Goal: Task Accomplishment & Management: Manage account settings

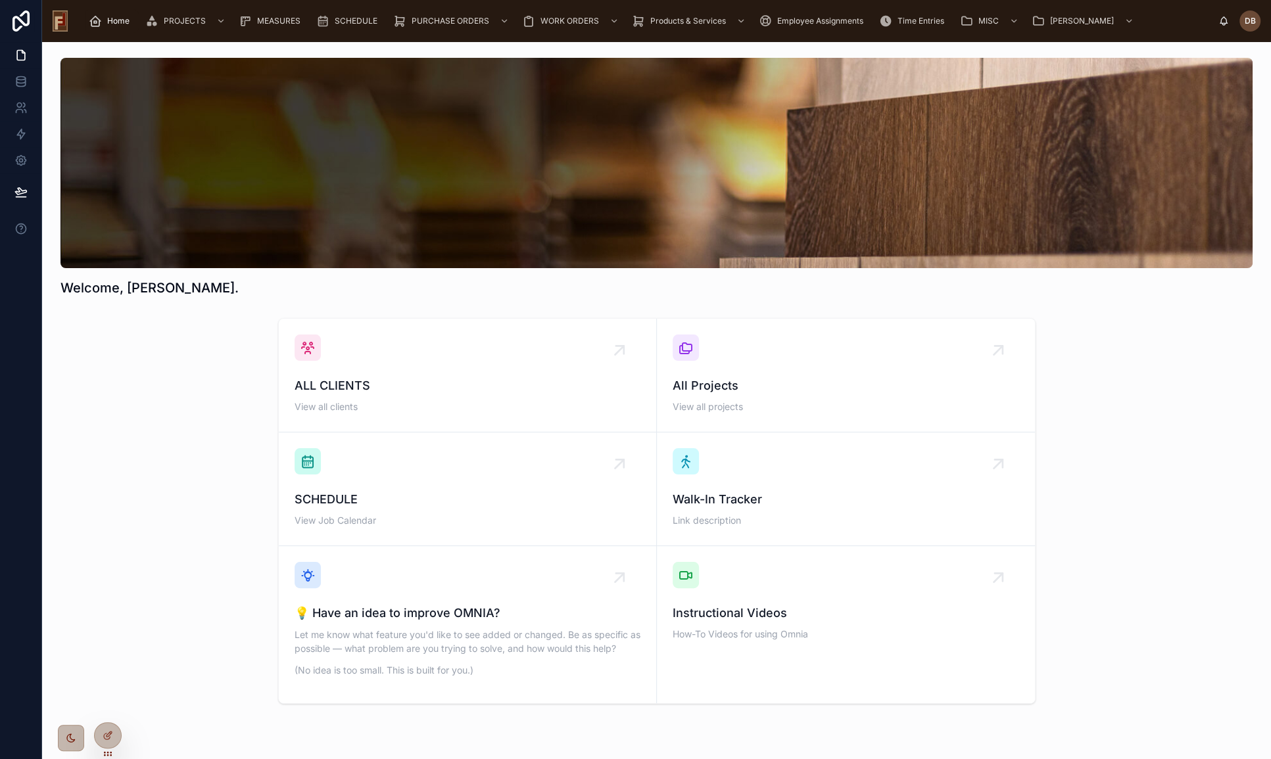
click at [457, 389] on span "ALL CLIENTS" at bounding box center [468, 386] width 346 height 18
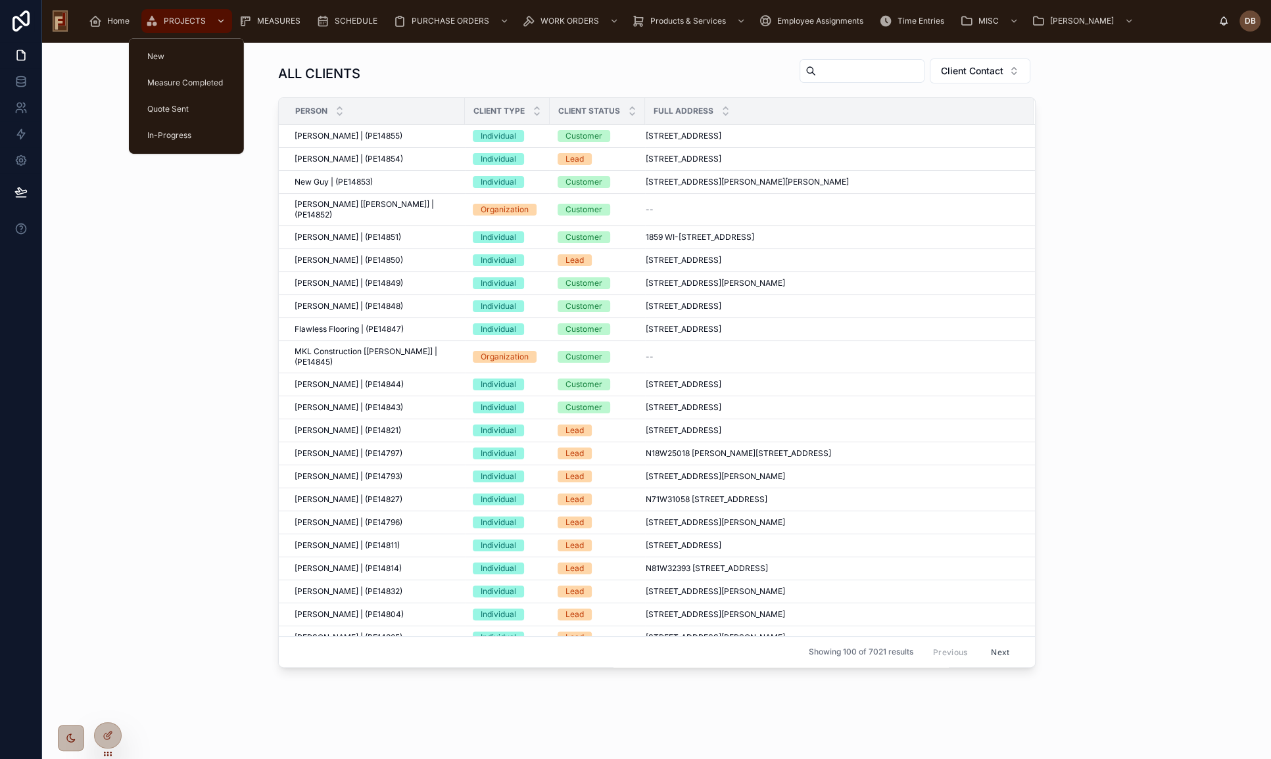
click at [169, 16] on span "PROJECTS" at bounding box center [185, 21] width 42 height 11
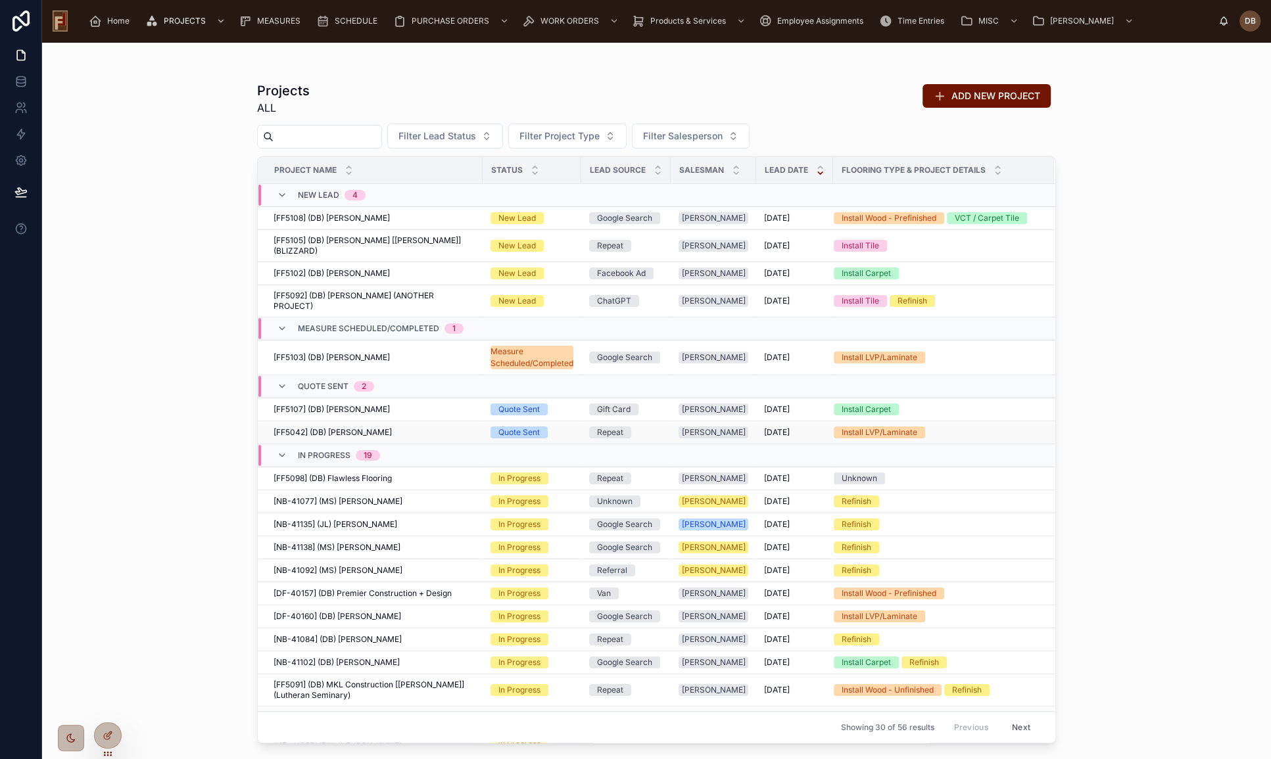
click at [358, 427] on span "[FF5042] (DB) Liz Noack" at bounding box center [332, 432] width 118 height 11
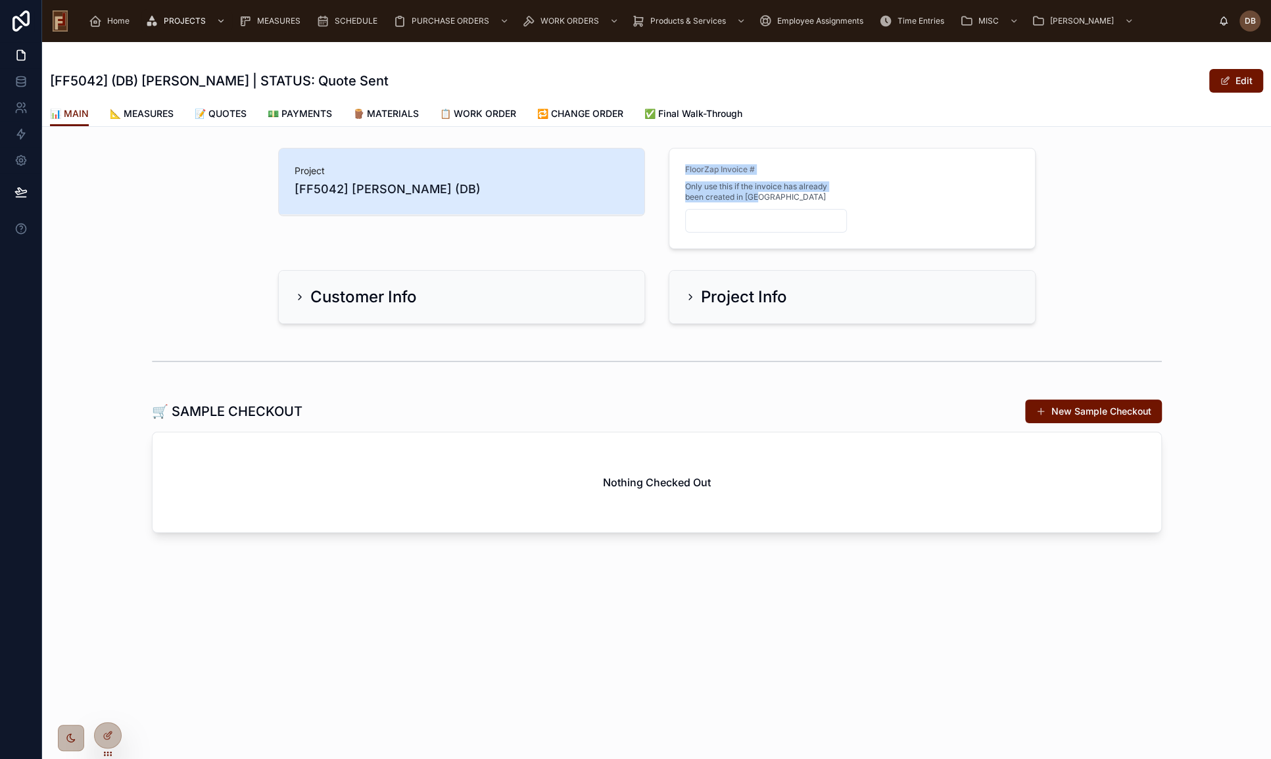
drag, startPoint x: 684, startPoint y: 167, endPoint x: 794, endPoint y: 197, distance: 114.5
click at [794, 197] on form "FloorZap Invoice # Only use this if the invoice has already been created in Zap" at bounding box center [851, 199] width 365 height 100
drag, startPoint x: 230, startPoint y: 197, endPoint x: 368, endPoint y: 157, distance: 143.8
click at [230, 195] on div "Project [FF5042] Liz Noack (DB) FloorZap Invoice # Only use this if the invoice…" at bounding box center [656, 199] width 1229 height 112
drag, startPoint x: 254, startPoint y: 201, endPoint x: 273, endPoint y: 189, distance: 22.8
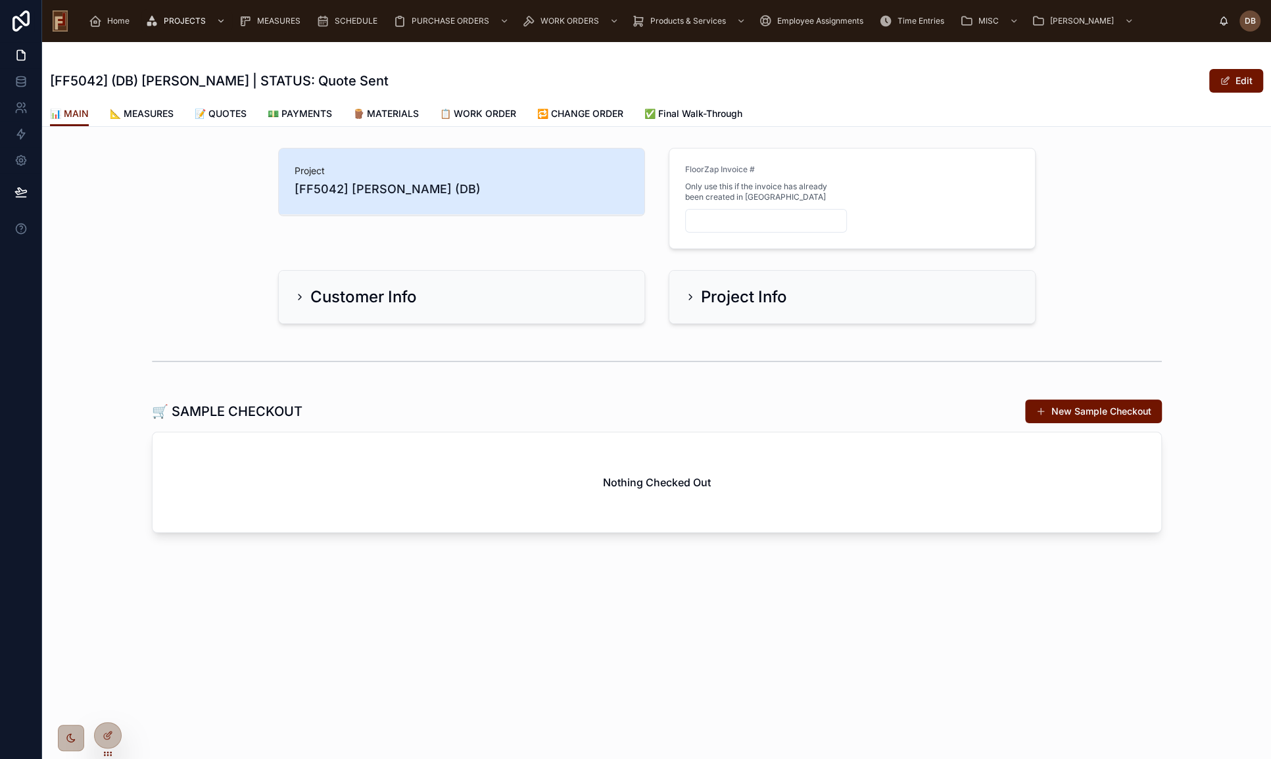
click at [254, 201] on div "Project [FF5042] Liz Noack (DB) FloorZap Invoice # Only use this if the invoice…" at bounding box center [656, 199] width 1229 height 112
click at [362, 189] on span "[FF5042] Liz Noack (DB)" at bounding box center [462, 189] width 334 height 18
click at [367, 188] on span "[FF5042] Liz Noack (DB)" at bounding box center [462, 189] width 334 height 18
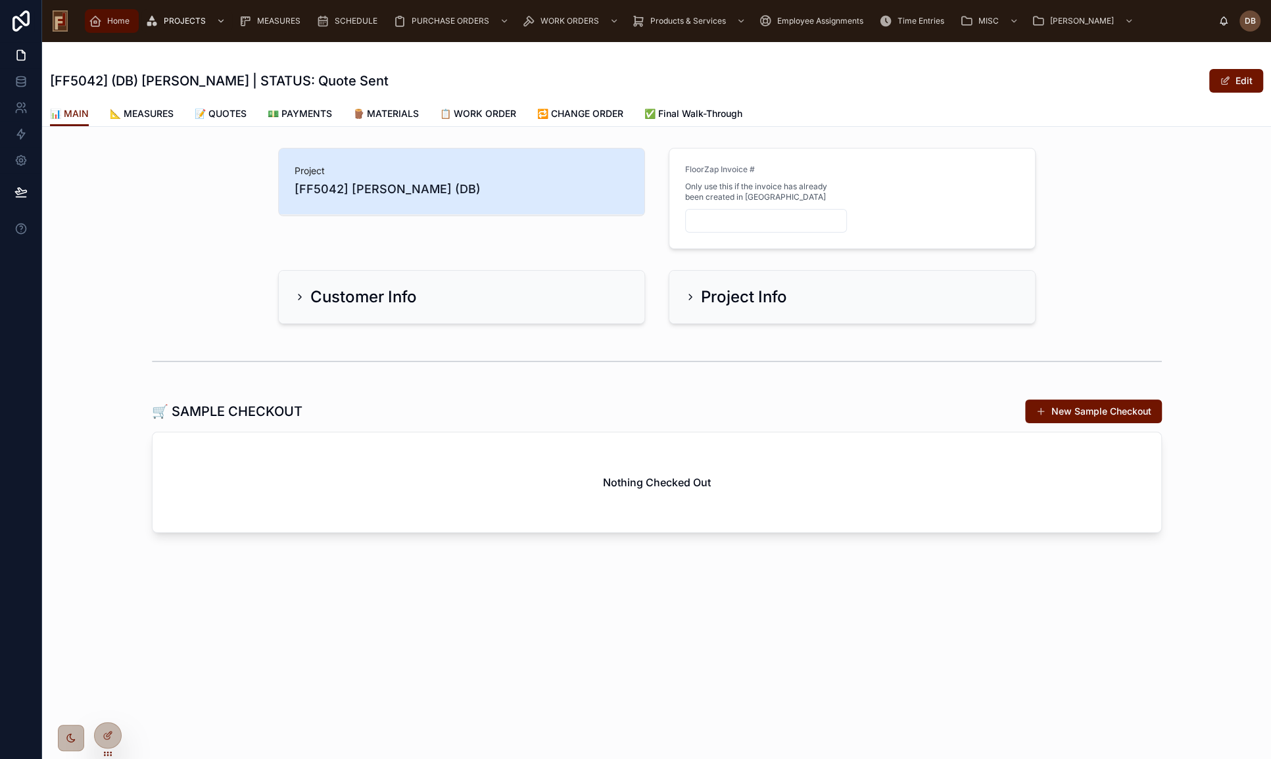
click at [113, 22] on span "Home" at bounding box center [118, 21] width 22 height 11
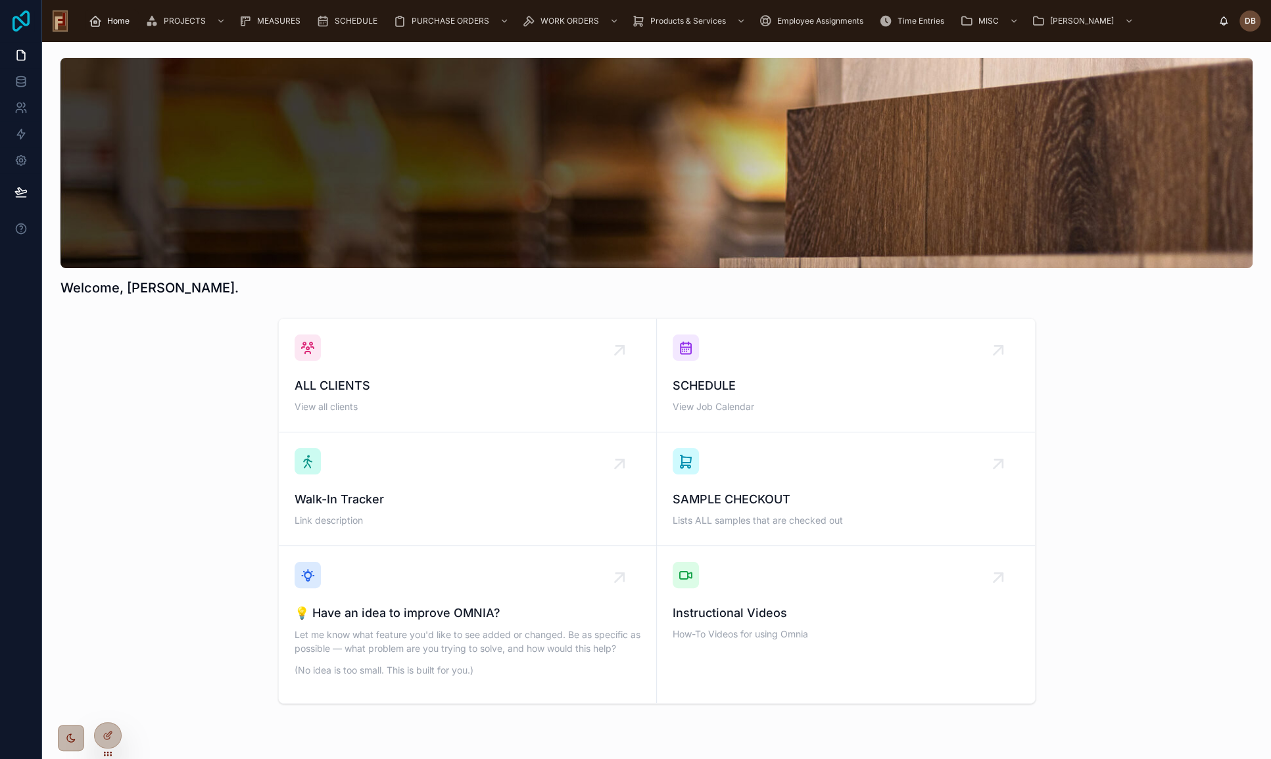
click at [19, 16] on icon at bounding box center [21, 21] width 26 height 21
click at [23, 58] on icon at bounding box center [20, 55] width 13 height 13
click at [17, 14] on icon at bounding box center [21, 21] width 26 height 21
click at [20, 53] on icon at bounding box center [20, 55] width 13 height 13
click at [23, 154] on icon at bounding box center [20, 160] width 13 height 13
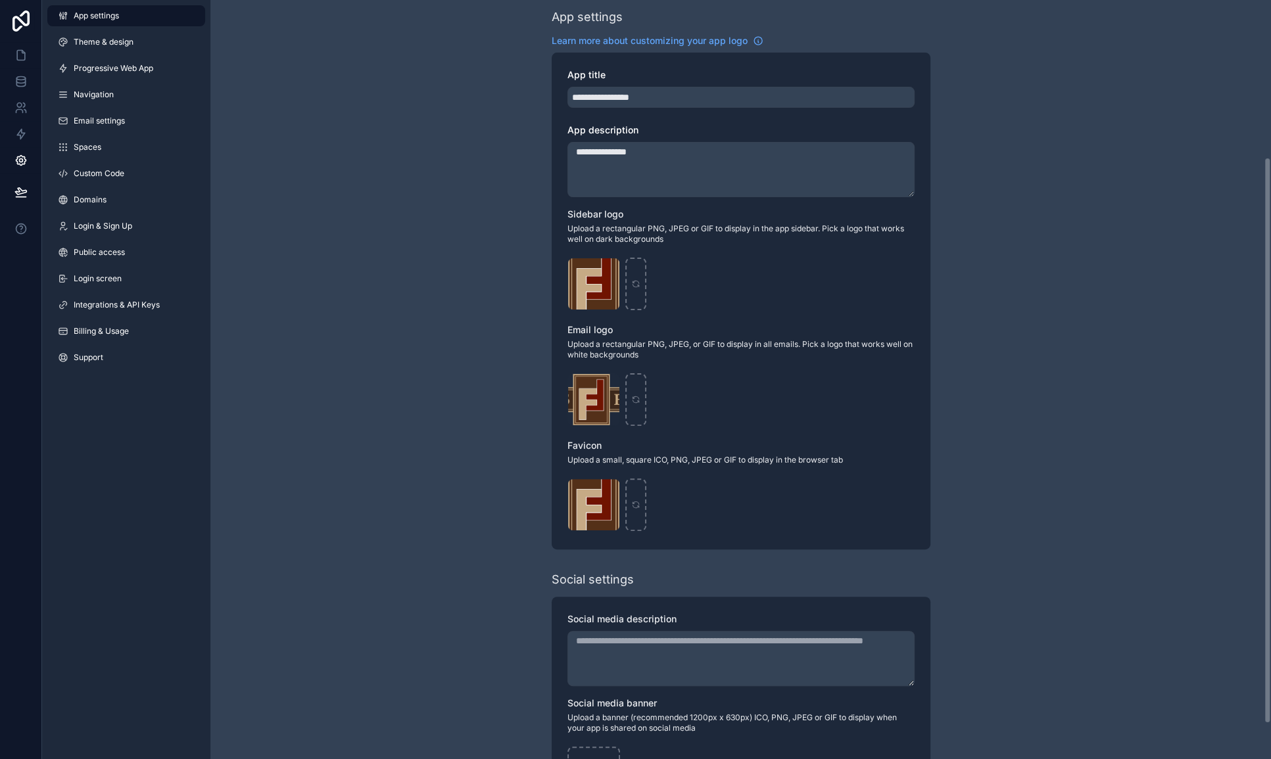
scroll to position [239, 0]
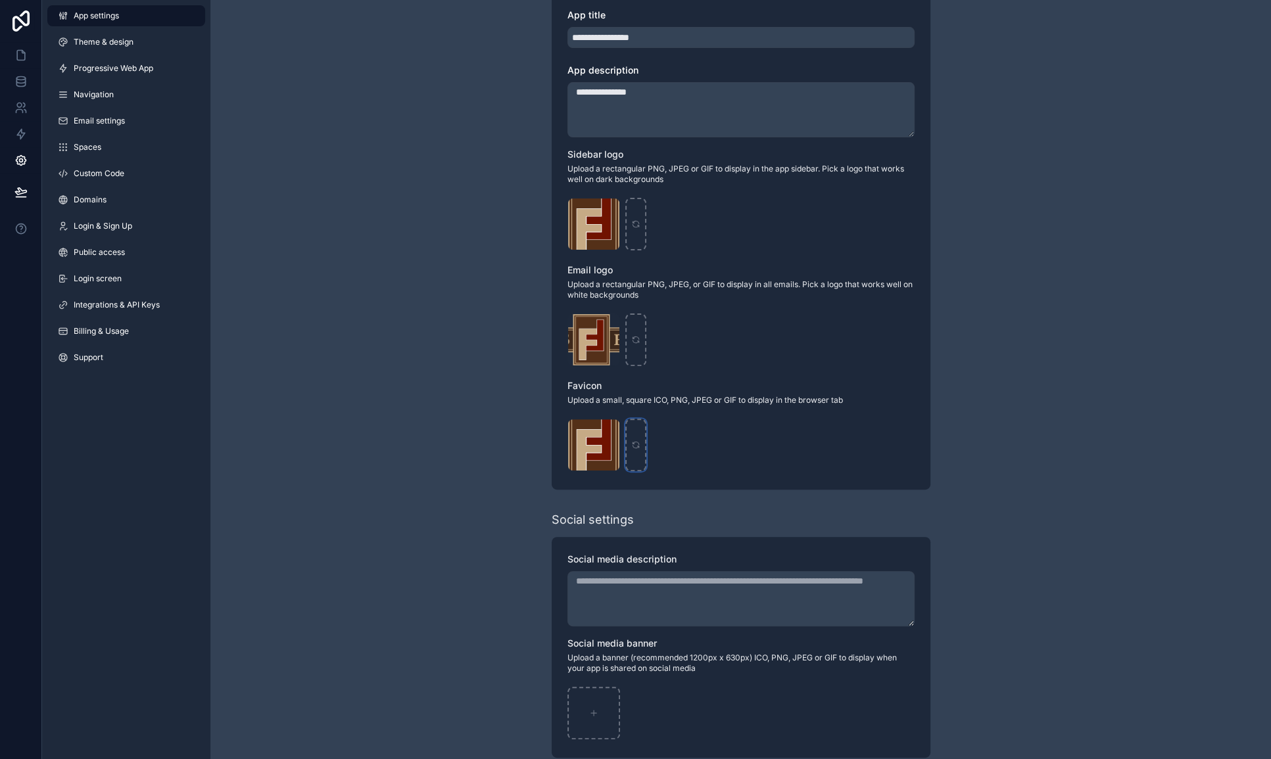
click at [631, 442] on icon "scrollable content" at bounding box center [635, 444] width 9 height 9
type input "**********"
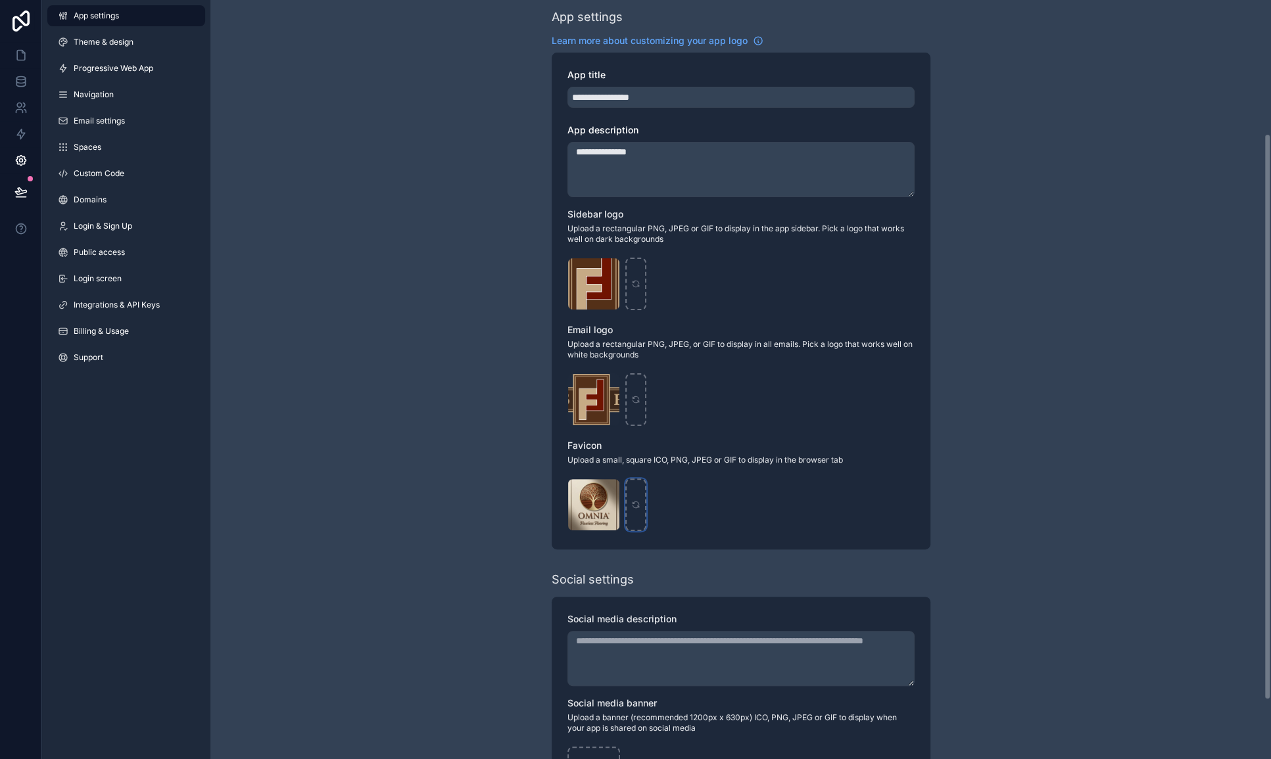
scroll to position [119, 0]
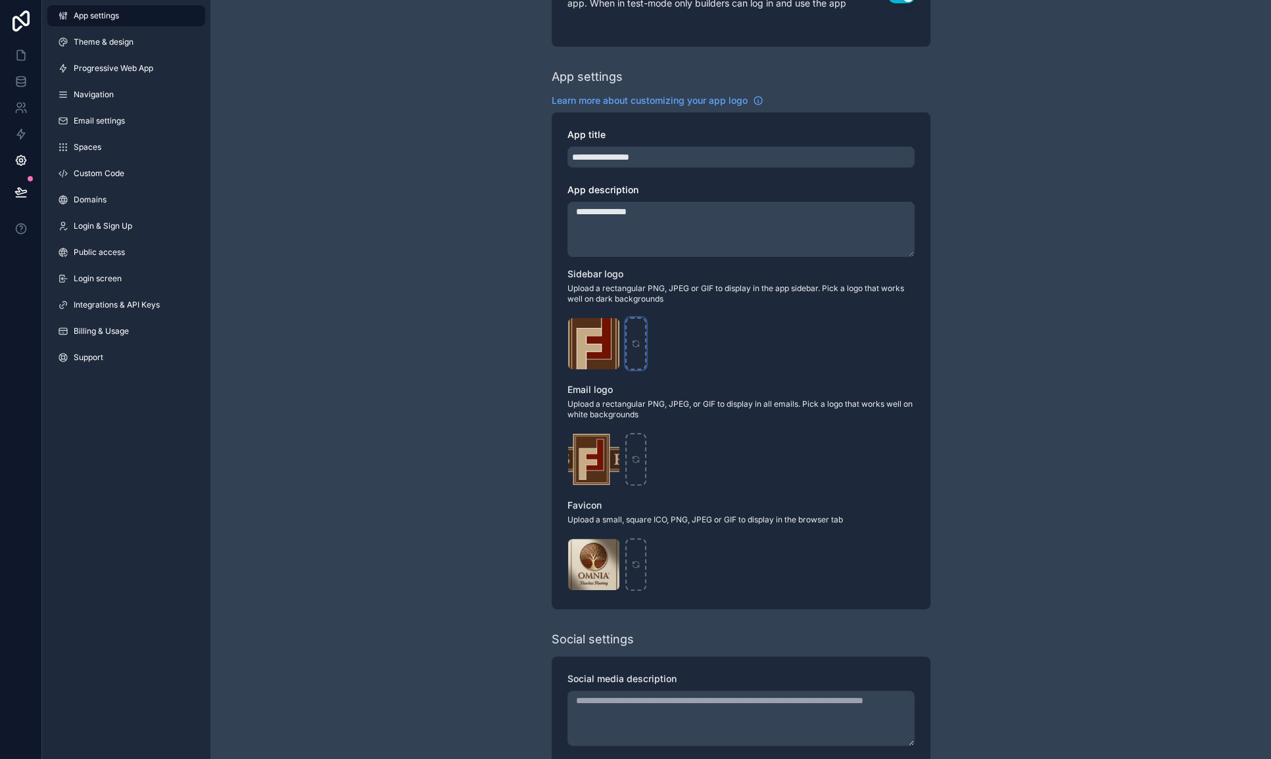
click at [637, 342] on icon "scrollable content" at bounding box center [635, 343] width 9 height 9
type input "**********"
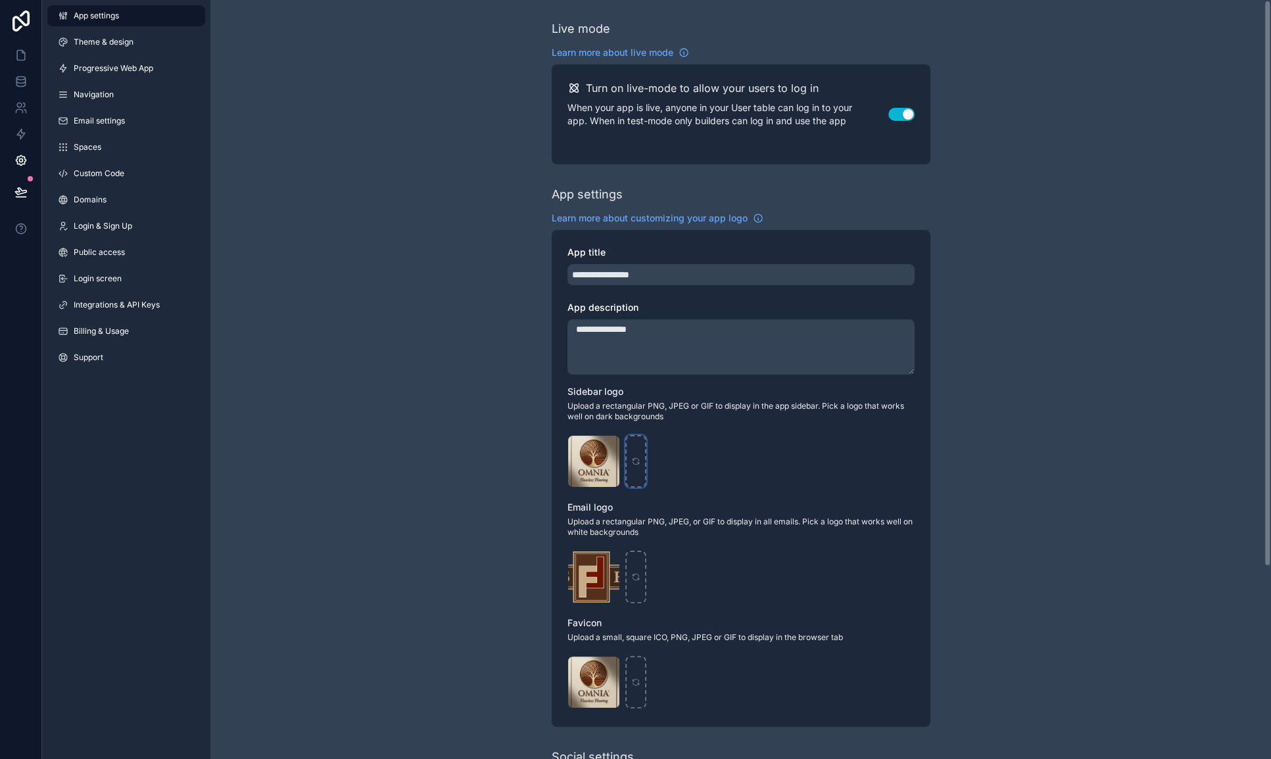
scroll to position [0, 0]
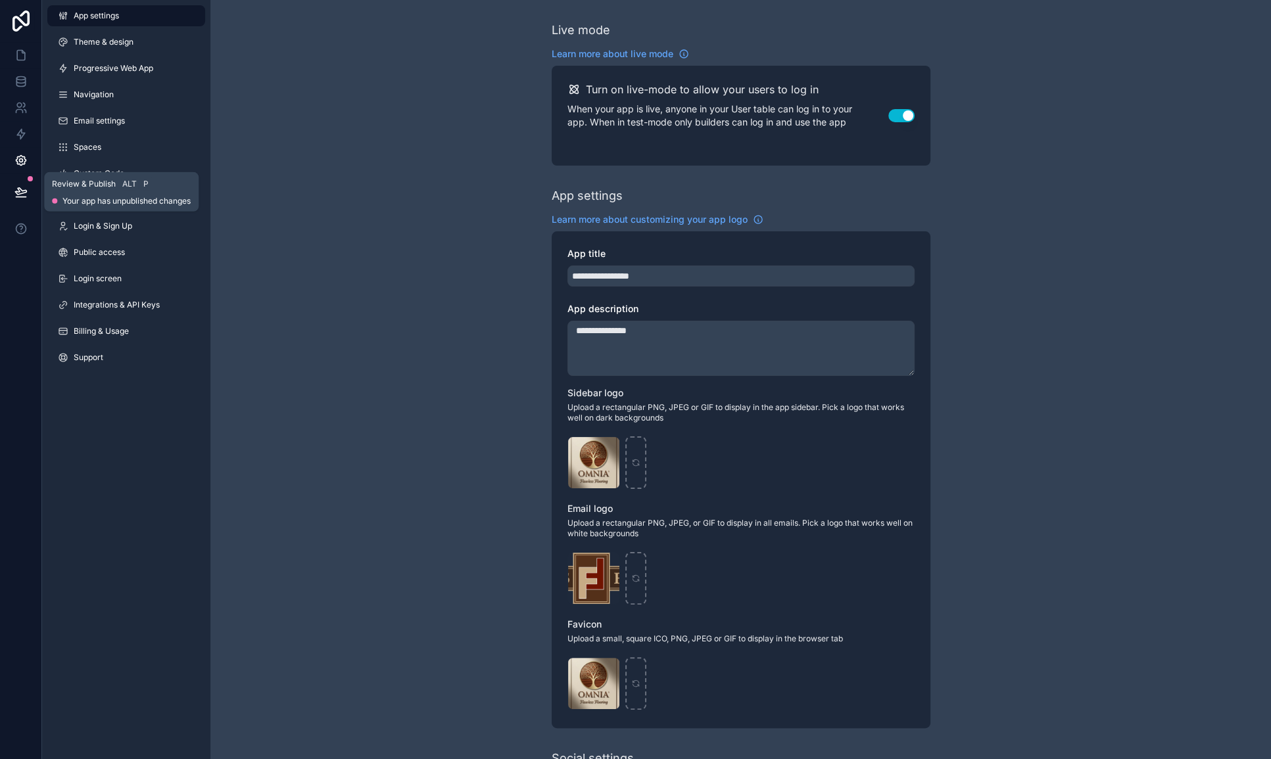
click at [17, 189] on icon at bounding box center [20, 191] width 11 height 7
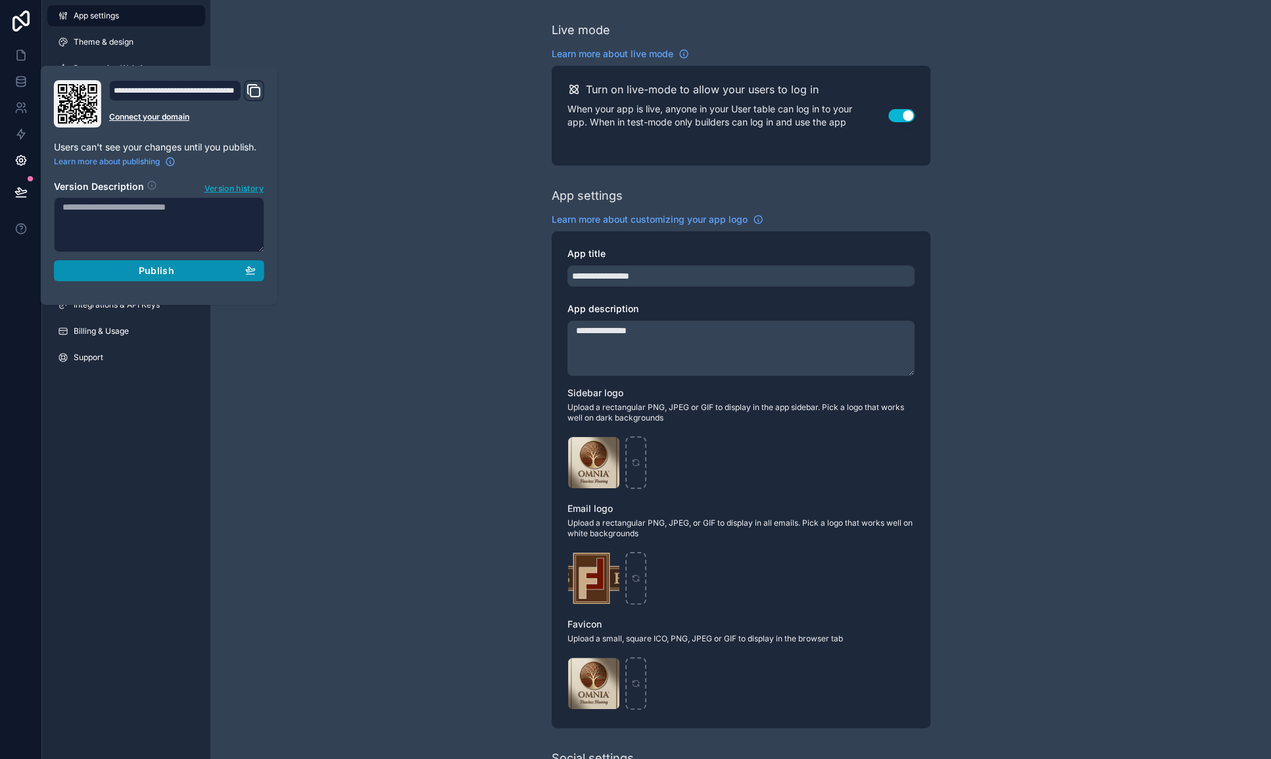
click at [204, 272] on div "Publish" at bounding box center [158, 271] width 193 height 12
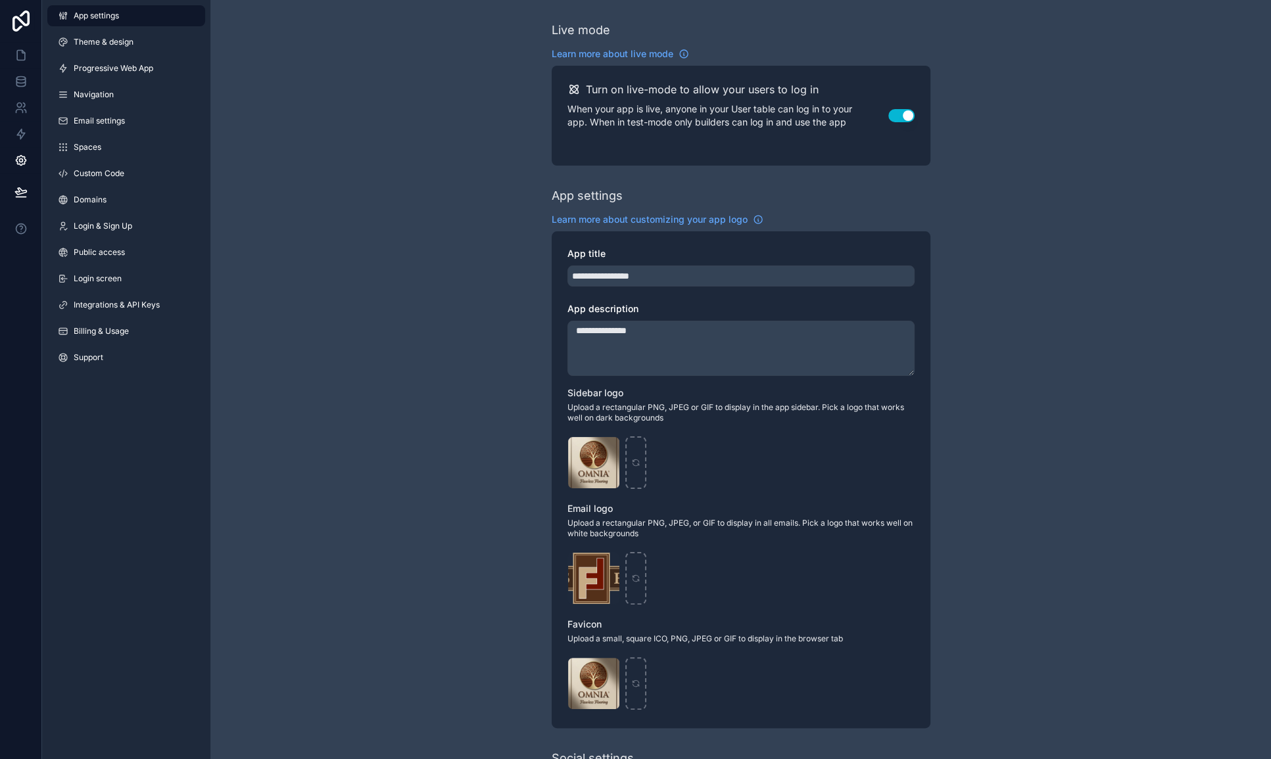
click at [443, 57] on div "**********" at bounding box center [740, 509] width 1060 height 1018
click at [18, 24] on icon at bounding box center [21, 21] width 26 height 21
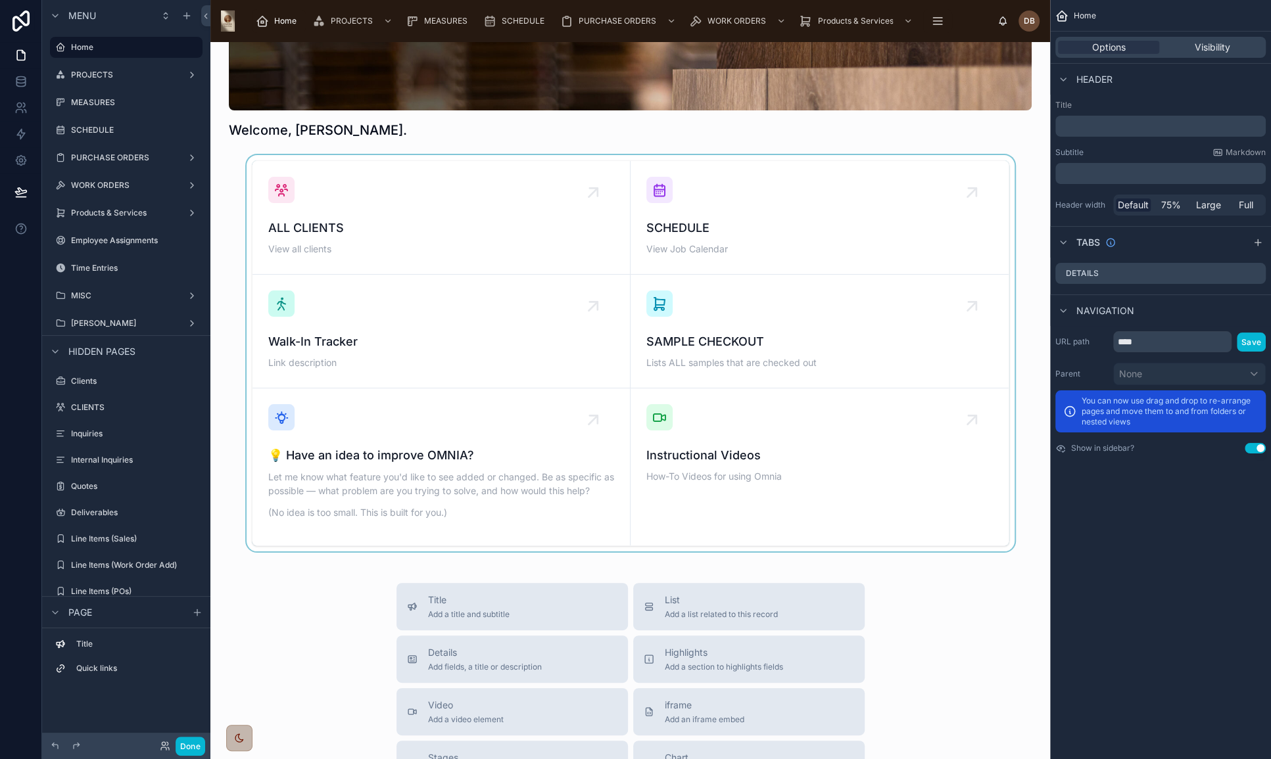
scroll to position [179, 0]
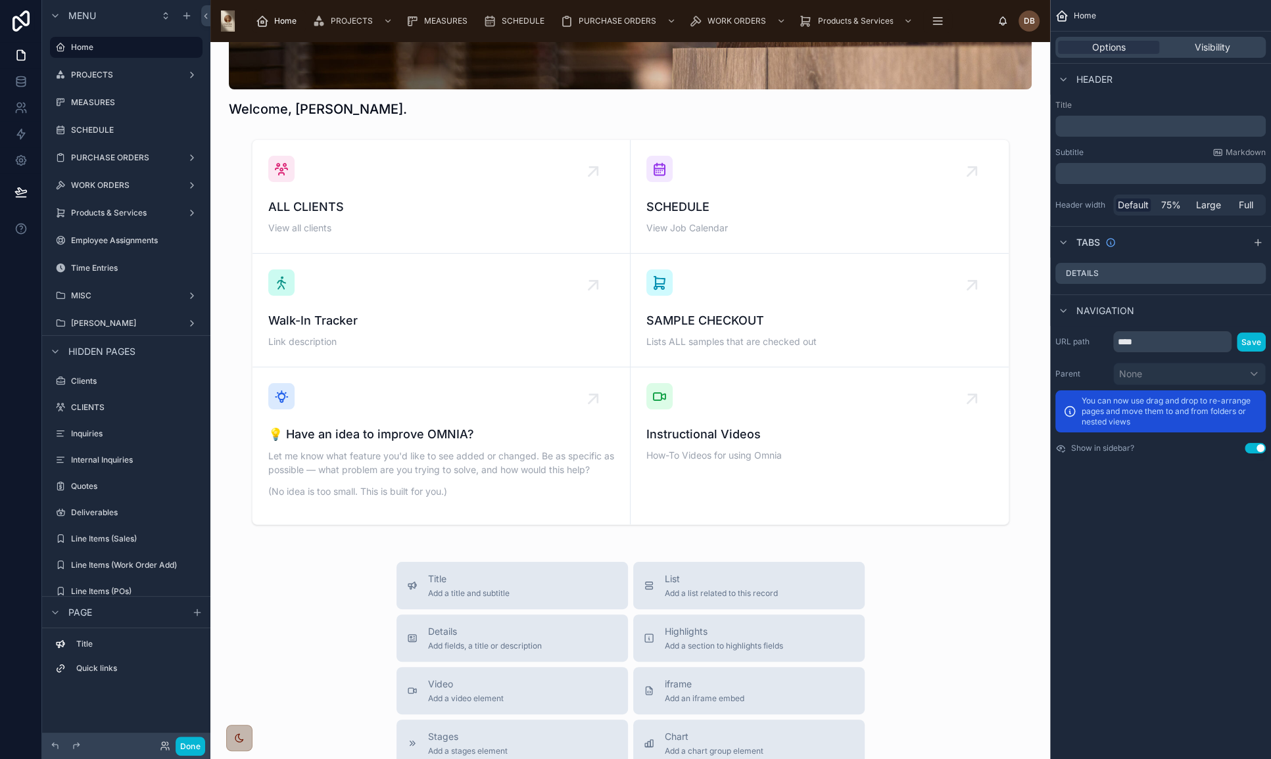
click at [227, 22] on img at bounding box center [228, 21] width 14 height 21
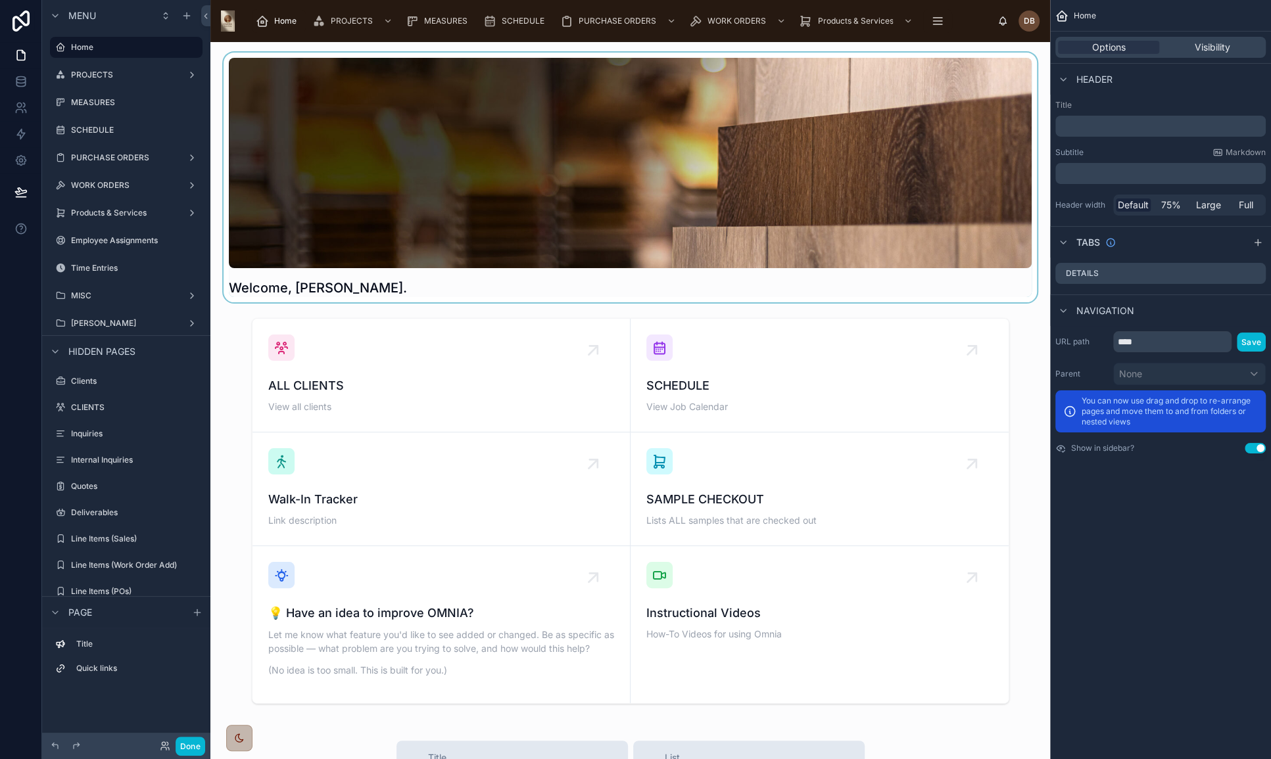
click at [722, 140] on div at bounding box center [630, 178] width 818 height 250
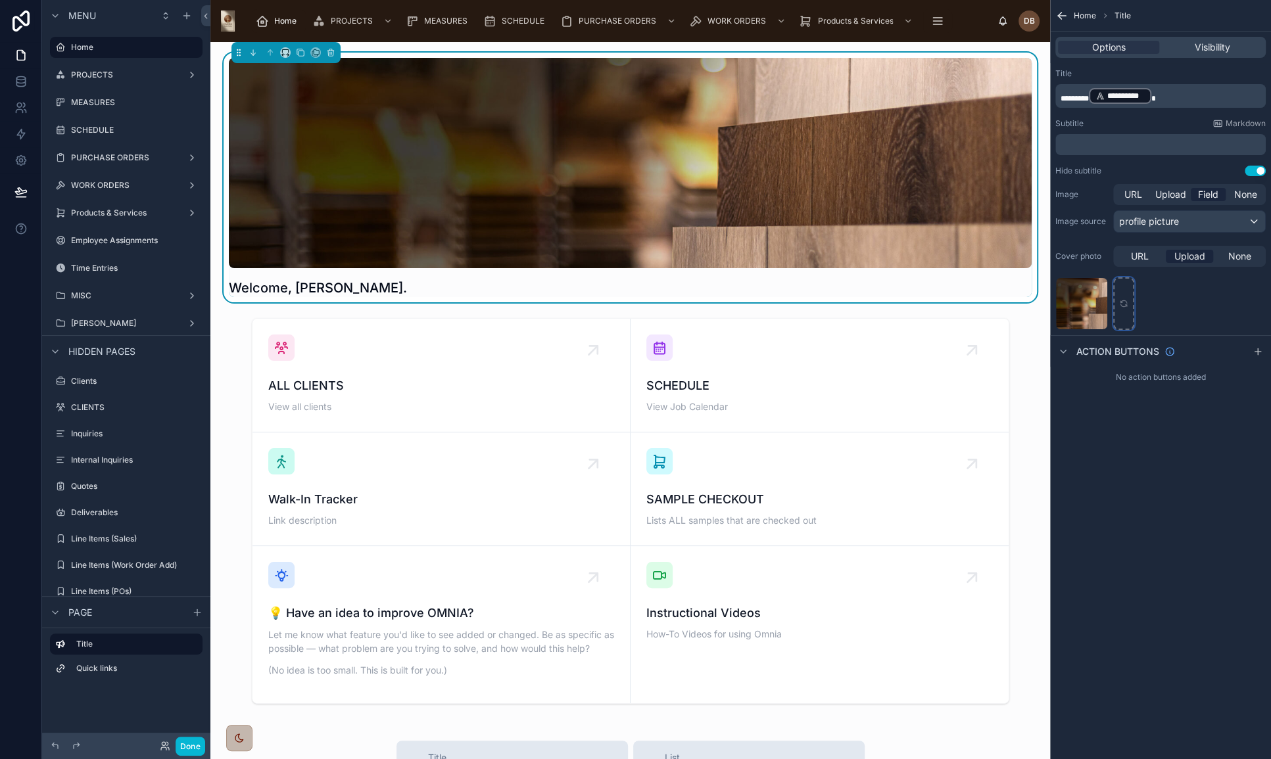
click at [1125, 302] on icon "scrollable content" at bounding box center [1123, 301] width 6 height 3
type input "**********"
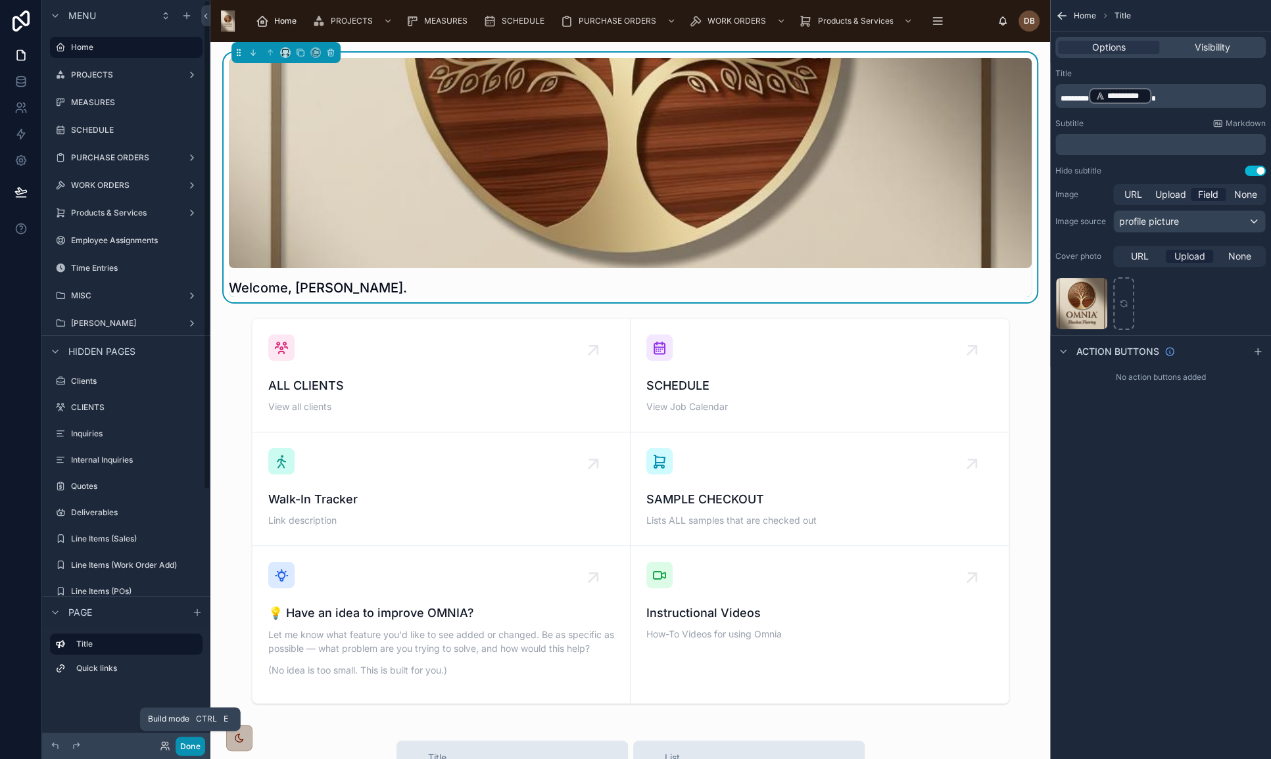
click at [182, 743] on button "Done" at bounding box center [191, 746] width 30 height 19
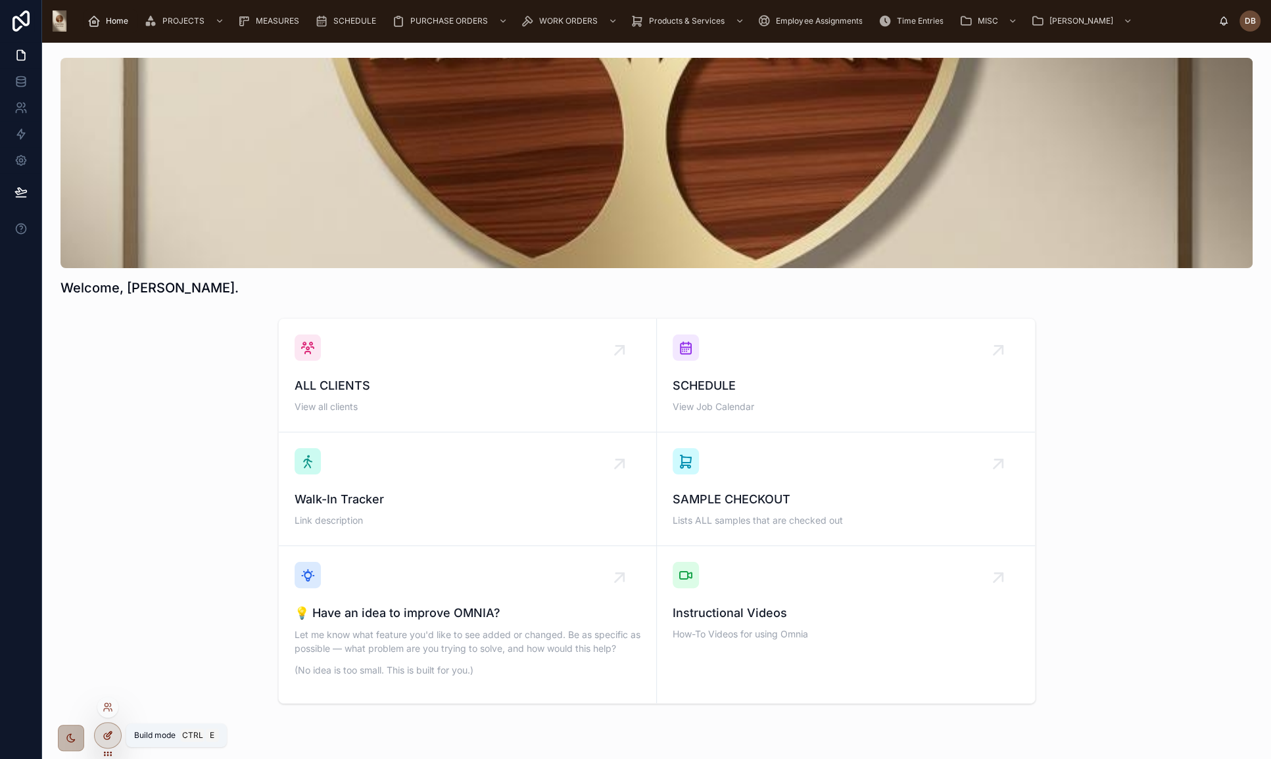
click at [106, 733] on icon at bounding box center [108, 735] width 11 height 11
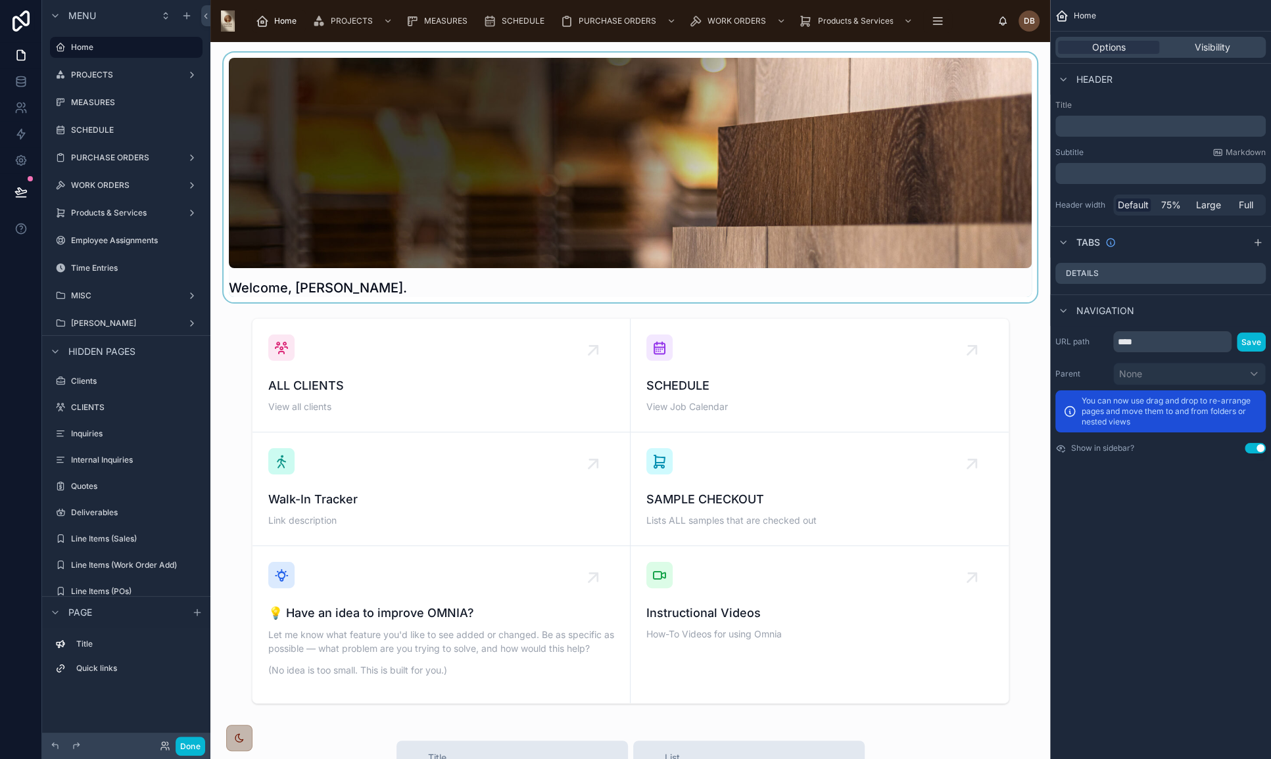
click at [760, 181] on div at bounding box center [630, 178] width 818 height 250
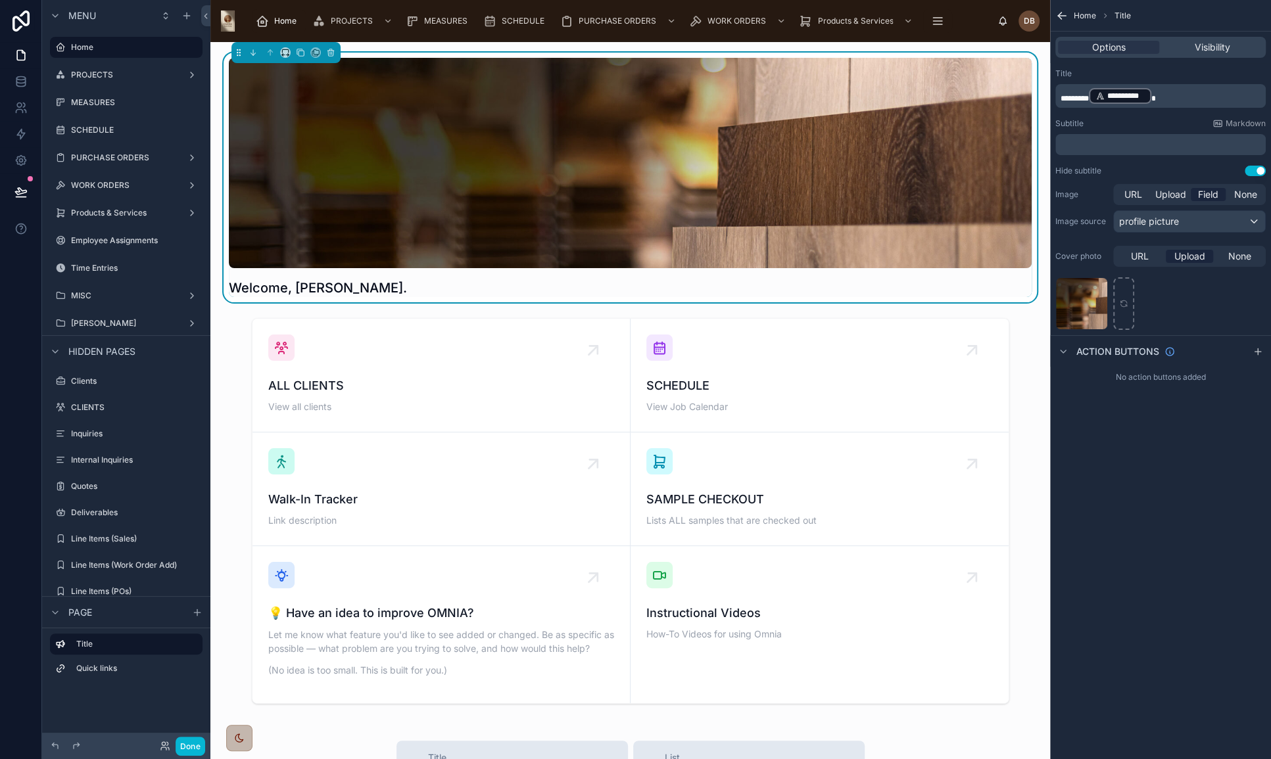
click at [1128, 478] on div "**********" at bounding box center [1160, 379] width 221 height 759
click at [180, 748] on button "Done" at bounding box center [191, 746] width 30 height 19
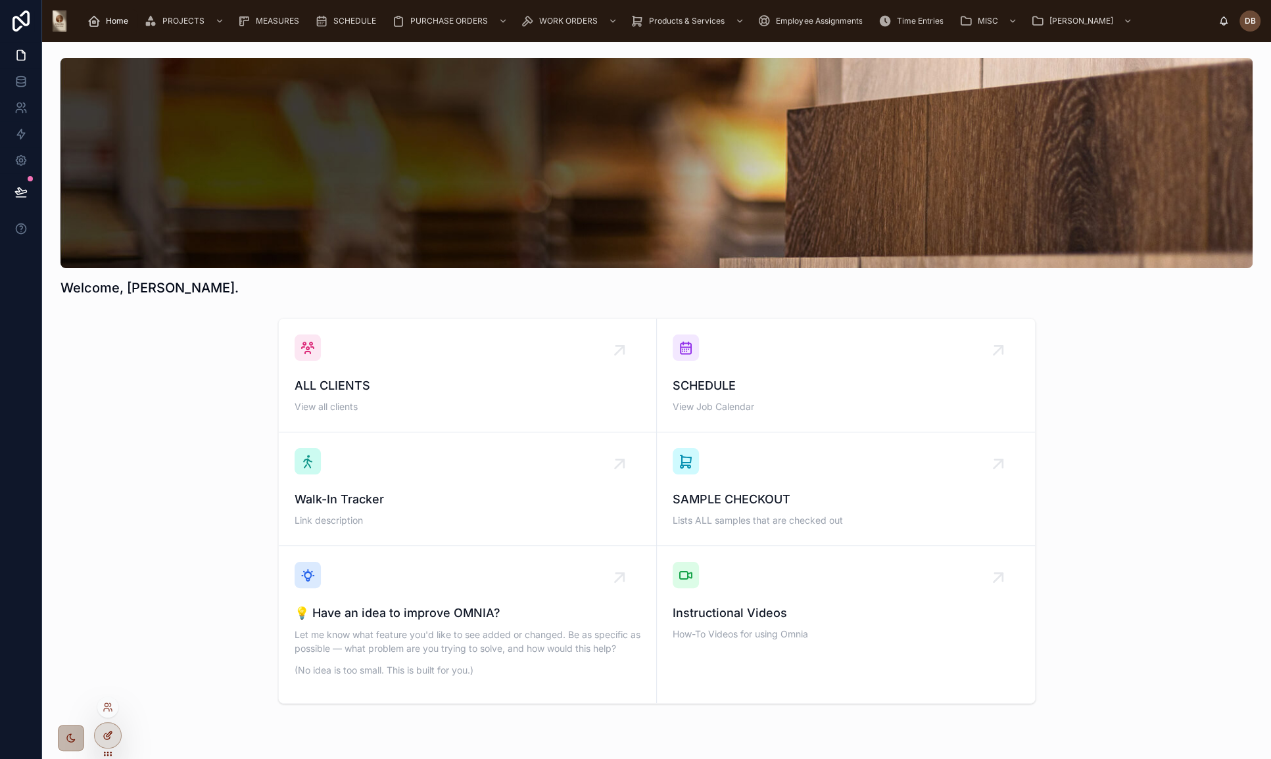
click at [107, 735] on icon at bounding box center [108, 734] width 5 height 5
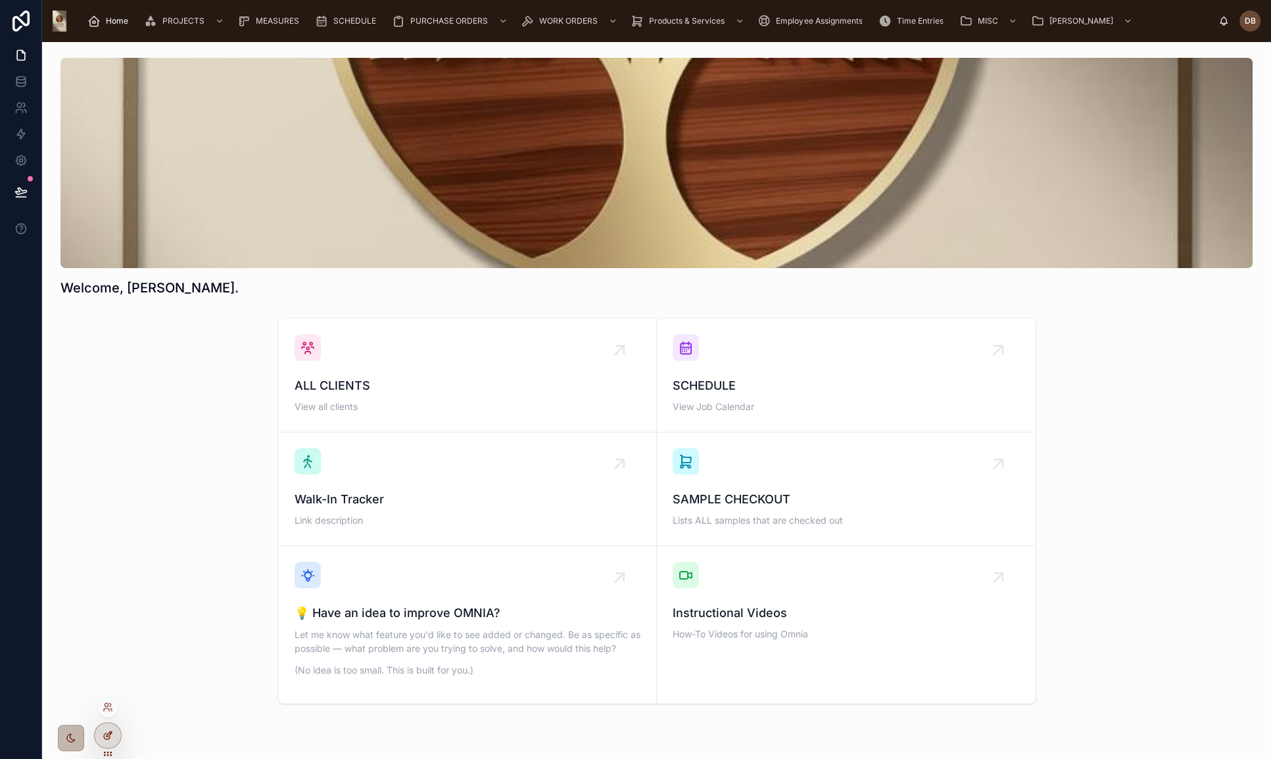
click at [111, 736] on icon at bounding box center [108, 735] width 11 height 11
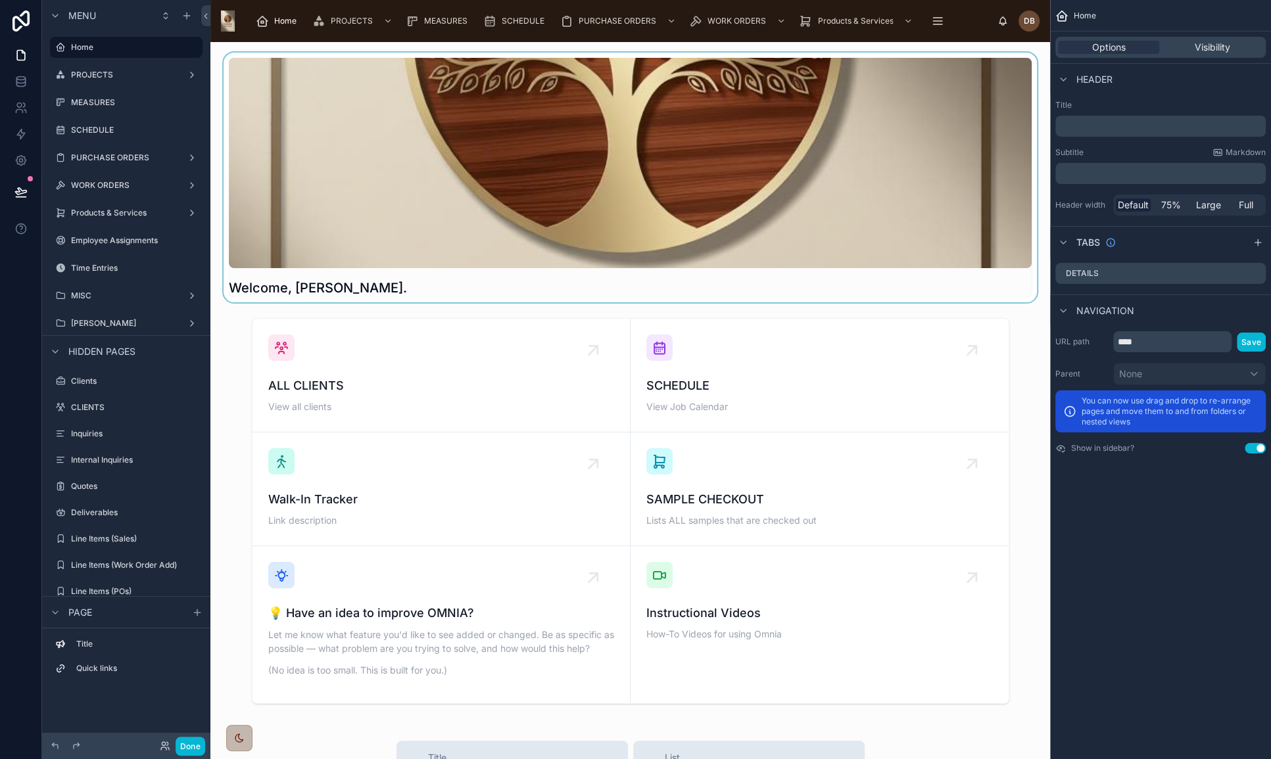
click at [564, 91] on div at bounding box center [630, 178] width 818 height 250
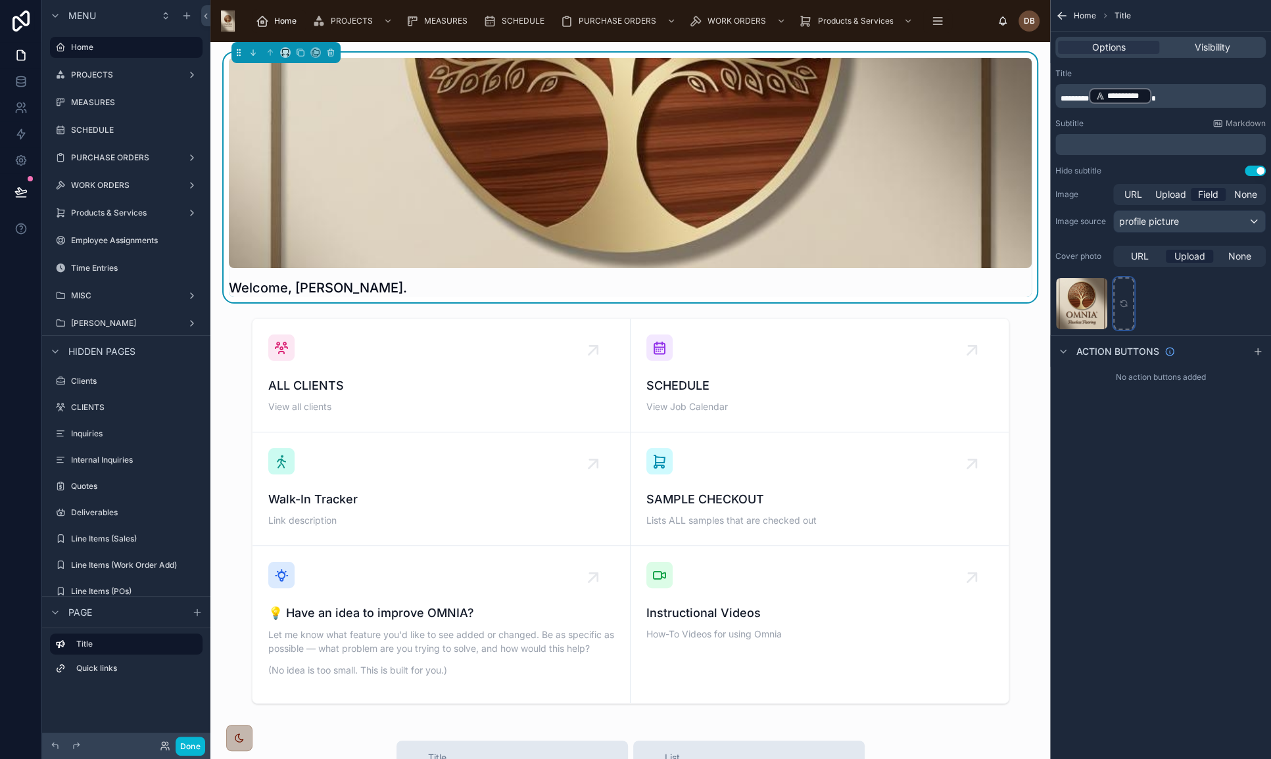
click at [1123, 302] on icon "scrollable content" at bounding box center [1123, 303] width 9 height 9
type input "**********"
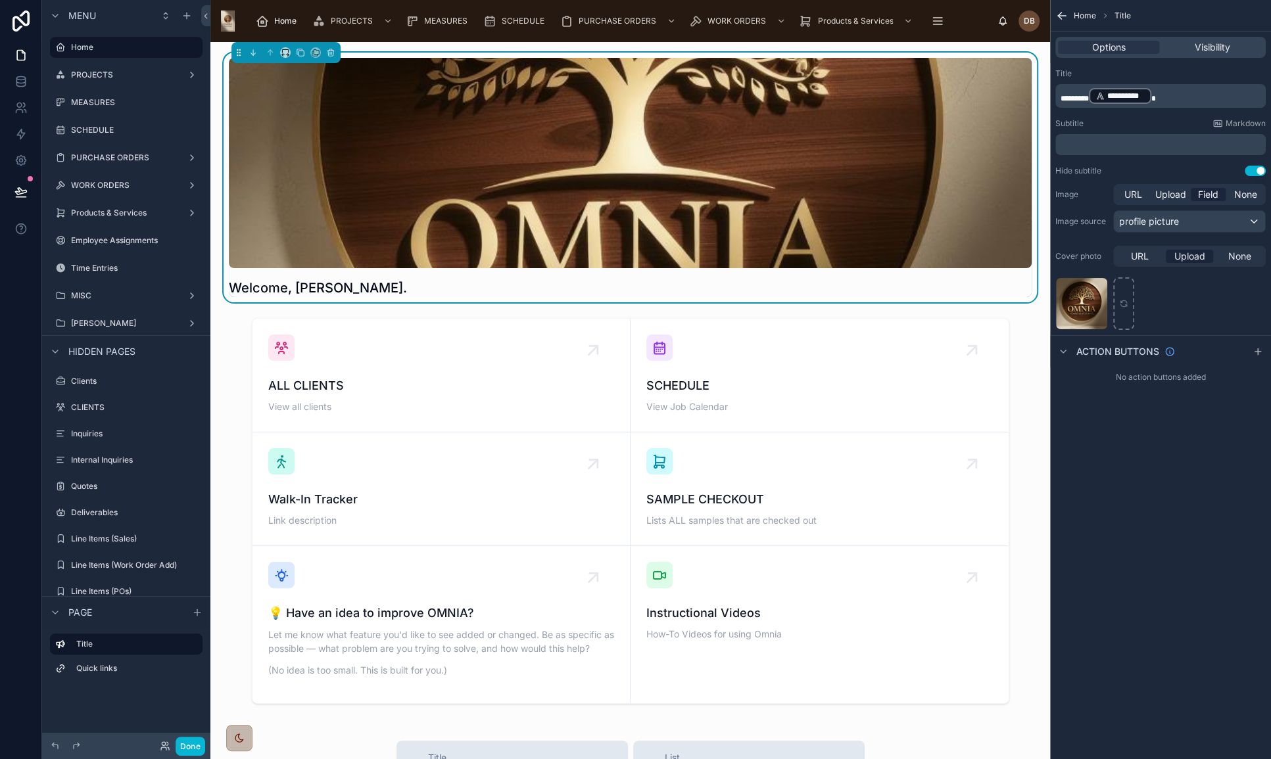
drag, startPoint x: 868, startPoint y: 191, endPoint x: 868, endPoint y: 164, distance: 27.0
click at [868, 164] on div at bounding box center [630, 163] width 803 height 210
click at [195, 745] on button "Done" at bounding box center [191, 746] width 30 height 19
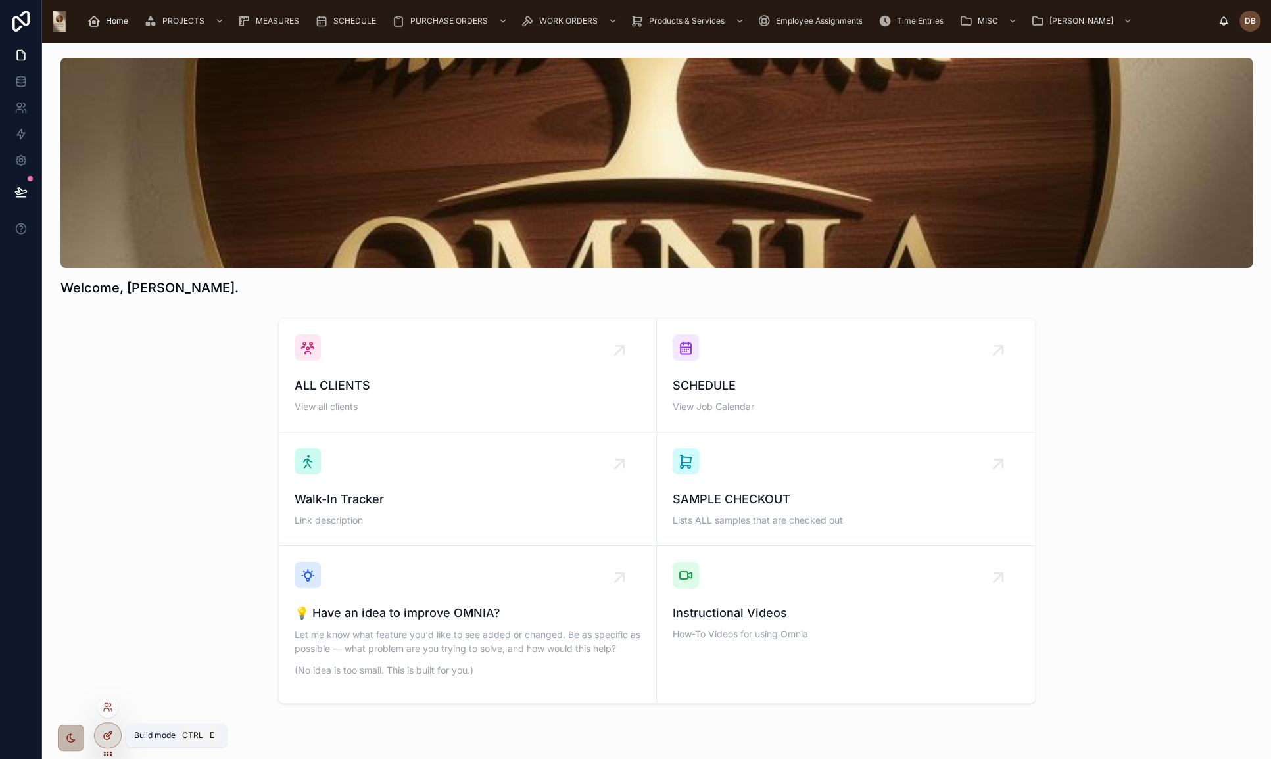
click at [103, 737] on icon at bounding box center [108, 735] width 11 height 11
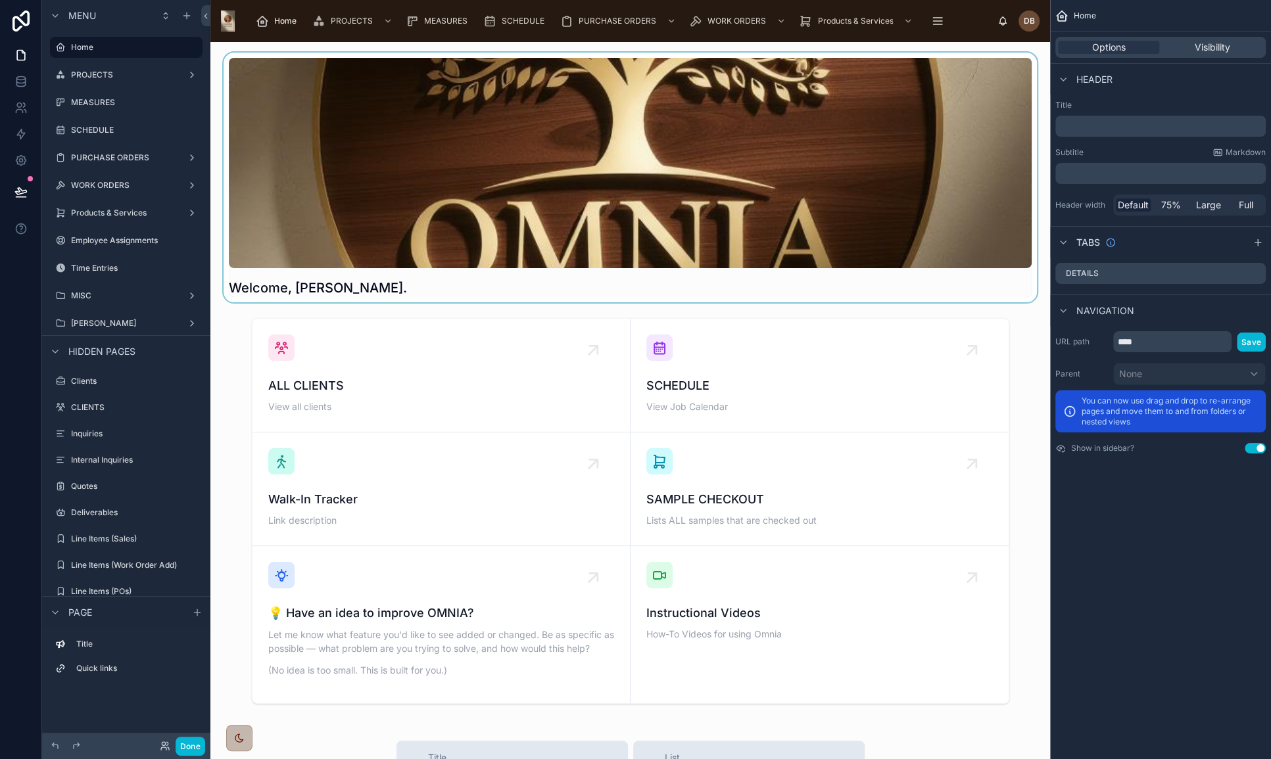
click at [862, 153] on div at bounding box center [630, 178] width 818 height 250
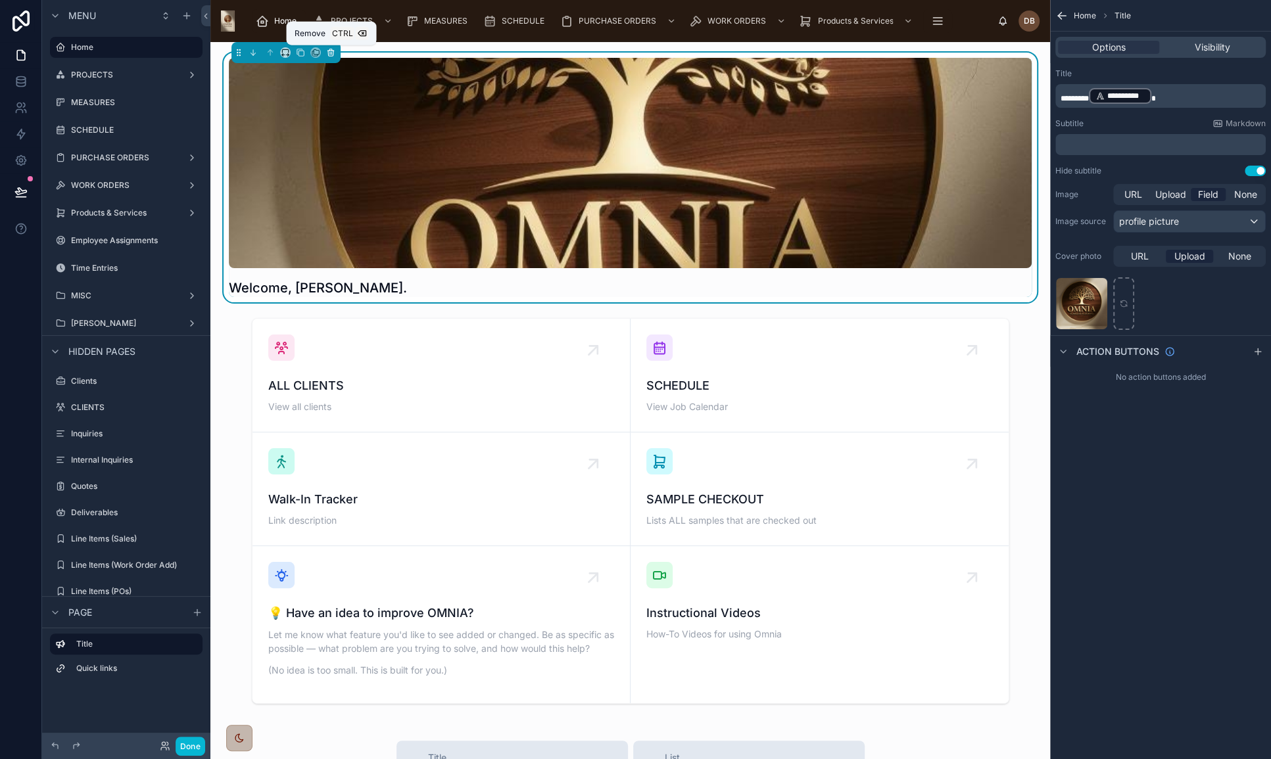
click at [331, 53] on icon at bounding box center [330, 52] width 9 height 9
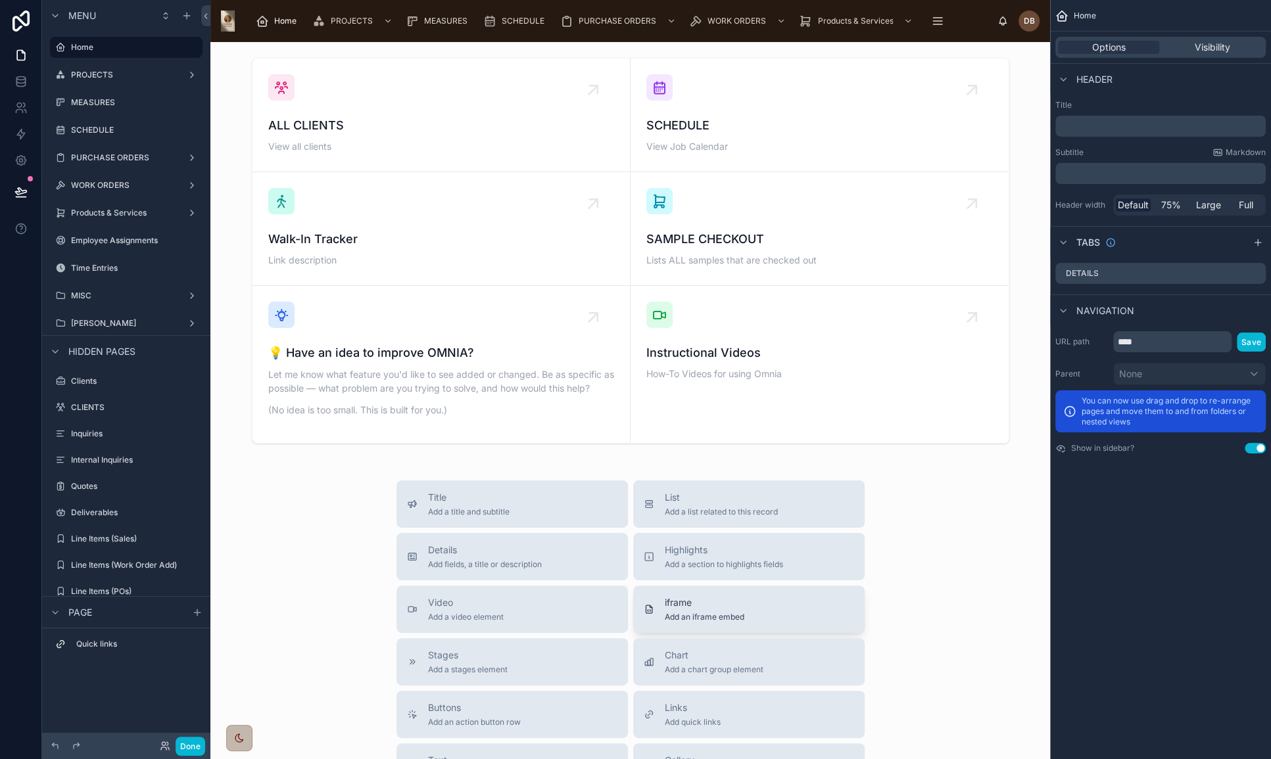
click at [798, 619] on div "iframe Add an iframe embed" at bounding box center [749, 609] width 210 height 26
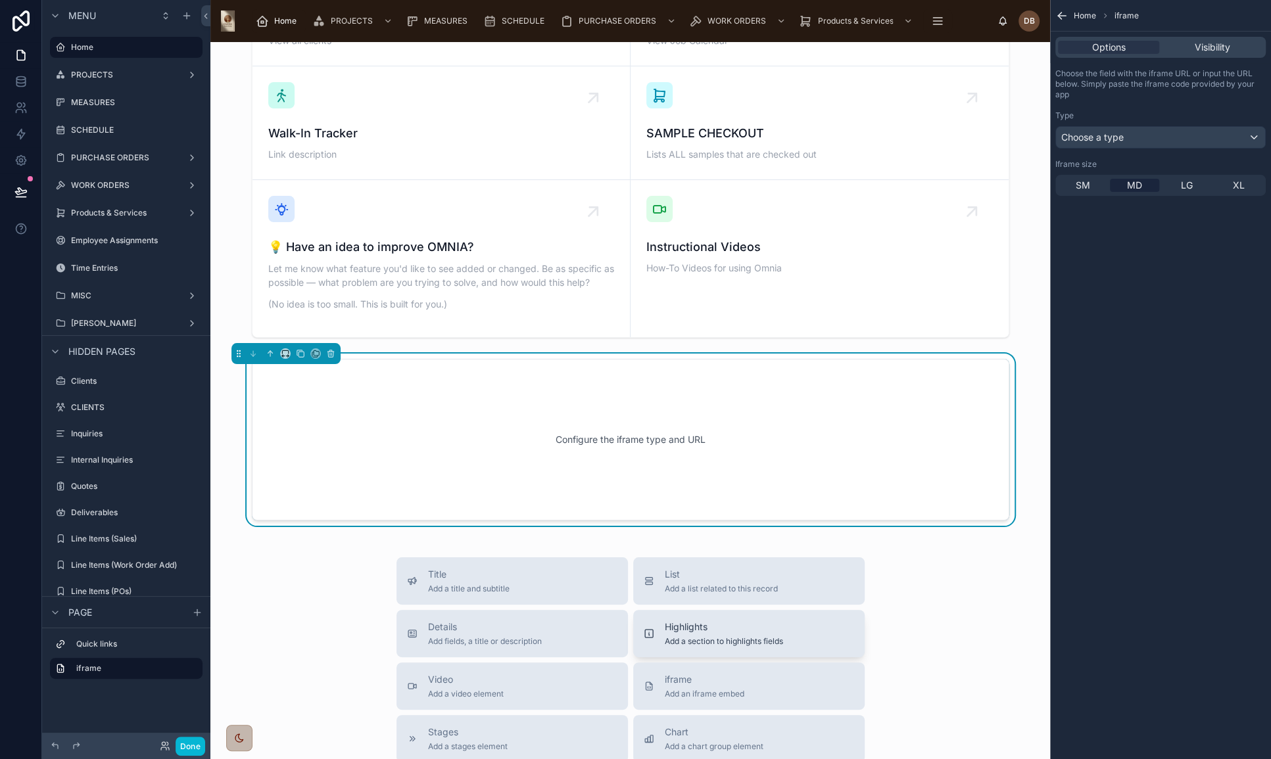
scroll to position [85, 0]
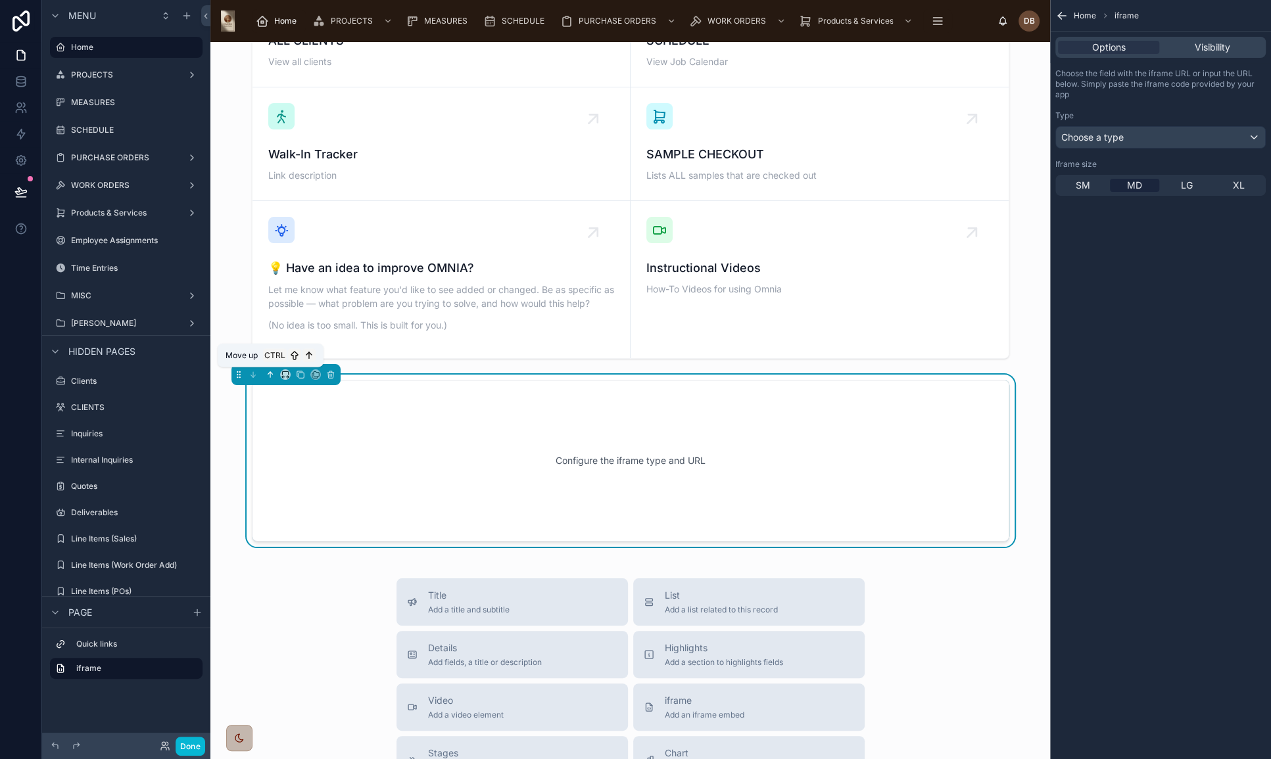
click at [271, 375] on icon at bounding box center [270, 374] width 9 height 9
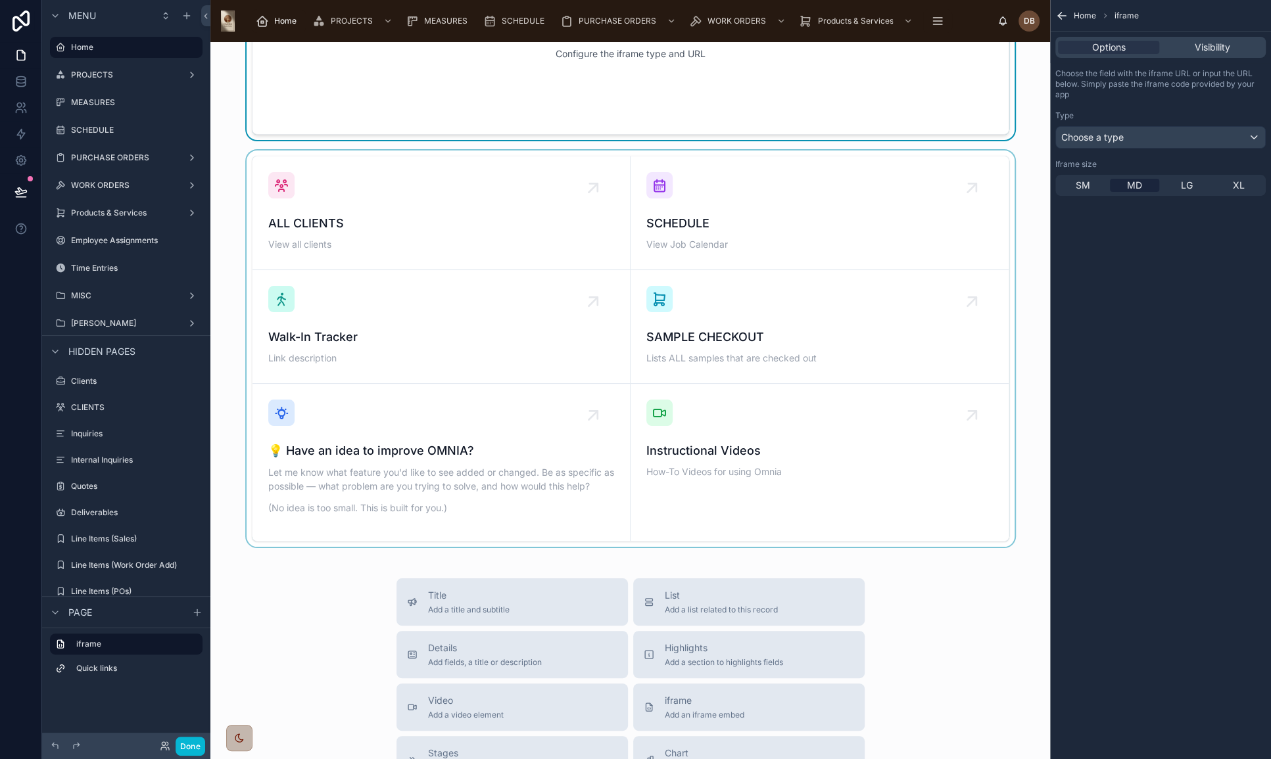
scroll to position [0, 0]
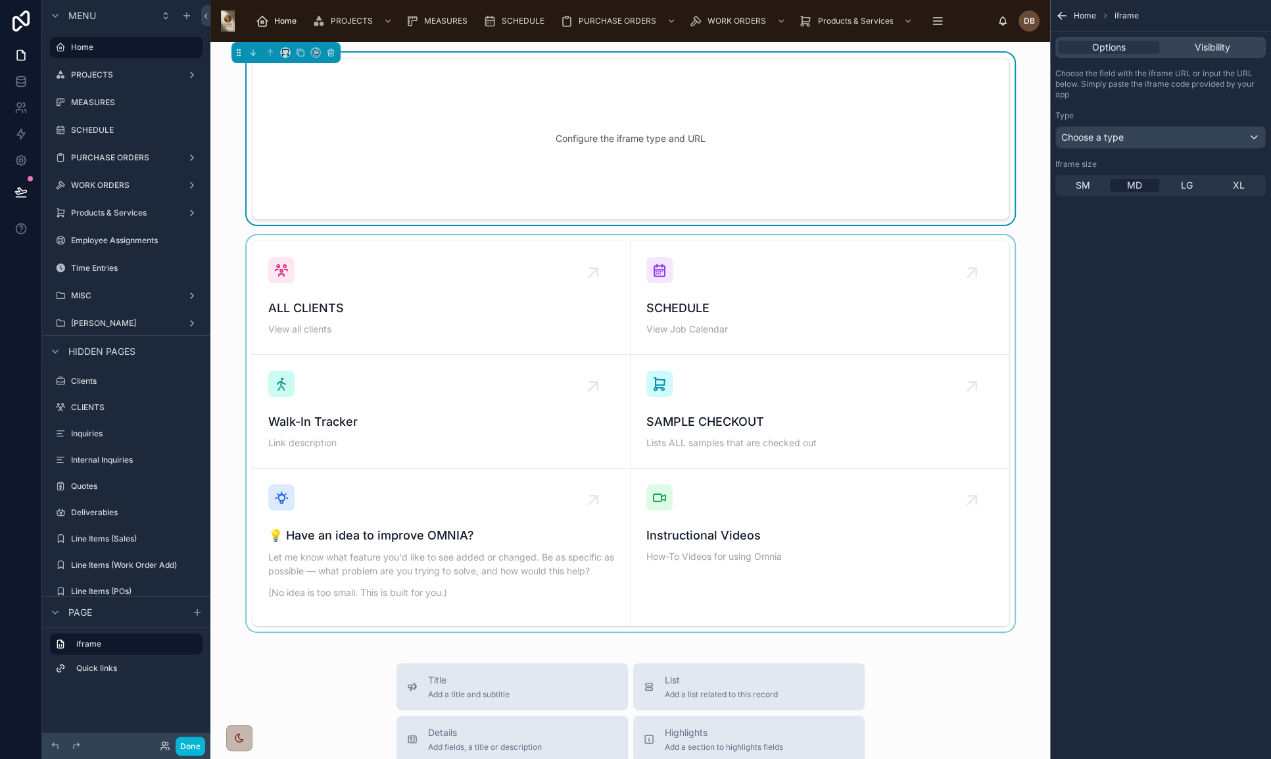
click at [559, 376] on div at bounding box center [630, 433] width 818 height 396
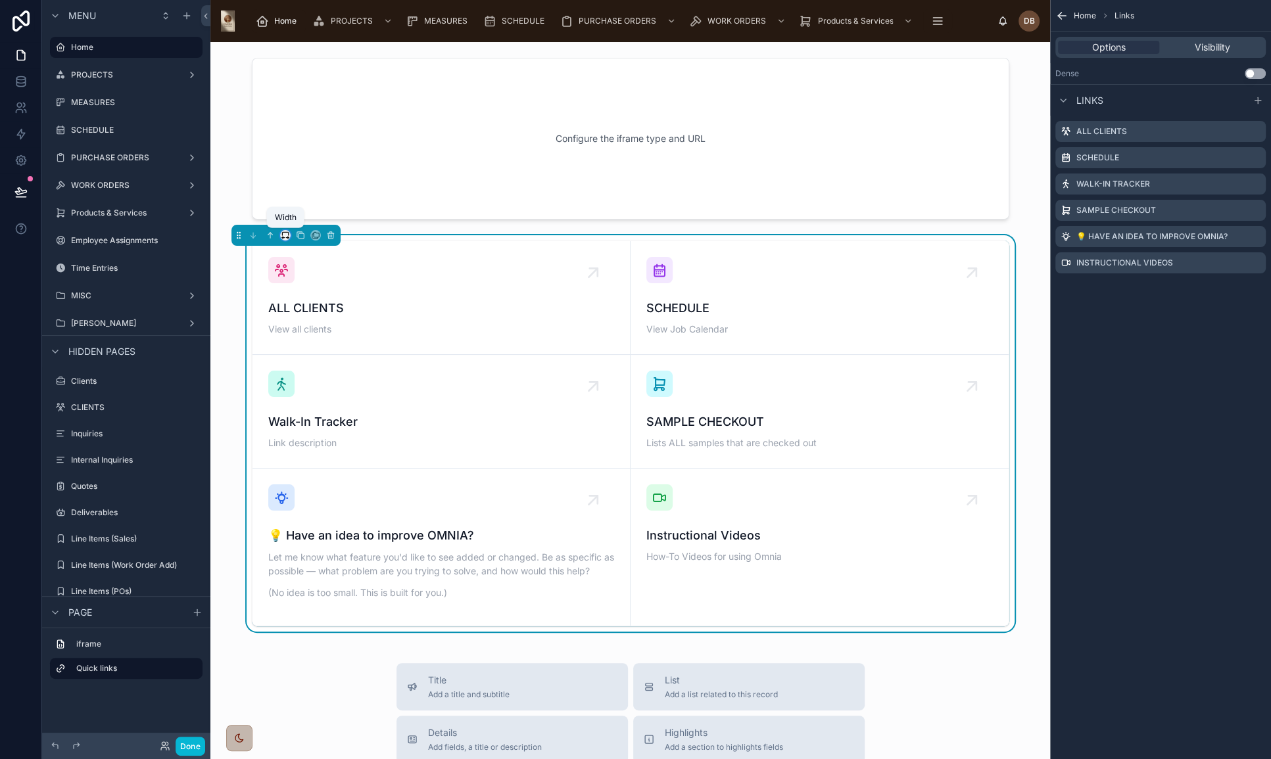
click at [286, 234] on icon at bounding box center [285, 235] width 9 height 9
click at [325, 335] on div "50%" at bounding box center [311, 334] width 41 height 16
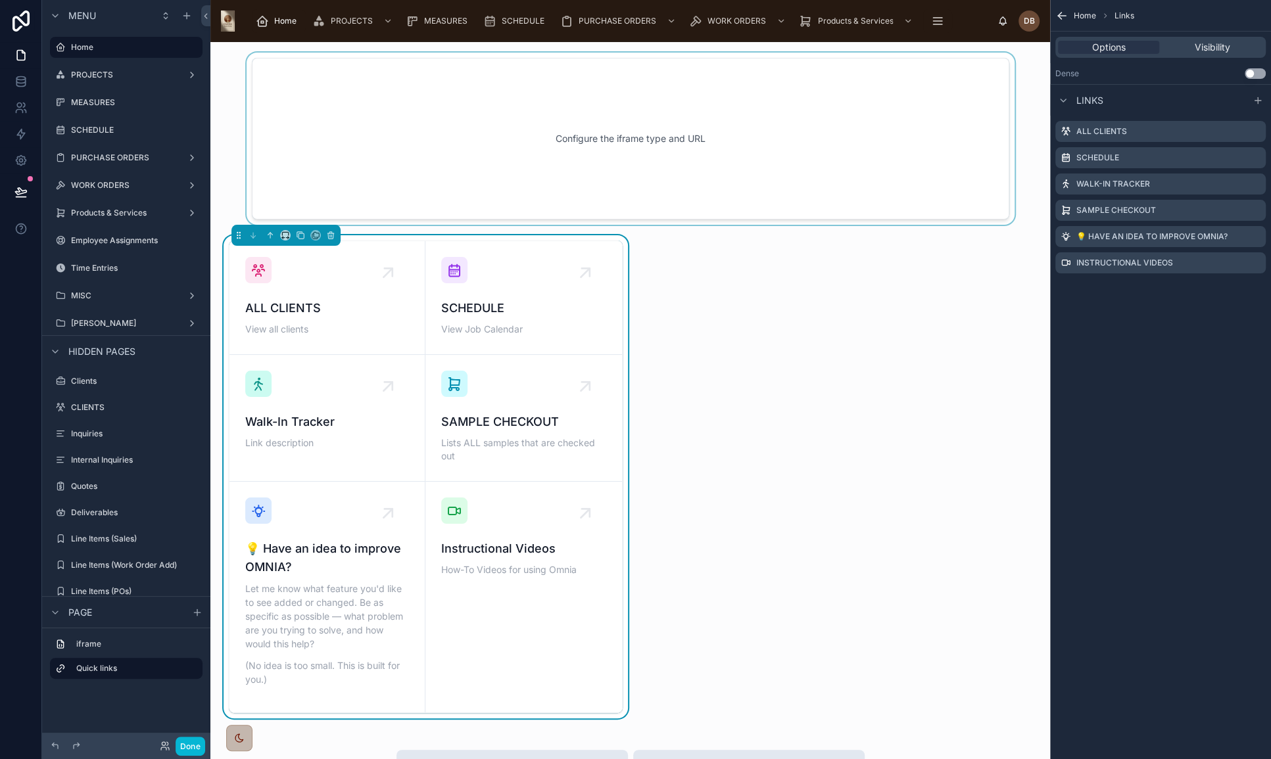
click at [445, 126] on div at bounding box center [630, 139] width 818 height 172
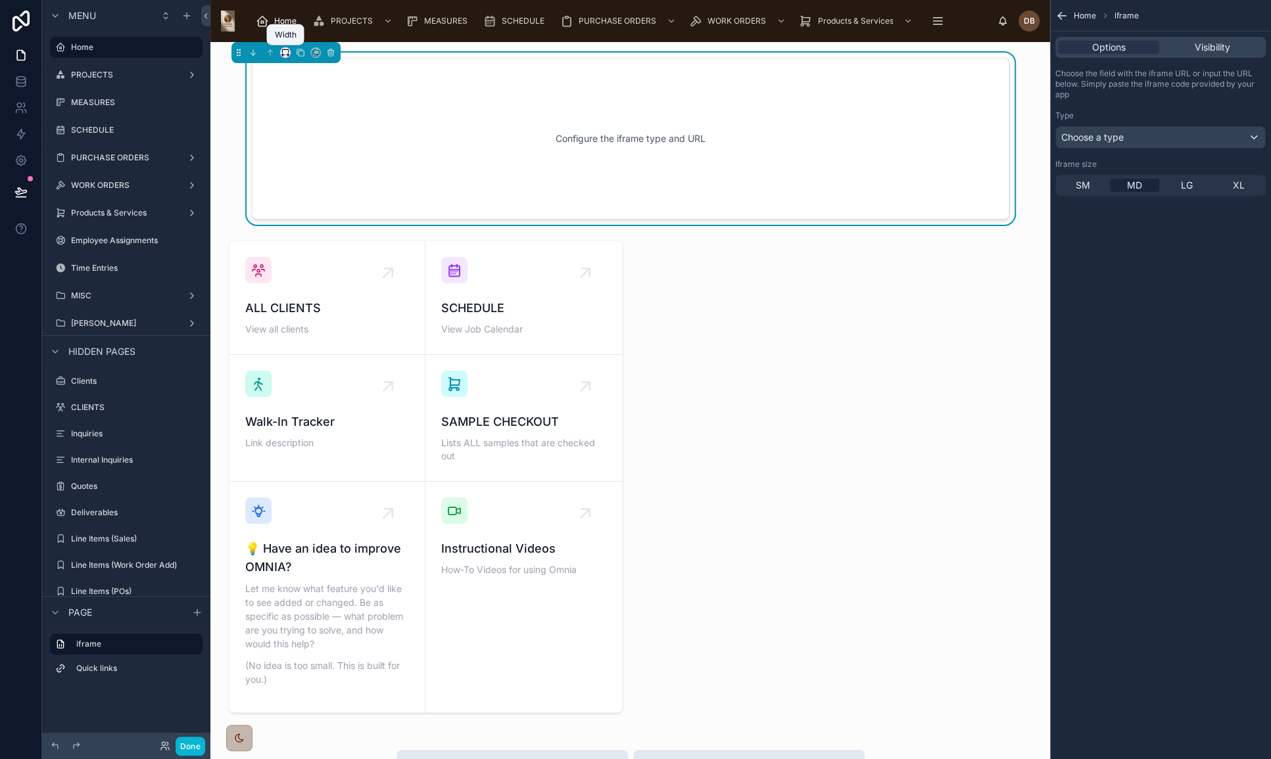
click at [286, 53] on icon at bounding box center [285, 52] width 9 height 9
click at [312, 144] on div "50%" at bounding box center [311, 152] width 41 height 16
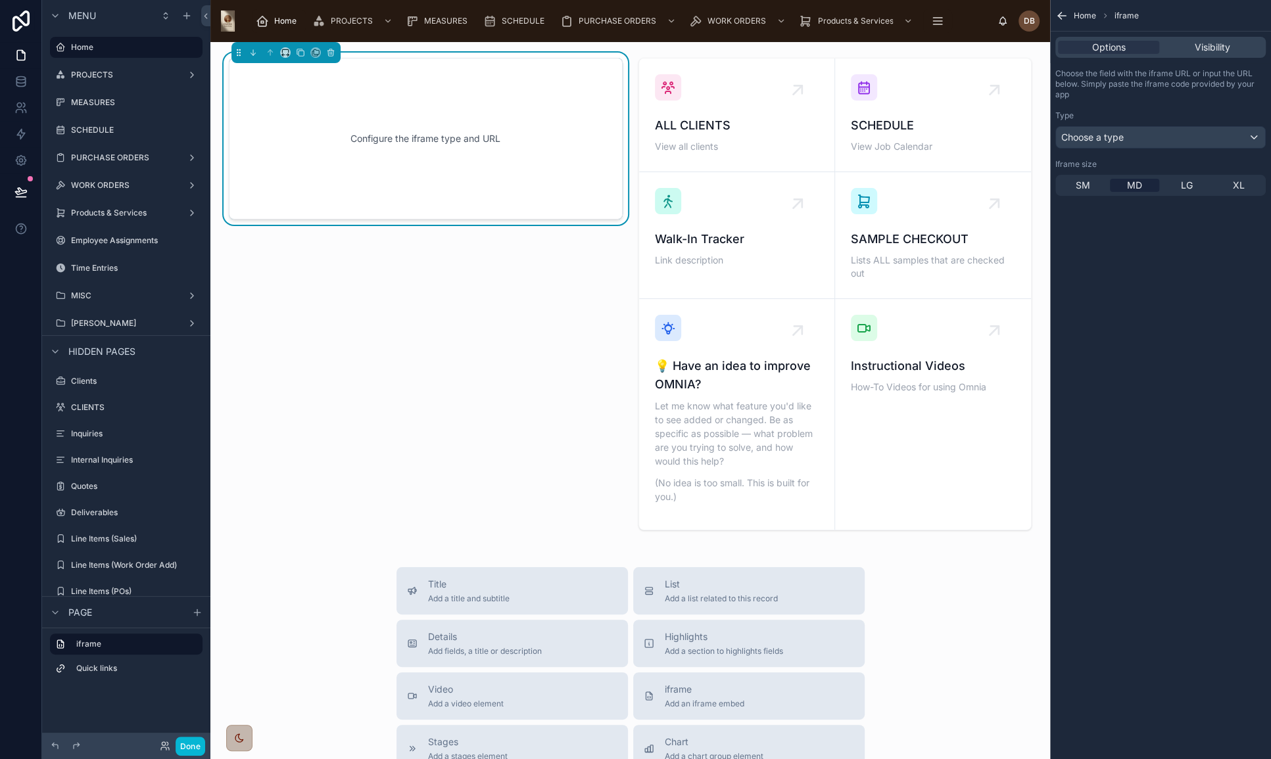
click at [457, 172] on div "Configure the iframe type and URL" at bounding box center [425, 139] width 350 height 118
click at [1185, 184] on span "LG" at bounding box center [1187, 185] width 12 height 13
click at [1132, 140] on div "Choose a type" at bounding box center [1160, 137] width 209 height 21
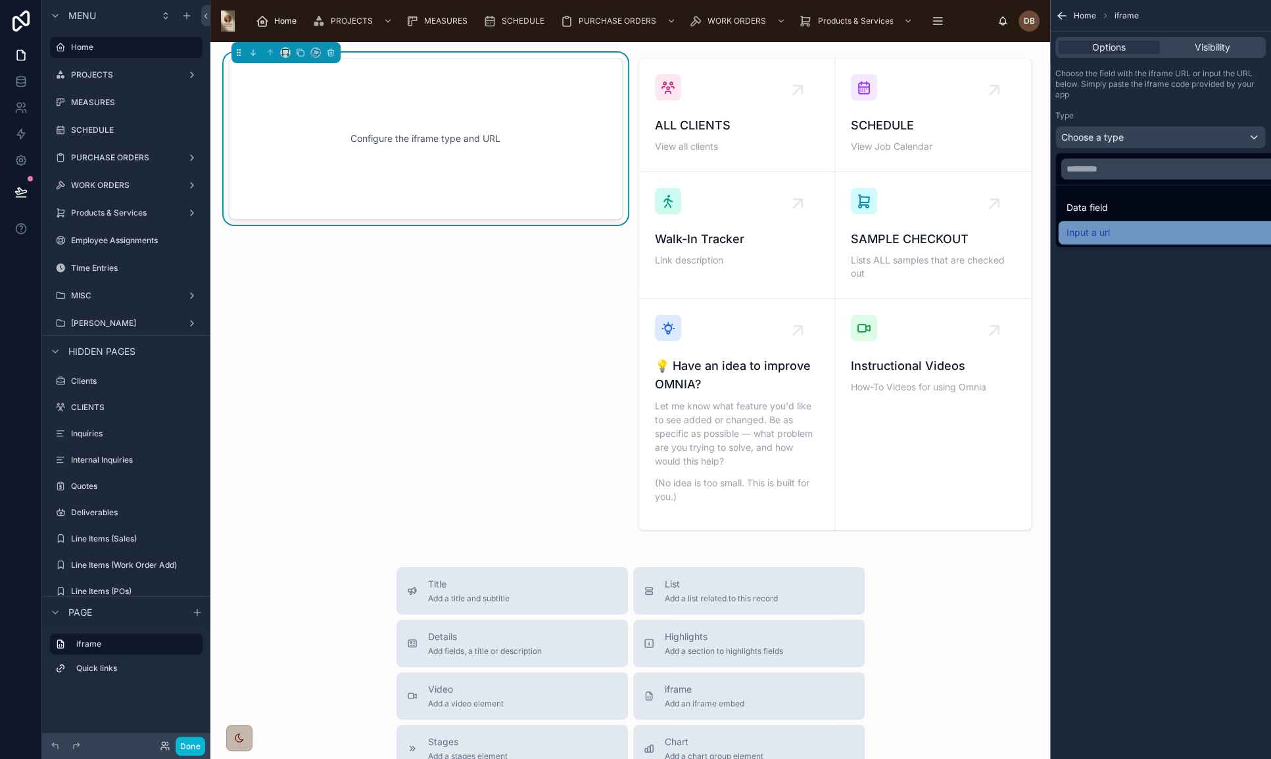
click at [1139, 225] on div "Input a url" at bounding box center [1175, 233] width 218 height 16
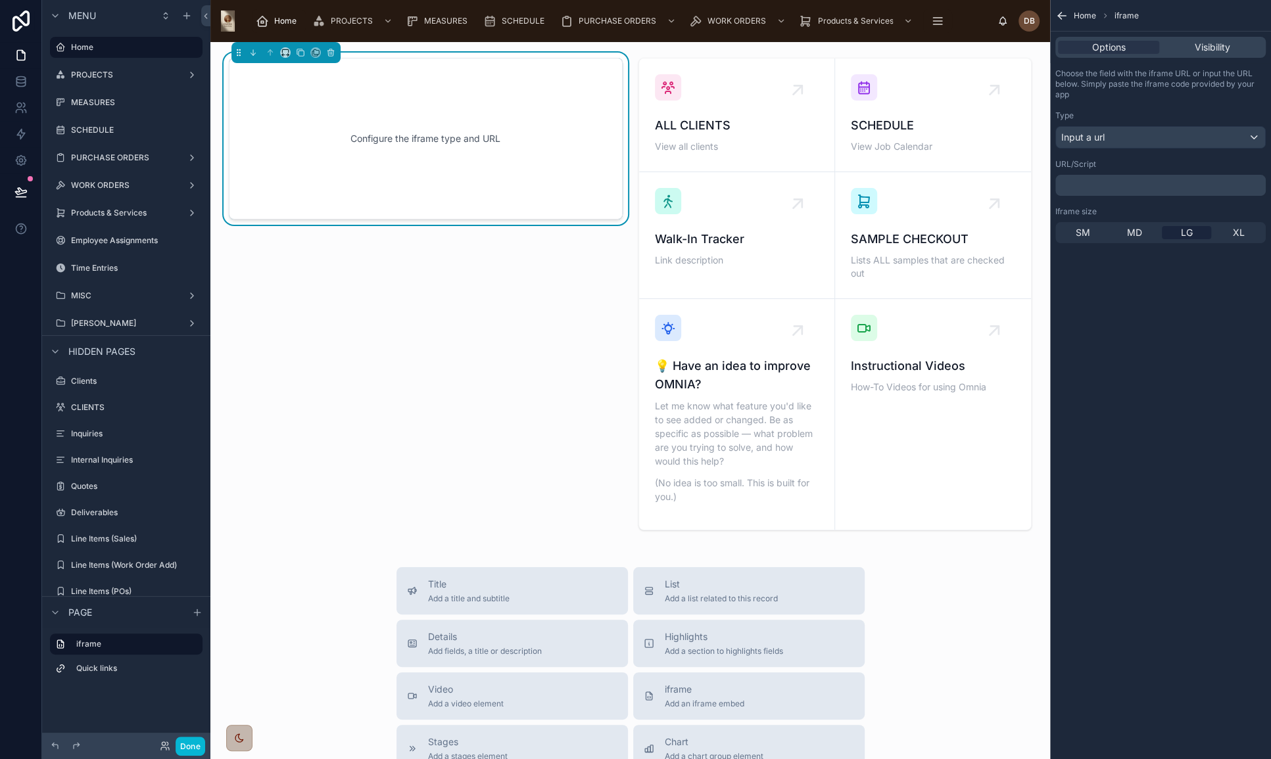
click at [1100, 181] on p "﻿" at bounding box center [1161, 185] width 202 height 11
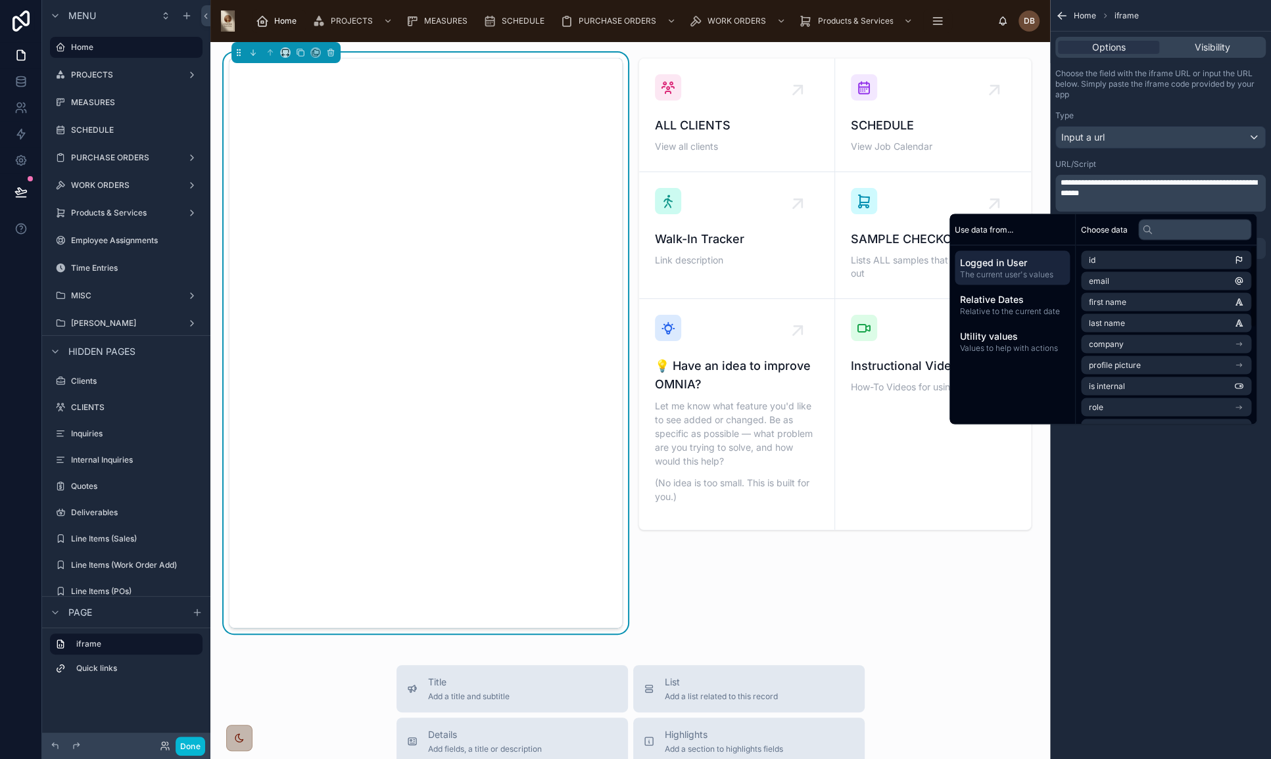
click at [1116, 168] on div "URL/Script" at bounding box center [1160, 164] width 210 height 11
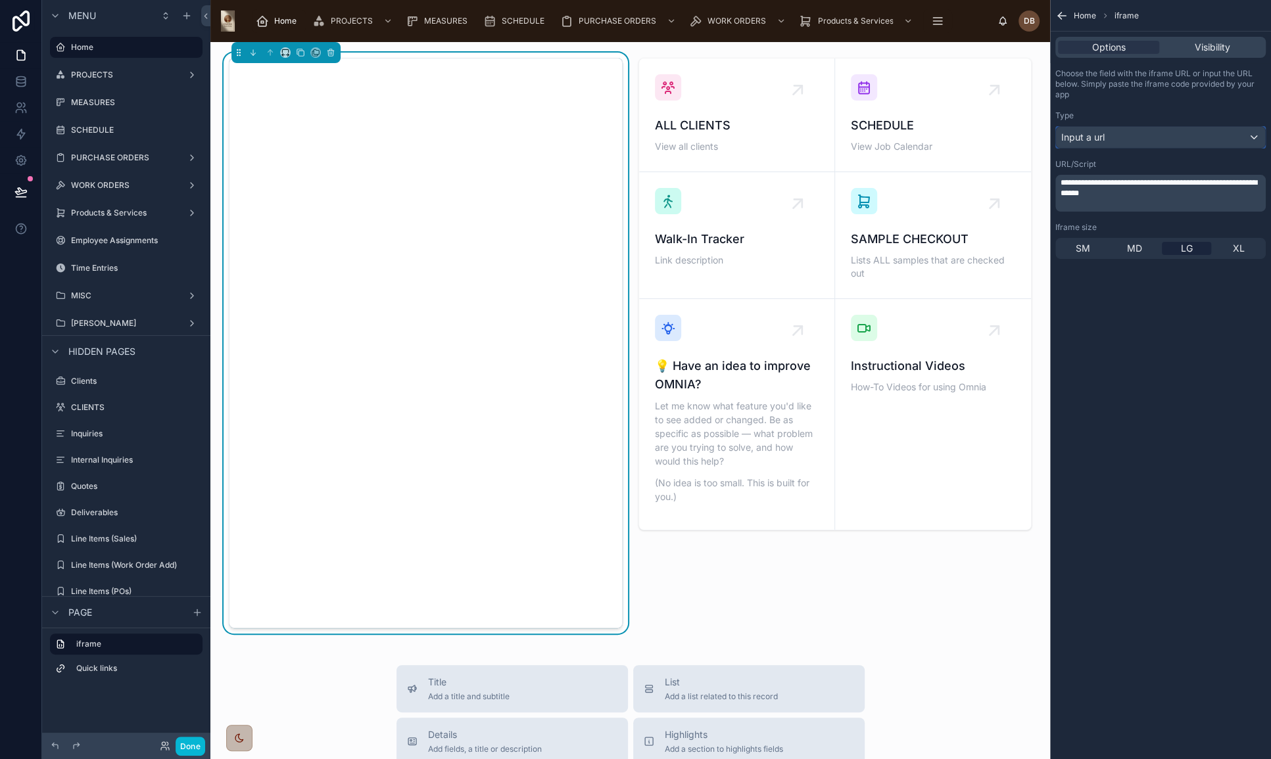
click at [1163, 137] on div "Input a url" at bounding box center [1160, 137] width 209 height 21
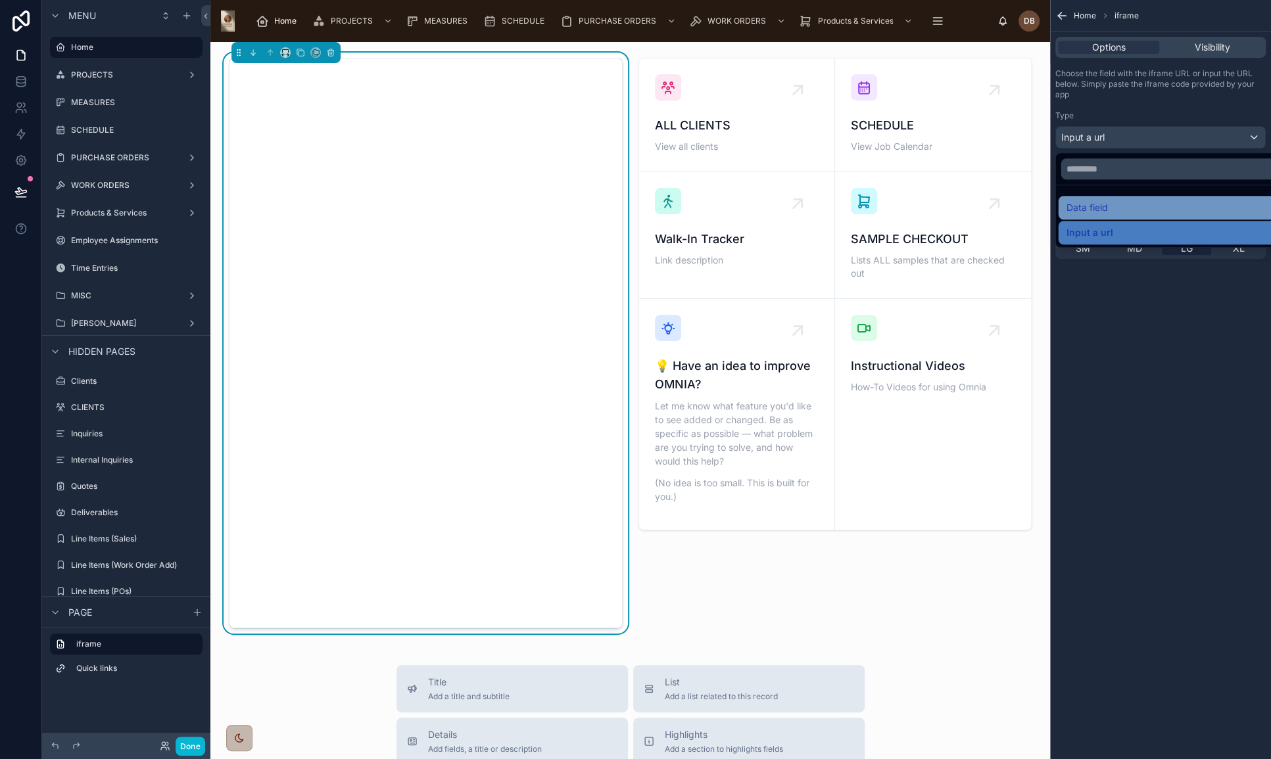
click at [1114, 205] on div "Data field" at bounding box center [1175, 208] width 218 height 16
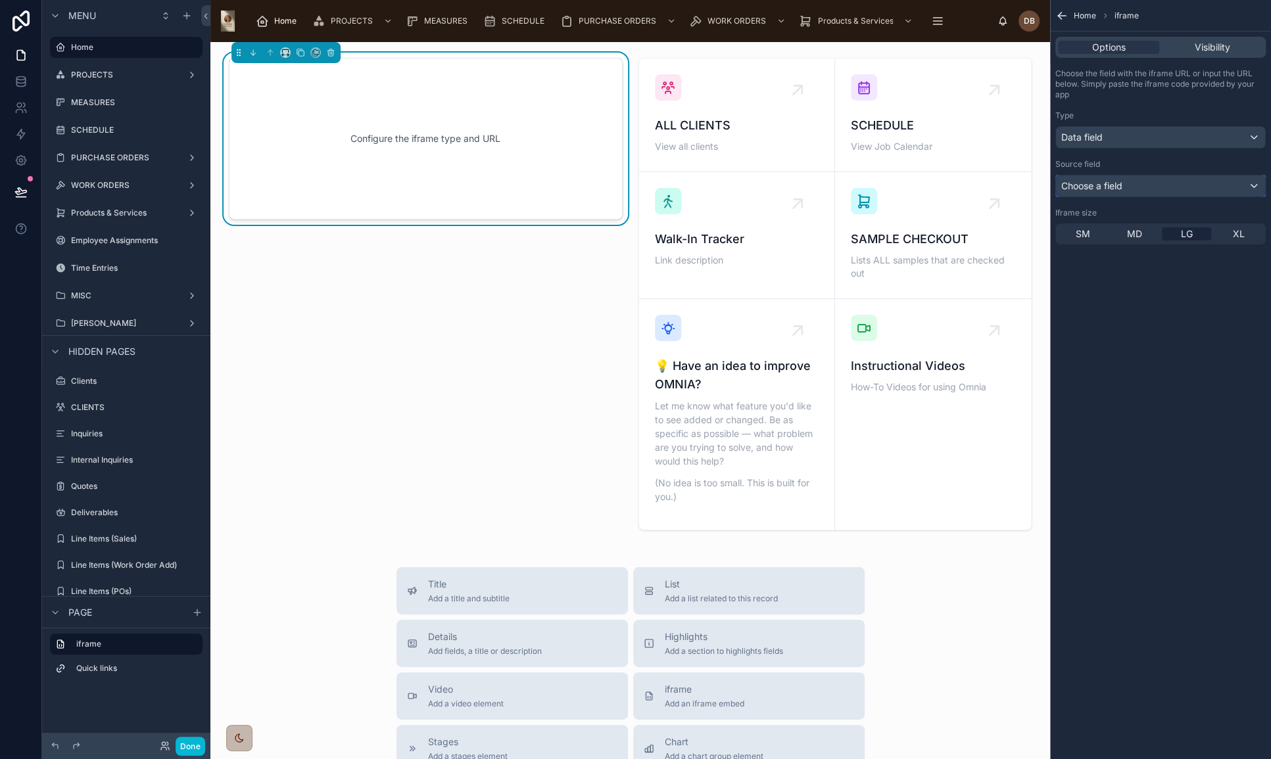
click at [1141, 177] on div "Choose a field" at bounding box center [1160, 186] width 209 height 21
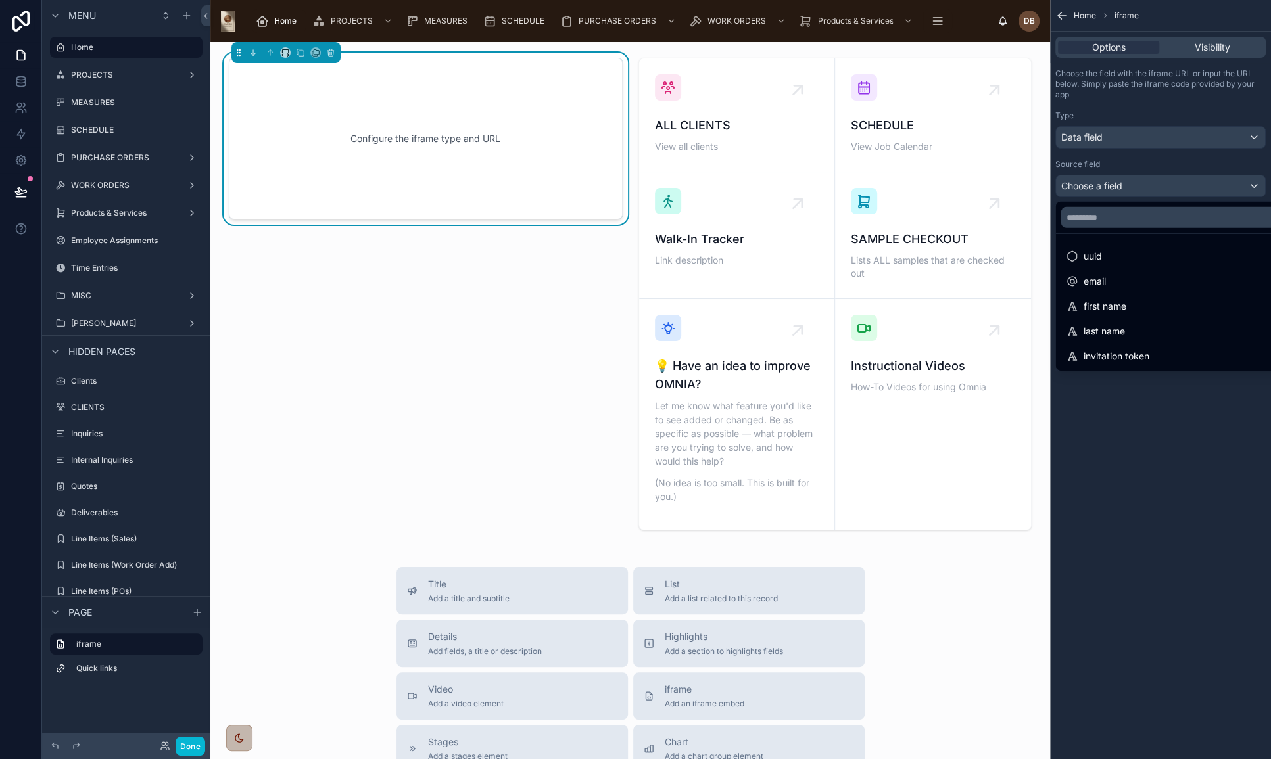
click at [1169, 475] on div "scrollable content" at bounding box center [635, 379] width 1271 height 759
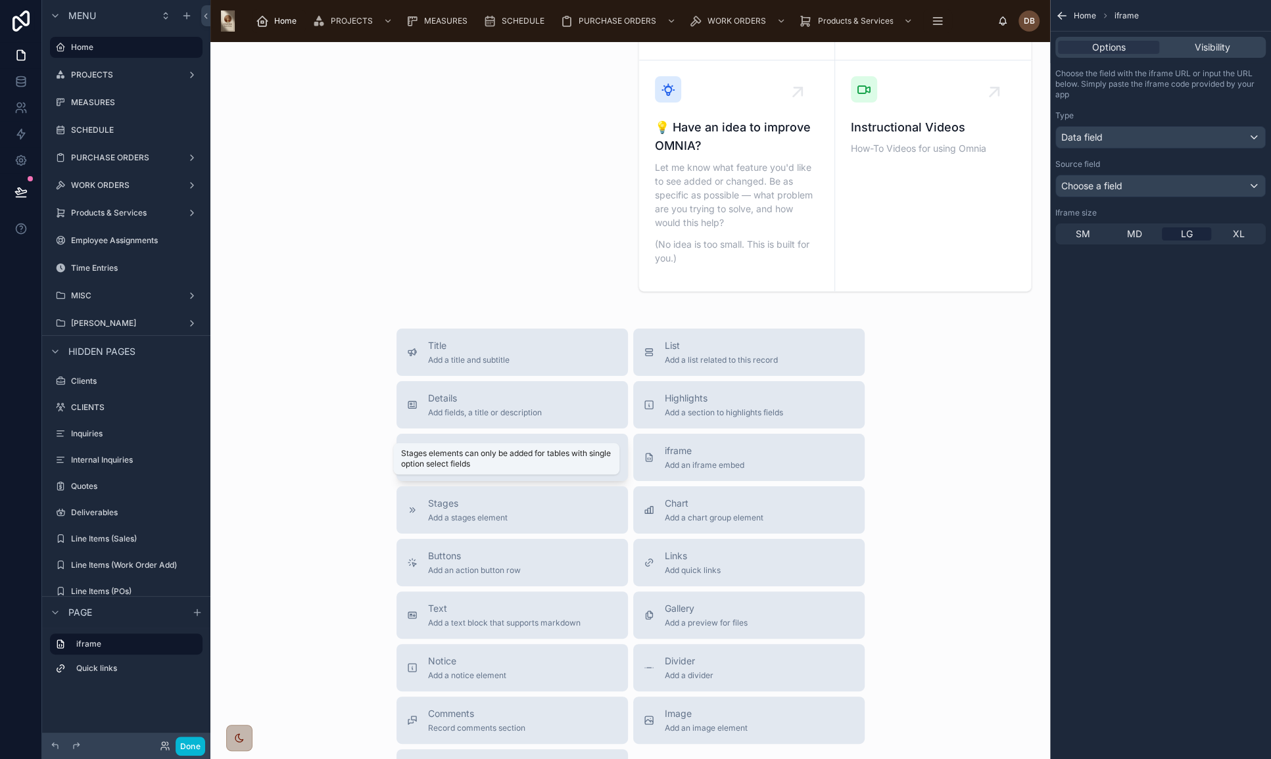
scroll to position [298, 0]
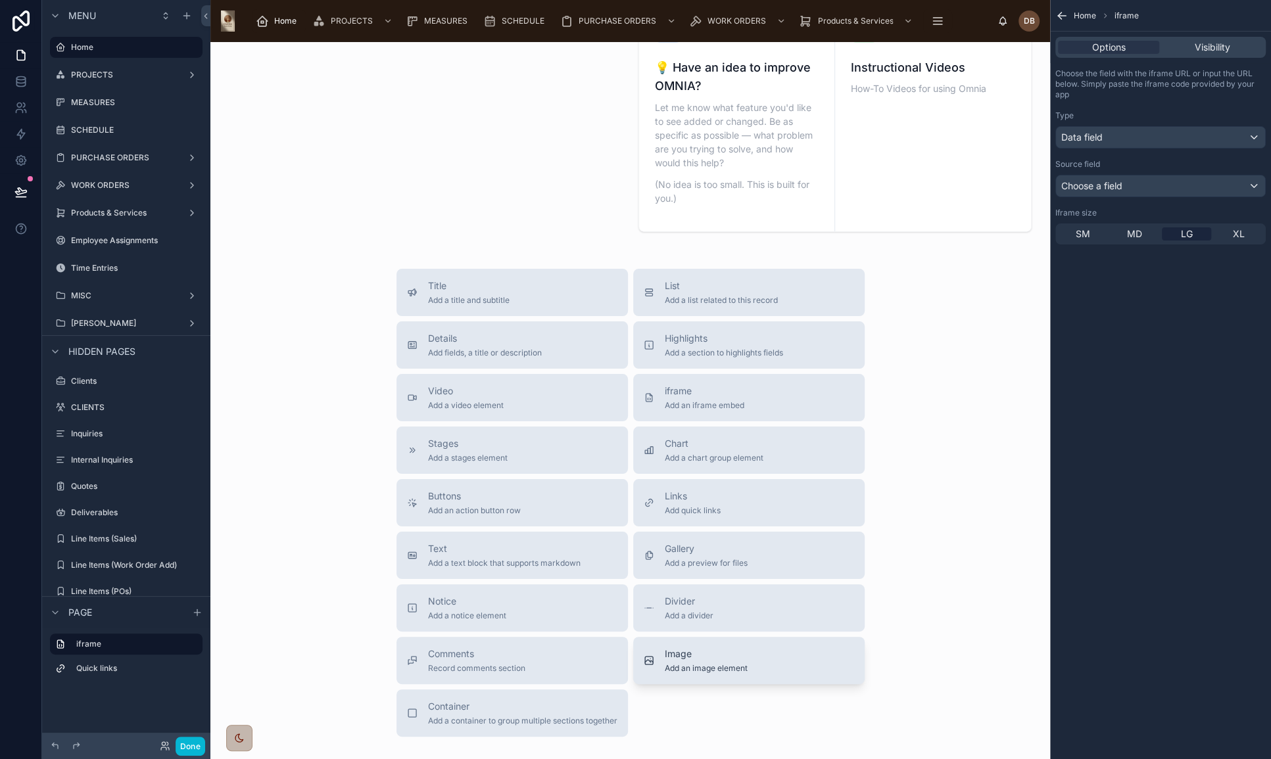
click at [772, 663] on div "Image Add an image element" at bounding box center [749, 661] width 210 height 26
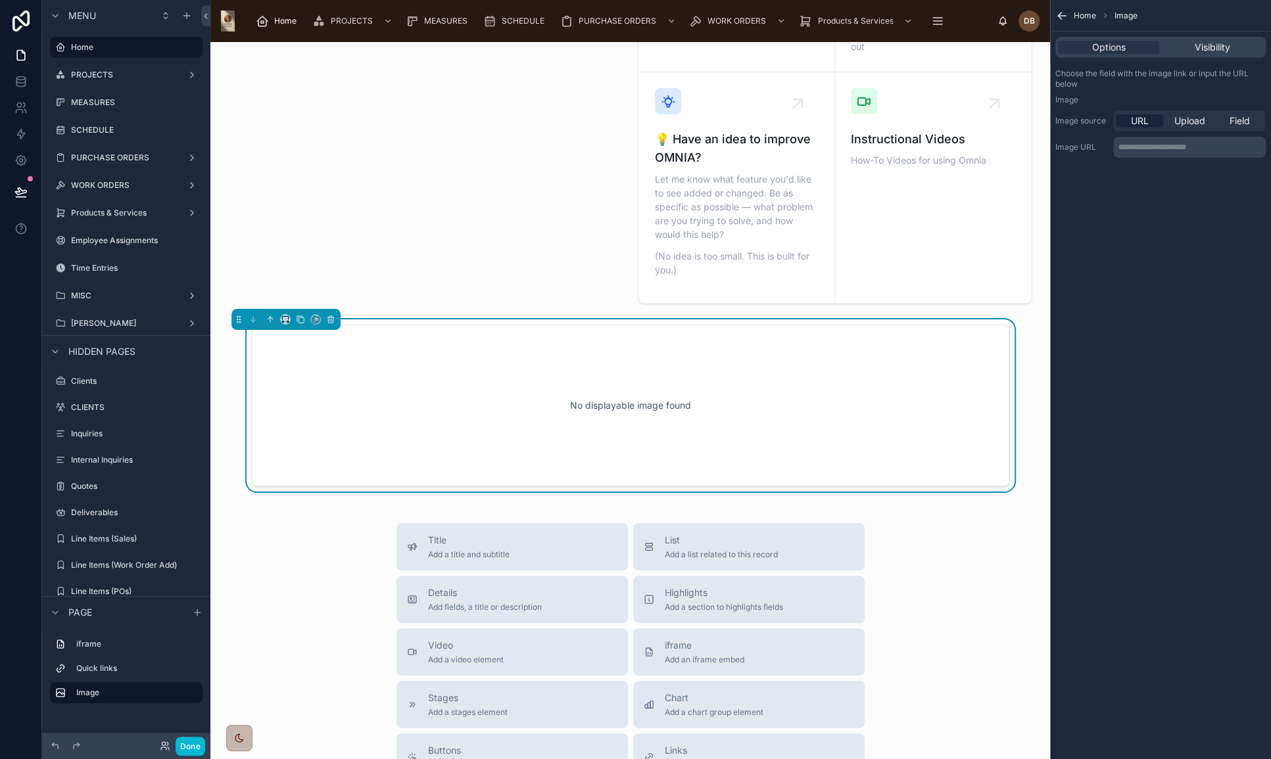
scroll to position [0, 0]
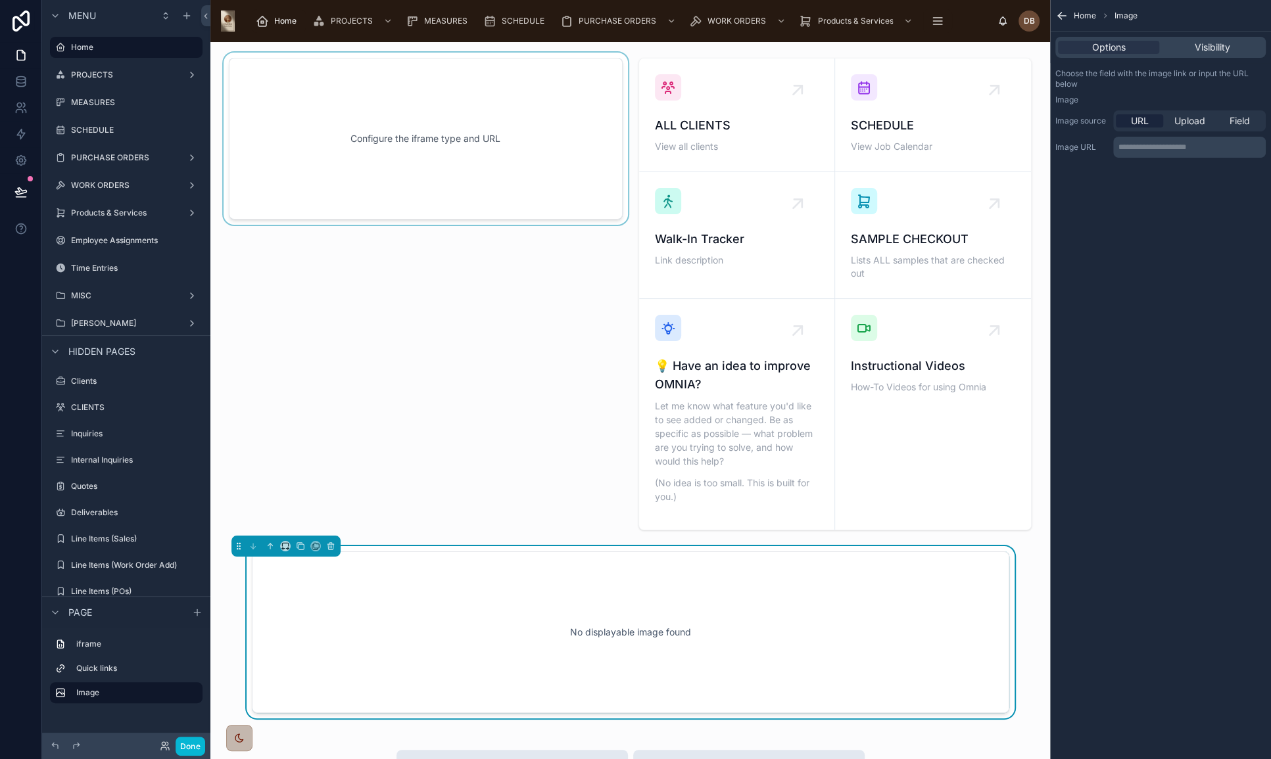
click at [473, 170] on div at bounding box center [426, 294] width 410 height 483
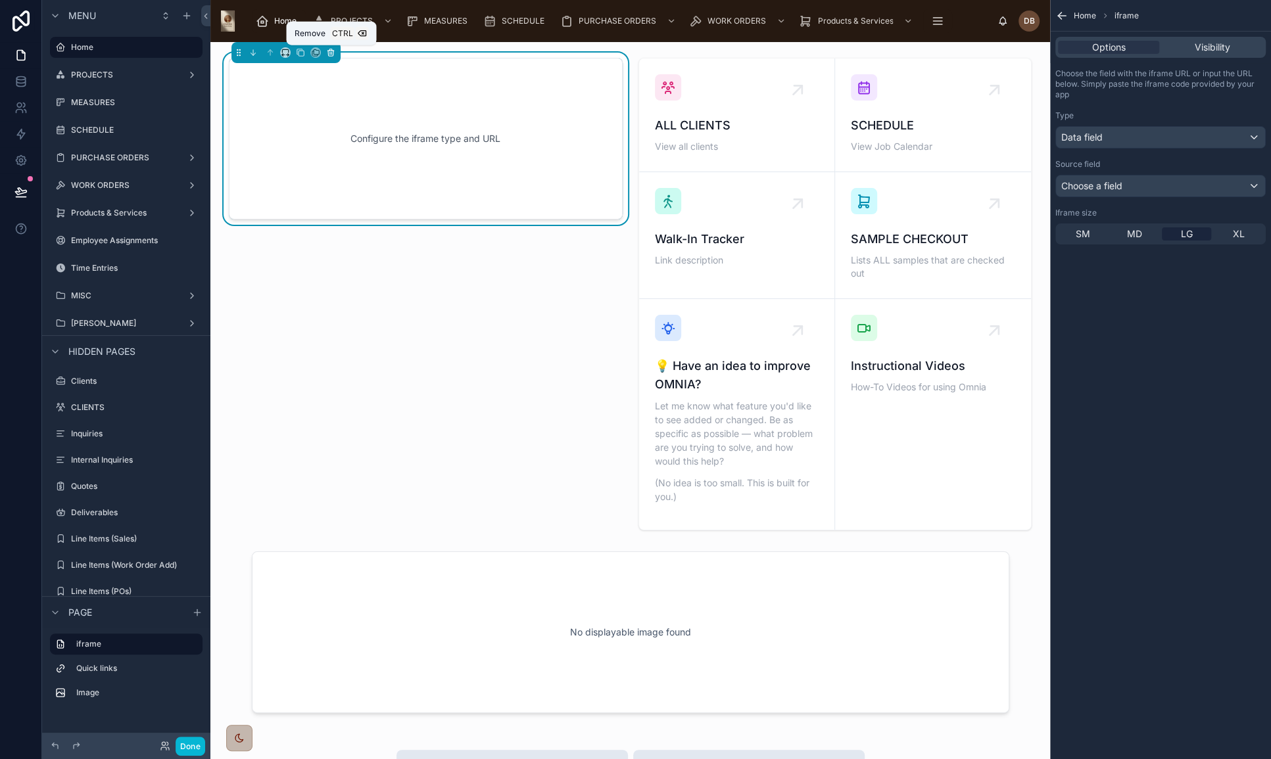
click at [333, 52] on icon at bounding box center [330, 53] width 5 height 5
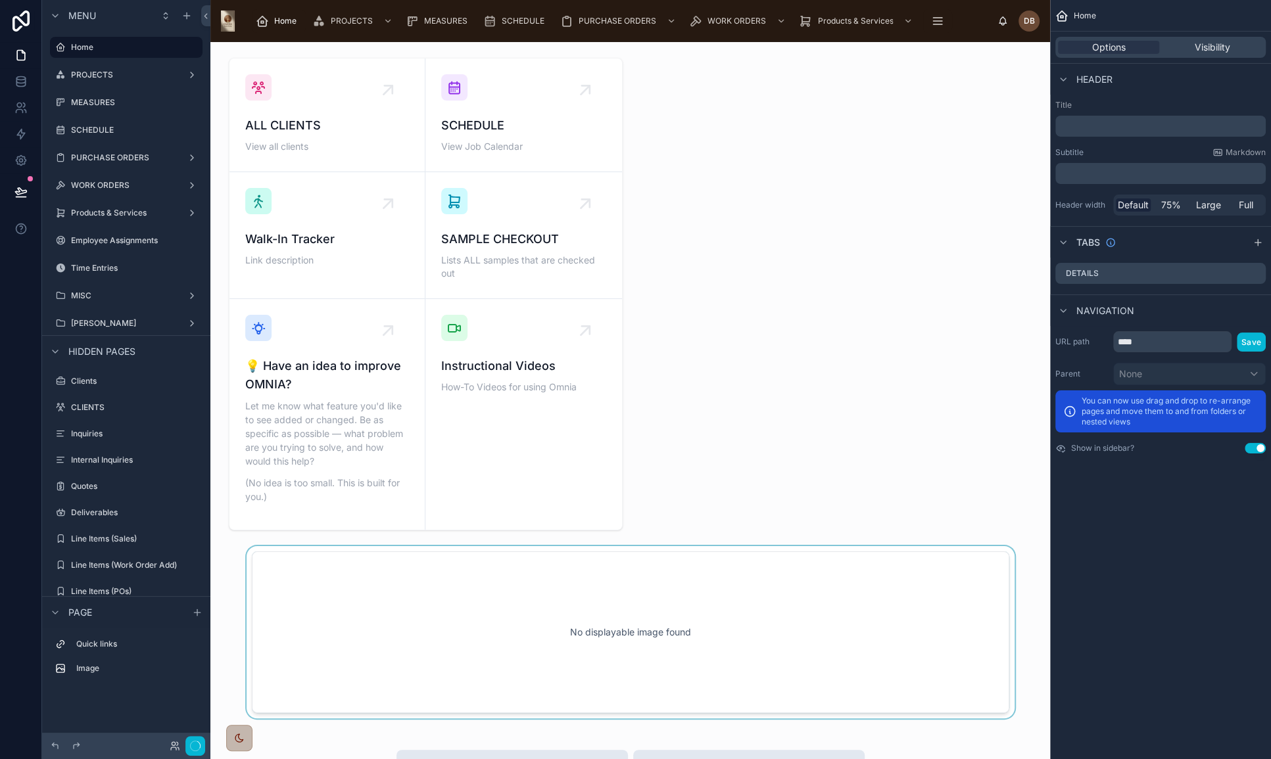
click at [499, 577] on div at bounding box center [630, 632] width 818 height 172
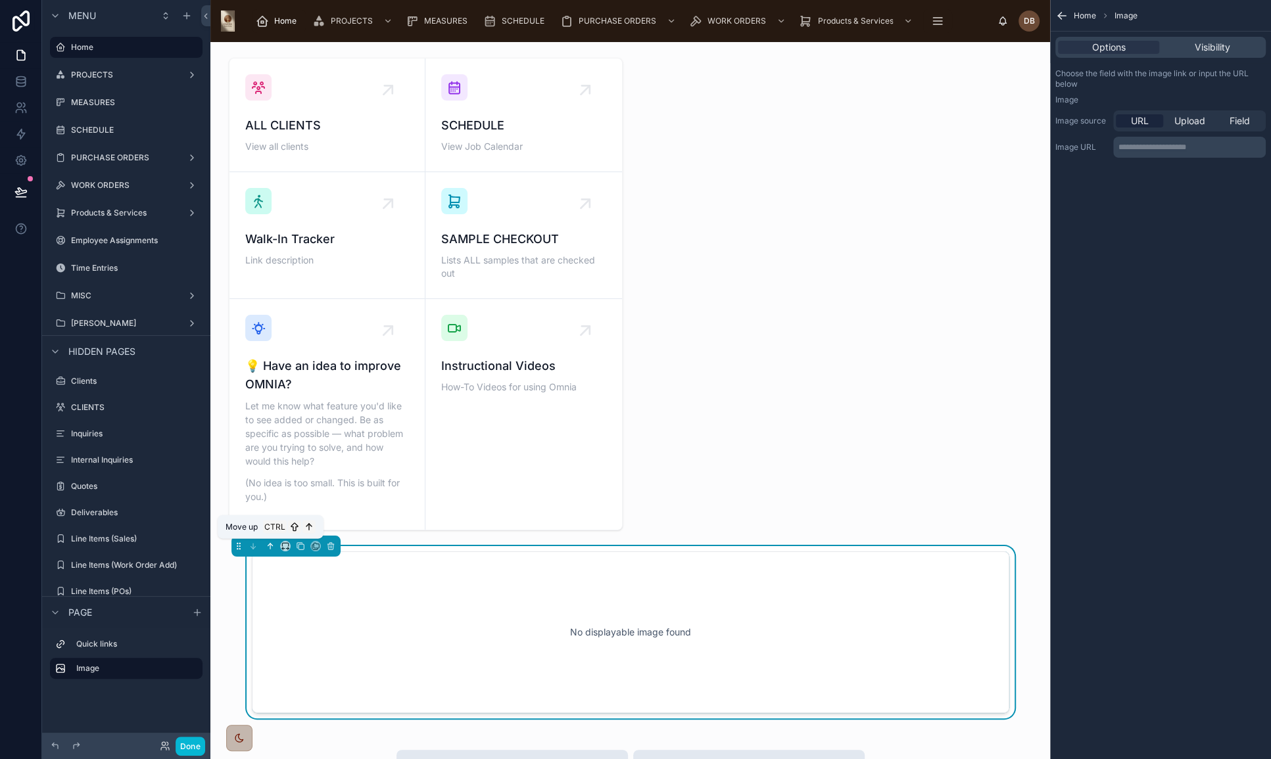
click at [270, 547] on icon at bounding box center [270, 546] width 0 height 5
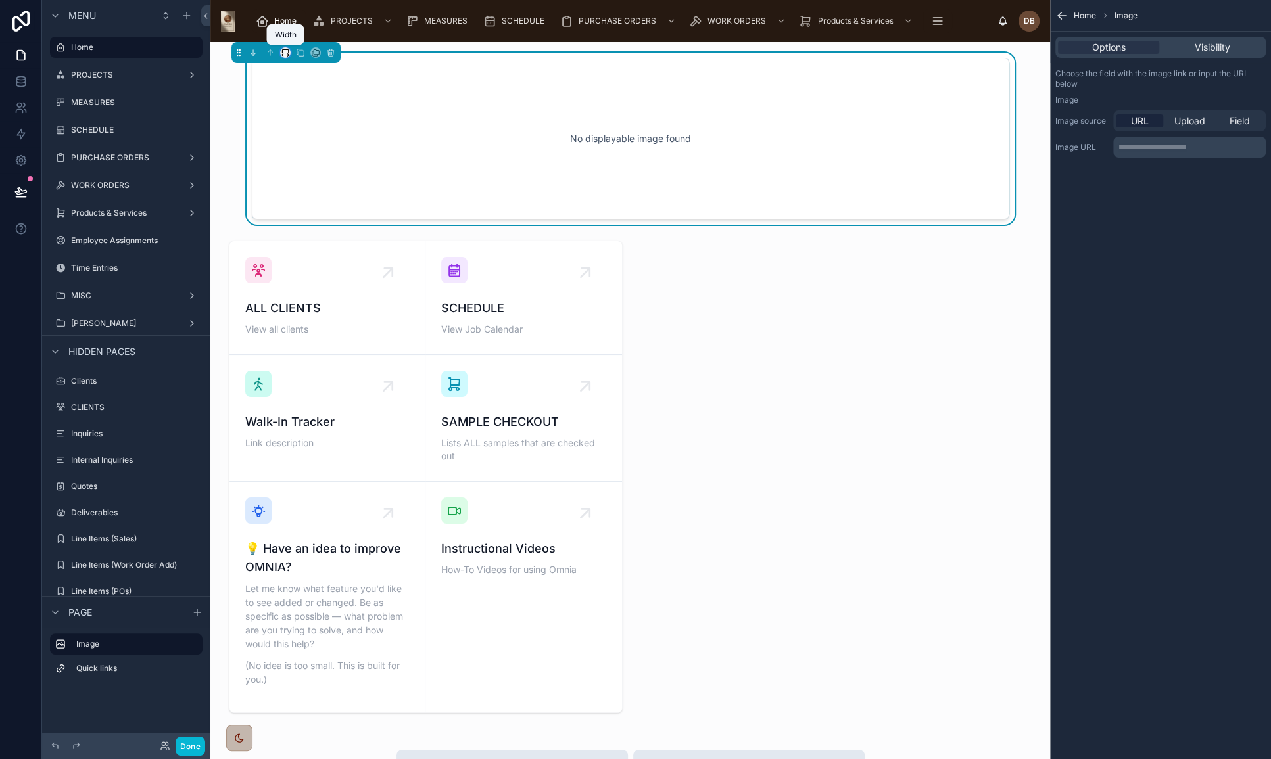
click at [282, 57] on icon at bounding box center [285, 52] width 9 height 9
click at [308, 141] on div "50%" at bounding box center [311, 152] width 57 height 24
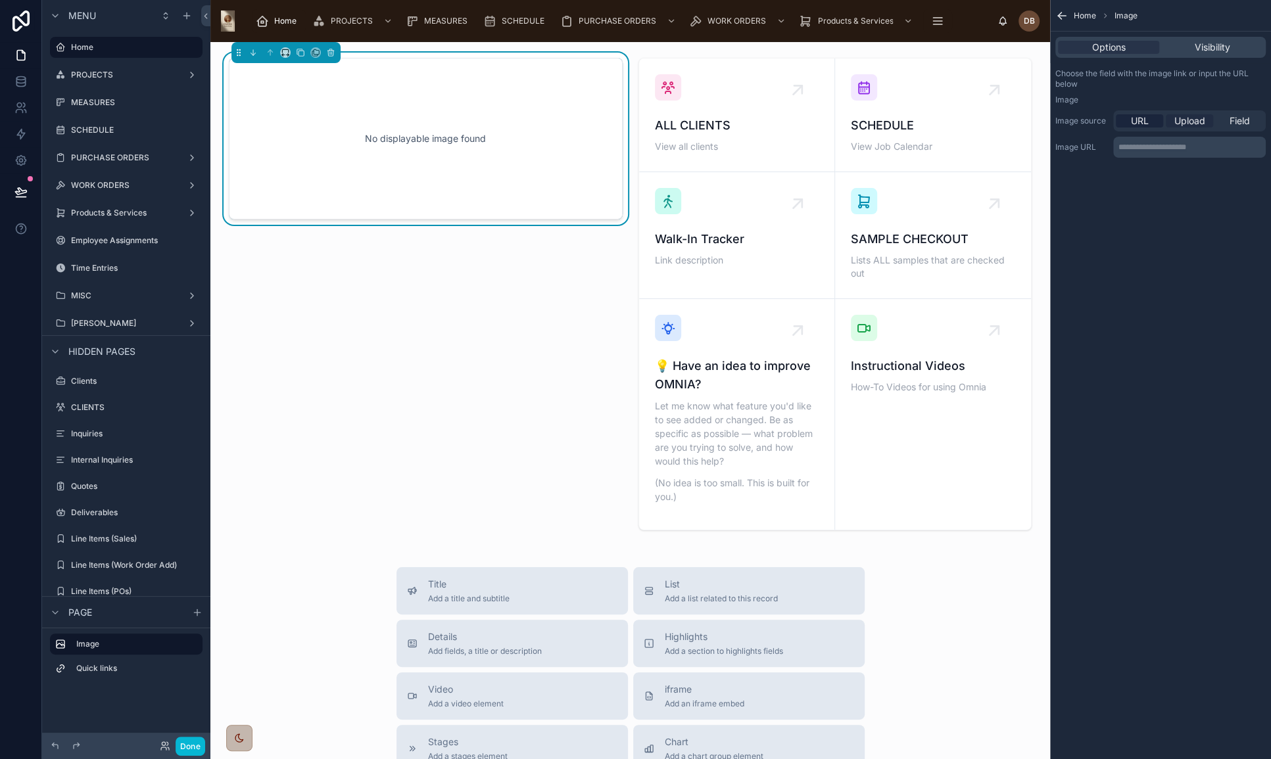
click at [1191, 122] on span "Upload" at bounding box center [1189, 120] width 31 height 13
click at [1077, 161] on div "scrollable content" at bounding box center [1081, 168] width 53 height 53
type input "**********"
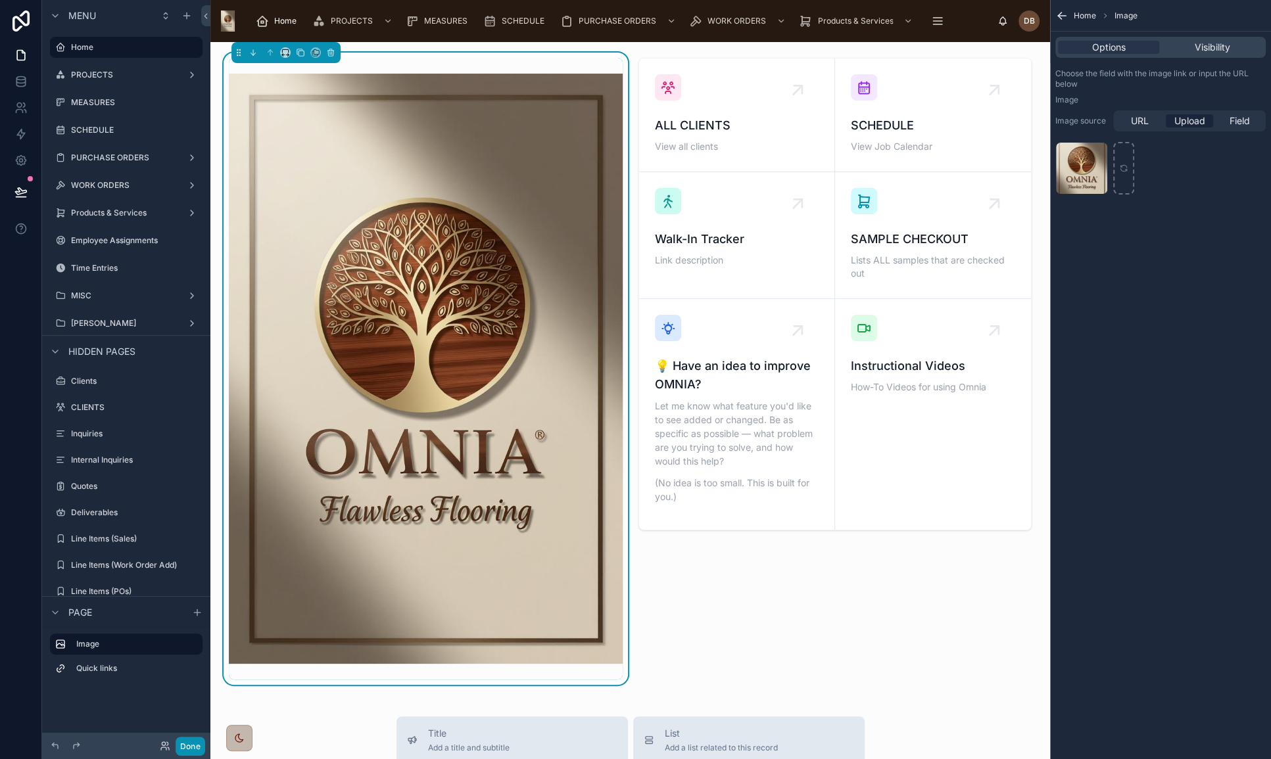
click at [196, 743] on button "Done" at bounding box center [191, 746] width 30 height 19
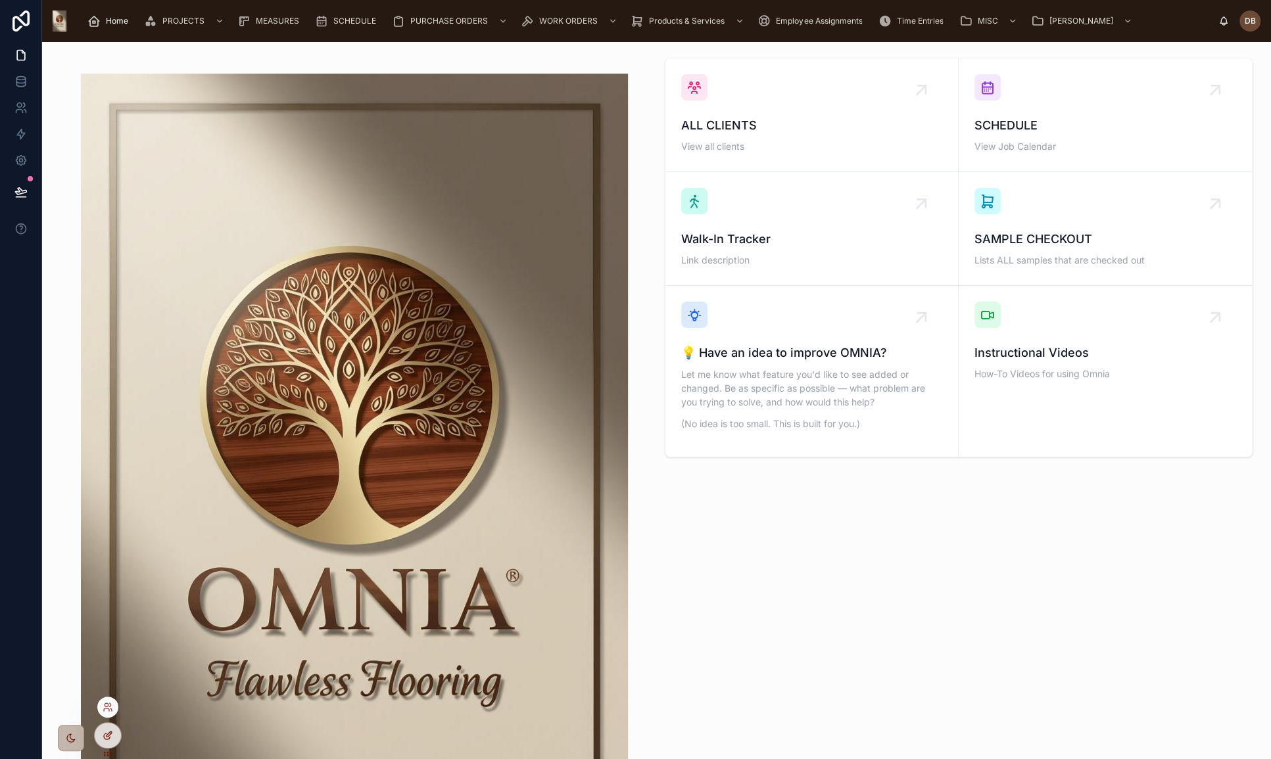
click at [112, 732] on icon at bounding box center [108, 735] width 11 height 11
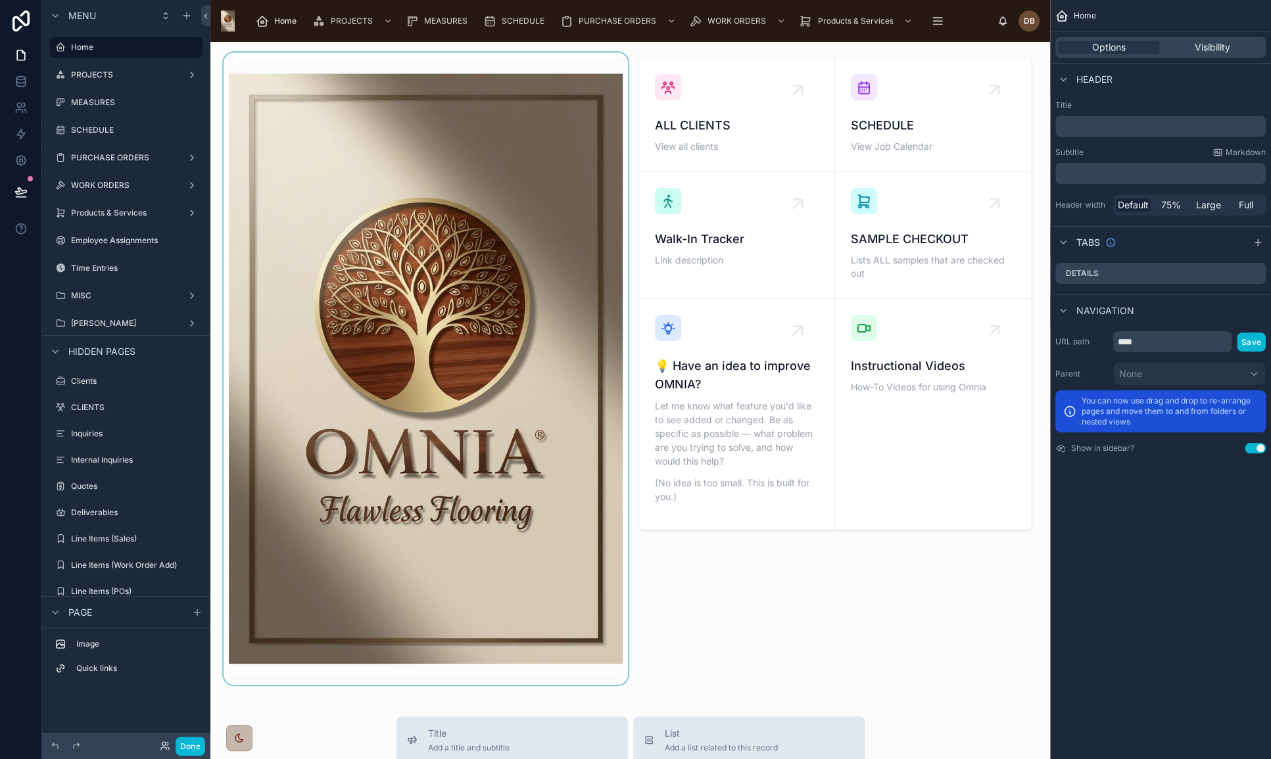
click at [519, 131] on div at bounding box center [426, 369] width 410 height 632
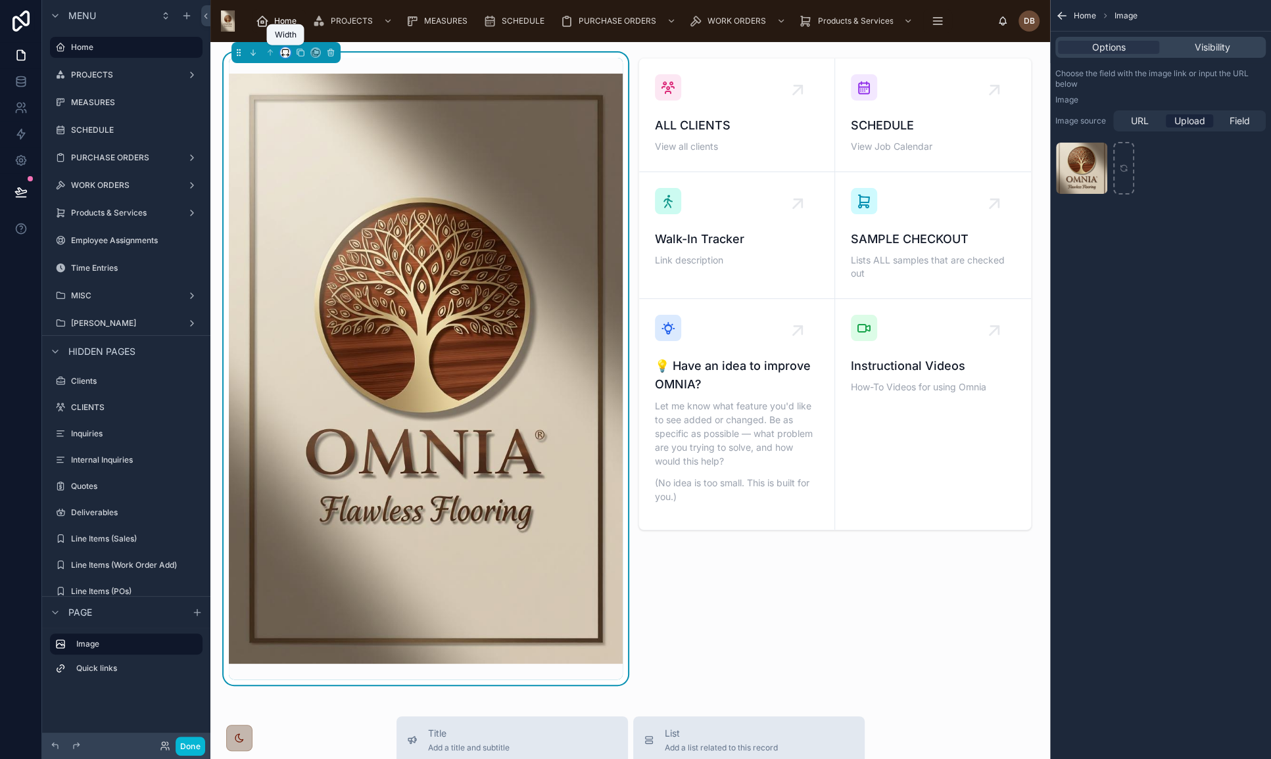
click at [283, 51] on icon at bounding box center [285, 52] width 9 height 9
click at [314, 123] on div "33%" at bounding box center [311, 127] width 41 height 16
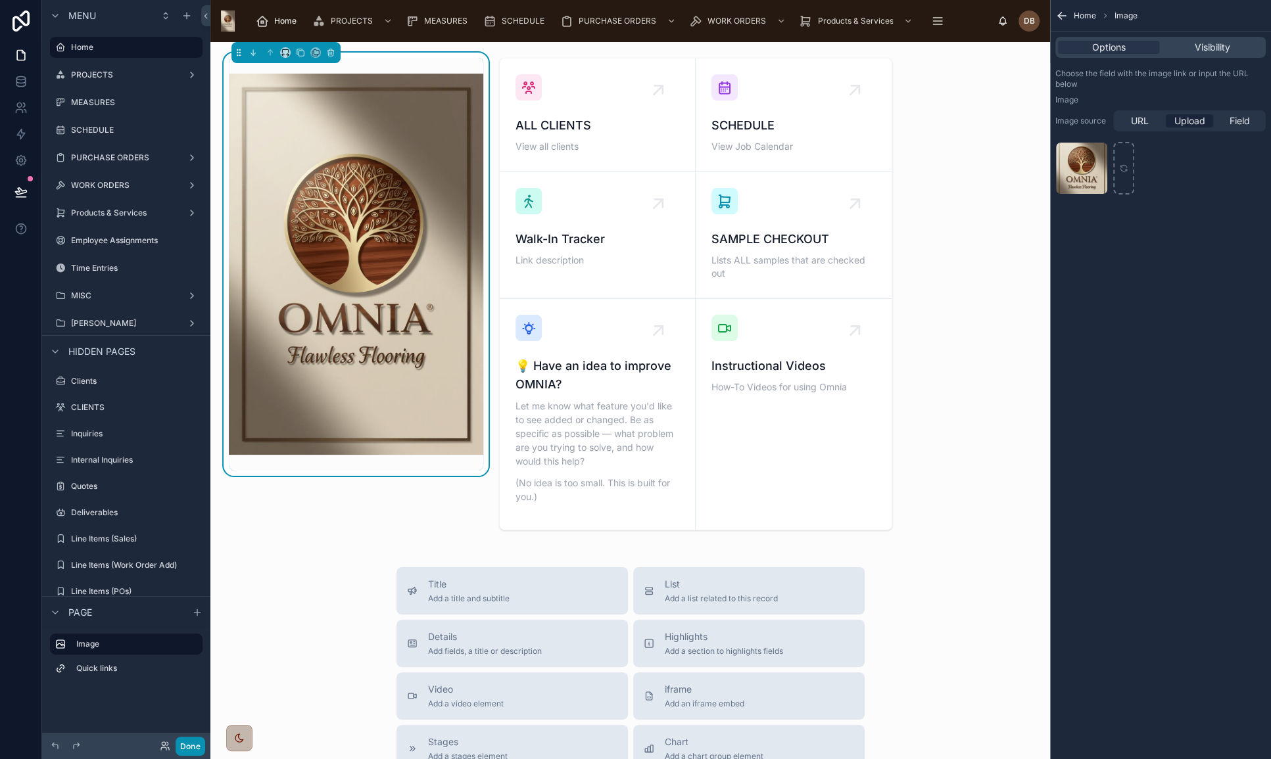
click at [188, 747] on button "Done" at bounding box center [191, 746] width 30 height 19
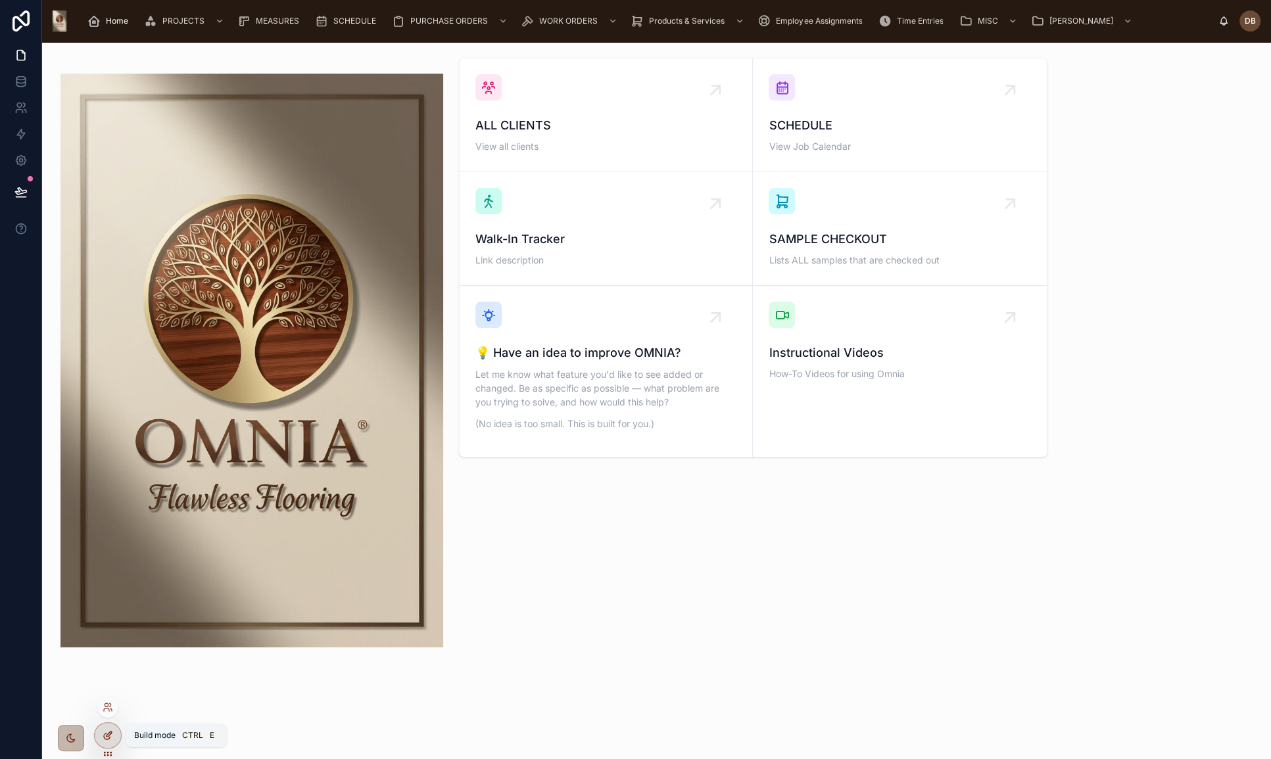
click at [112, 732] on icon at bounding box center [108, 735] width 11 height 11
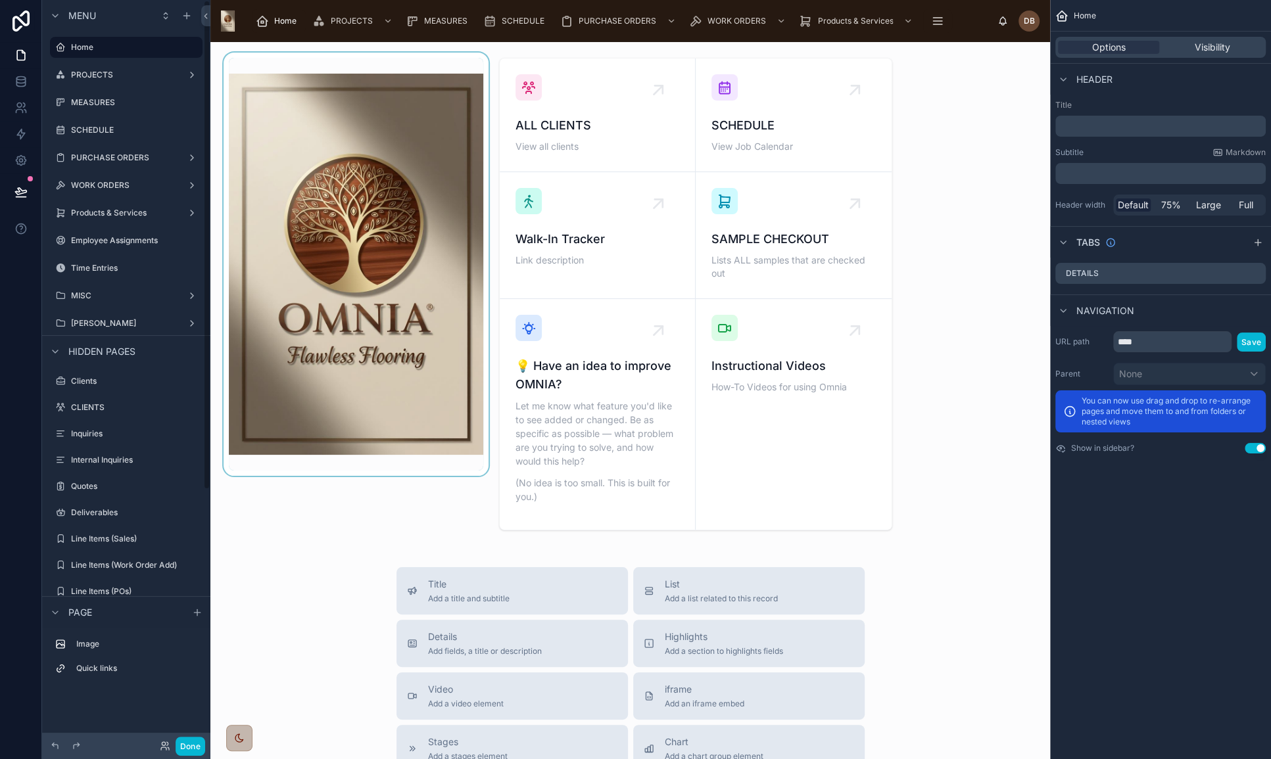
click at [441, 135] on div at bounding box center [356, 294] width 270 height 483
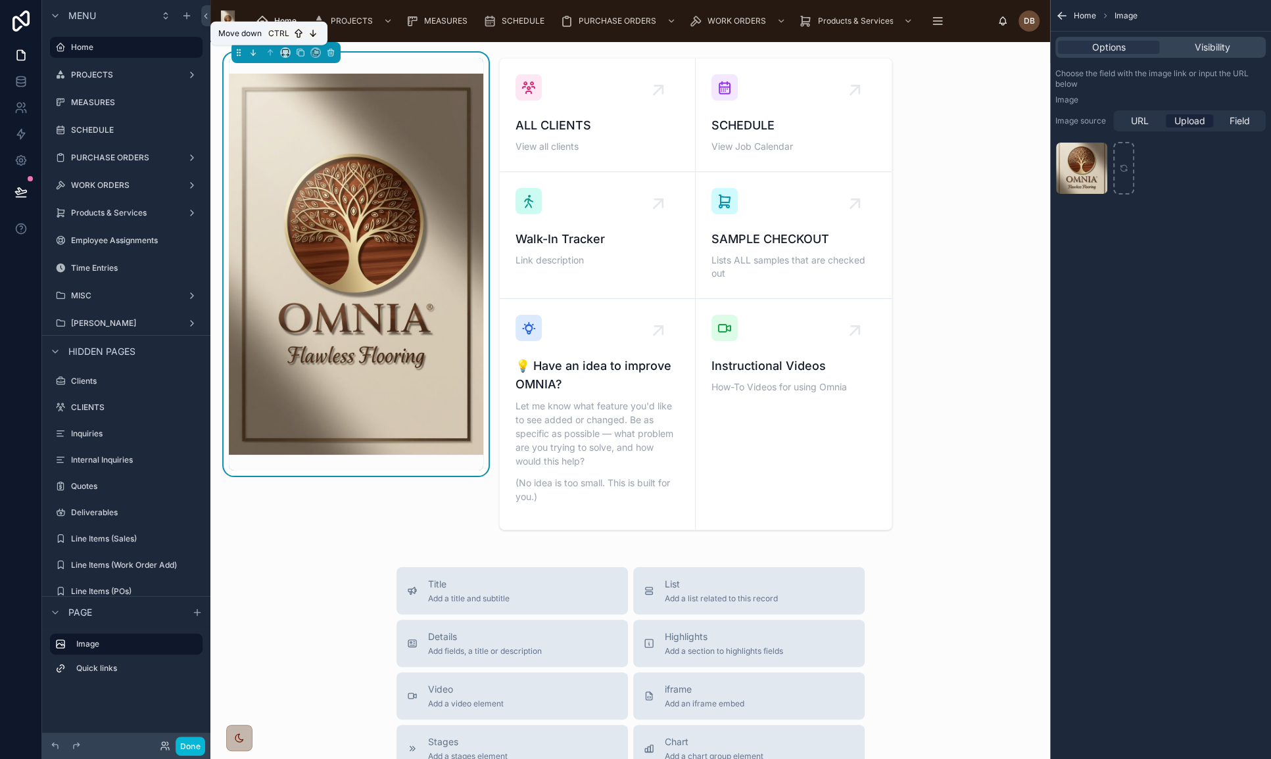
click at [253, 53] on icon at bounding box center [253, 52] width 0 height 5
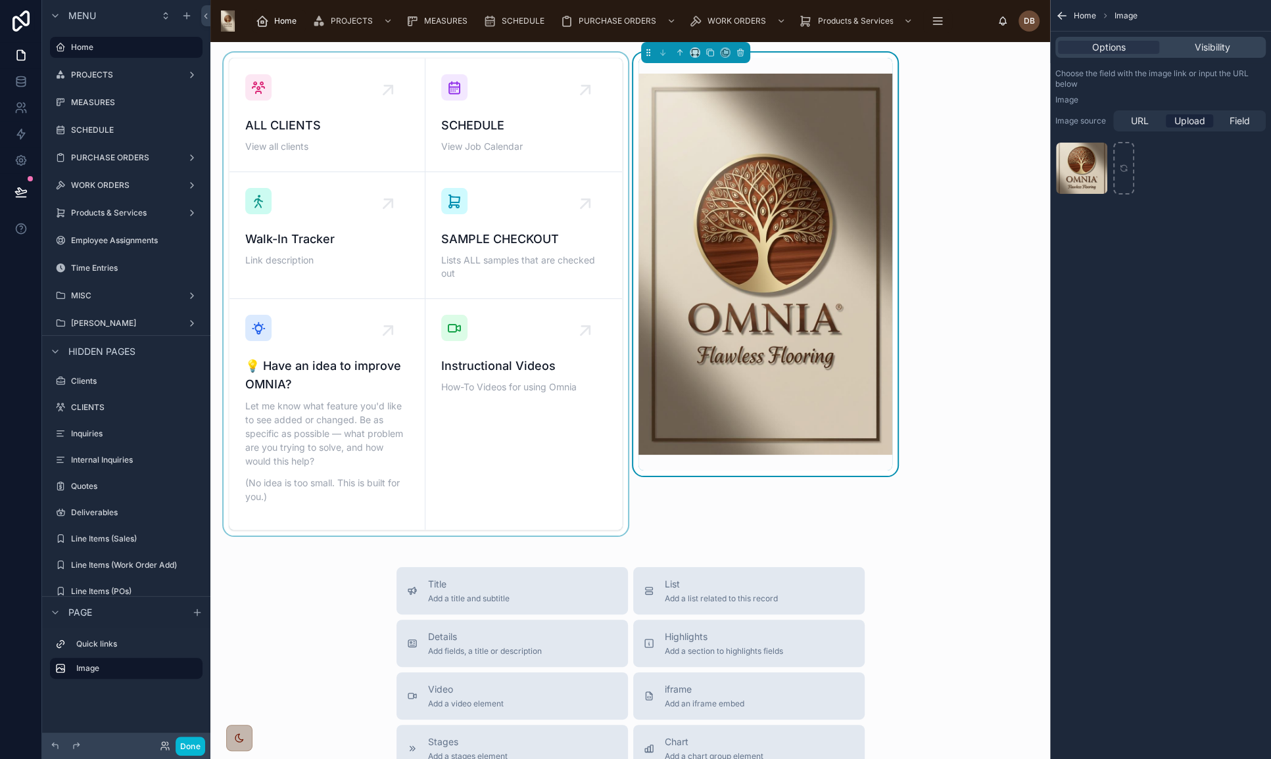
click at [542, 78] on div at bounding box center [426, 294] width 410 height 483
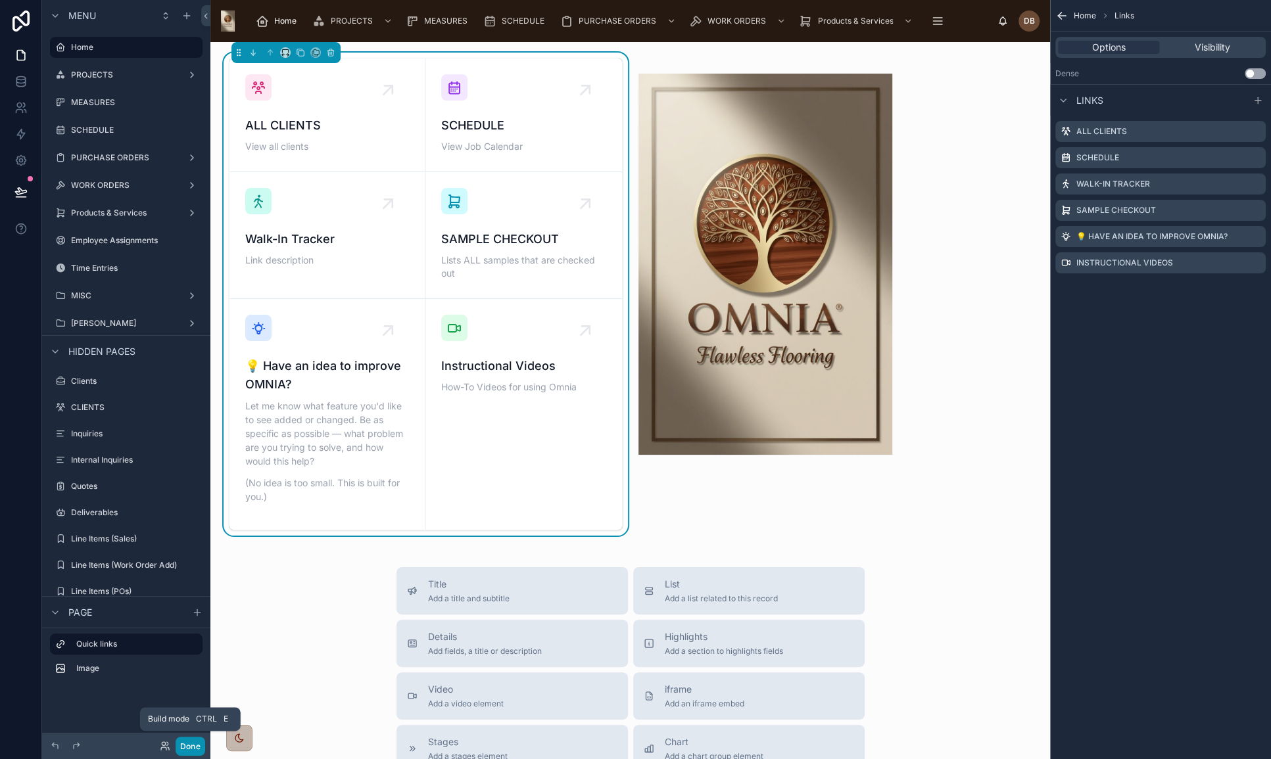
click at [187, 745] on button "Done" at bounding box center [191, 746] width 30 height 19
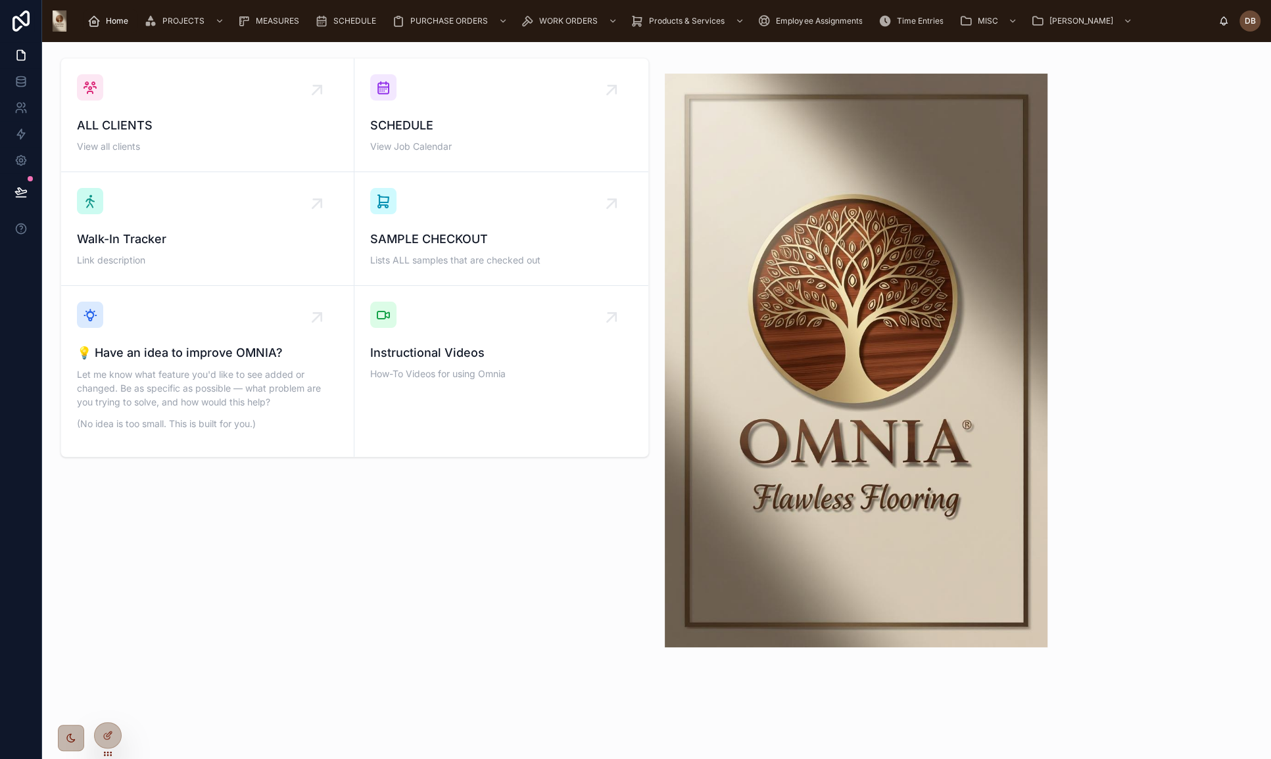
click at [117, 21] on span "Home" at bounding box center [117, 21] width 22 height 11
click at [114, 735] on div at bounding box center [108, 735] width 26 height 25
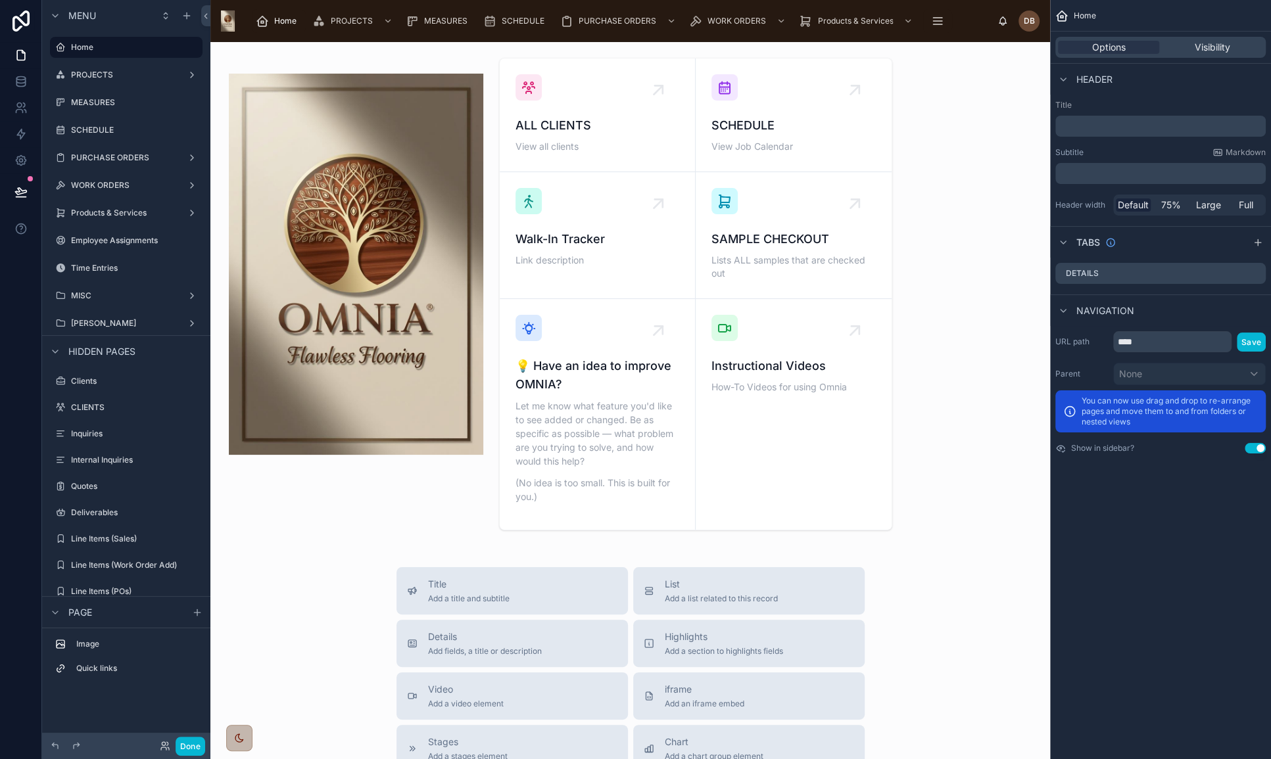
click at [979, 131] on div "ALL CLIENTS View all clients SCHEDULE View Job Calendar Walk-In Tracker Link de…" at bounding box center [629, 591] width 839 height 1098
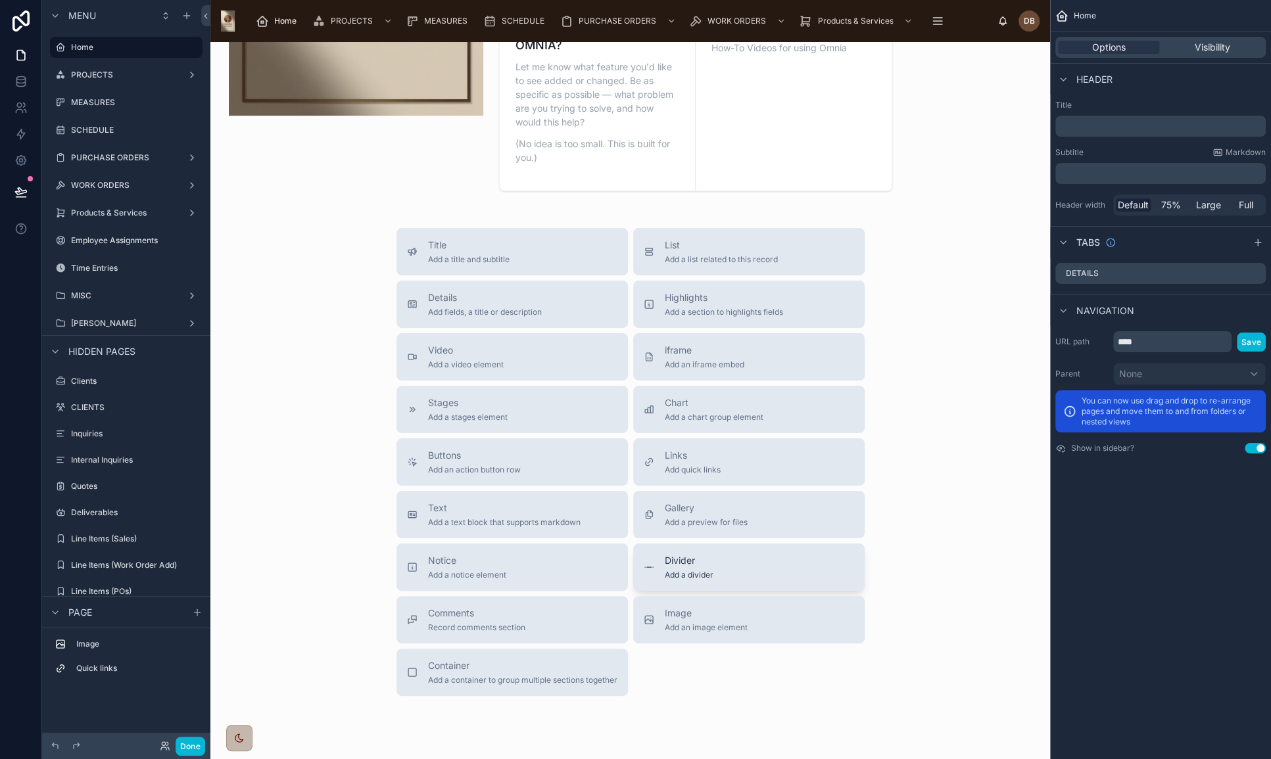
scroll to position [358, 0]
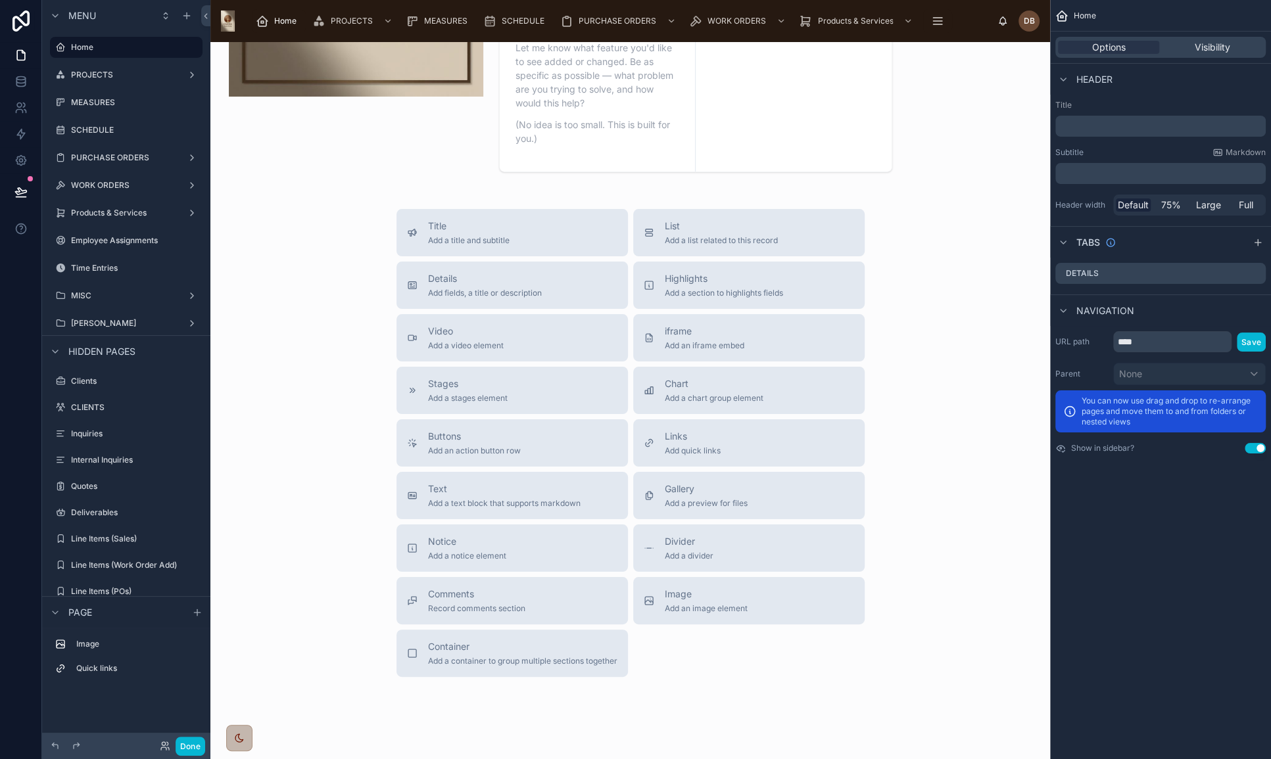
drag, startPoint x: 748, startPoint y: 605, endPoint x: 747, endPoint y: 666, distance: 61.1
click at [747, 666] on div "Title Add a title and subtitle List Add a list related to this record Details A…" at bounding box center [630, 443] width 489 height 468
click at [496, 227] on span "Title" at bounding box center [469, 226] width 82 height 13
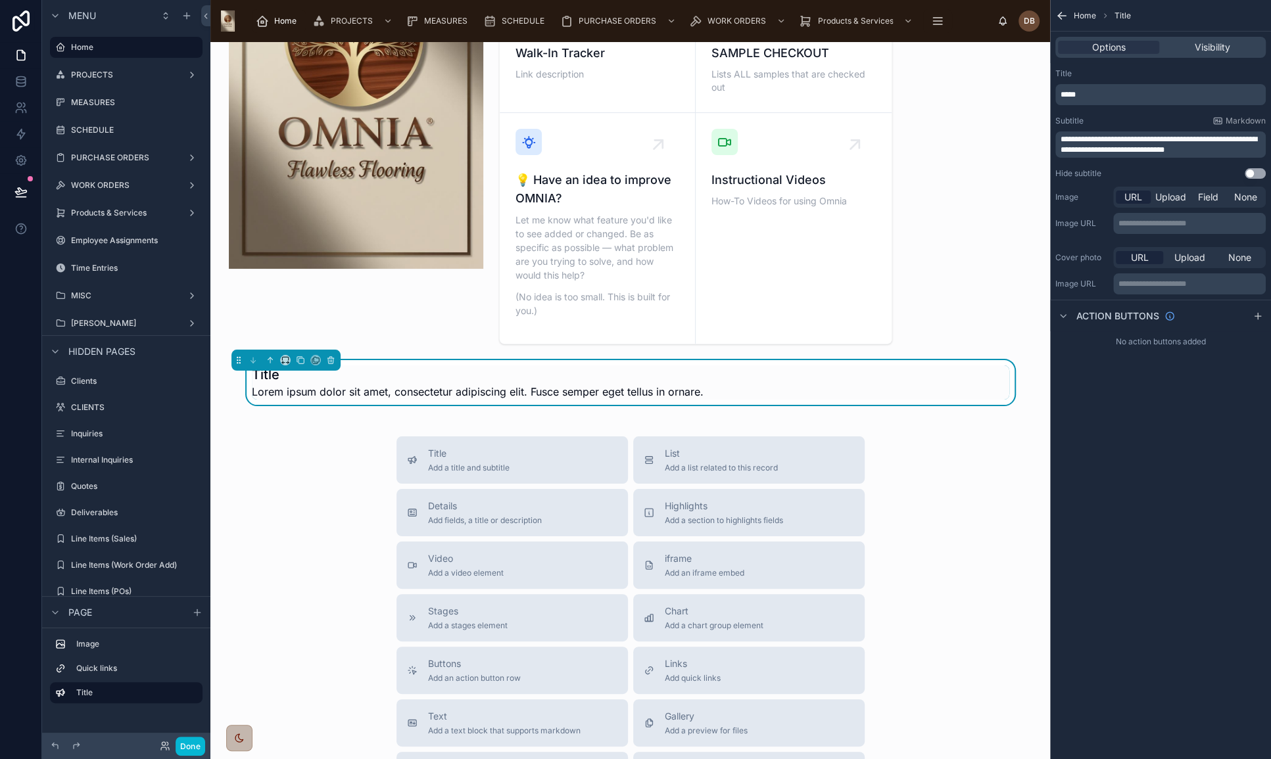
scroll to position [168, 0]
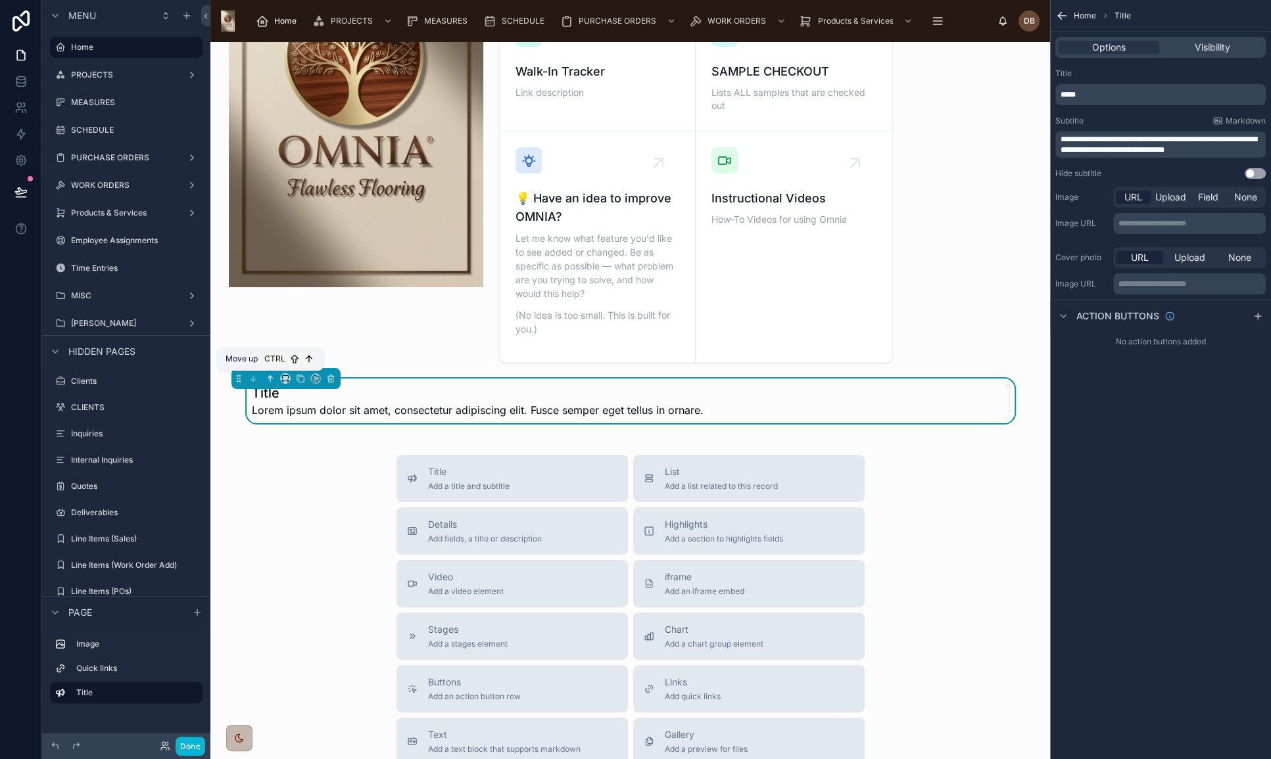
click at [270, 375] on icon at bounding box center [270, 378] width 9 height 9
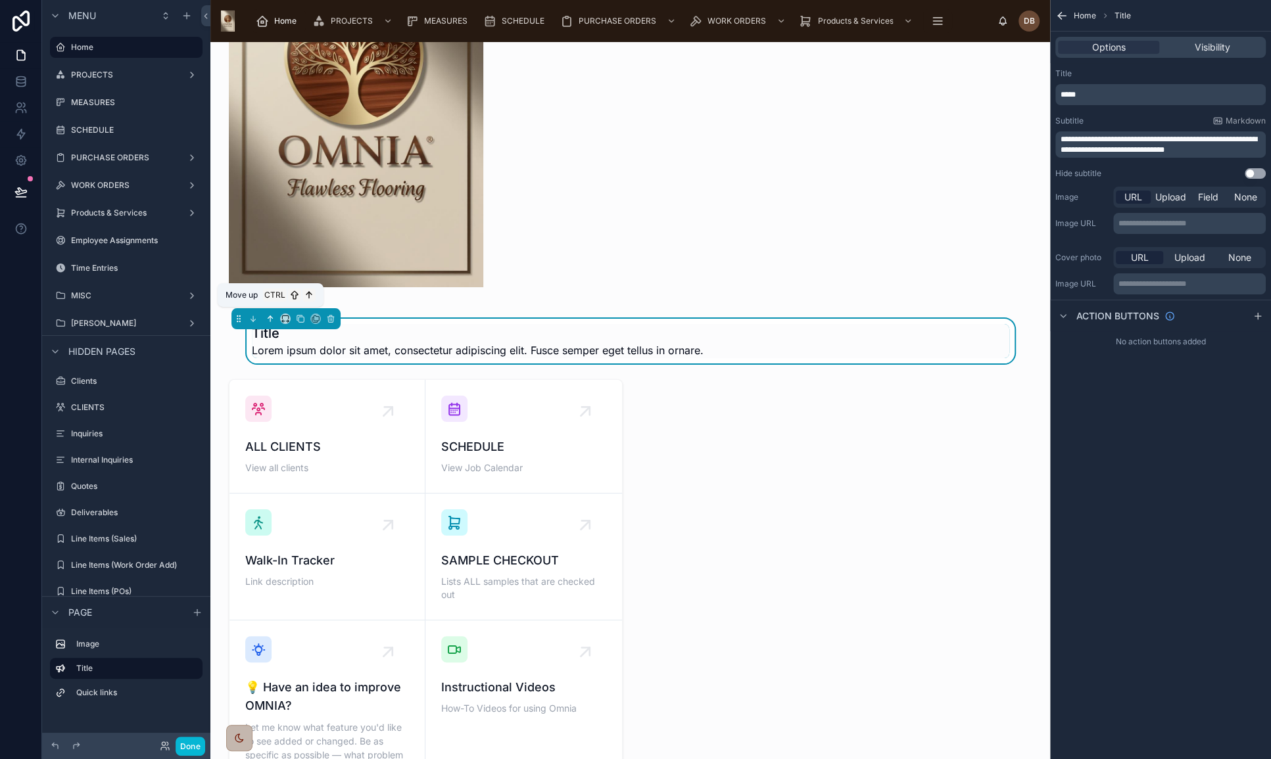
click at [270, 316] on icon at bounding box center [270, 318] width 0 height 5
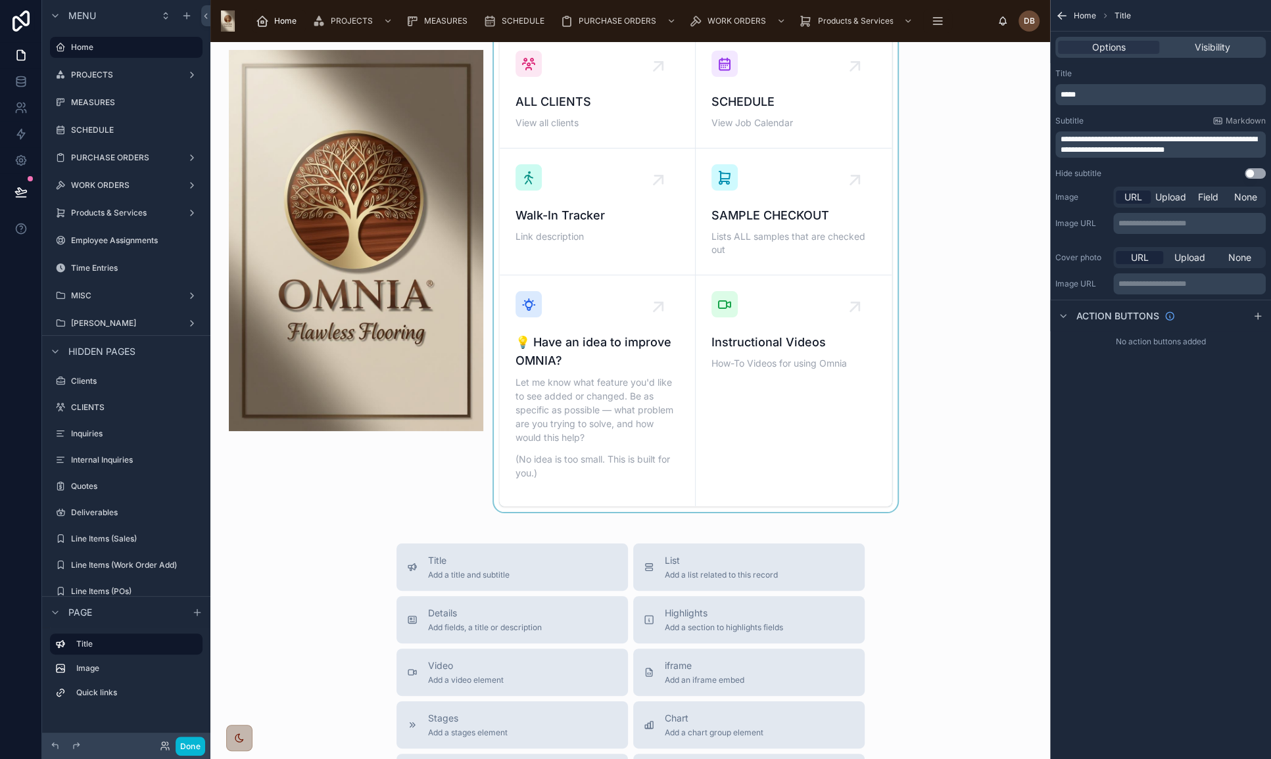
scroll to position [0, 0]
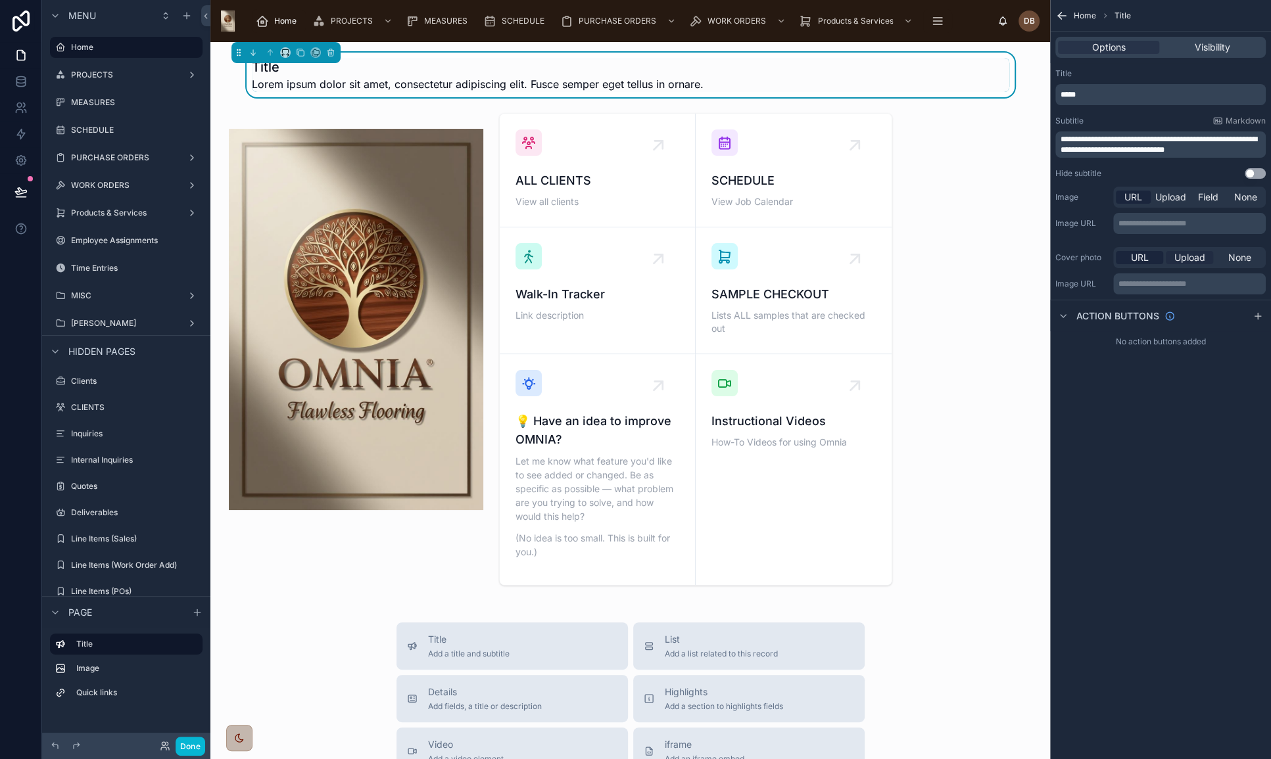
click at [1186, 254] on span "Upload" at bounding box center [1189, 257] width 31 height 13
click at [1088, 300] on div "scrollable content" at bounding box center [1081, 305] width 53 height 53
type input "**********"
click at [1081, 293] on div "scrollable content" at bounding box center [1081, 305] width 53 height 53
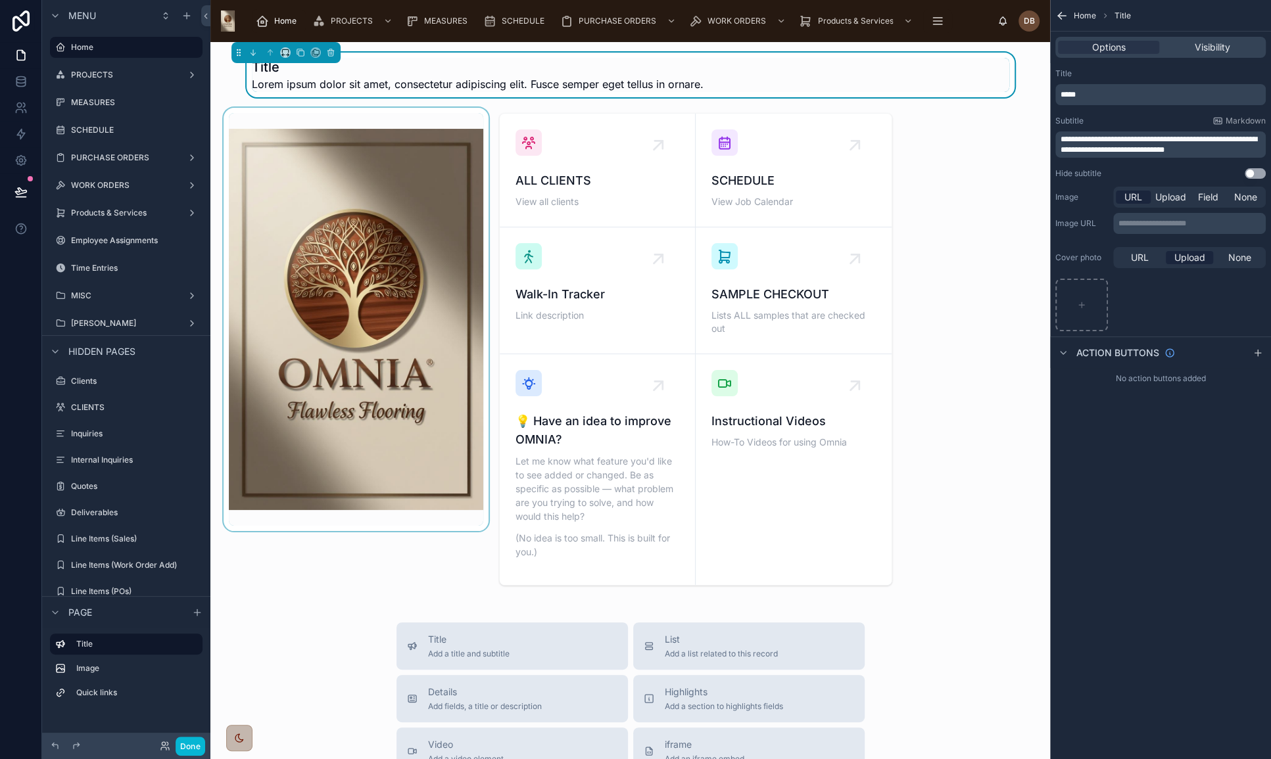
click at [419, 181] on div at bounding box center [356, 349] width 270 height 483
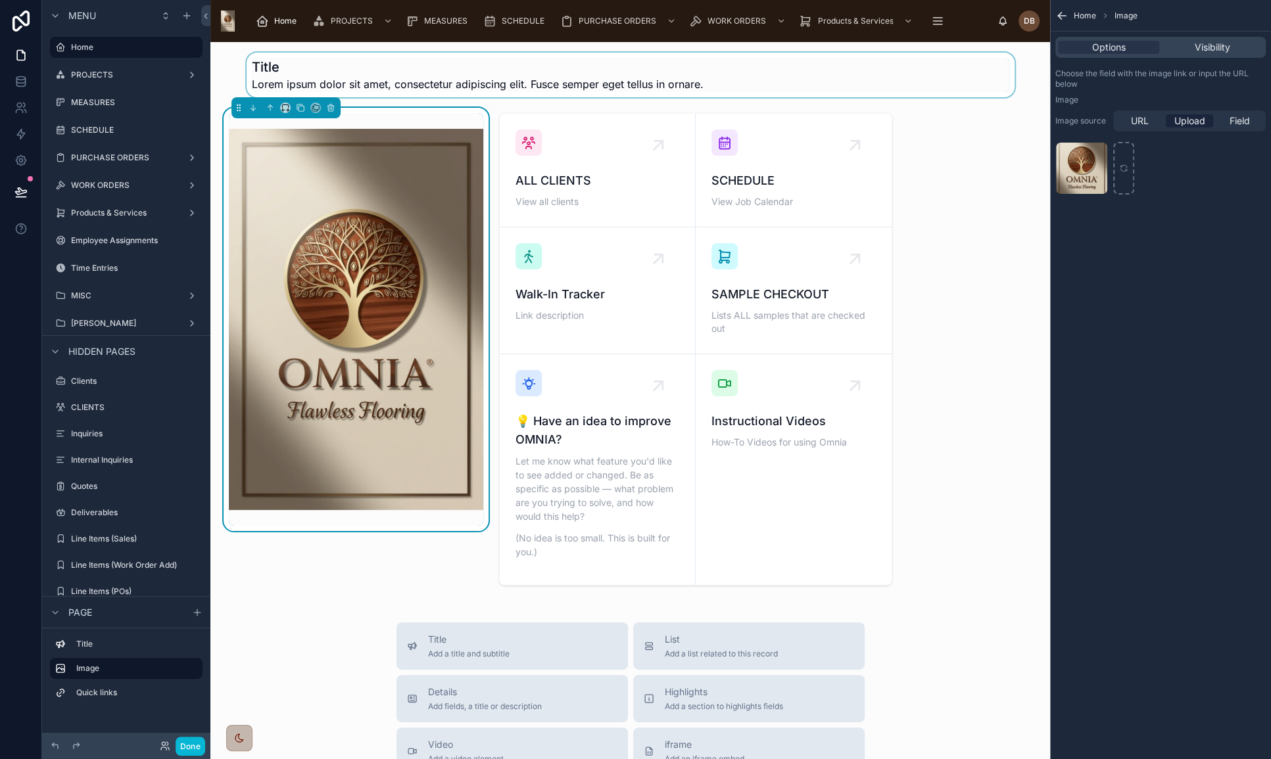
click at [568, 68] on div at bounding box center [630, 75] width 818 height 45
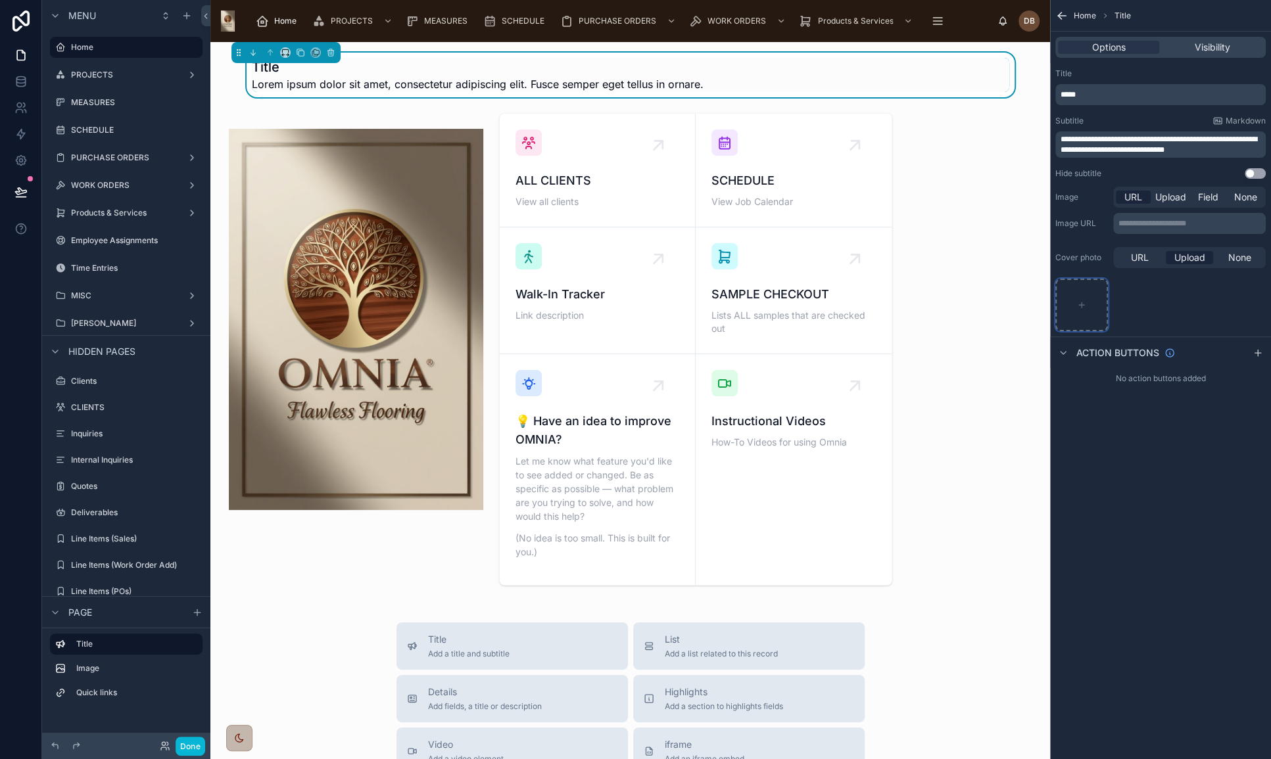
click at [1083, 295] on div "scrollable content" at bounding box center [1081, 305] width 53 height 53
click at [190, 740] on button "Done" at bounding box center [191, 746] width 30 height 19
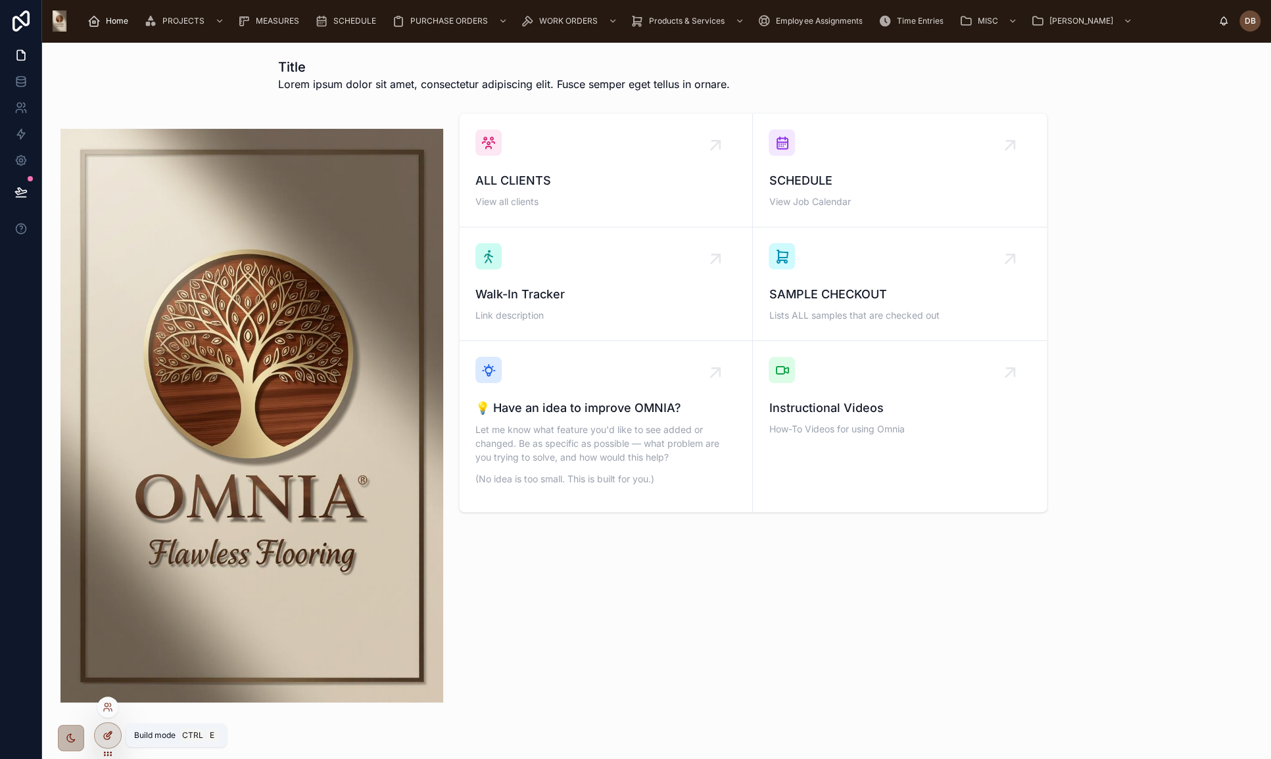
click at [109, 736] on icon at bounding box center [108, 735] width 11 height 11
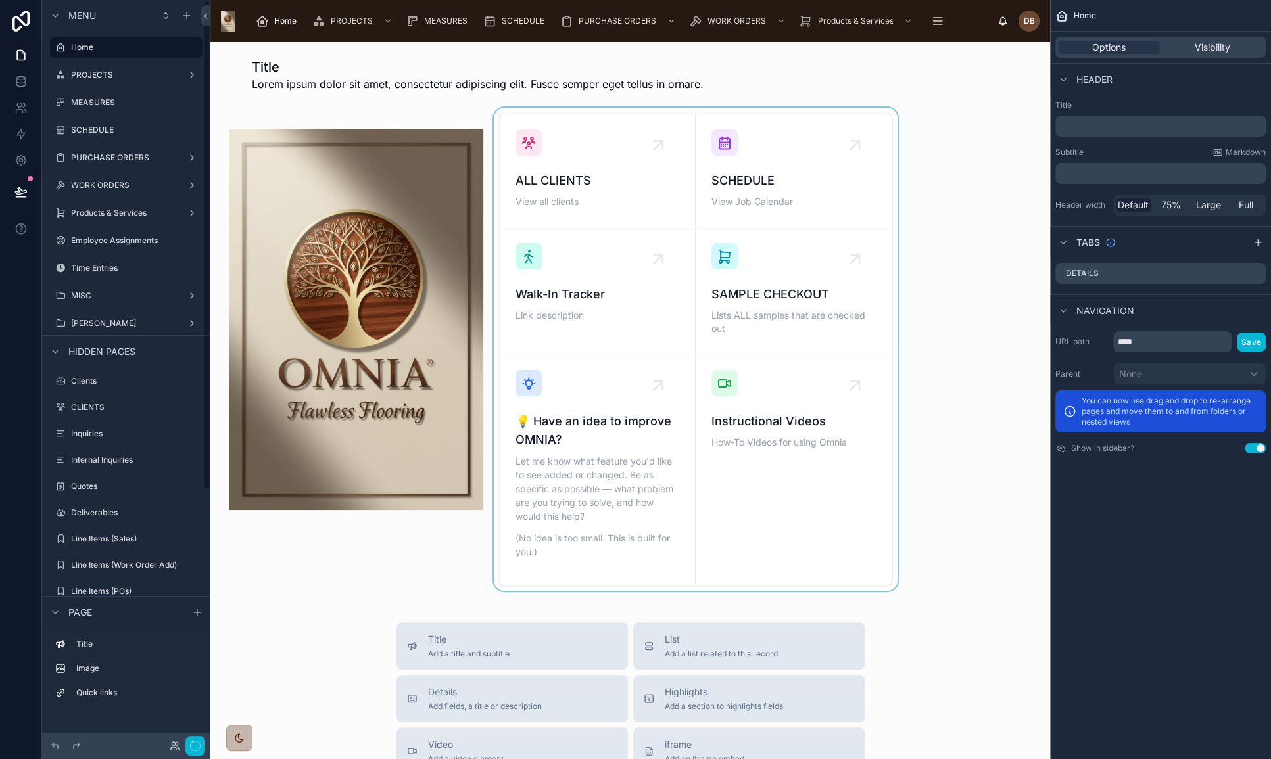
click at [616, 201] on div at bounding box center [696, 349] width 410 height 483
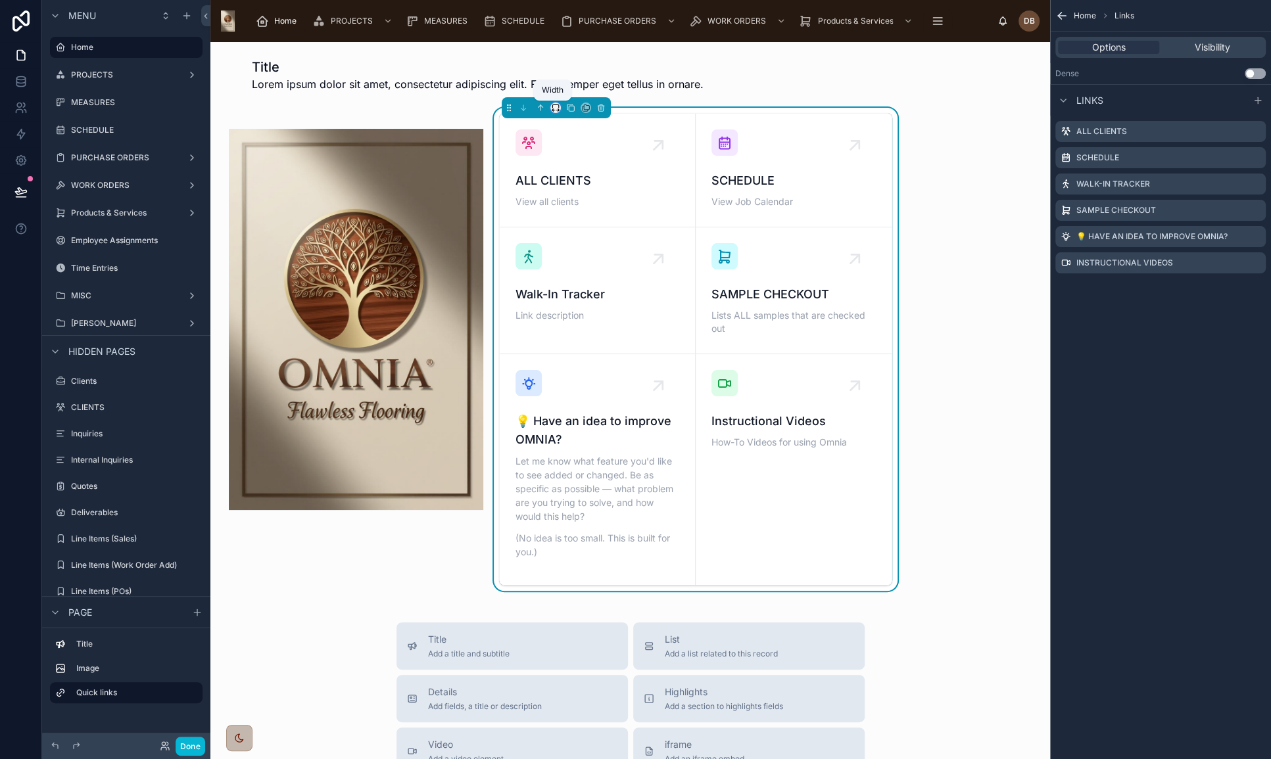
click at [554, 108] on icon at bounding box center [555, 107] width 9 height 9
click at [584, 178] on div "33%" at bounding box center [578, 182] width 41 height 16
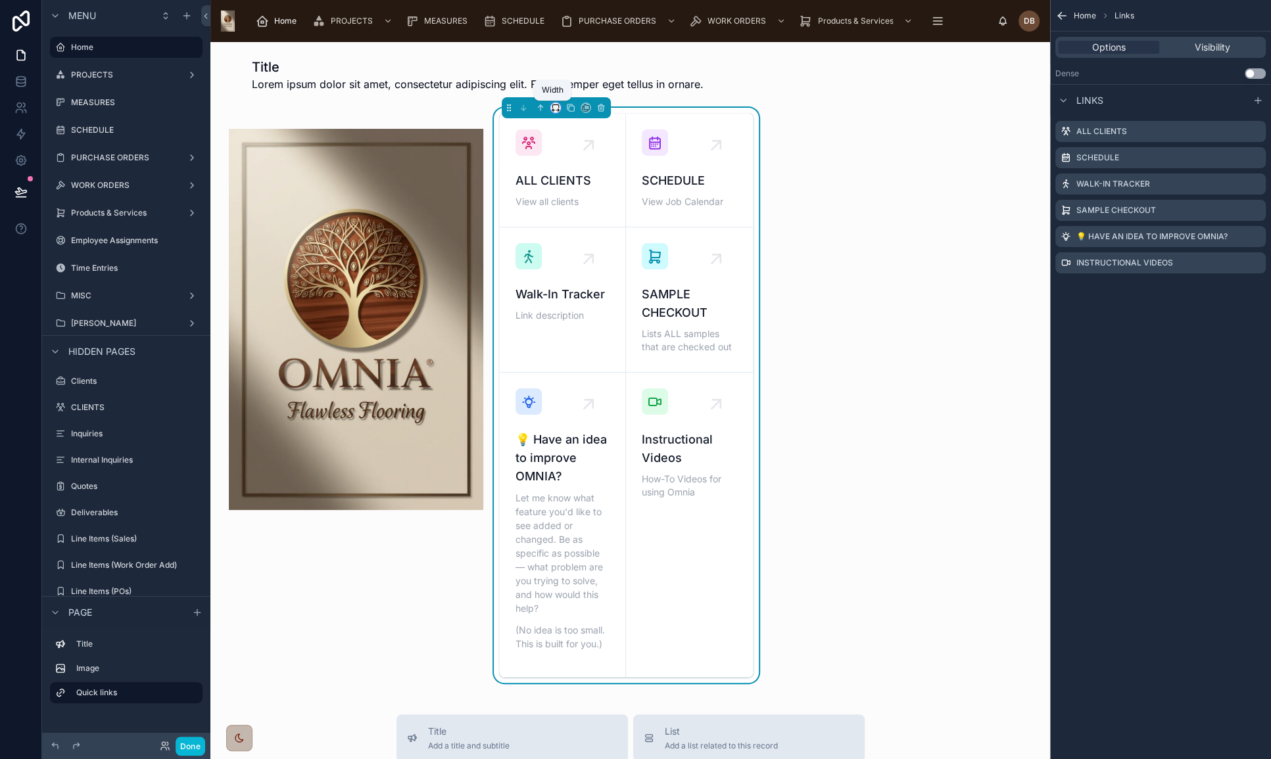
click at [554, 106] on icon at bounding box center [555, 107] width 9 height 9
click at [571, 149] on span "25%" at bounding box center [568, 157] width 20 height 16
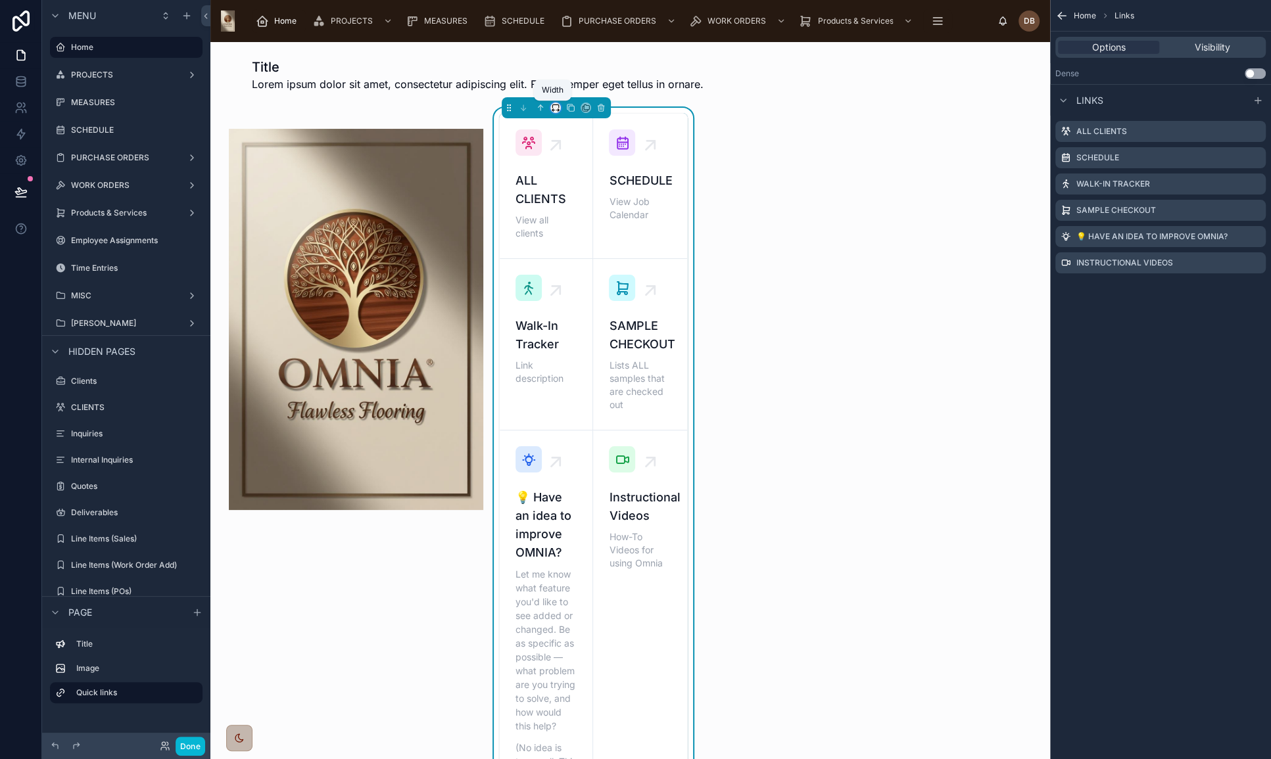
click at [552, 107] on icon at bounding box center [555, 107] width 9 height 9
click at [578, 207] on div "50%" at bounding box center [578, 207] width 41 height 16
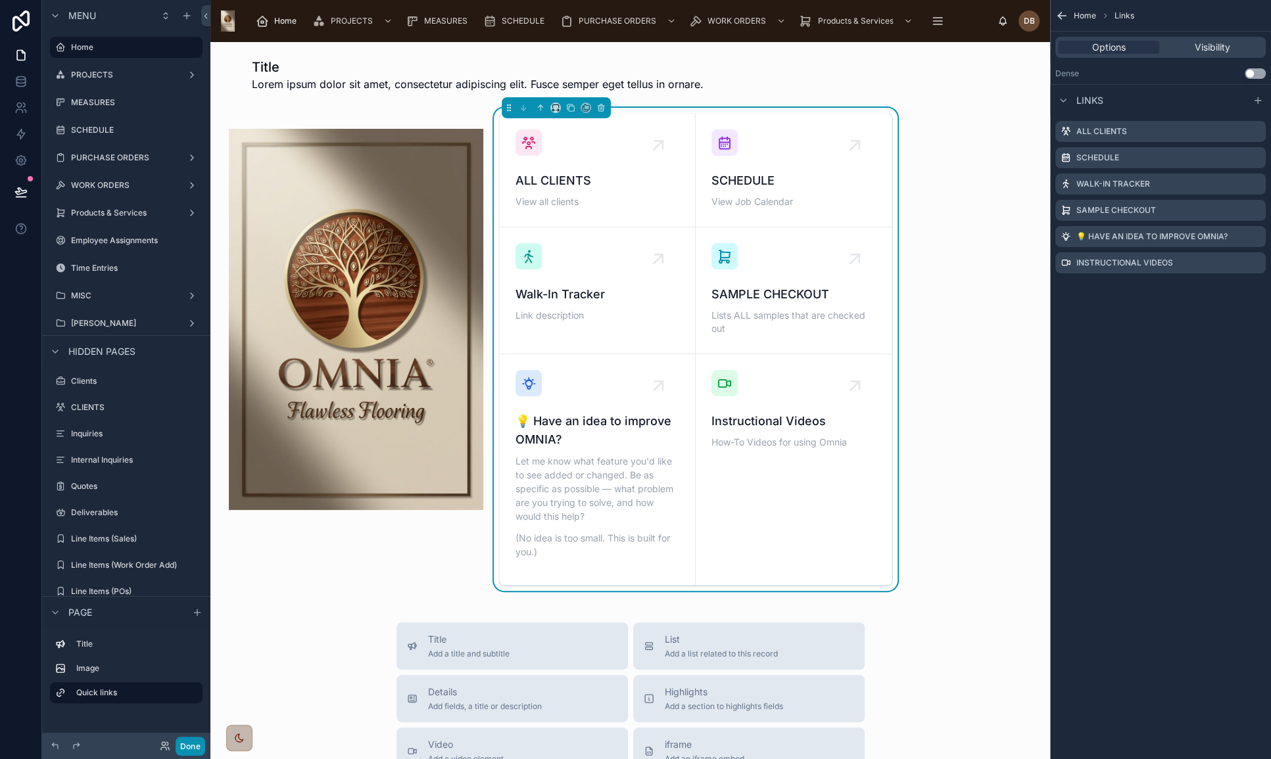
click at [189, 747] on button "Done" at bounding box center [191, 746] width 30 height 19
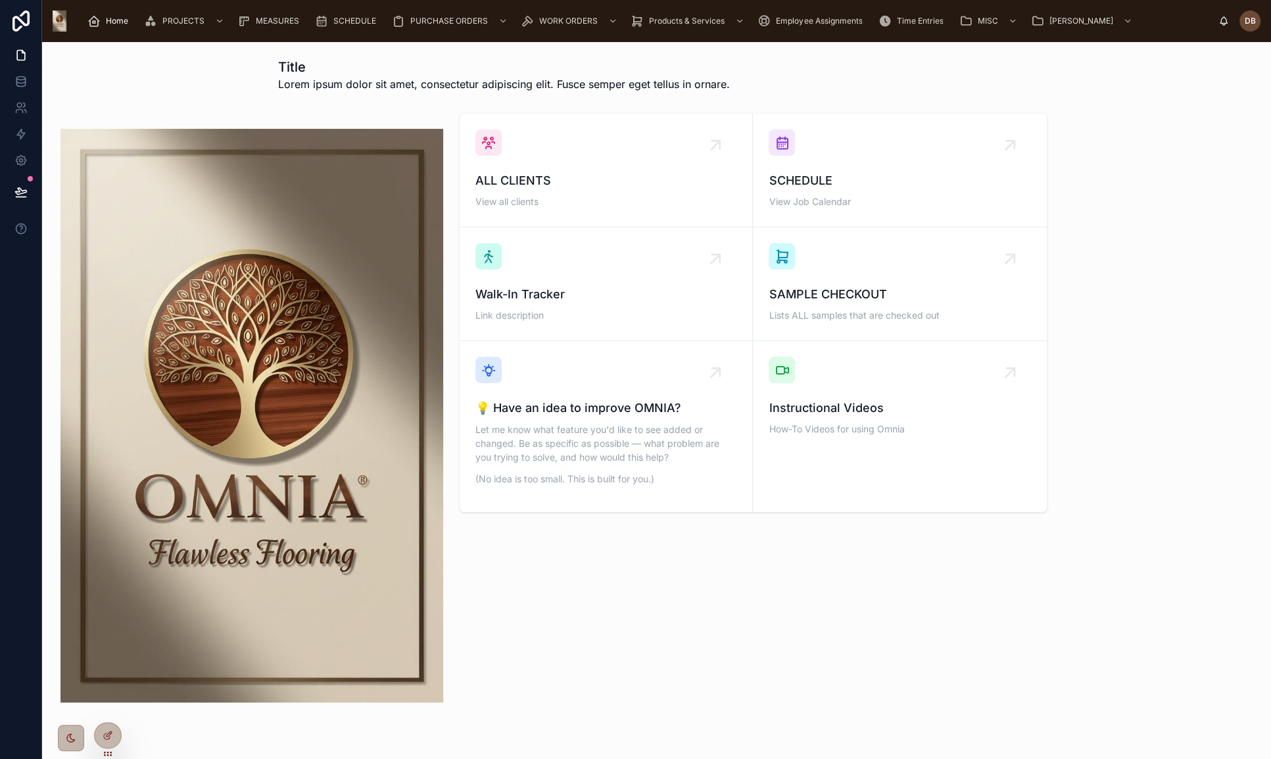
drag, startPoint x: 158, startPoint y: 0, endPoint x: 513, endPoint y: 80, distance: 363.9
click at [513, 80] on span "Lorem ipsum dolor sit amet, consectetur adipiscing elit. Fusce semper eget tell…" at bounding box center [504, 84] width 452 height 16
click at [413, 80] on span "Lorem ipsum dolor sit amet, consectetur adipiscing elit. Fusce semper eget tell…" at bounding box center [504, 84] width 452 height 16
click at [490, 83] on span "Lorem ipsum dolor sit amet, consectetur adipiscing elit. Fusce semper eget tell…" at bounding box center [504, 84] width 452 height 16
drag, startPoint x: 108, startPoint y: 737, endPoint x: 129, endPoint y: 732, distance: 20.9
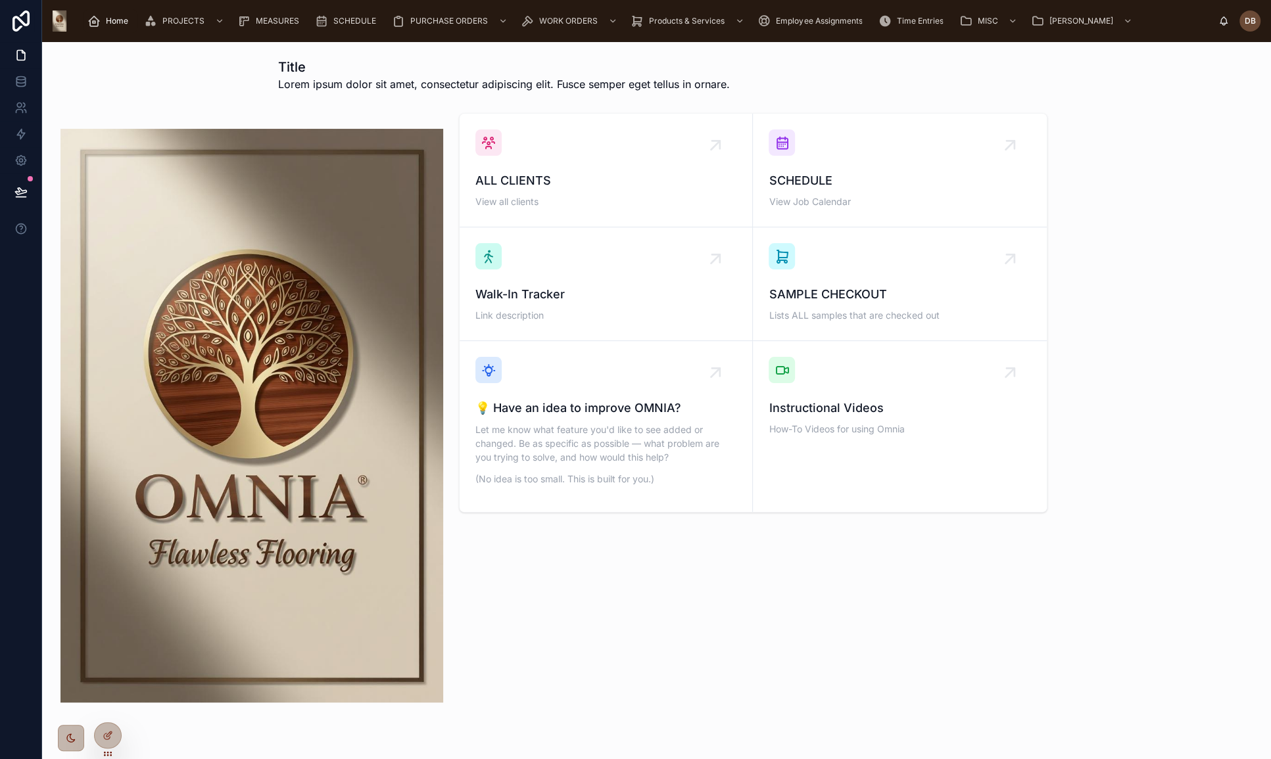
click at [108, 737] on icon at bounding box center [108, 735] width 11 height 11
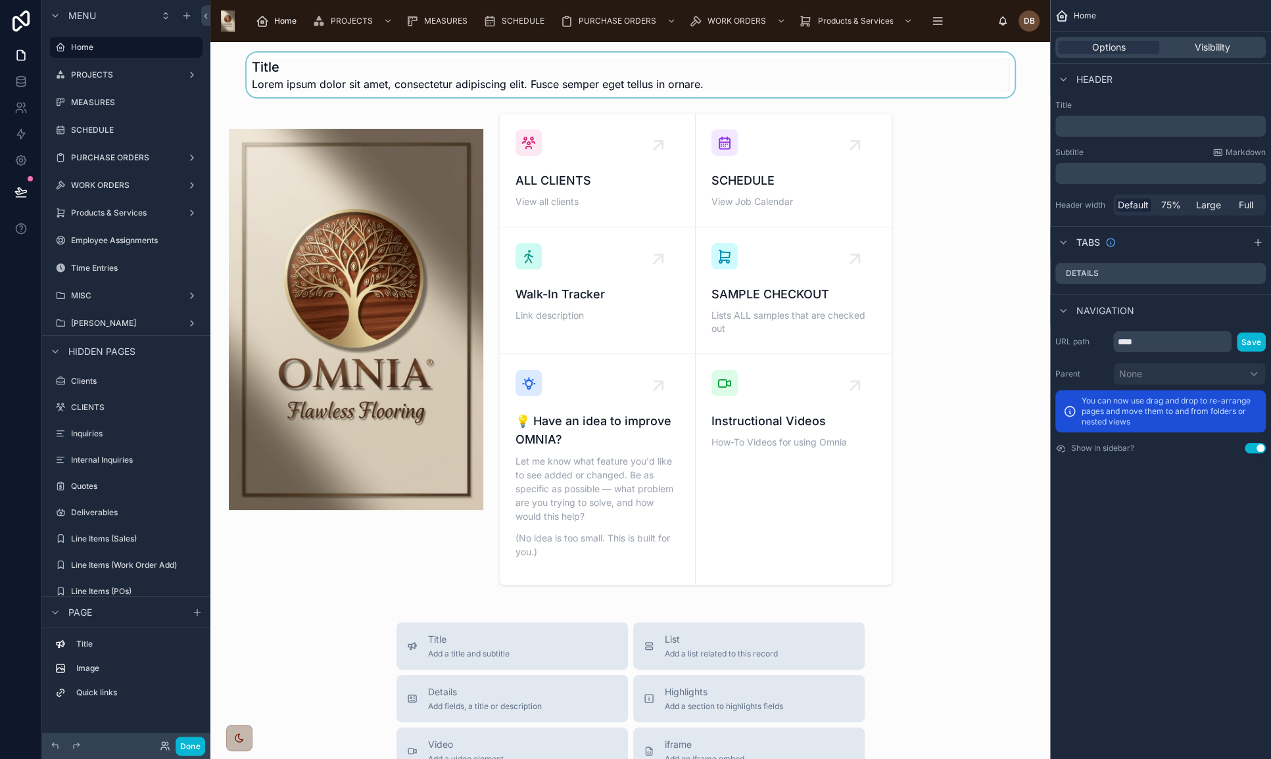
click at [756, 77] on div at bounding box center [630, 75] width 818 height 45
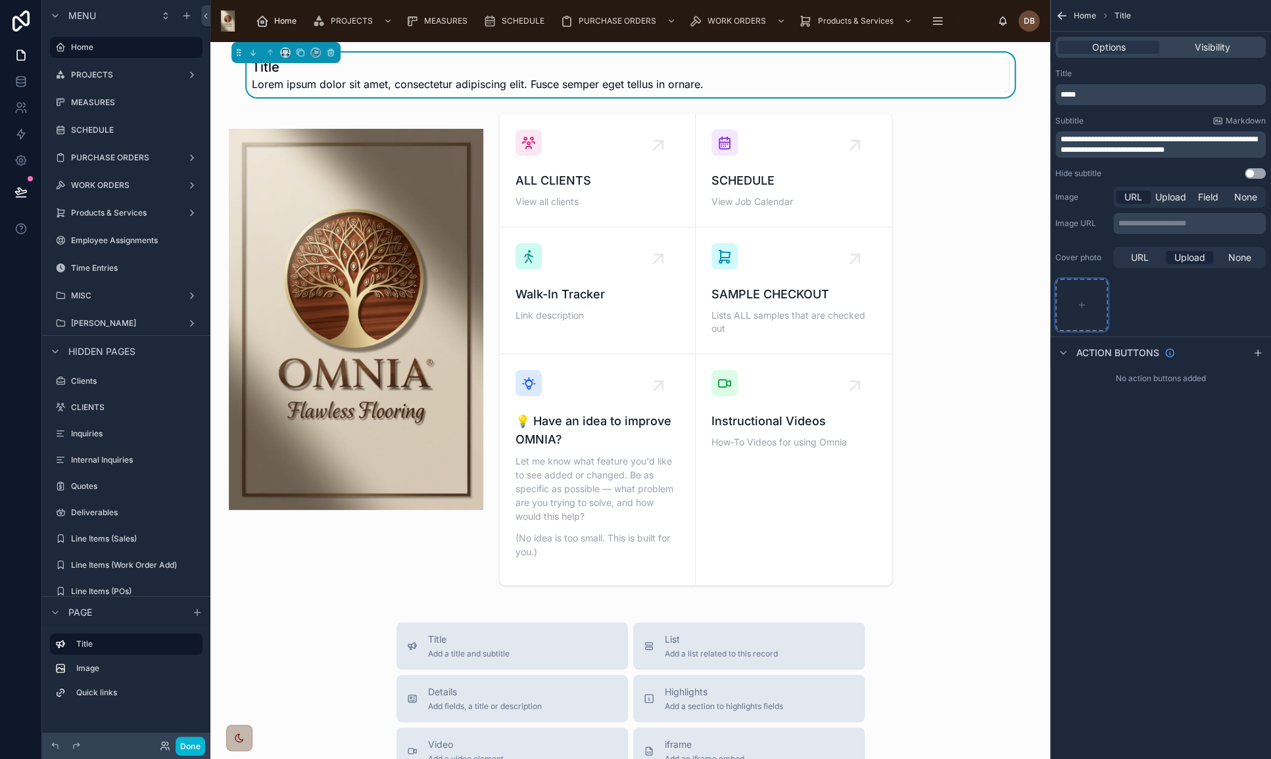
click at [1081, 300] on div "scrollable content" at bounding box center [1081, 305] width 53 height 53
type input "**********"
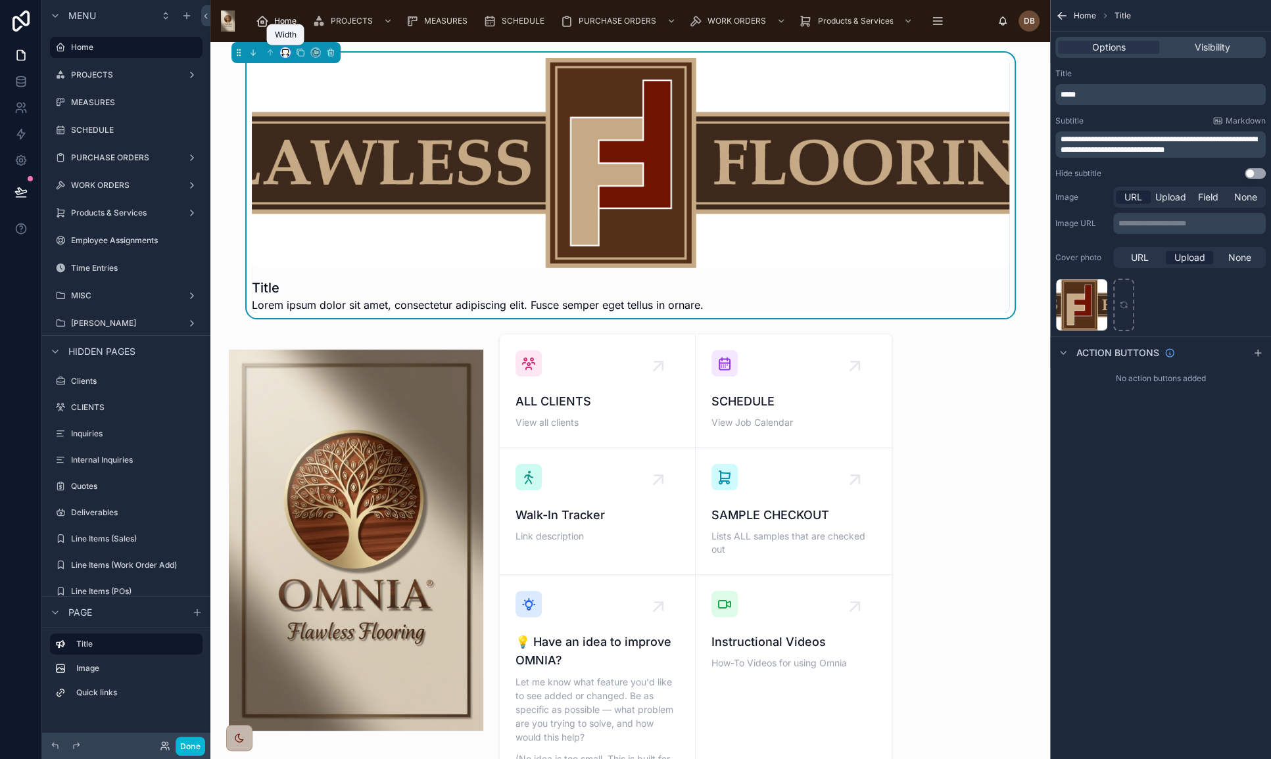
click at [283, 53] on icon at bounding box center [285, 52] width 9 height 9
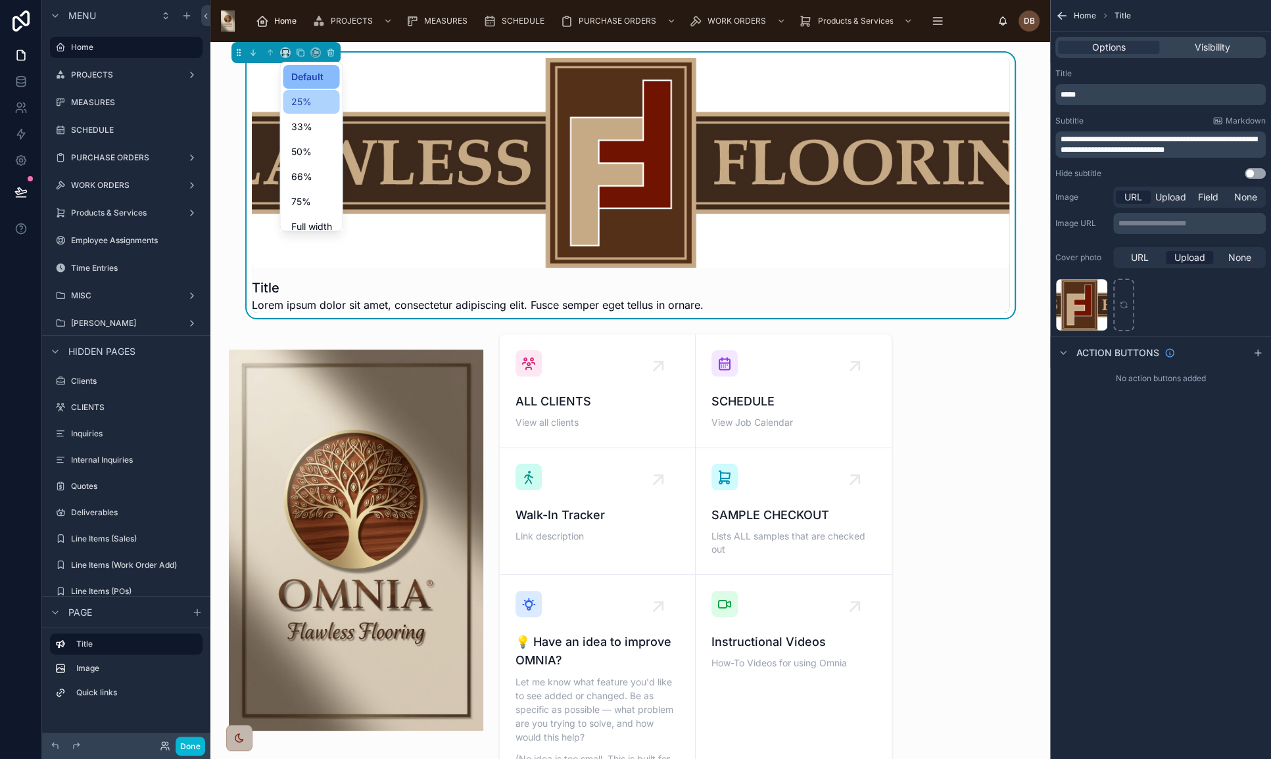
click at [312, 99] on div "25%" at bounding box center [311, 102] width 41 height 16
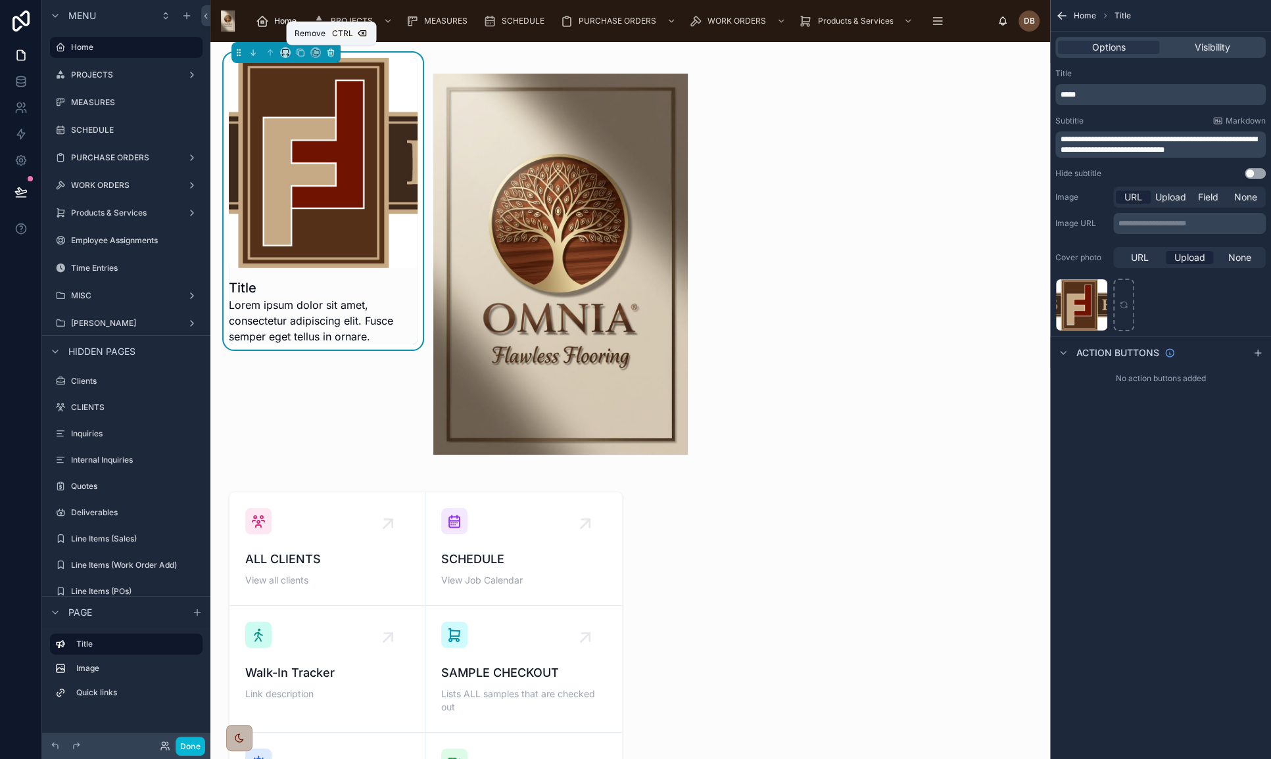
click at [331, 53] on icon at bounding box center [331, 53] width 0 height 3
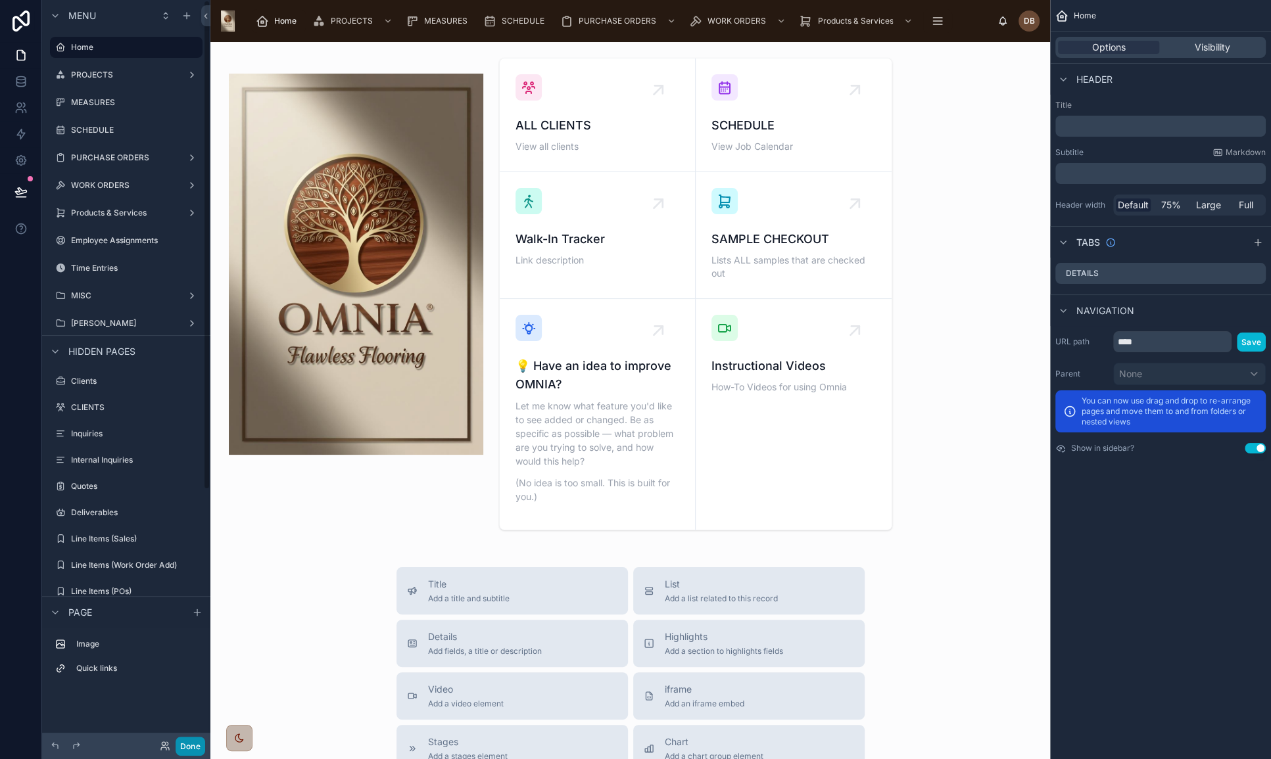
click at [200, 746] on button "Done" at bounding box center [191, 746] width 30 height 19
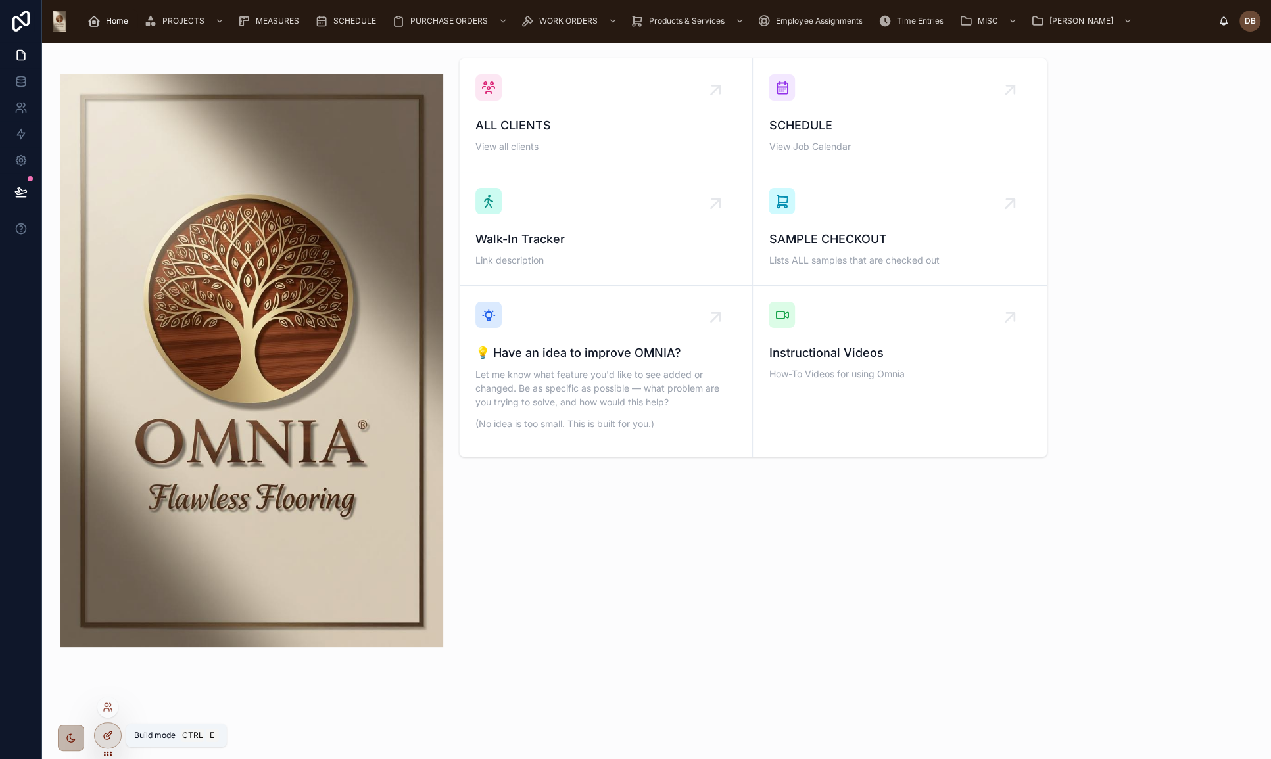
click at [110, 738] on icon at bounding box center [108, 735] width 11 height 11
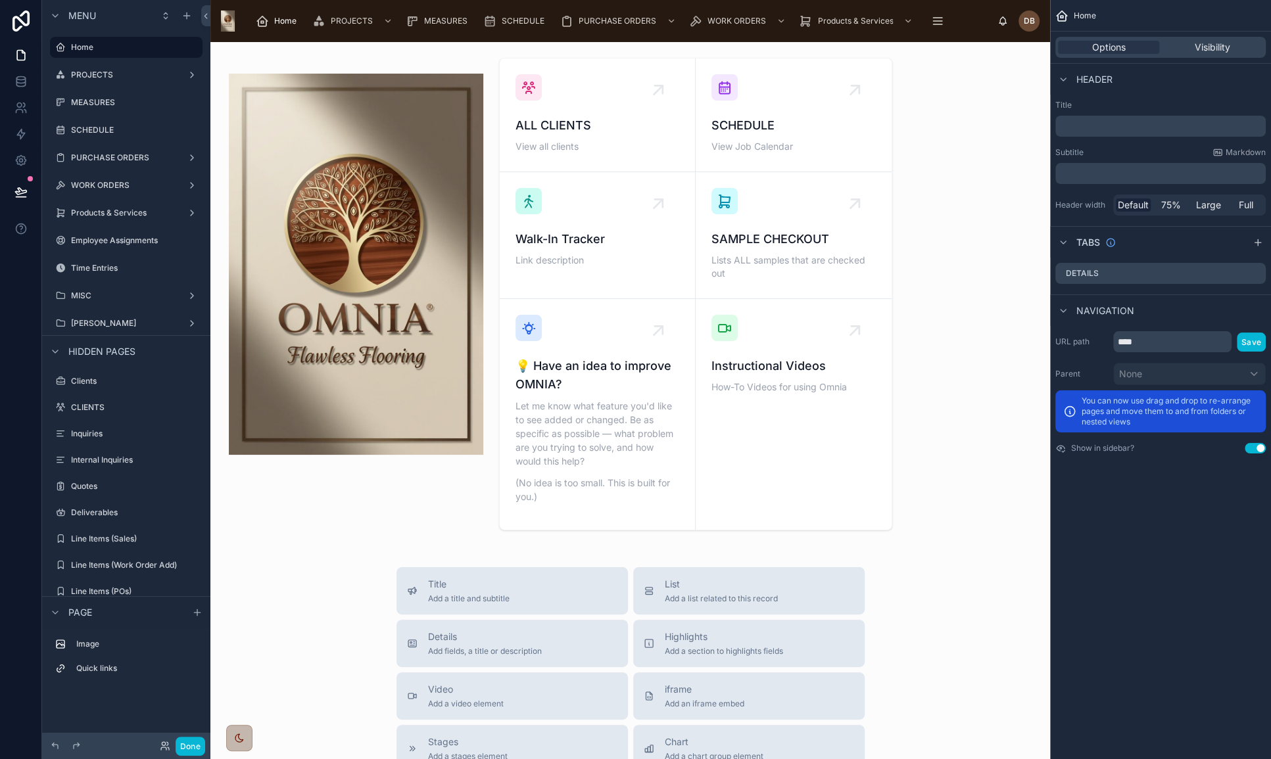
click at [1110, 127] on p "﻿" at bounding box center [1161, 126] width 202 height 13
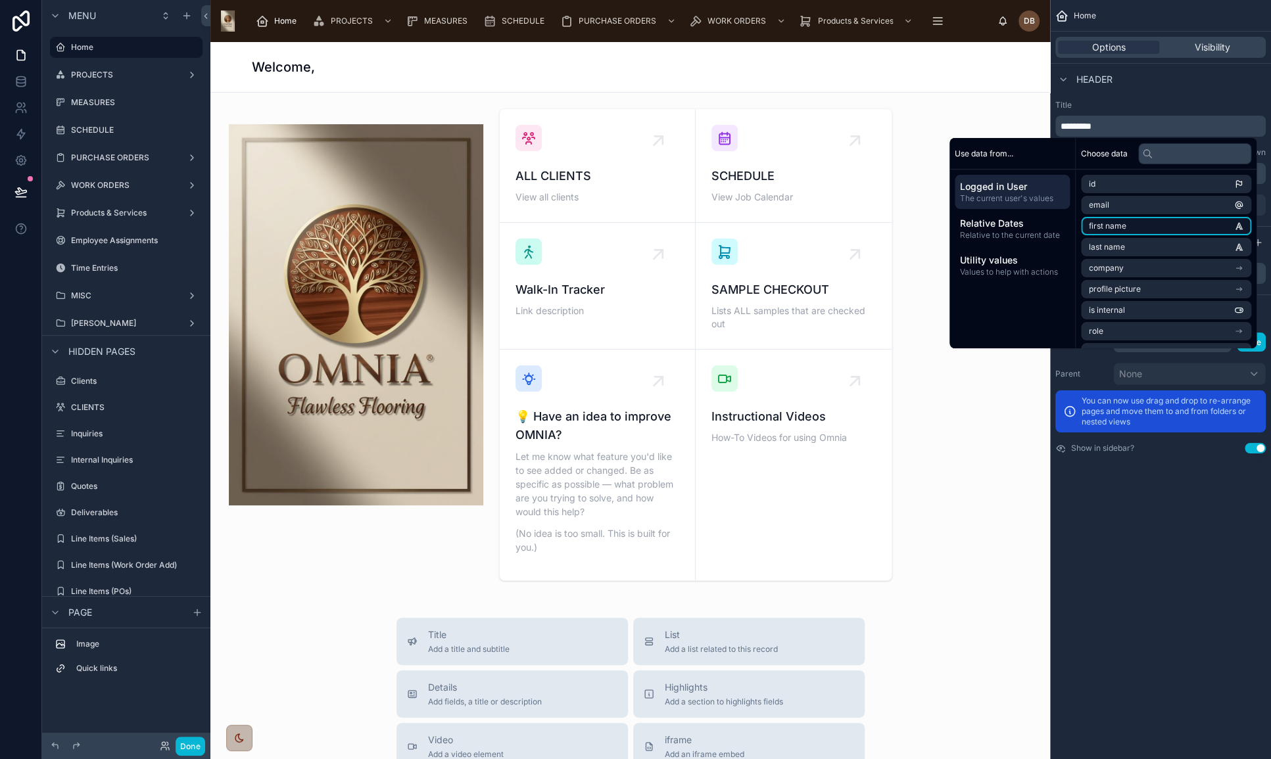
click at [1139, 224] on li "first name" at bounding box center [1166, 226] width 170 height 18
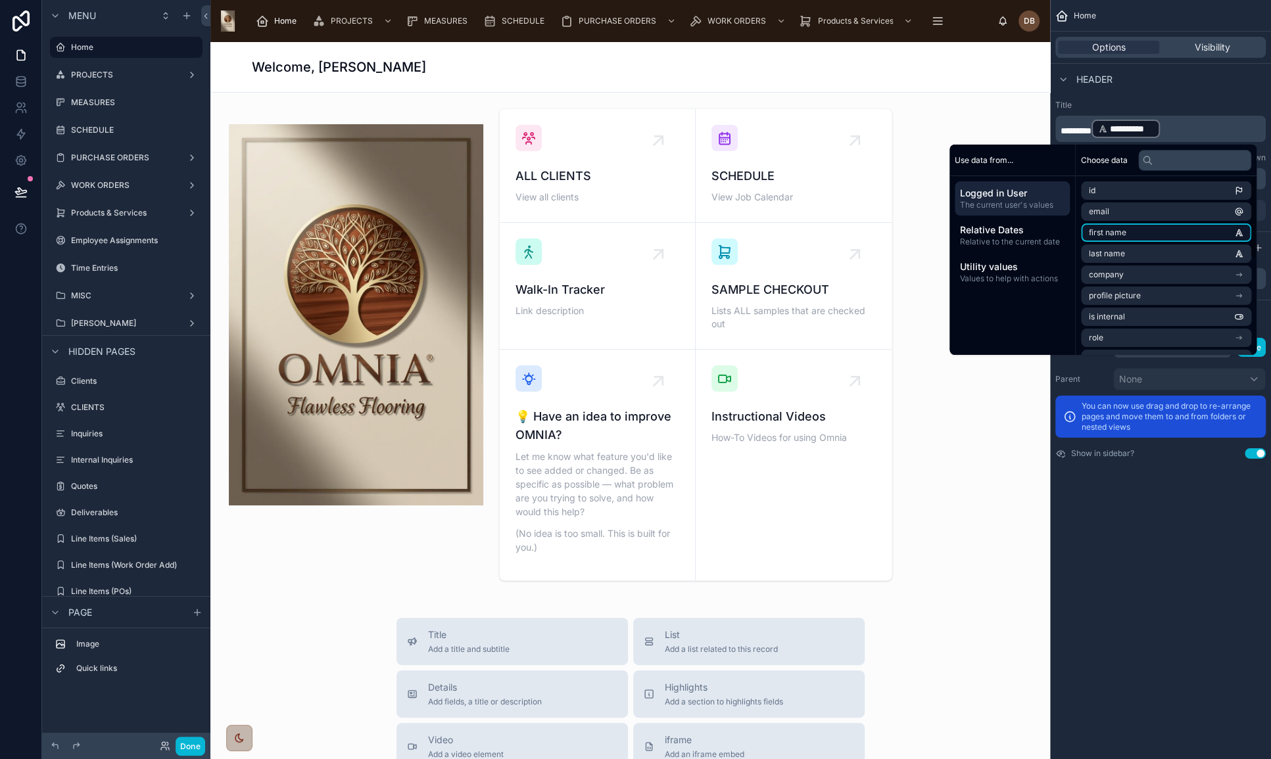
click at [1127, 235] on li "first name" at bounding box center [1166, 233] width 170 height 18
click at [1081, 126] on span "********" at bounding box center [1075, 130] width 31 height 9
click at [1137, 252] on li "last name" at bounding box center [1166, 254] width 170 height 18
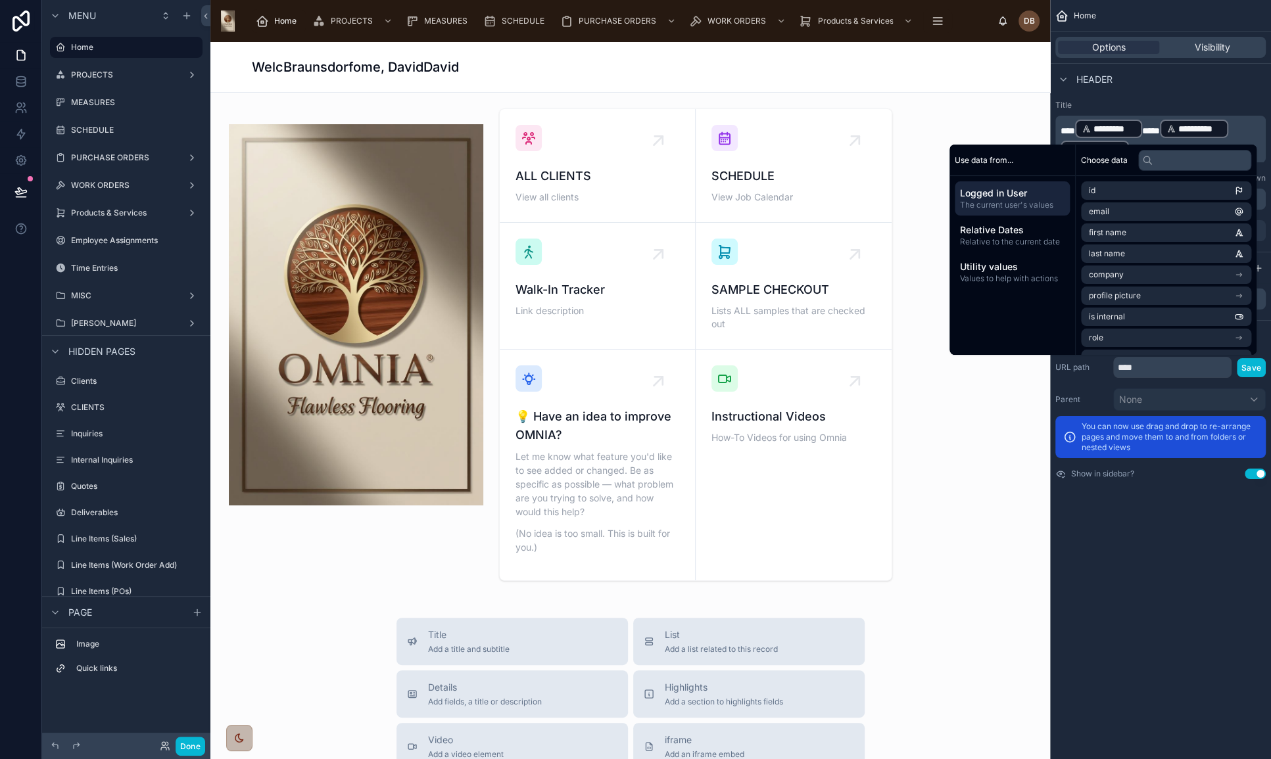
click at [1156, 128] on span "****" at bounding box center [1151, 130] width 18 height 9
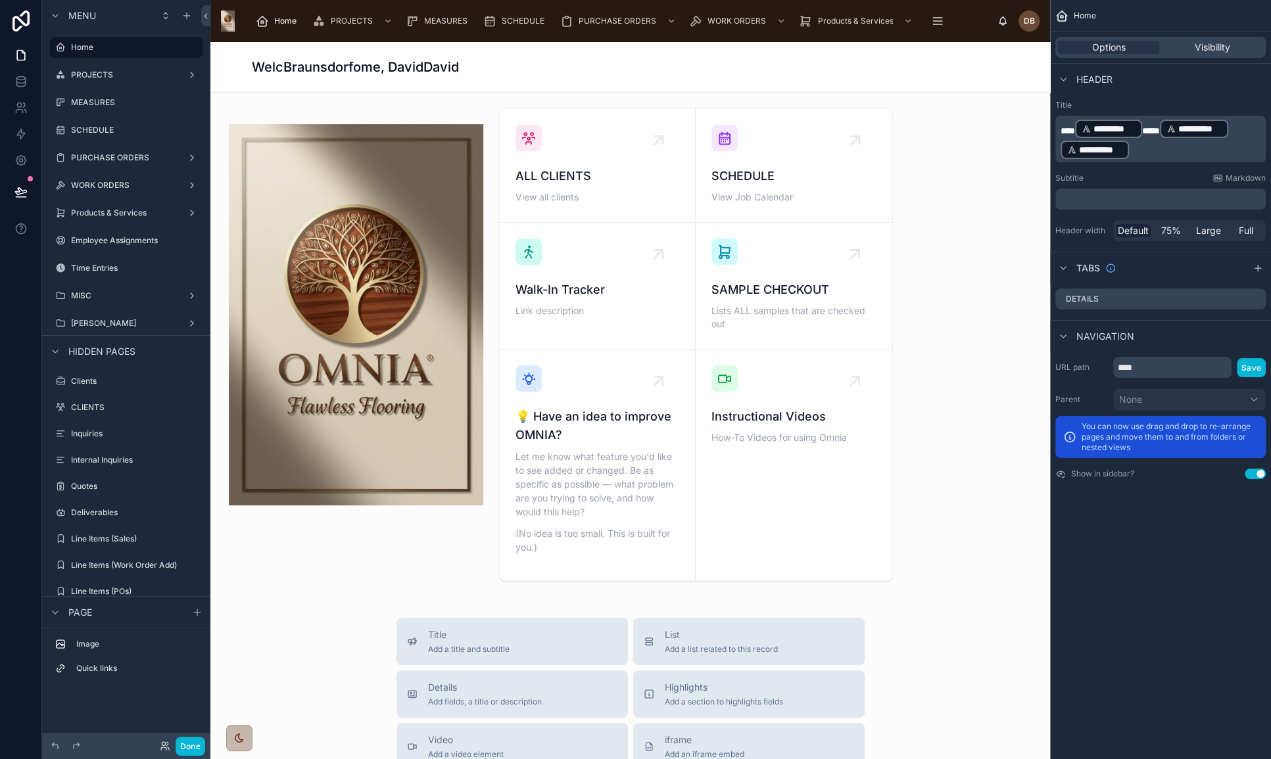
click at [1146, 143] on p "**********" at bounding box center [1161, 139] width 202 height 42
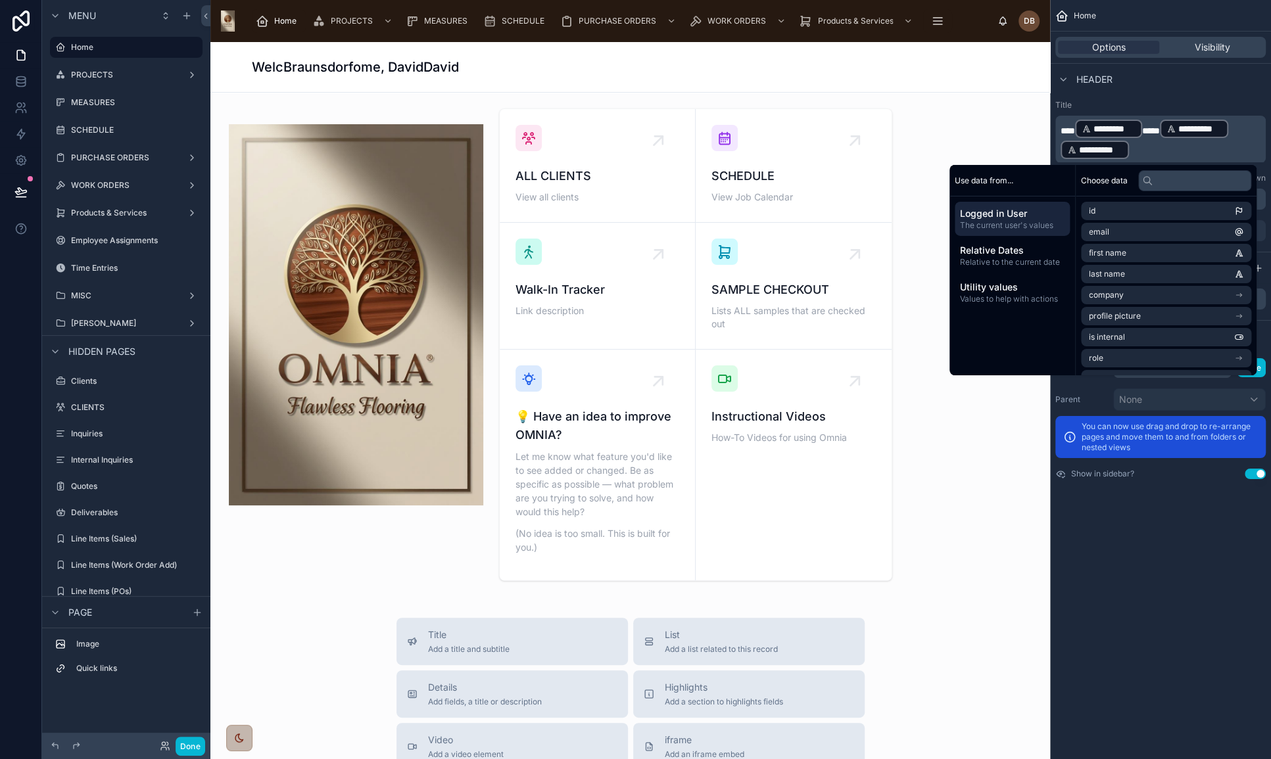
click at [1135, 131] on span "*********" at bounding box center [1114, 128] width 42 height 13
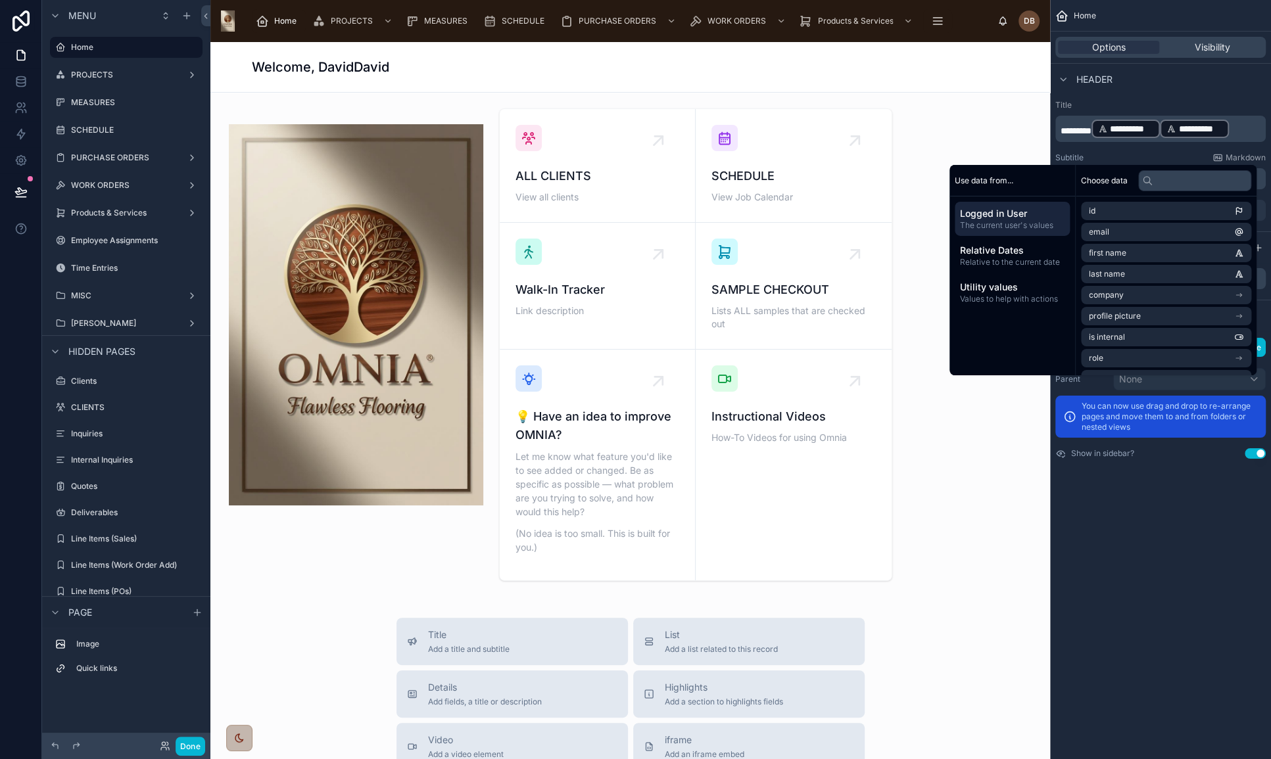
click at [1210, 130] on span "**********" at bounding box center [1199, 128] width 43 height 13
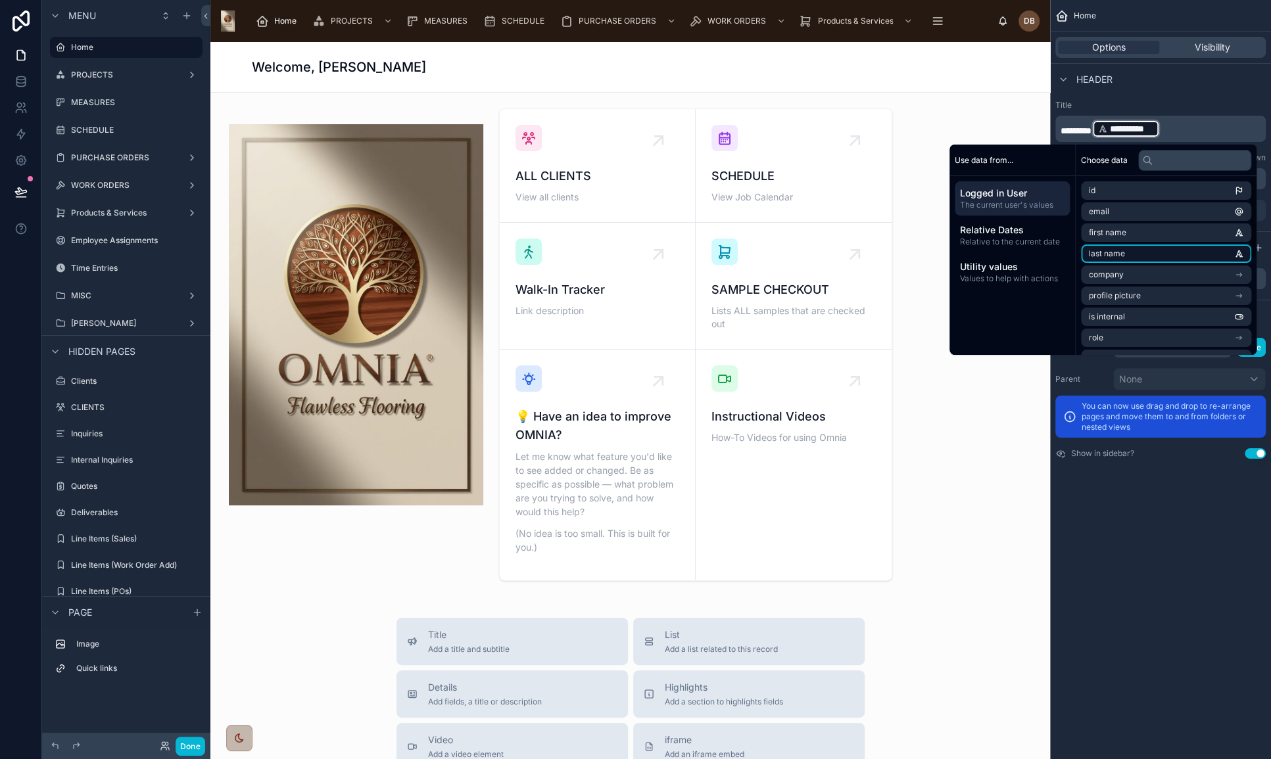
click at [1137, 248] on li "last name" at bounding box center [1166, 254] width 170 height 18
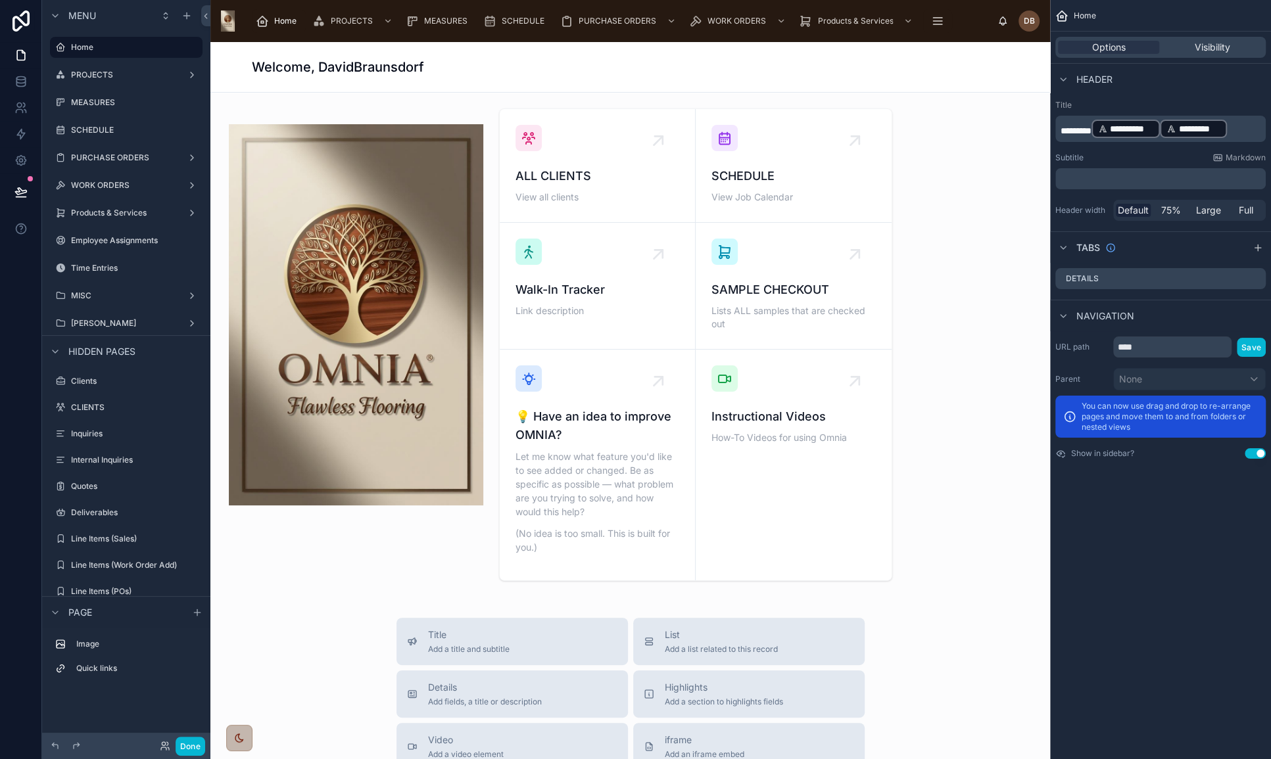
click at [1091, 127] on span "********" at bounding box center [1075, 130] width 31 height 9
click at [1081, 124] on p "**********" at bounding box center [1161, 128] width 202 height 21
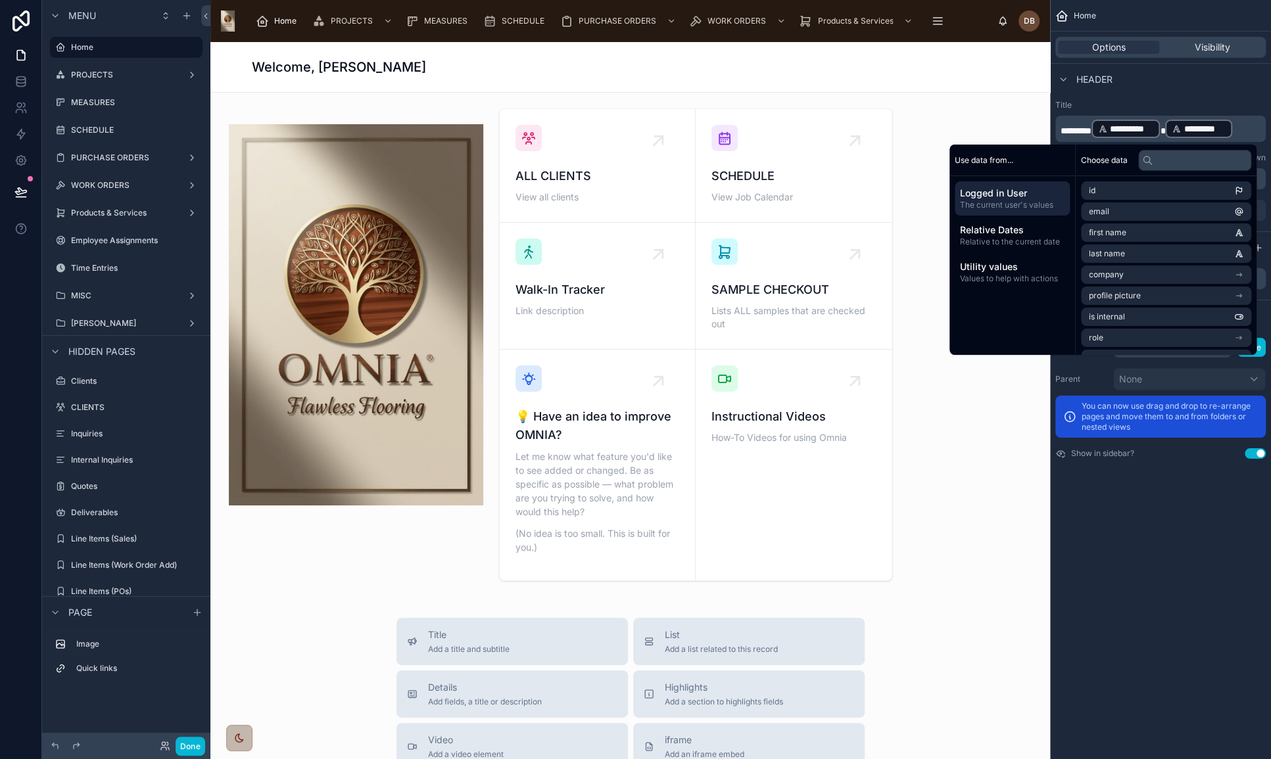
click at [1176, 561] on div "**********" at bounding box center [1160, 379] width 221 height 759
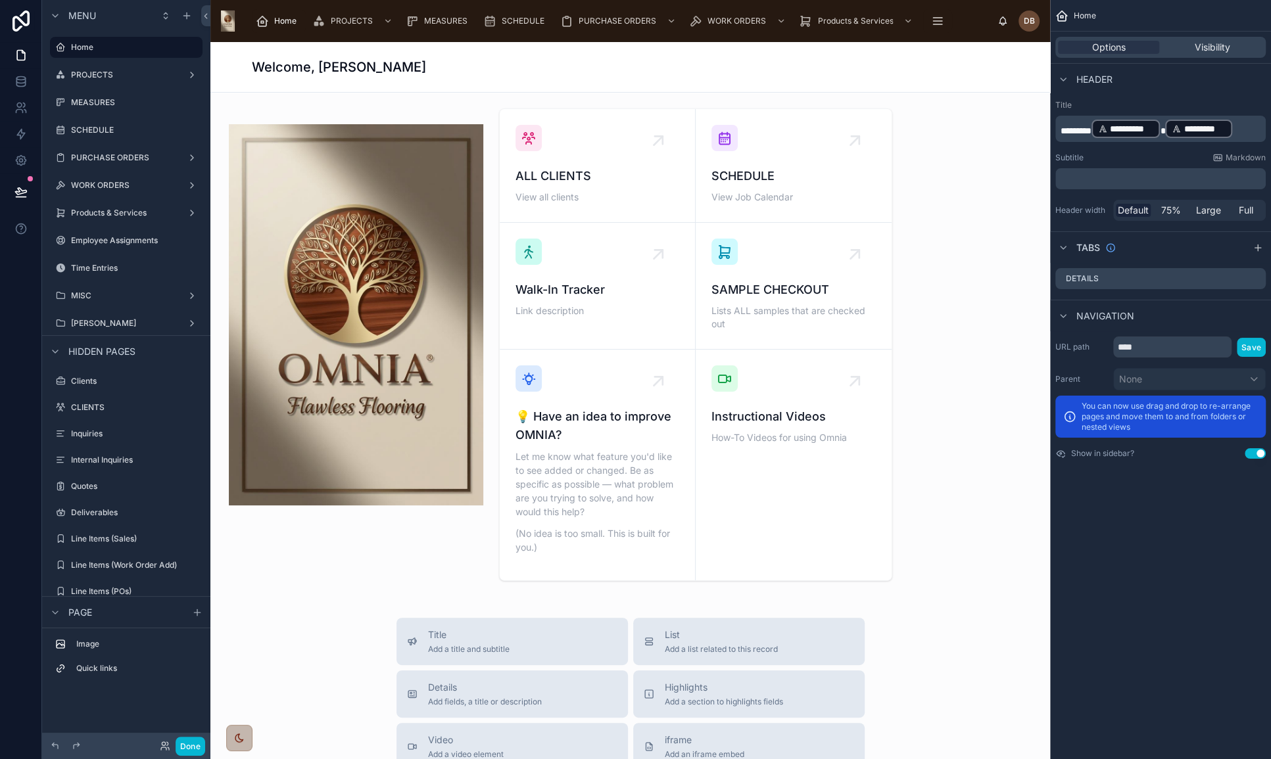
click at [511, 66] on div "Welcome, [PERSON_NAME]" at bounding box center [630, 67] width 757 height 18
click at [1081, 131] on span "********" at bounding box center [1075, 130] width 31 height 9
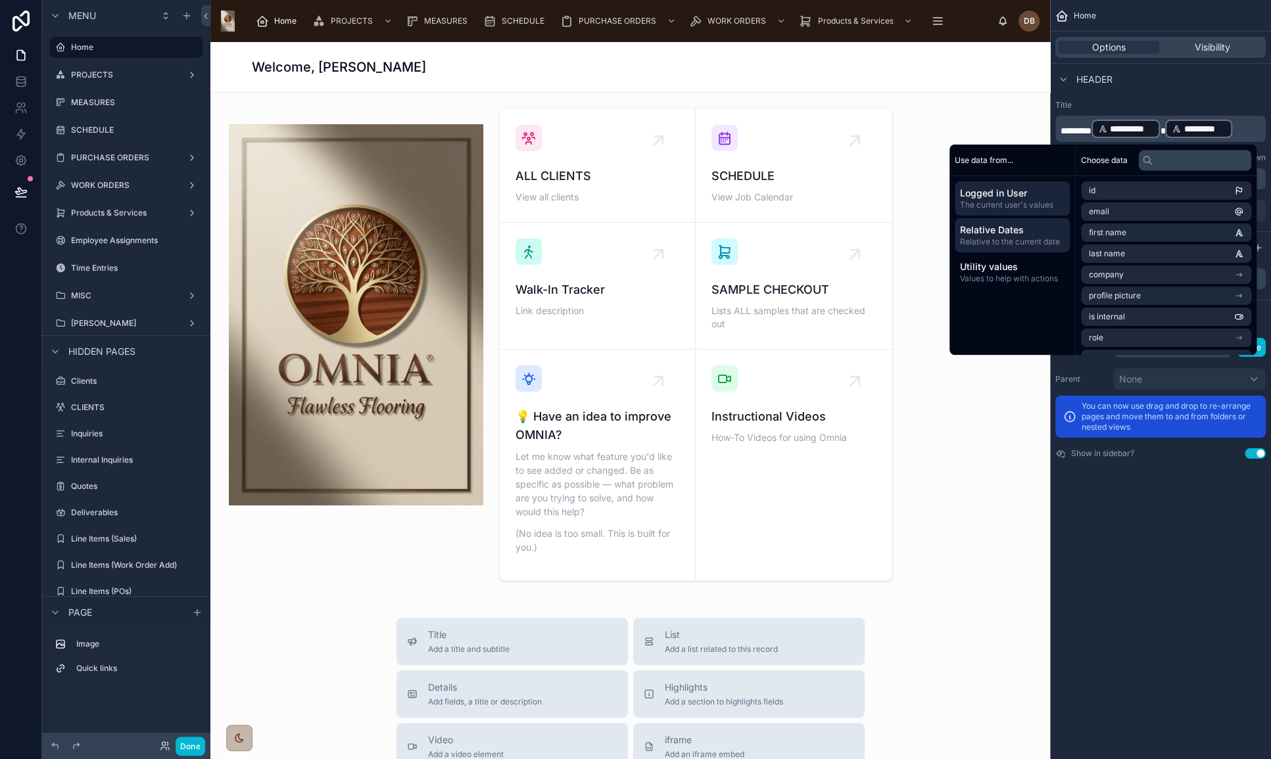
click at [1017, 238] on span "Relative to the current date" at bounding box center [1012, 242] width 105 height 11
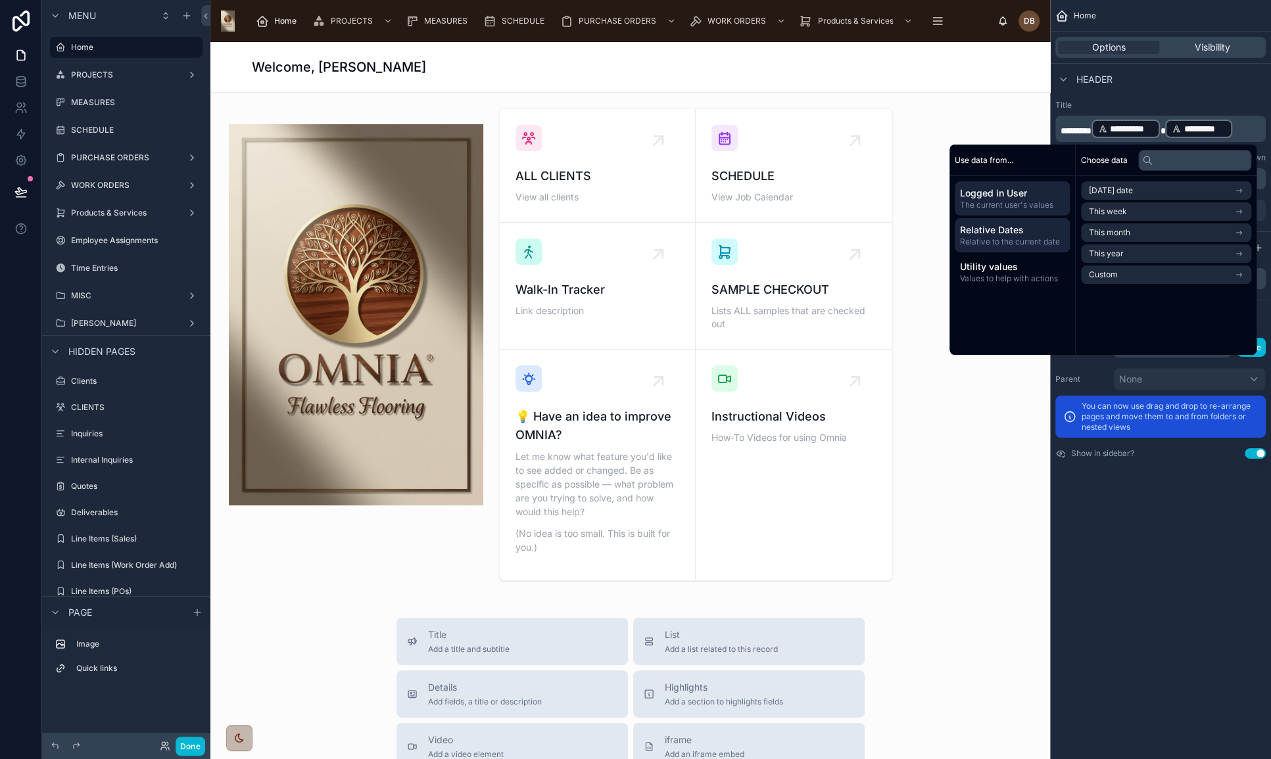
click at [1008, 191] on span "Logged in User" at bounding box center [1012, 193] width 105 height 13
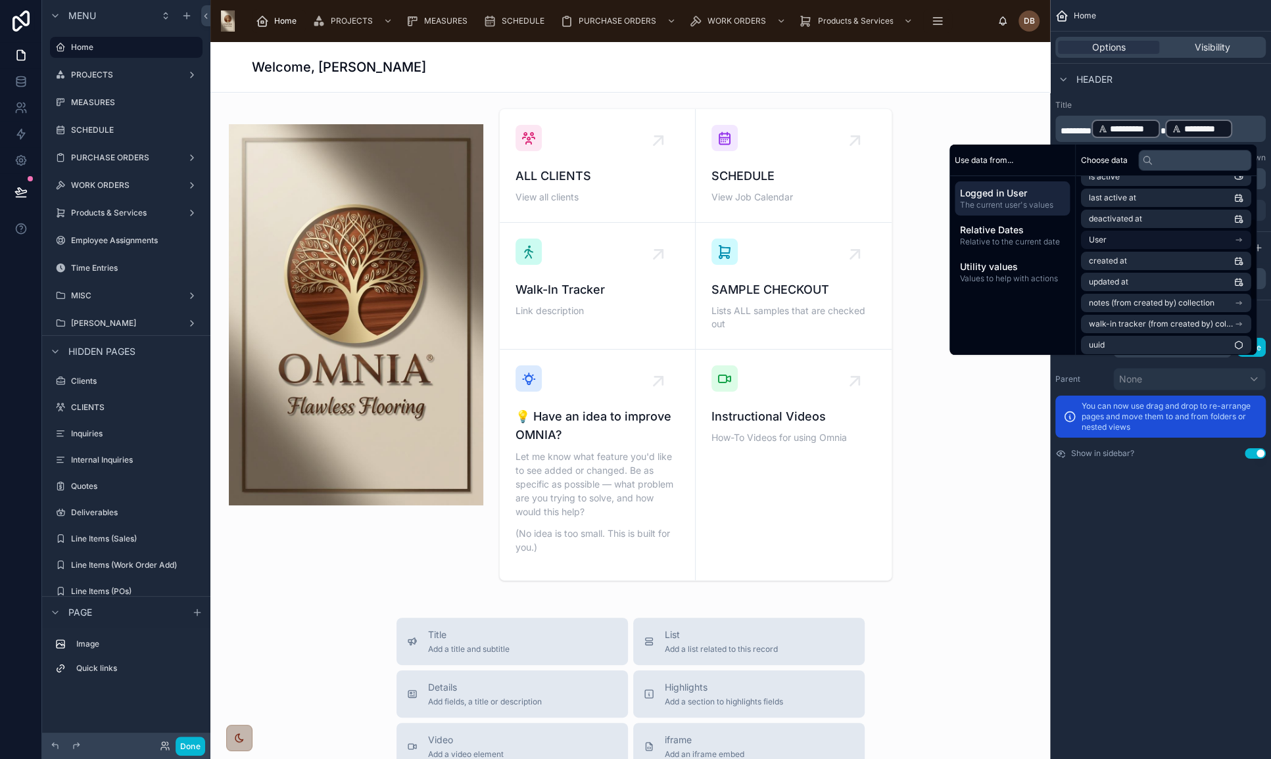
scroll to position [207, 0]
click at [191, 749] on button "Done" at bounding box center [191, 746] width 30 height 19
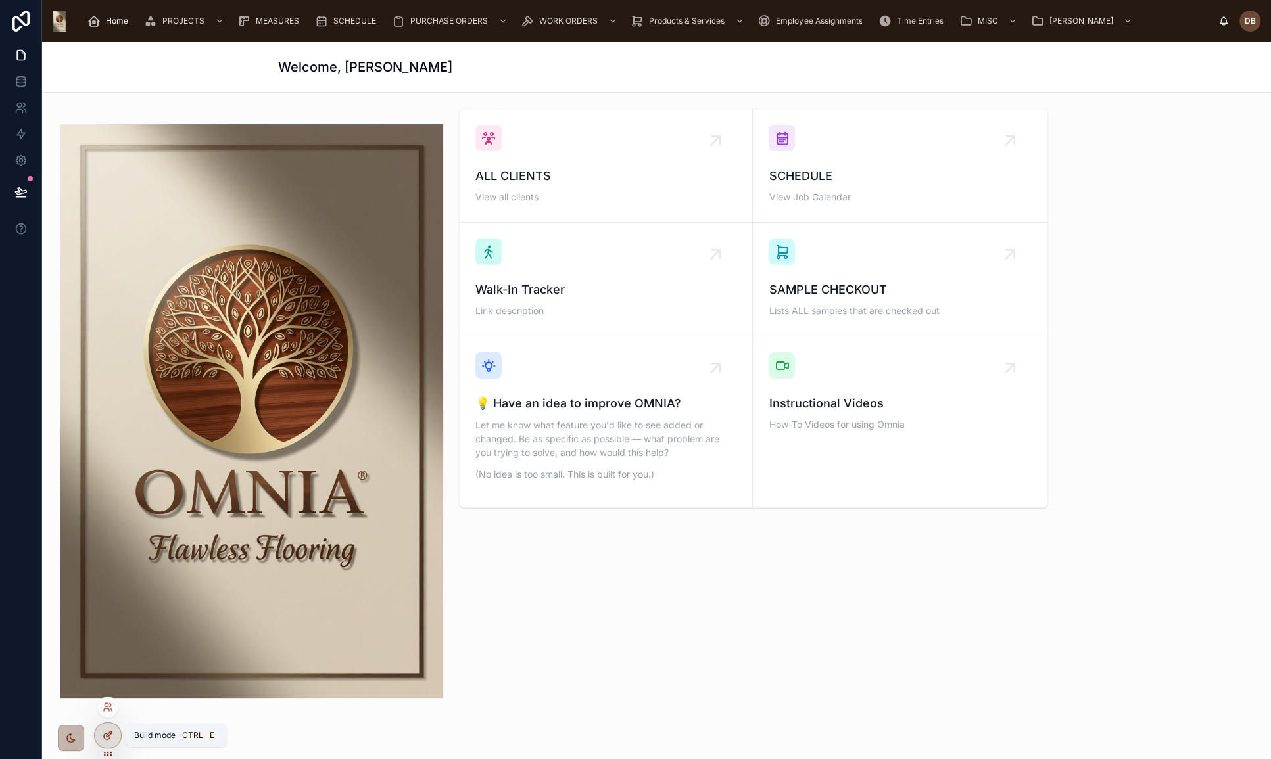
click at [106, 731] on icon at bounding box center [108, 735] width 11 height 11
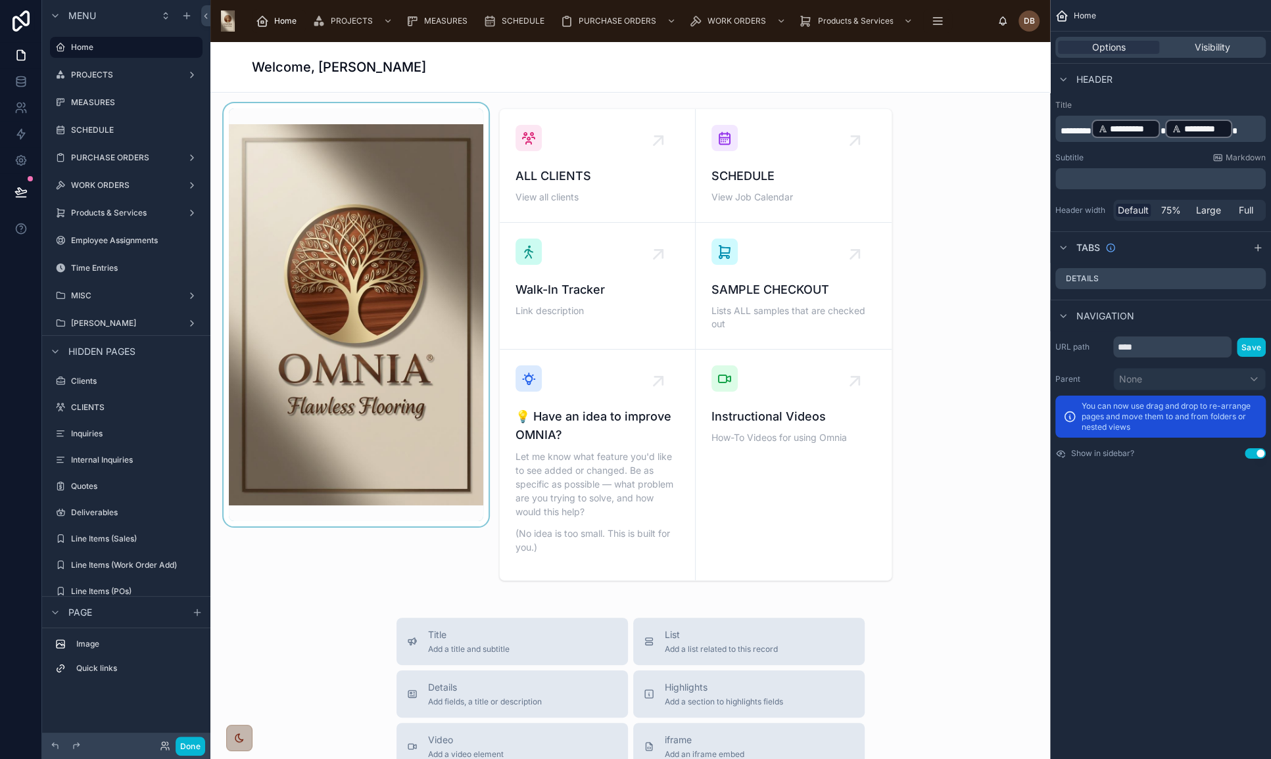
click at [423, 557] on div at bounding box center [356, 344] width 270 height 483
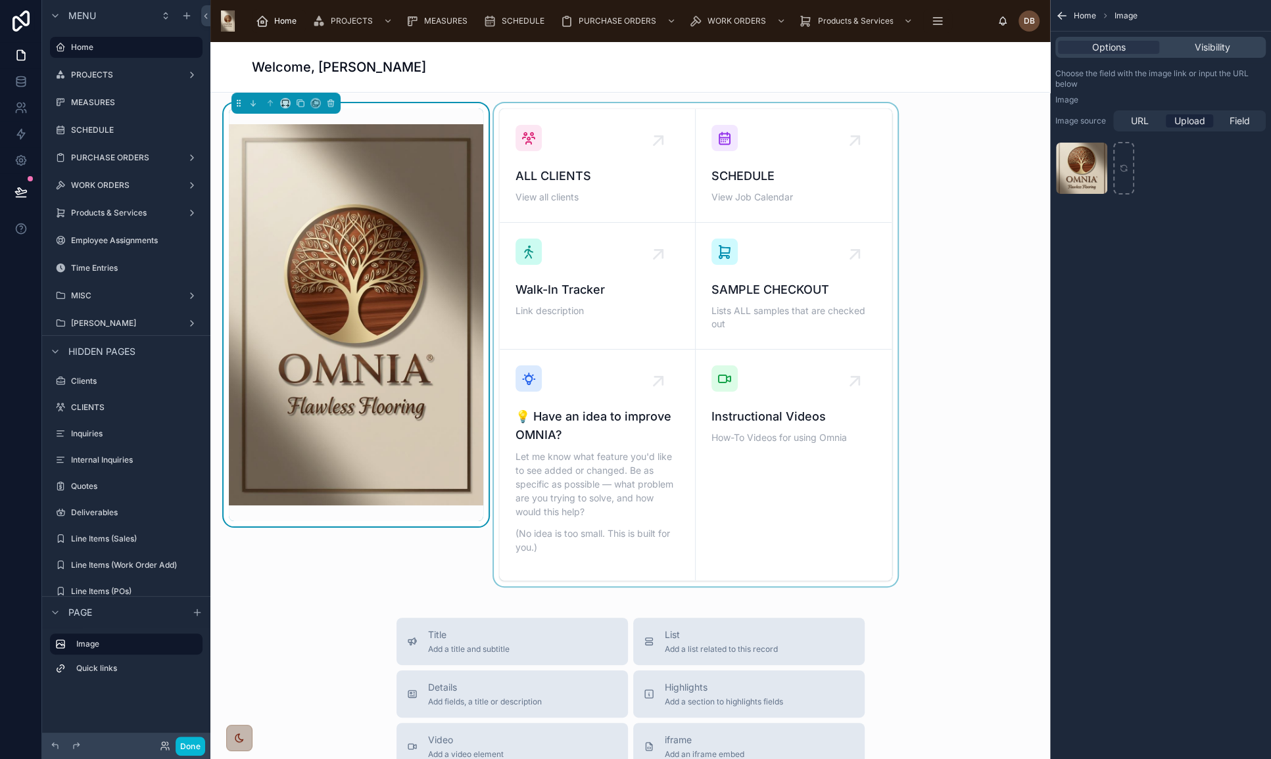
click at [781, 130] on div at bounding box center [696, 344] width 410 height 483
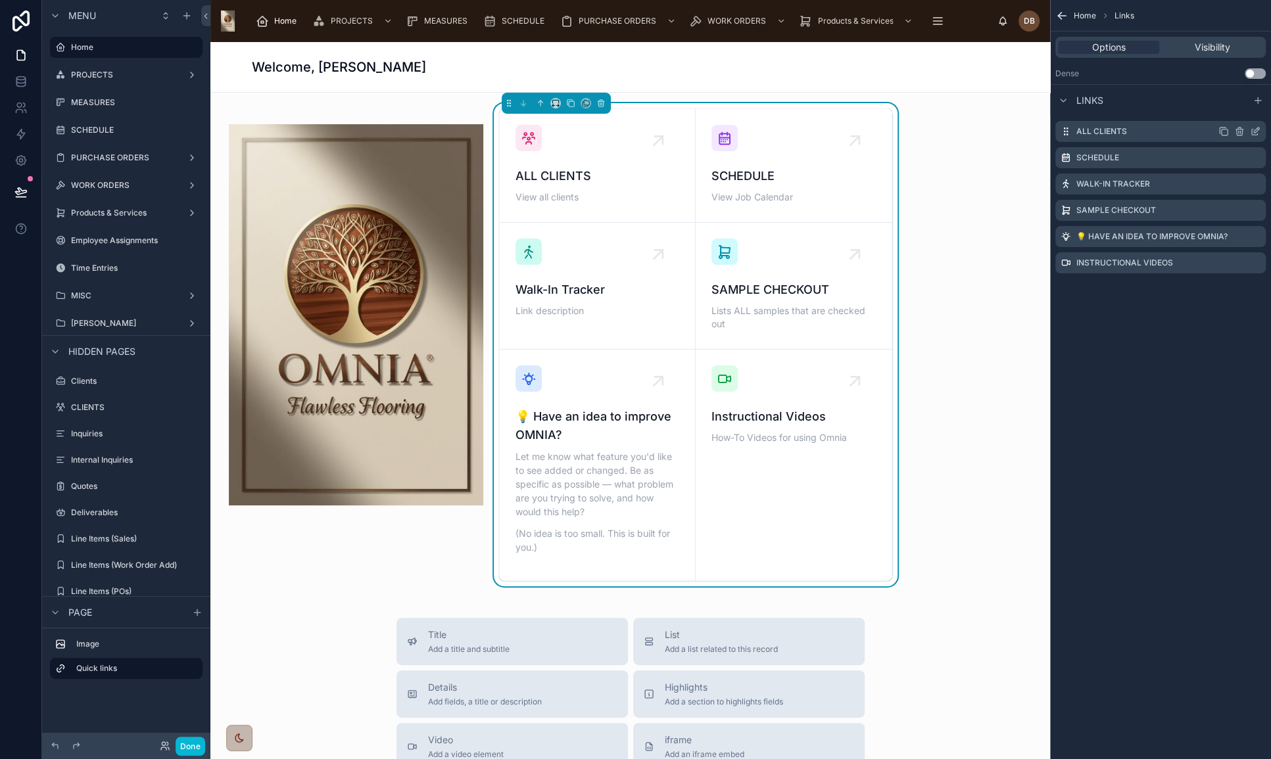
click at [1253, 131] on icon "scrollable content" at bounding box center [1255, 131] width 11 height 11
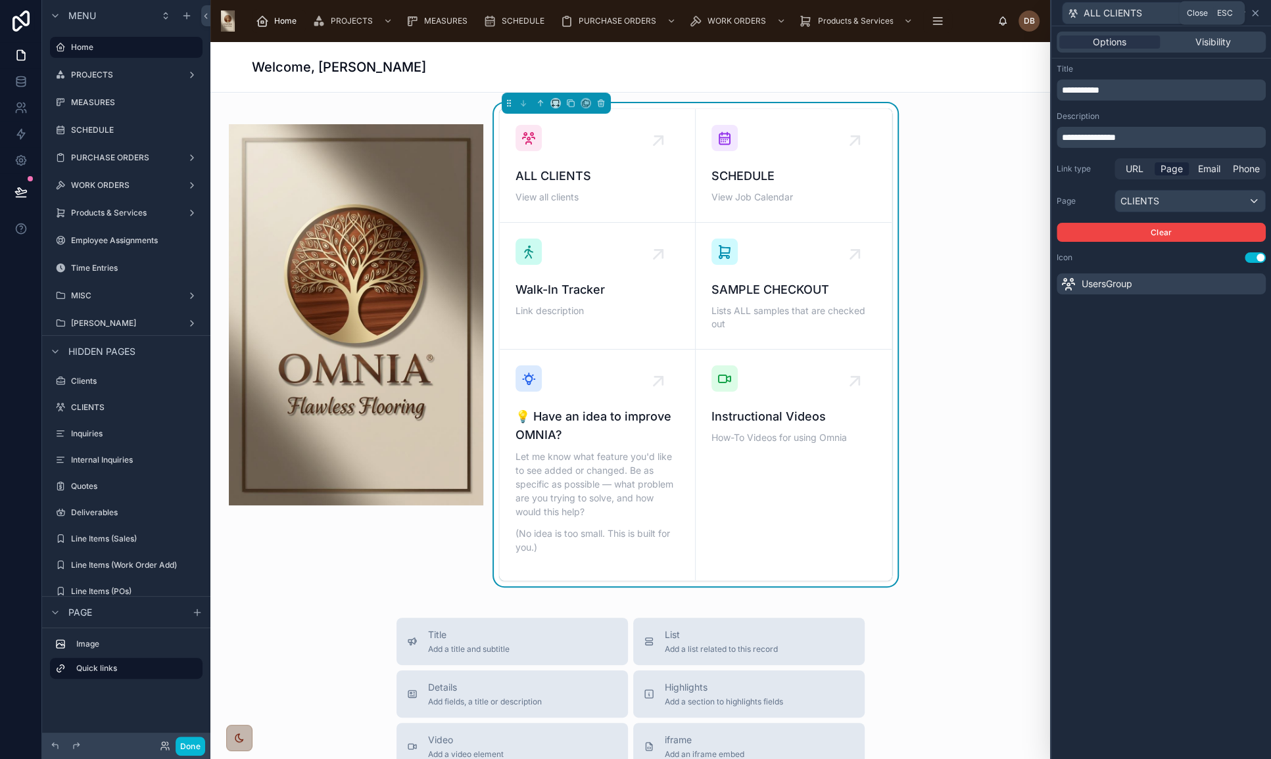
click at [1256, 9] on icon at bounding box center [1255, 13] width 11 height 11
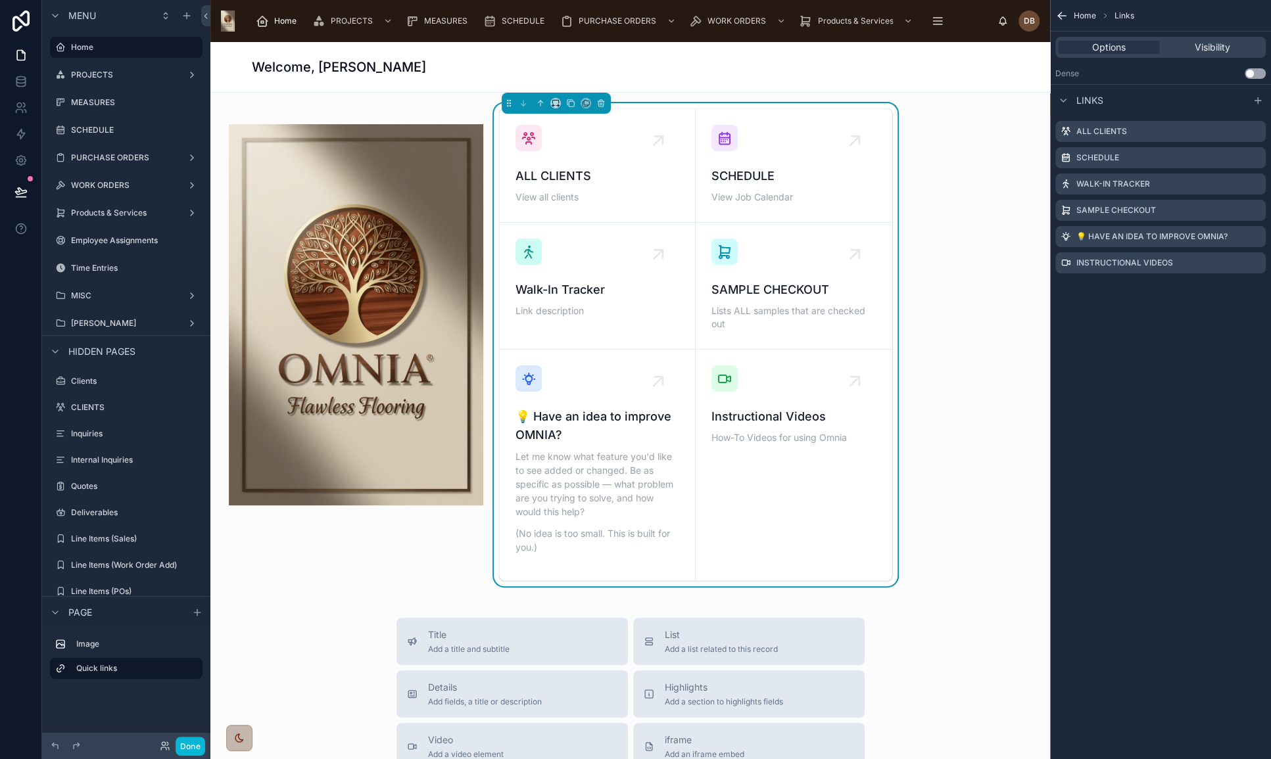
click at [1251, 71] on button "Use setting" at bounding box center [1254, 73] width 21 height 11
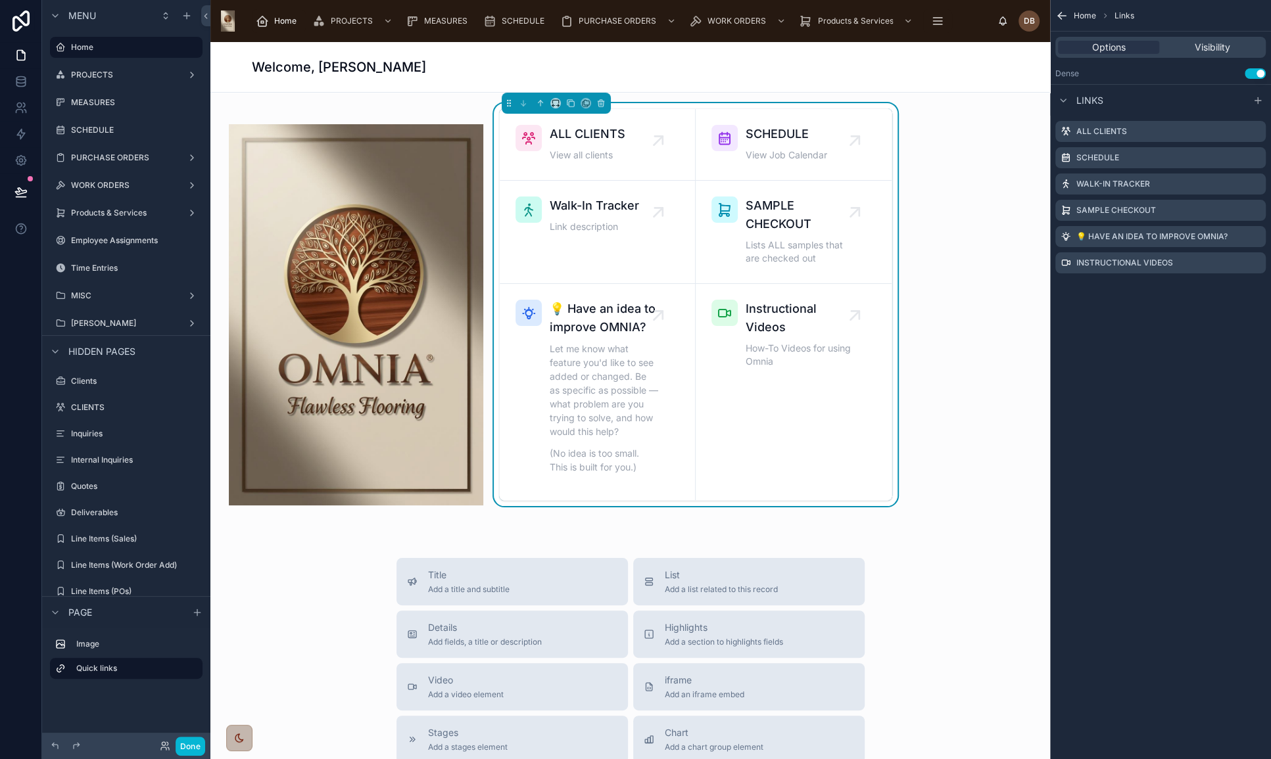
click at [1257, 70] on button "Use setting" at bounding box center [1254, 73] width 21 height 11
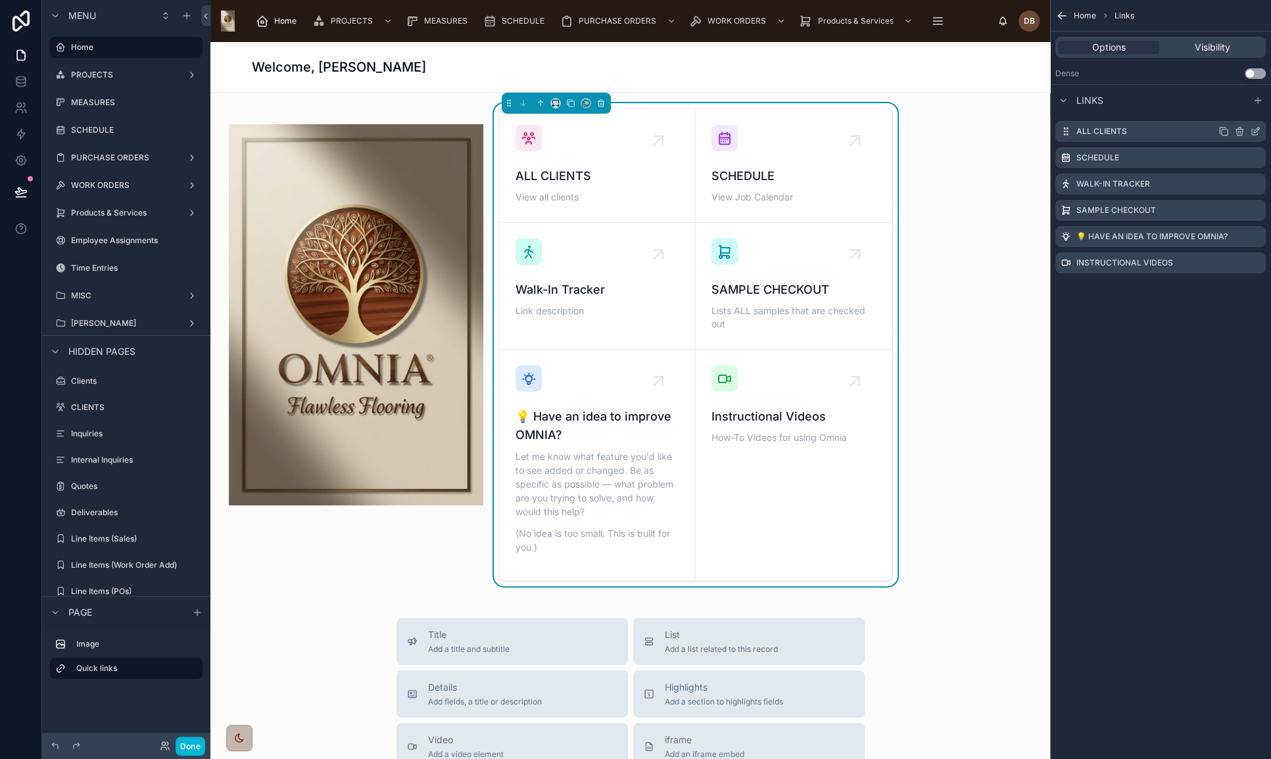
click at [1256, 131] on icon "scrollable content" at bounding box center [1256, 130] width 5 height 5
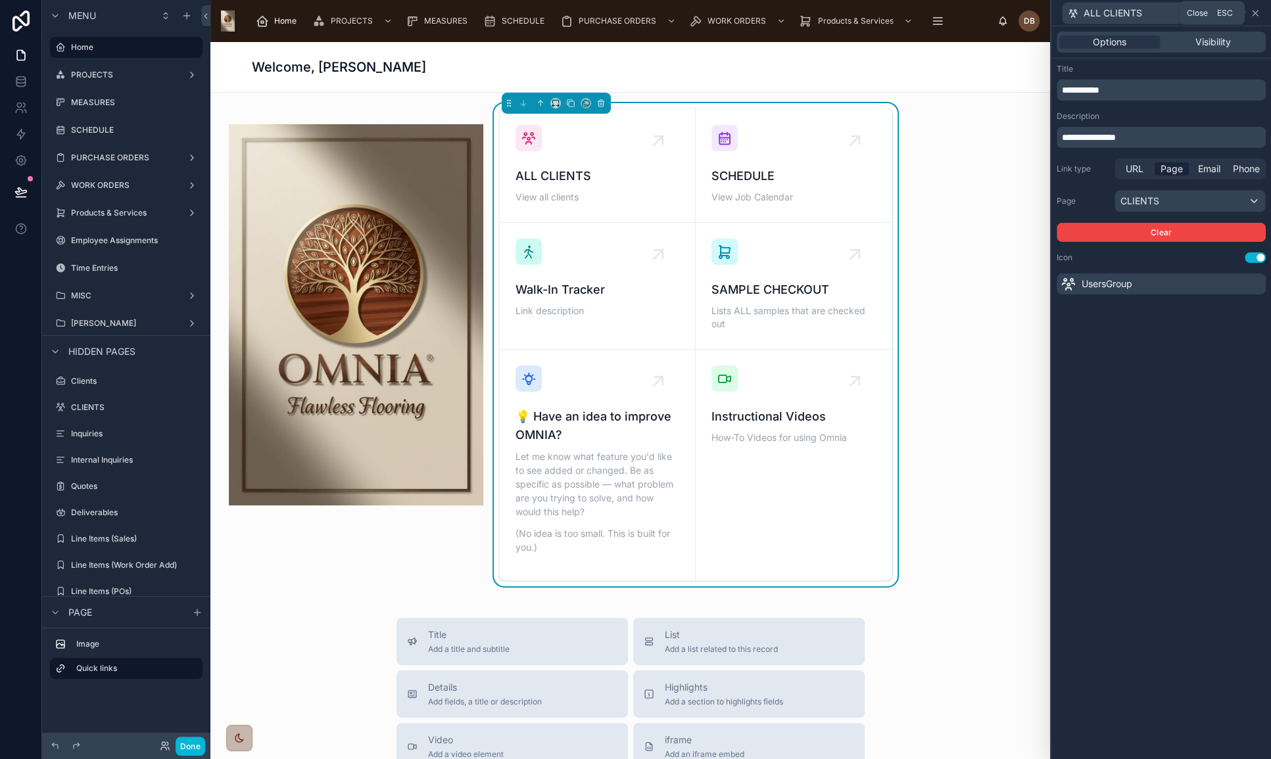
click at [1254, 13] on icon at bounding box center [1254, 13] width 5 height 5
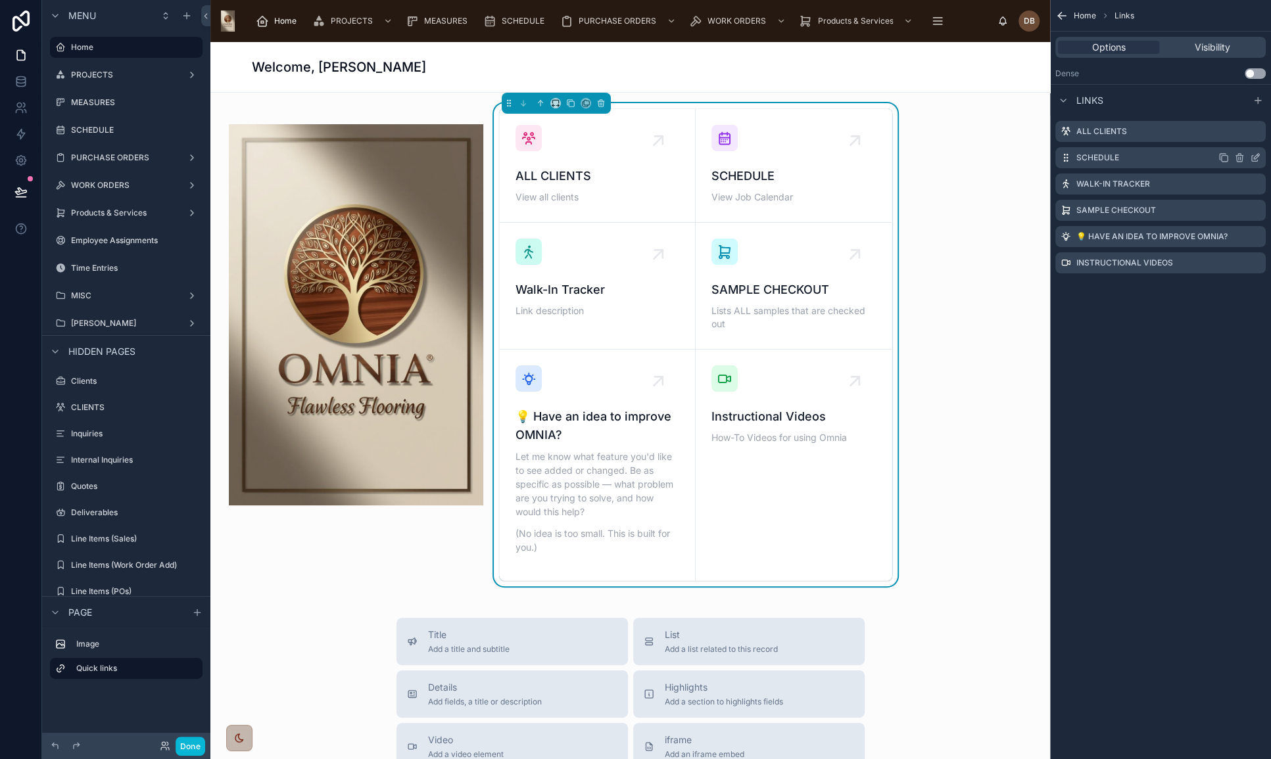
click at [1240, 154] on icon "scrollable content" at bounding box center [1239, 155] width 3 height 2
click at [1235, 136] on icon at bounding box center [1235, 137] width 0 height 3
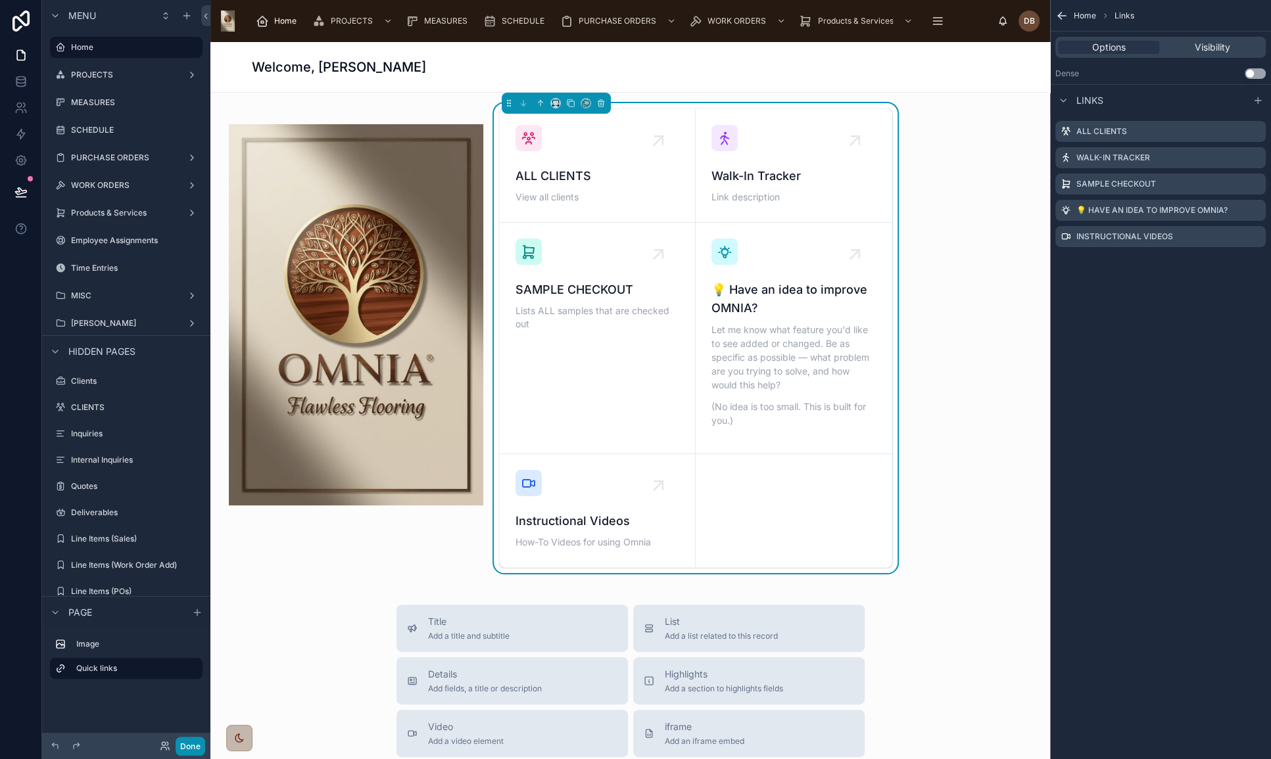
click at [191, 744] on button "Done" at bounding box center [191, 746] width 30 height 19
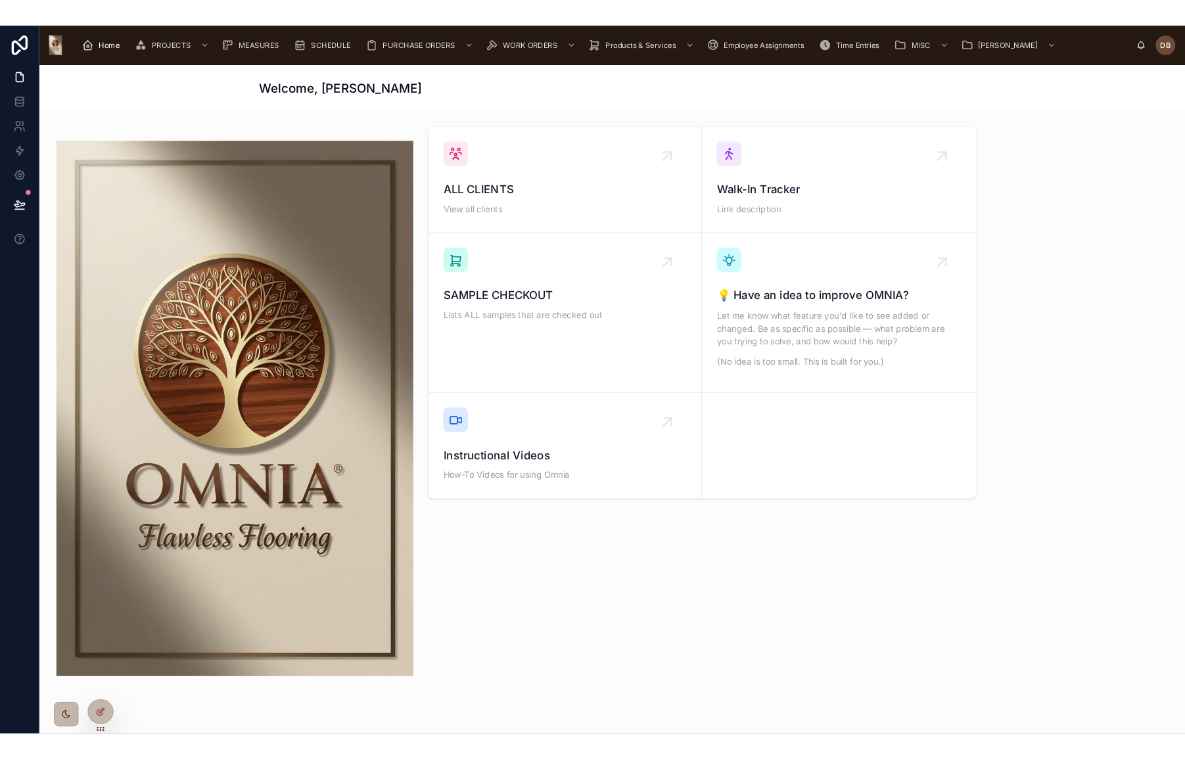
scroll to position [0, 0]
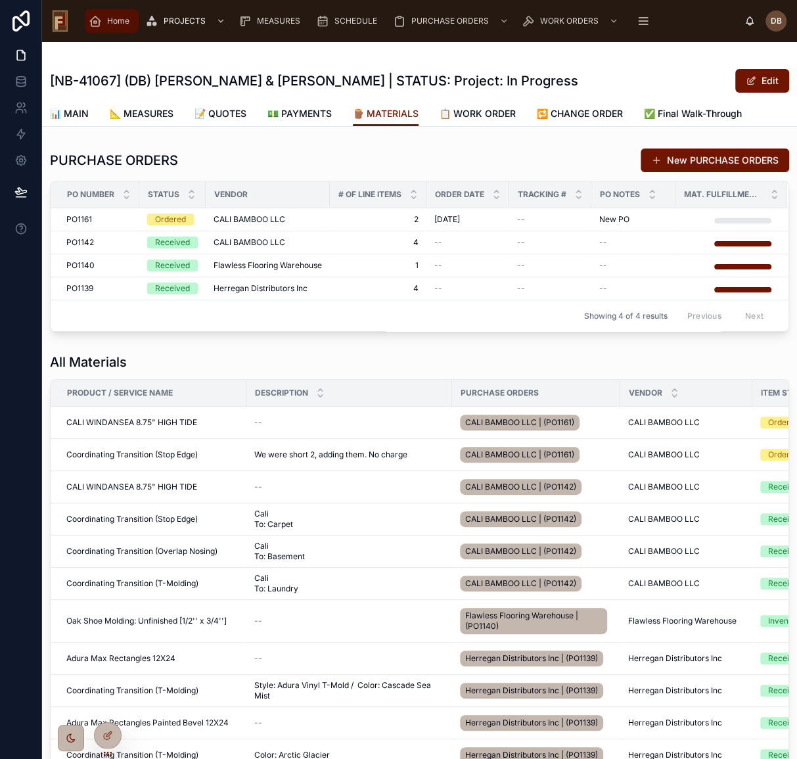
click at [119, 21] on span "Home" at bounding box center [118, 21] width 22 height 11
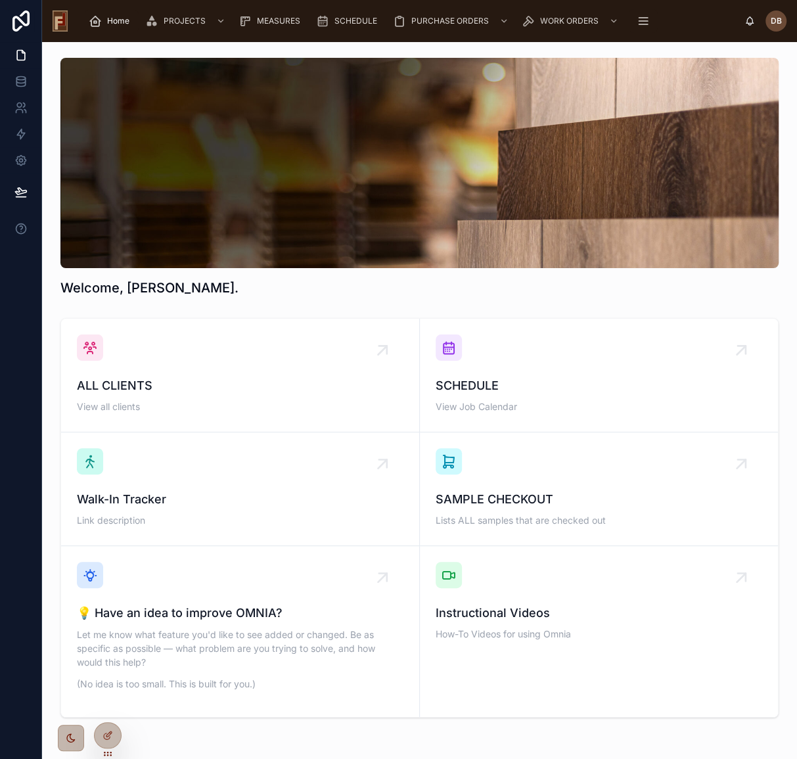
drag, startPoint x: 504, startPoint y: 162, endPoint x: 484, endPoint y: 214, distance: 54.9
click at [484, 214] on div at bounding box center [419, 163] width 719 height 210
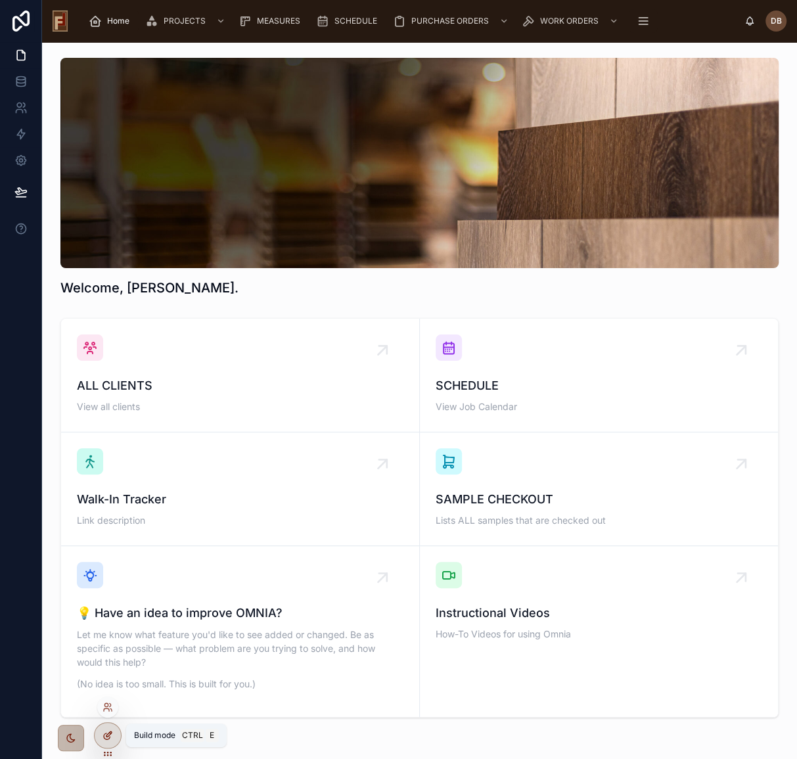
click at [112, 735] on icon at bounding box center [108, 735] width 11 height 11
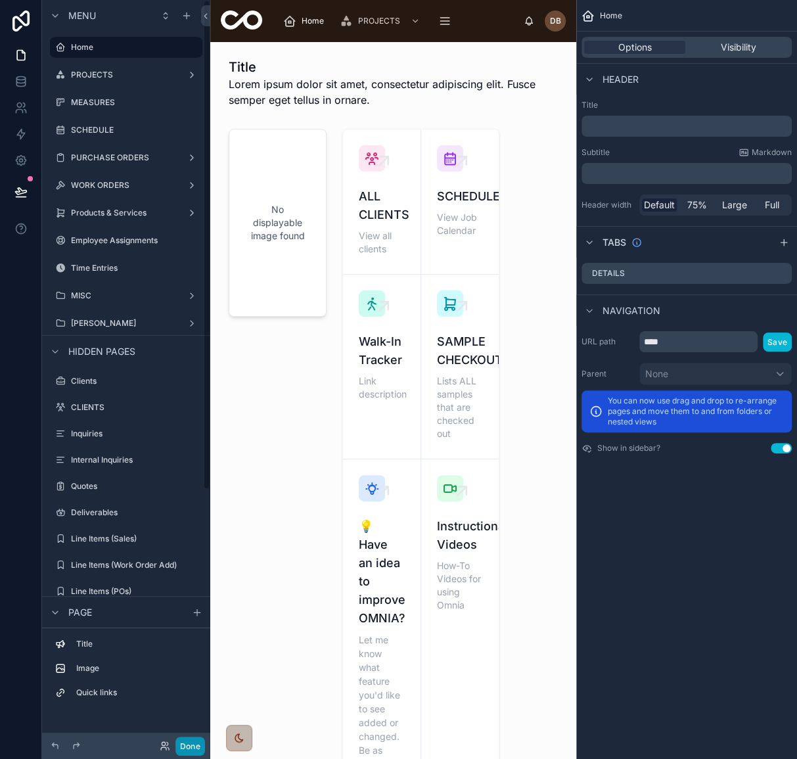
click at [193, 743] on button "Done" at bounding box center [191, 746] width 30 height 19
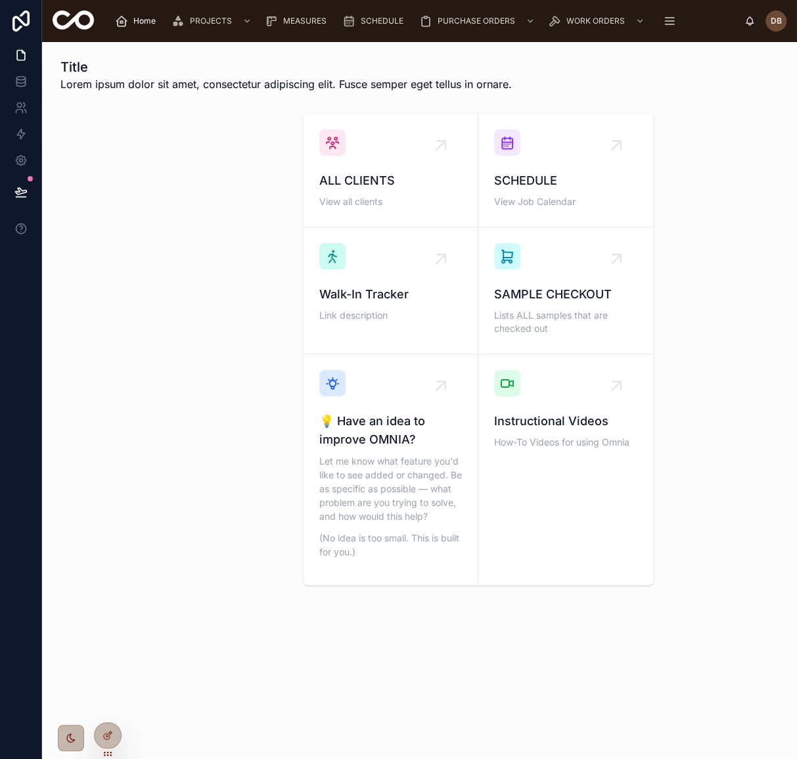
click at [154, 261] on div at bounding box center [174, 349] width 243 height 483
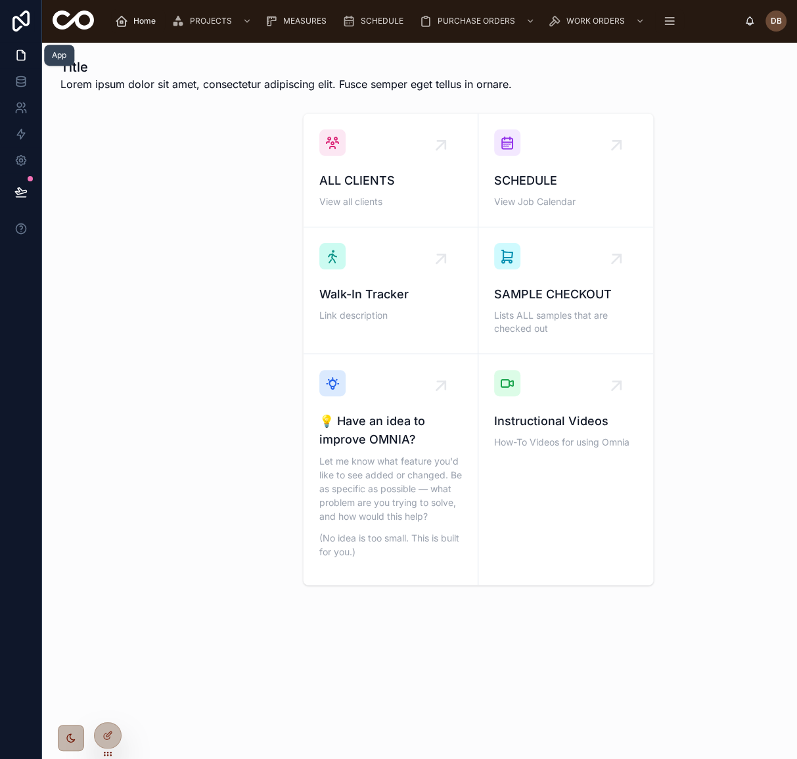
click at [22, 55] on icon at bounding box center [20, 55] width 13 height 13
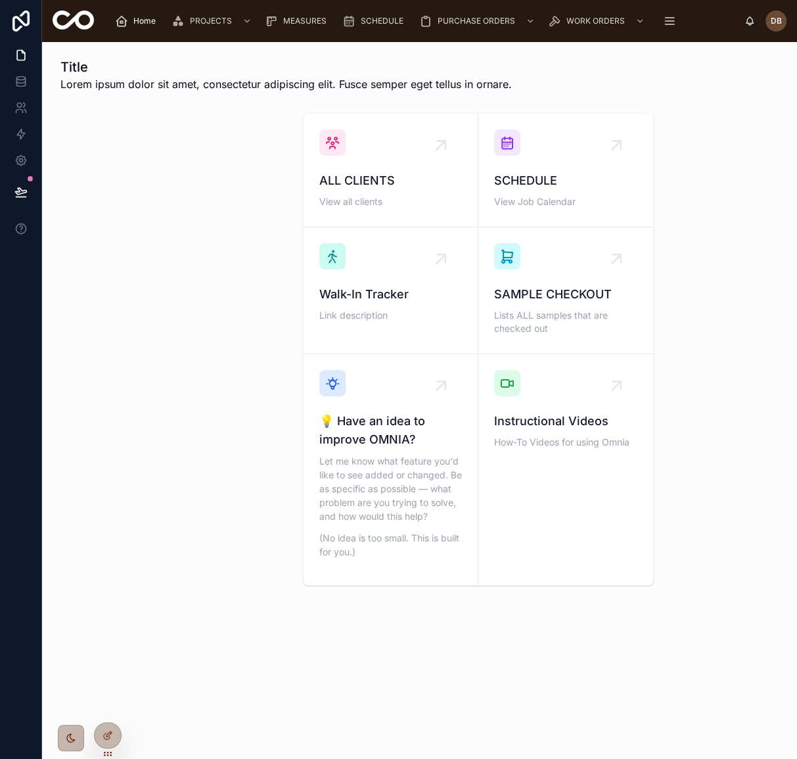
click at [137, 23] on span "Home" at bounding box center [144, 21] width 22 height 11
click at [24, 20] on icon at bounding box center [21, 21] width 26 height 21
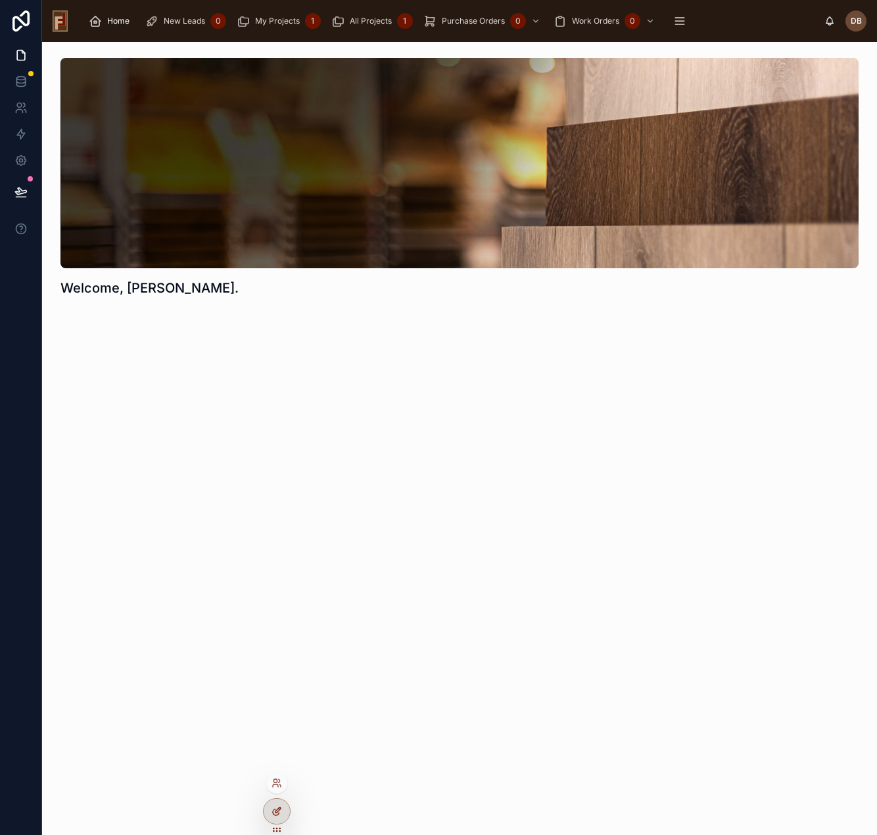
click at [277, 809] on icon at bounding box center [276, 811] width 11 height 11
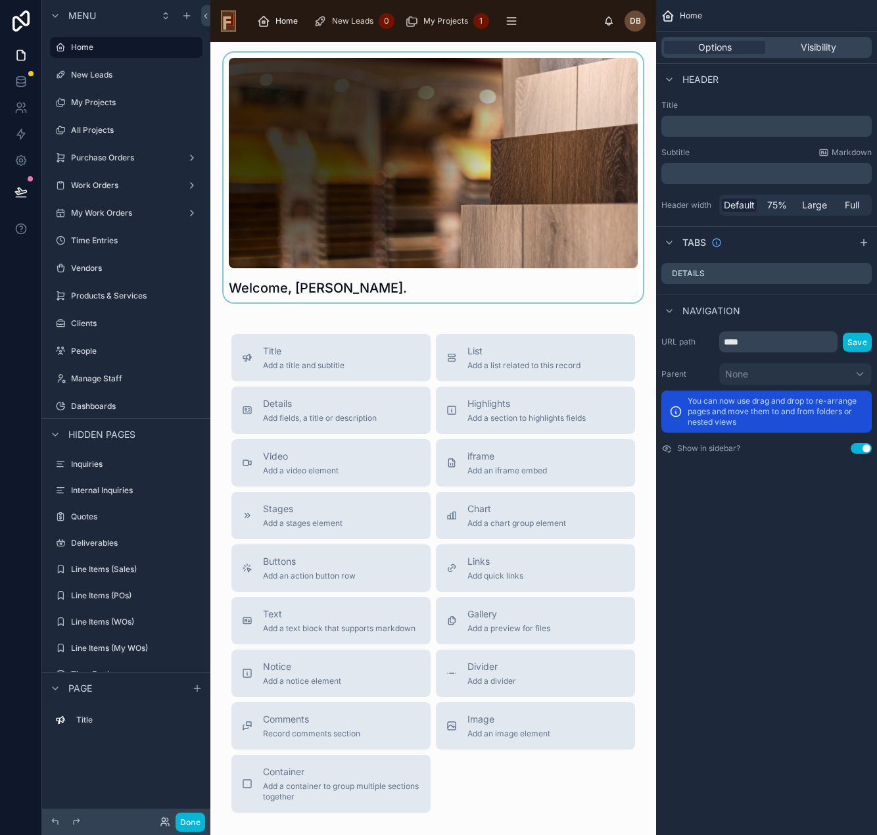
click at [472, 166] on div at bounding box center [433, 178] width 425 height 250
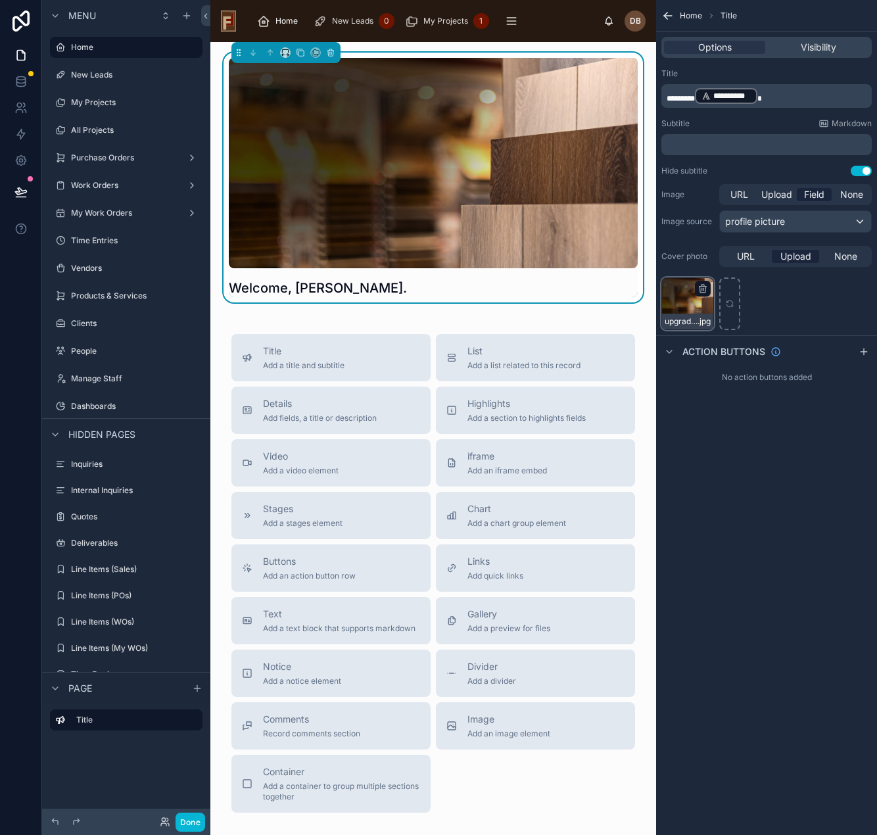
click at [683, 293] on div "upgrade-your-floor-deskop-no-overflow .jpg" at bounding box center [687, 303] width 53 height 53
drag, startPoint x: 684, startPoint y: 298, endPoint x: 602, endPoint y: 315, distance: 83.9
click at [602, 315] on div "**********" at bounding box center [543, 417] width 667 height 835
click at [688, 315] on div "upgrade-your-floor-deskop-no-overflow .jpg" at bounding box center [687, 322] width 51 height 16
click at [676, 285] on div "upgrade-your-floor-deskop-no-overflow .jpg" at bounding box center [687, 303] width 53 height 53
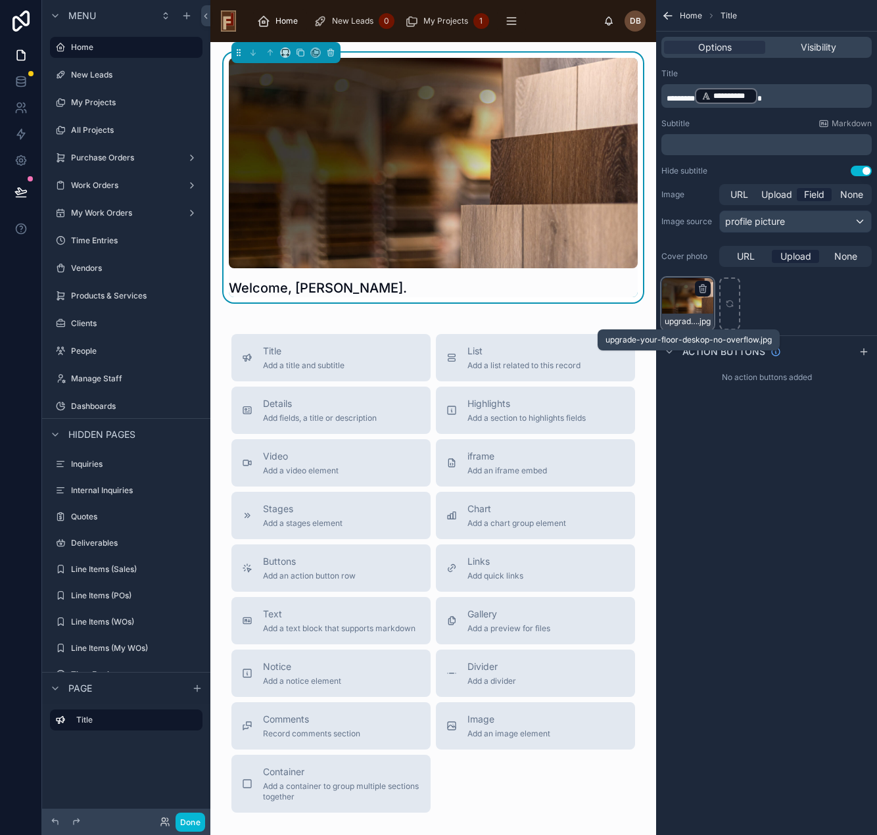
click at [690, 323] on span "upgrade-your-floor-deskop-no-overflow" at bounding box center [681, 321] width 33 height 11
click at [676, 306] on div "upgrade-your-floor-deskop-no-overflow .jpg" at bounding box center [687, 303] width 53 height 53
click at [681, 285] on div "upgrade-your-floor-deskop-no-overflow .jpg" at bounding box center [687, 303] width 53 height 53
drag, startPoint x: 688, startPoint y: 302, endPoint x: 425, endPoint y: 378, distance: 273.6
click at [426, 378] on div "**********" at bounding box center [543, 417] width 667 height 835
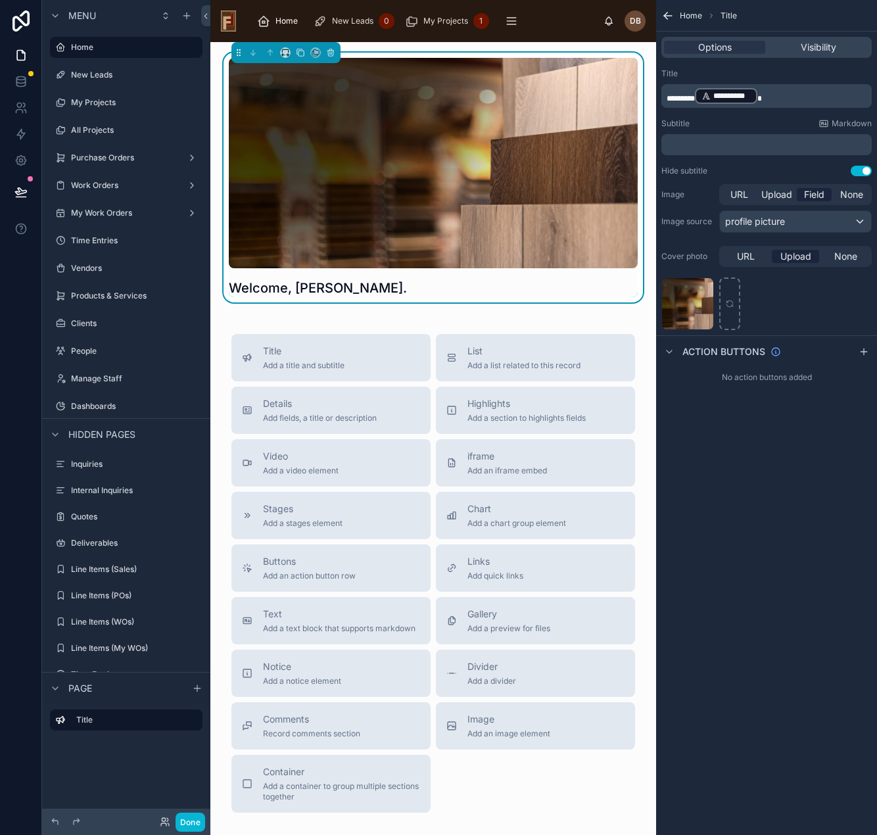
drag, startPoint x: 680, startPoint y: 294, endPoint x: 472, endPoint y: 185, distance: 234.3
click at [513, 365] on div "**********" at bounding box center [543, 417] width 667 height 835
drag, startPoint x: 454, startPoint y: 135, endPoint x: -337, endPoint y: 467, distance: 857.7
click at [0, 467] on html "Menu Home New Leads My Projects All Projects Purchase Orders Work Orders My Wor…" at bounding box center [438, 417] width 877 height 835
click at [683, 303] on div "upgrade-your-floor-deskop-no-overflow .jpg" at bounding box center [687, 303] width 53 height 53
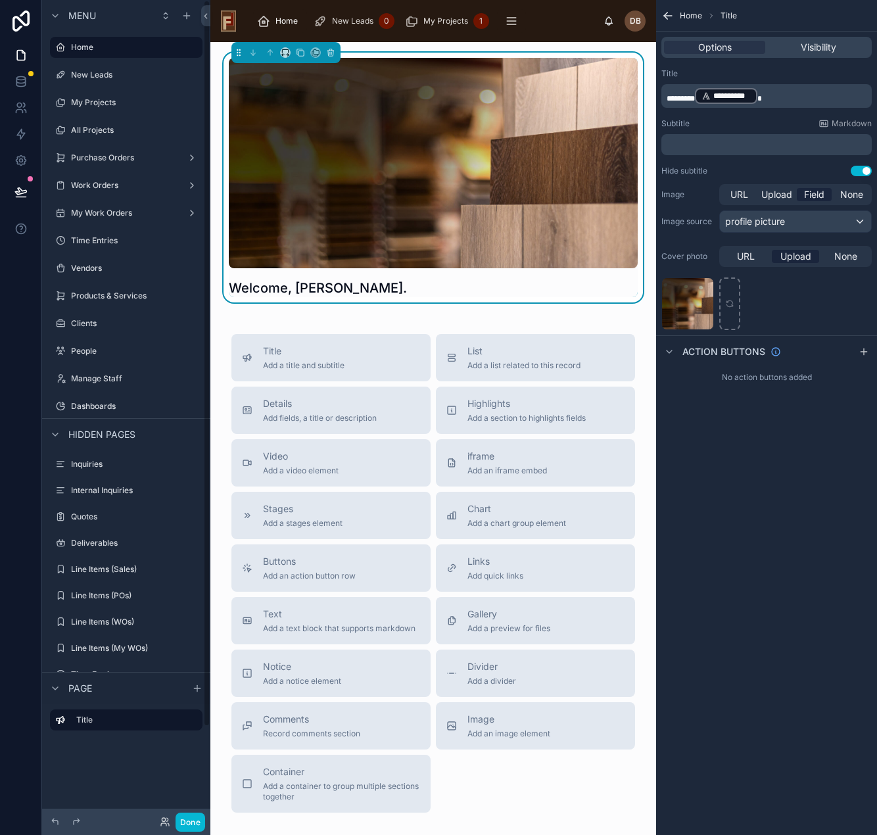
drag, startPoint x: 680, startPoint y: 304, endPoint x: -211, endPoint y: 331, distance: 891.1
click at [0, 331] on html "Menu Home New Leads My Projects All Projects Purchase Orders Work Orders My Wor…" at bounding box center [438, 417] width 877 height 835
click at [685, 307] on div "upgrade-your-floor-deskop-no-overflow .jpg" at bounding box center [687, 303] width 53 height 53
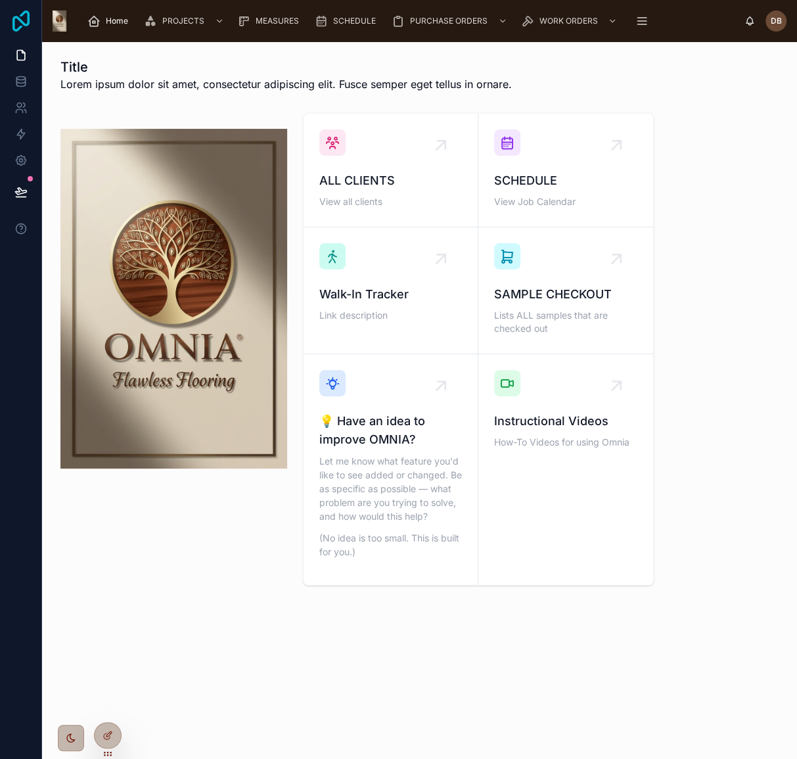
click at [17, 23] on icon at bounding box center [21, 21] width 26 height 21
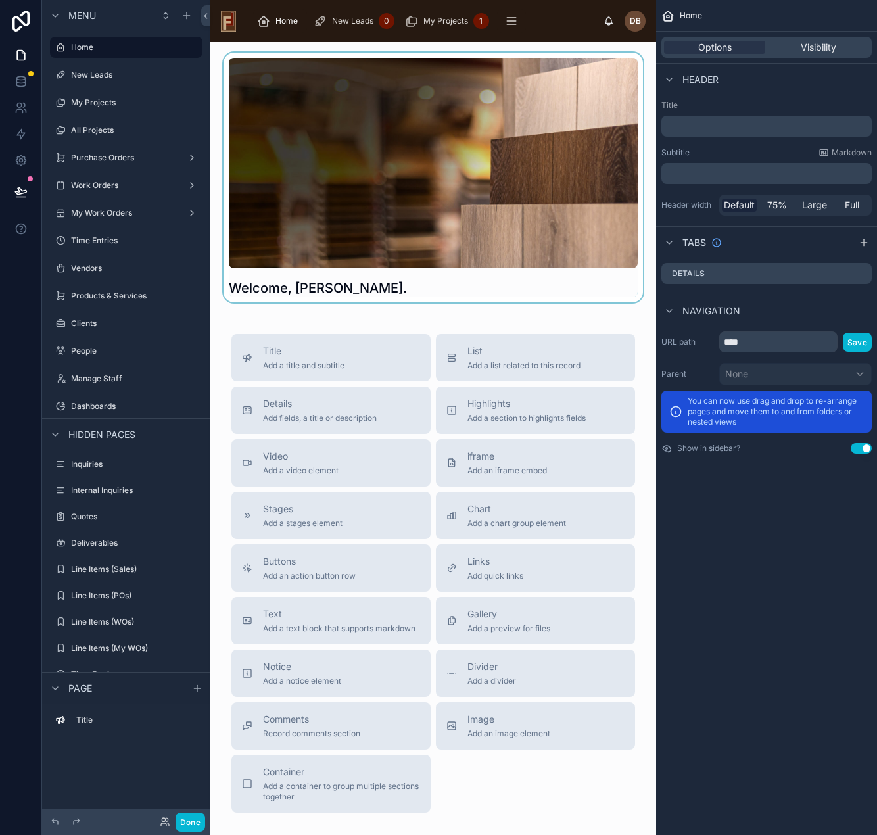
click at [429, 160] on div at bounding box center [433, 178] width 425 height 250
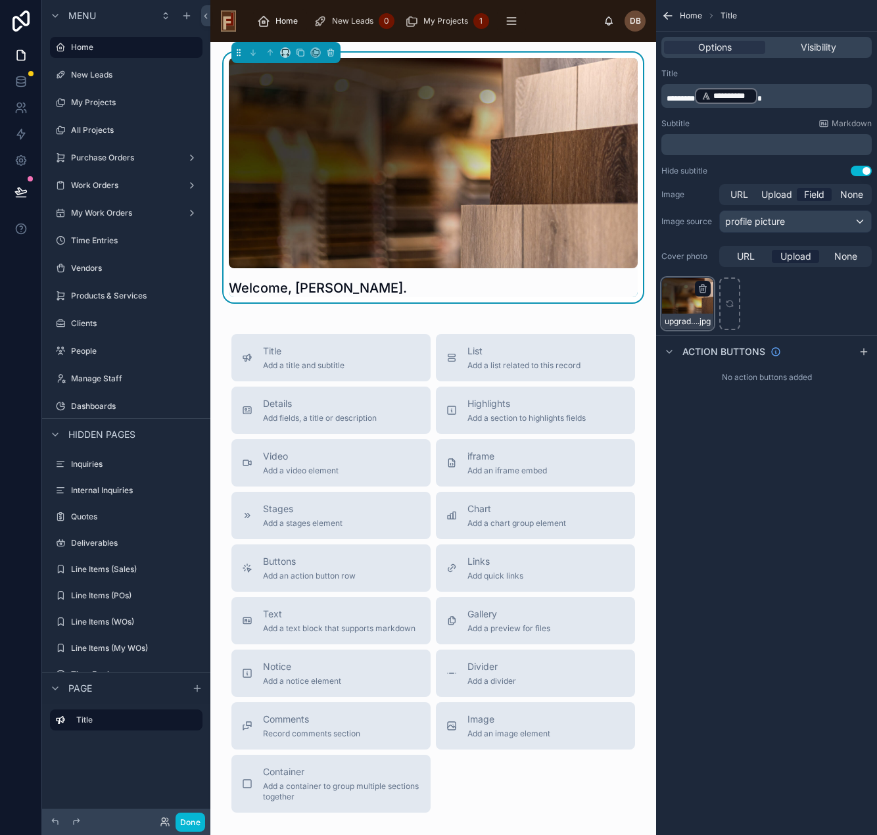
click at [677, 300] on div "upgrade-your-floor-deskop-no-overflow .jpg" at bounding box center [687, 303] width 53 height 53
drag, startPoint x: 677, startPoint y: 300, endPoint x: 687, endPoint y: 323, distance: 25.6
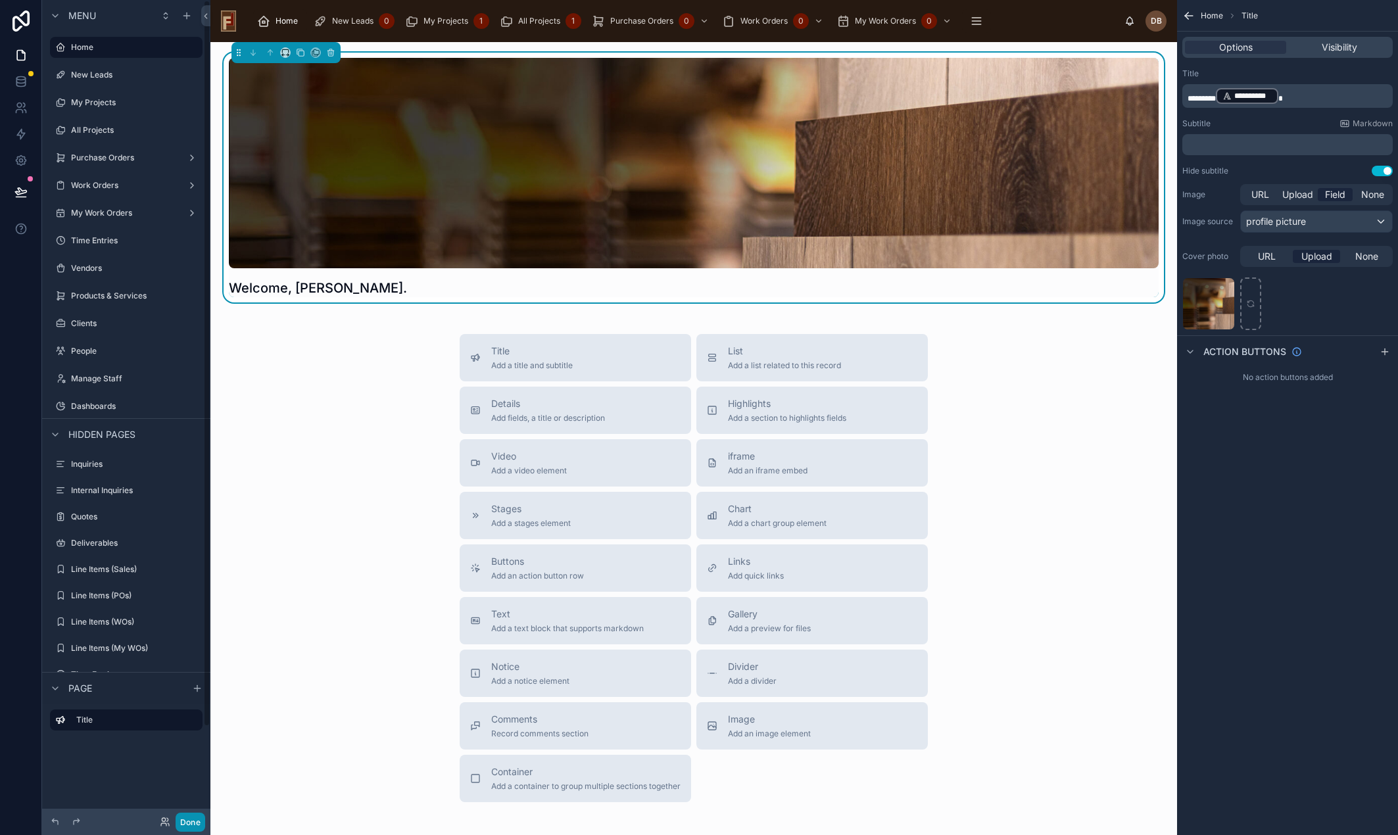
click at [192, 818] on button "Done" at bounding box center [191, 822] width 30 height 19
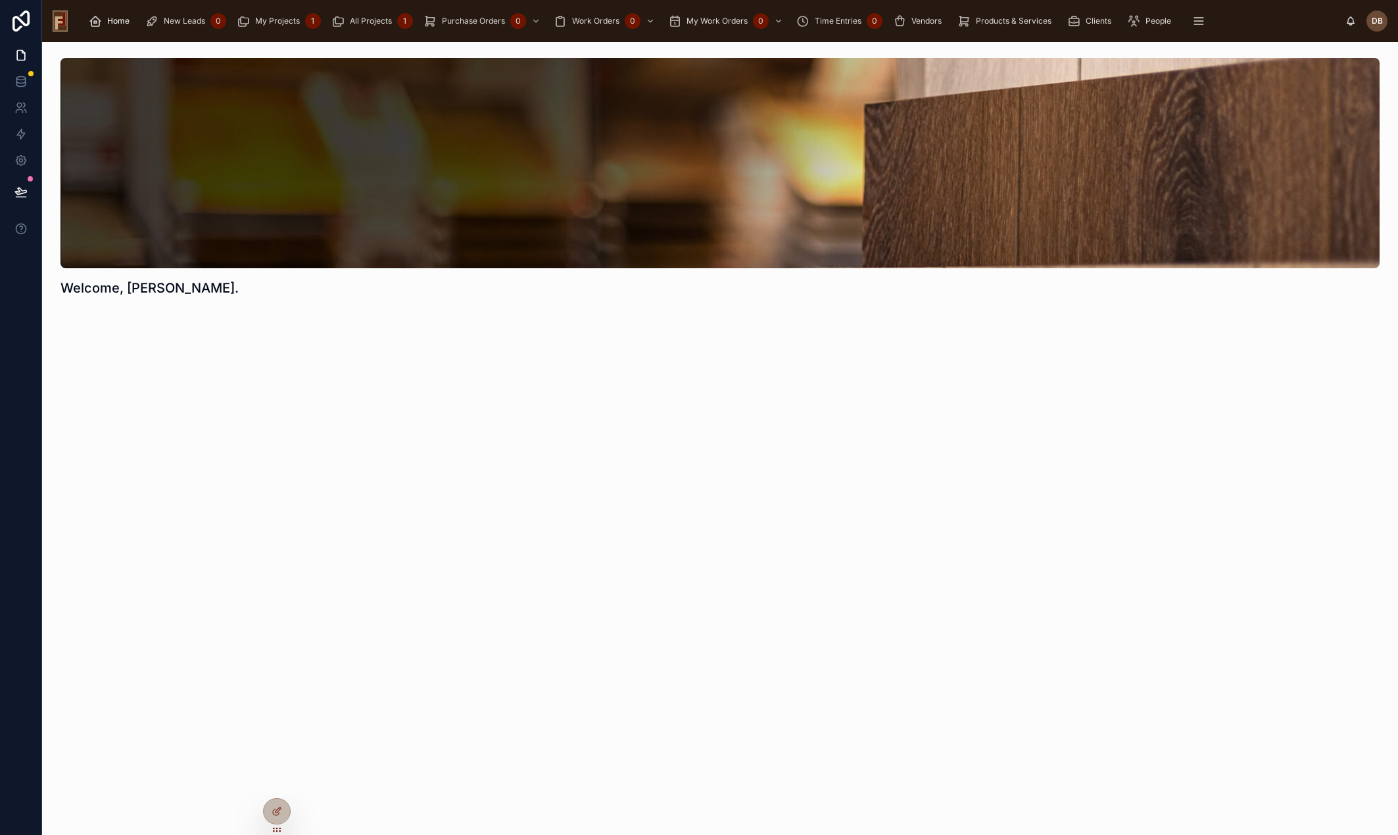
click at [115, 20] on span "Home" at bounding box center [118, 21] width 22 height 11
click at [853, 189] on div at bounding box center [719, 163] width 1319 height 210
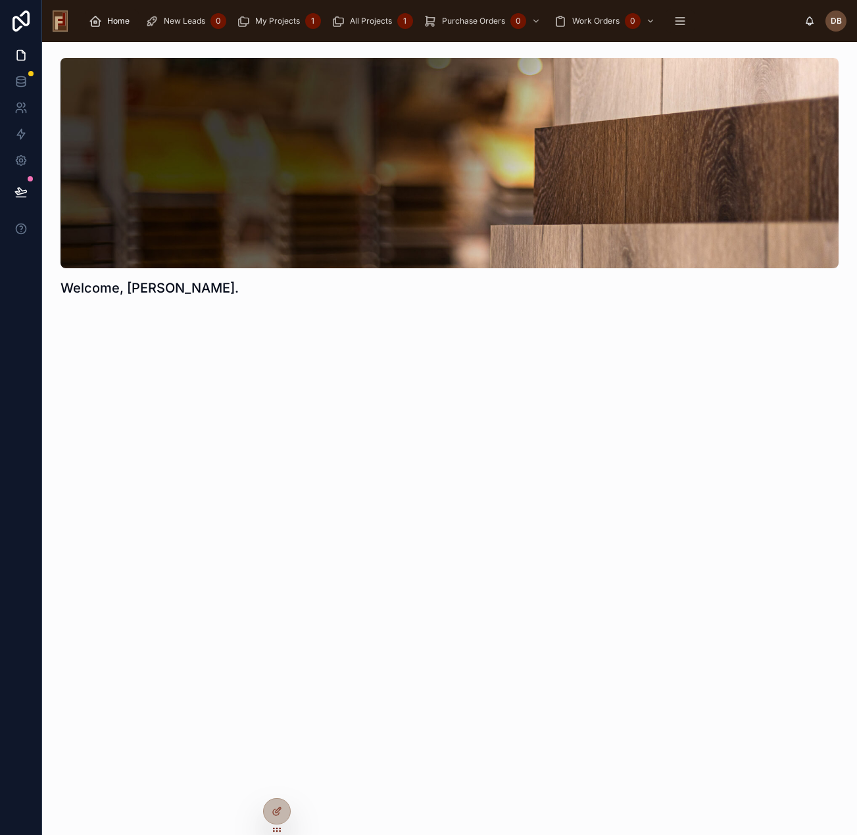
click at [277, 122] on div at bounding box center [449, 163] width 778 height 210
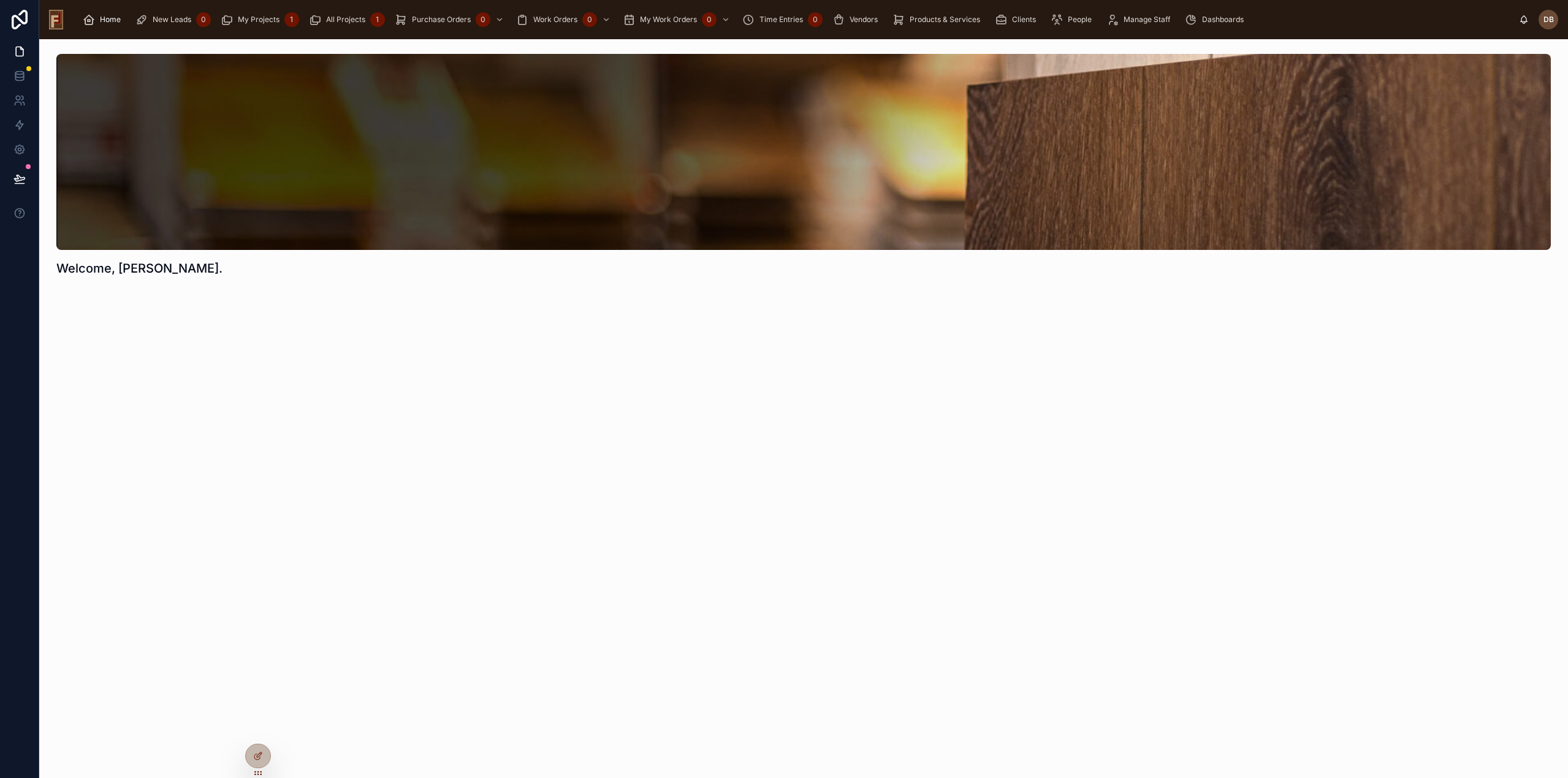
click at [452, 474] on div "Welcome, David." at bounding box center [803, 408] width 1528 height 739
click at [817, 363] on div "Welcome, David." at bounding box center [803, 209] width 1528 height 340
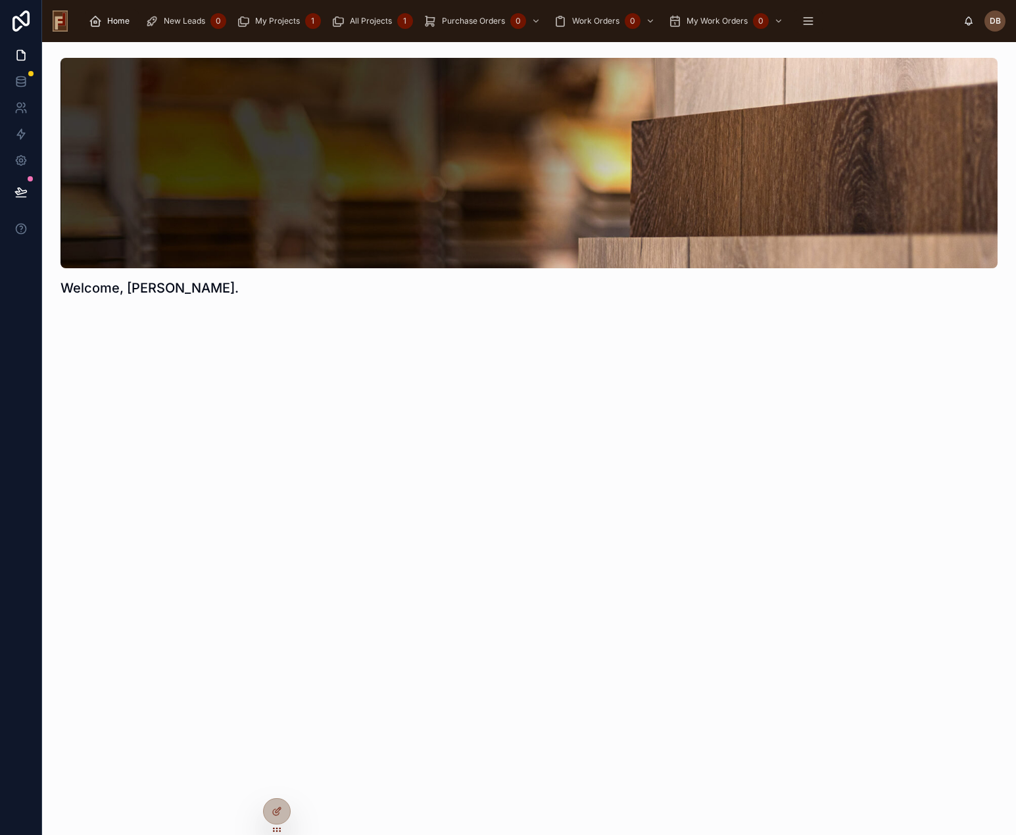
click at [112, 18] on span "Home" at bounding box center [118, 21] width 22 height 11
click at [112, 17] on span "Home" at bounding box center [118, 21] width 22 height 11
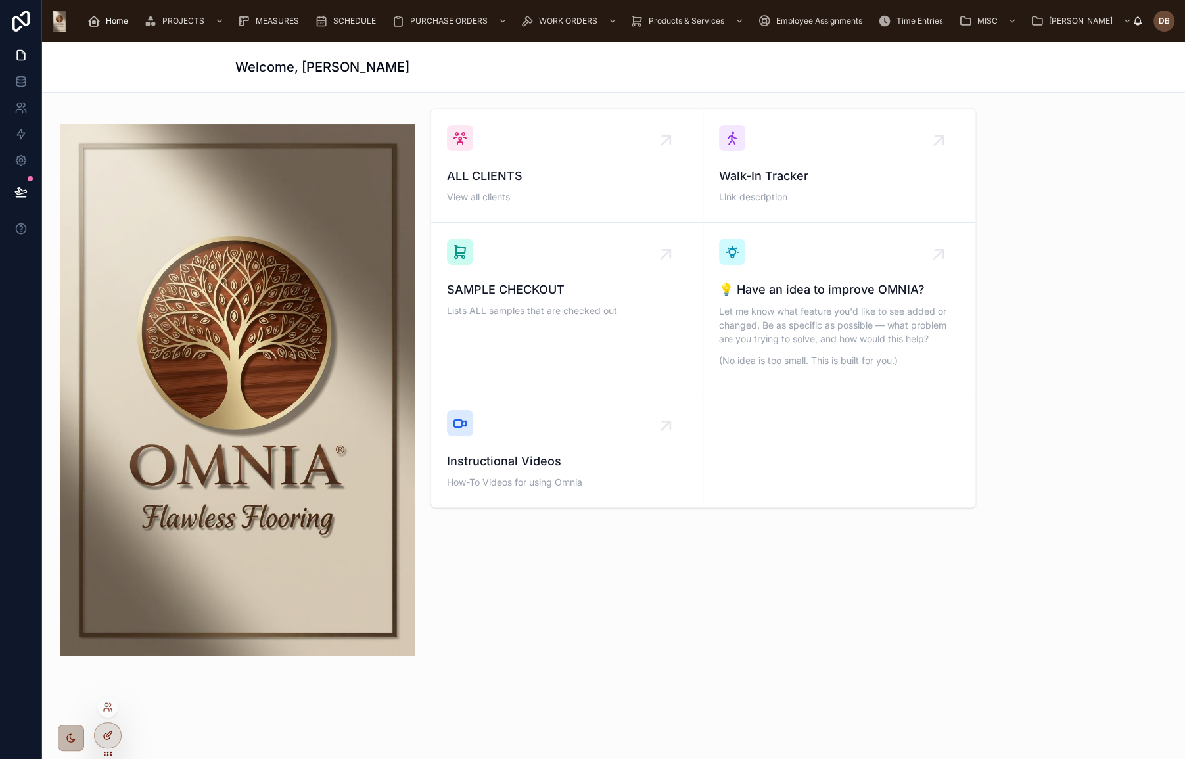
click at [106, 732] on icon at bounding box center [108, 735] width 11 height 11
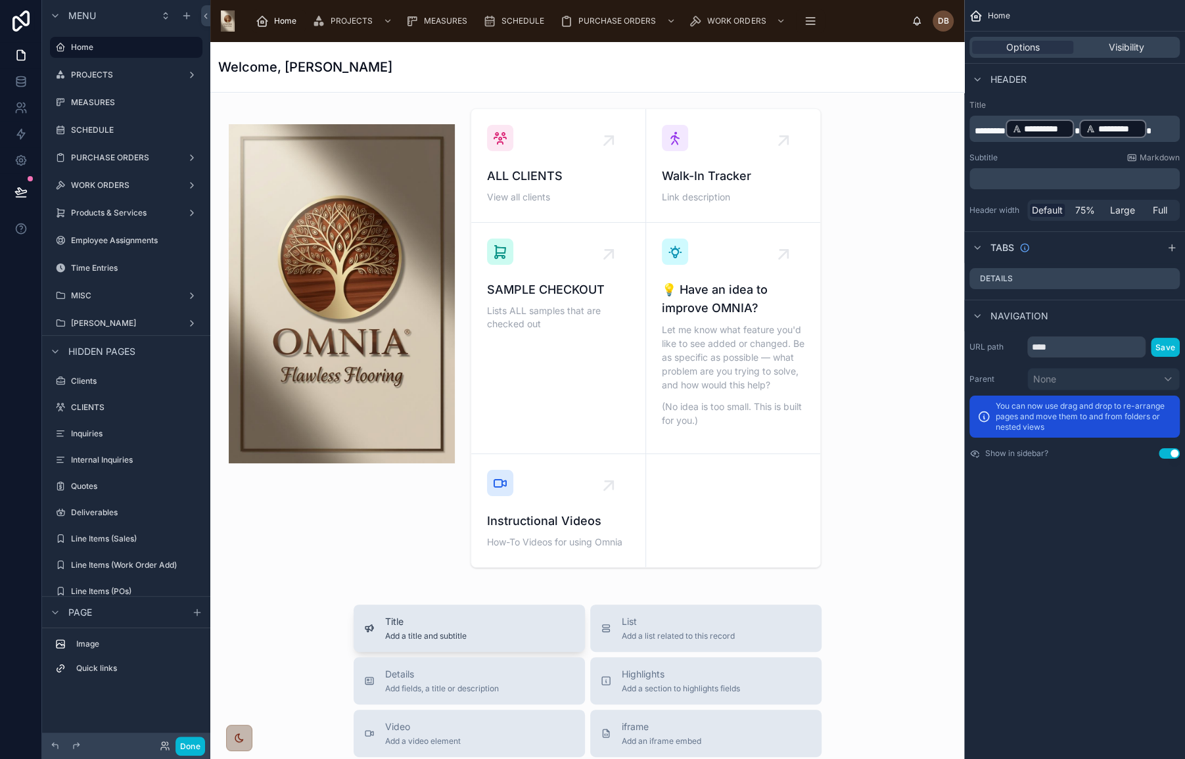
click at [480, 621] on div "Title Add a title and subtitle" at bounding box center [469, 628] width 210 height 26
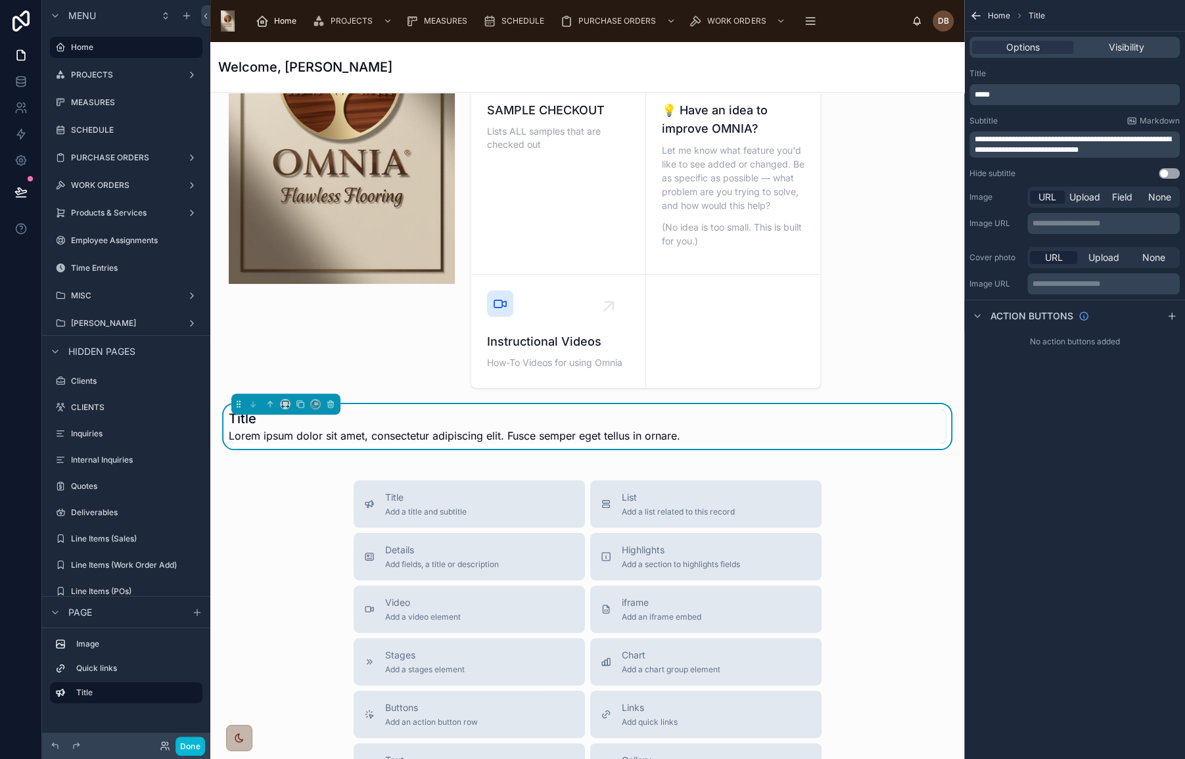
scroll to position [204, 0]
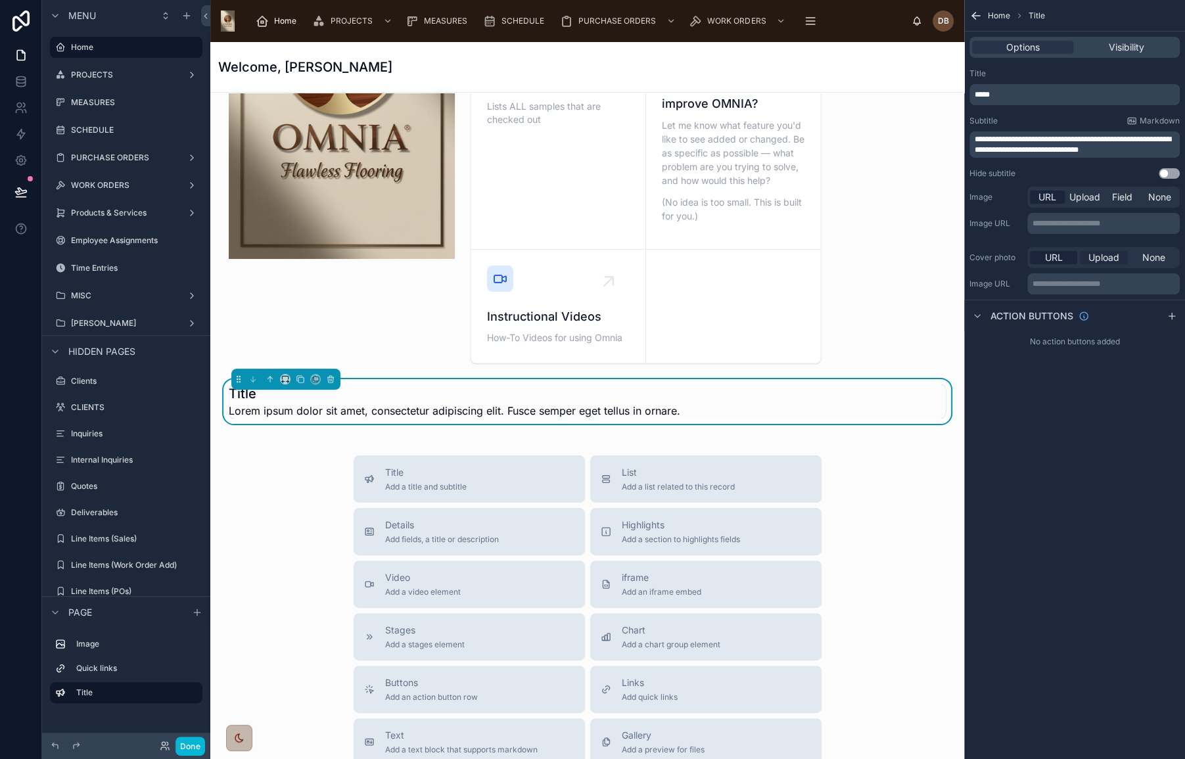
click at [1097, 256] on span "Upload" at bounding box center [1104, 257] width 31 height 13
click at [995, 305] on icon "scrollable content" at bounding box center [995, 305] width 5 height 0
type input "**********"
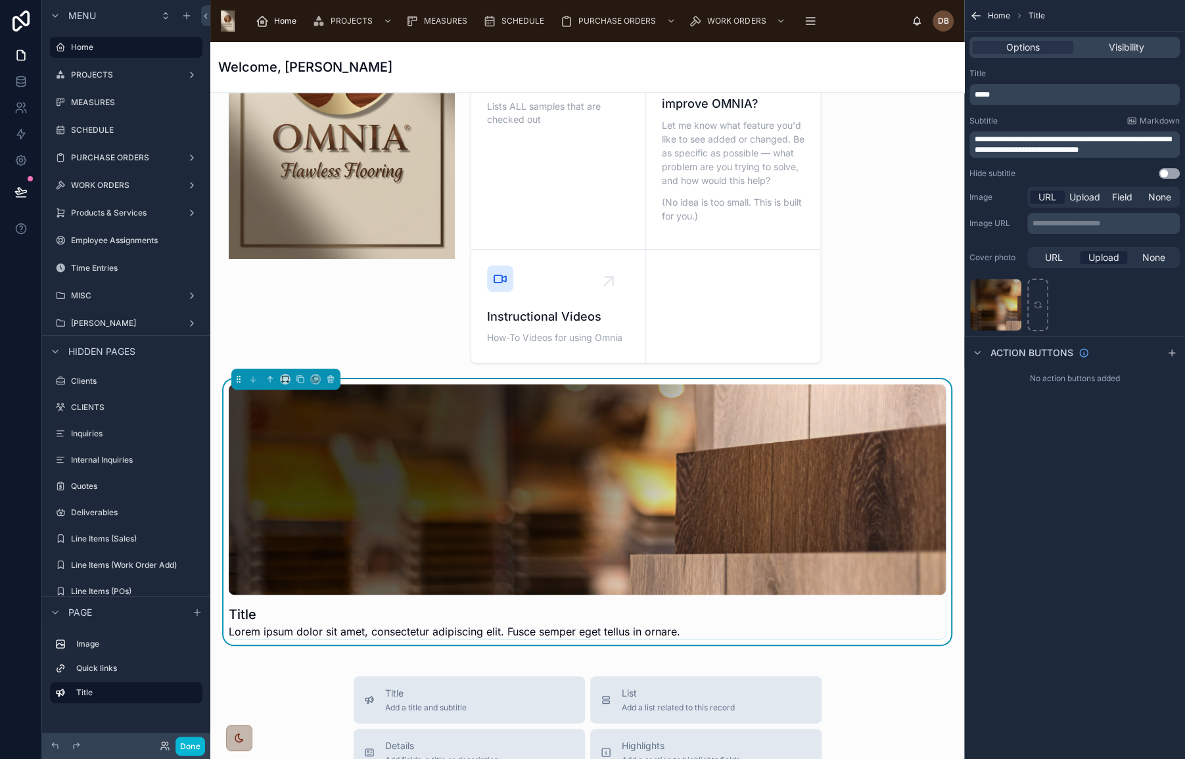
click at [321, 624] on span "Lorem ipsum dolor sit amet, consectetur adipiscing elit. Fusce semper eget tell…" at bounding box center [455, 632] width 452 height 16
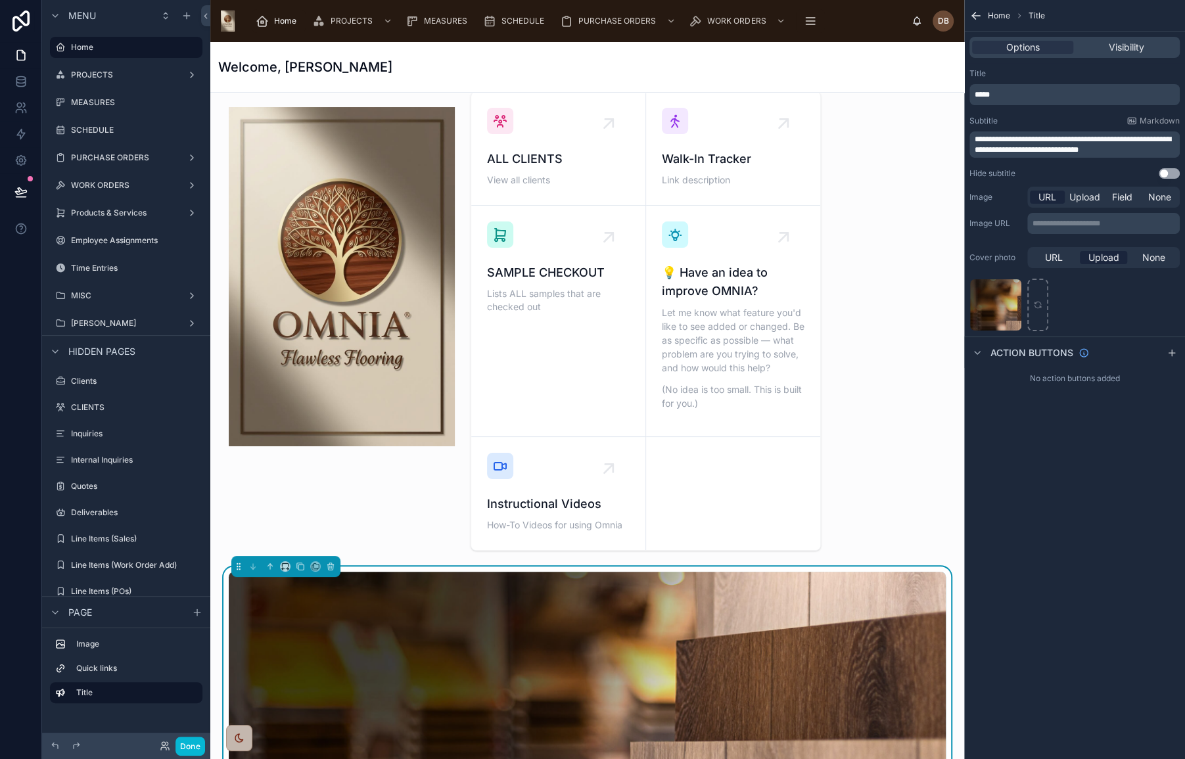
scroll to position [0, 0]
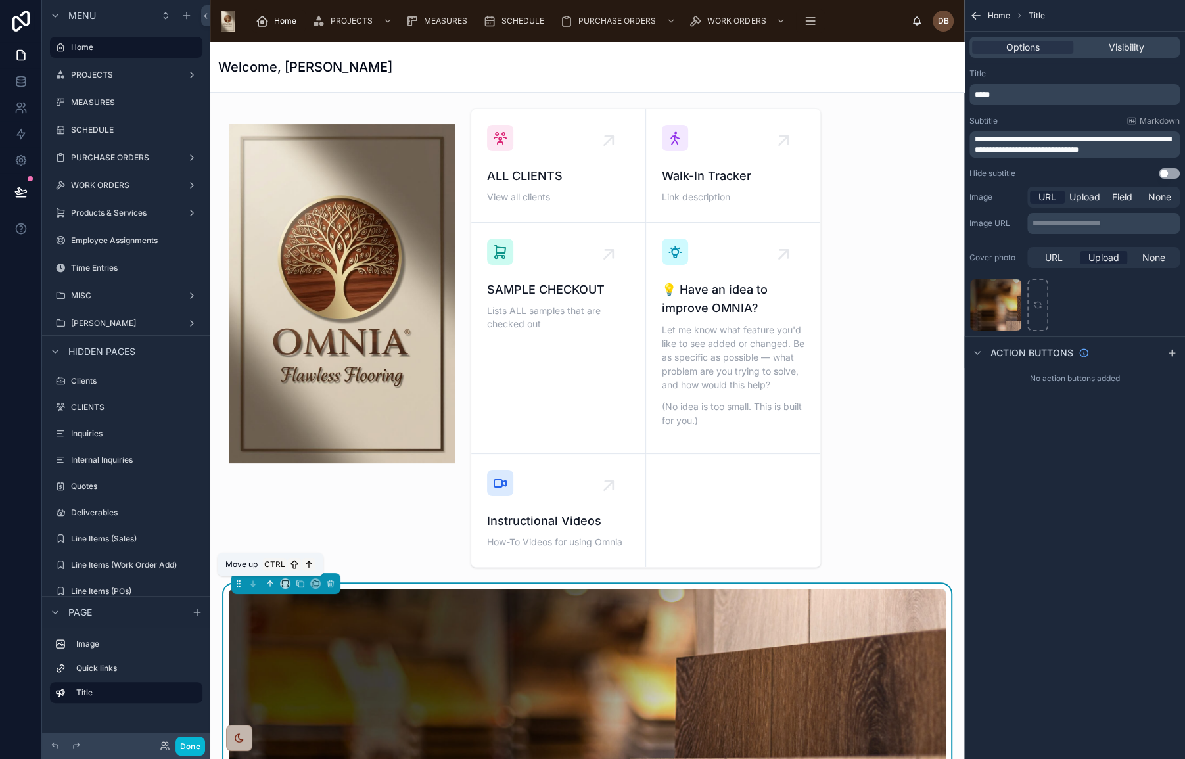
click at [270, 581] on icon at bounding box center [269, 582] width 3 height 3
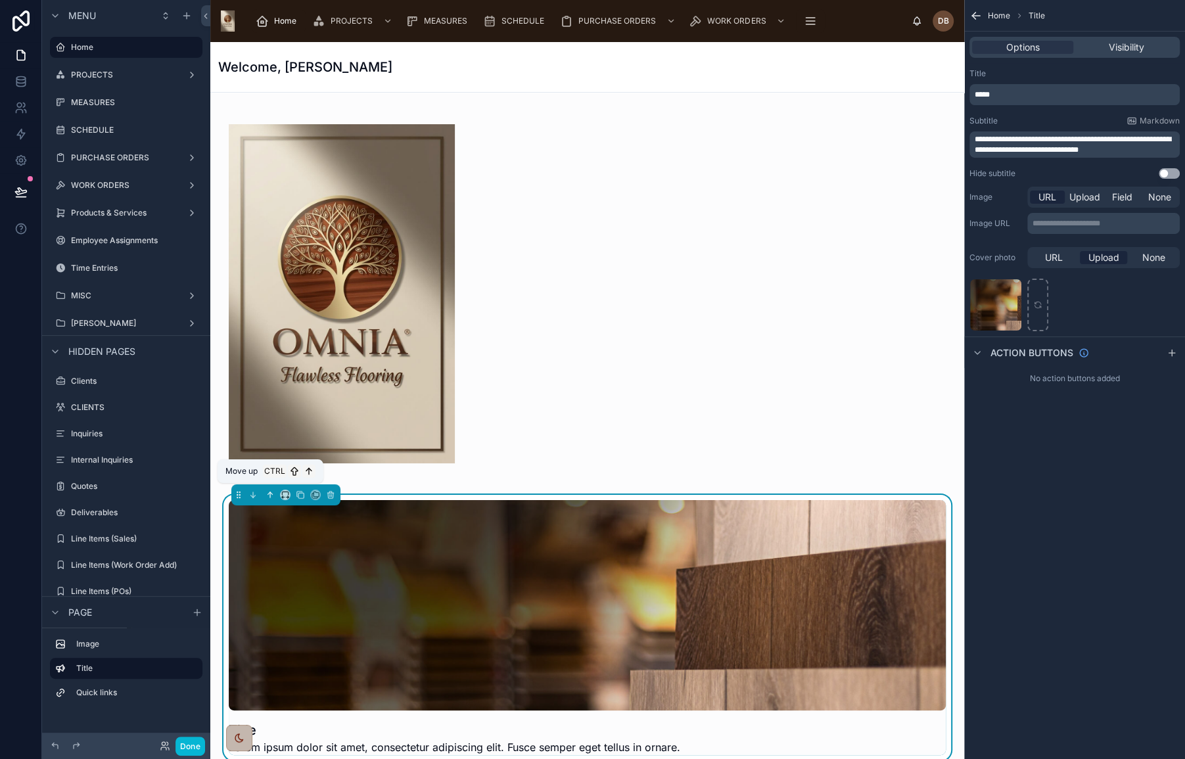
click at [270, 490] on icon at bounding box center [270, 494] width 9 height 9
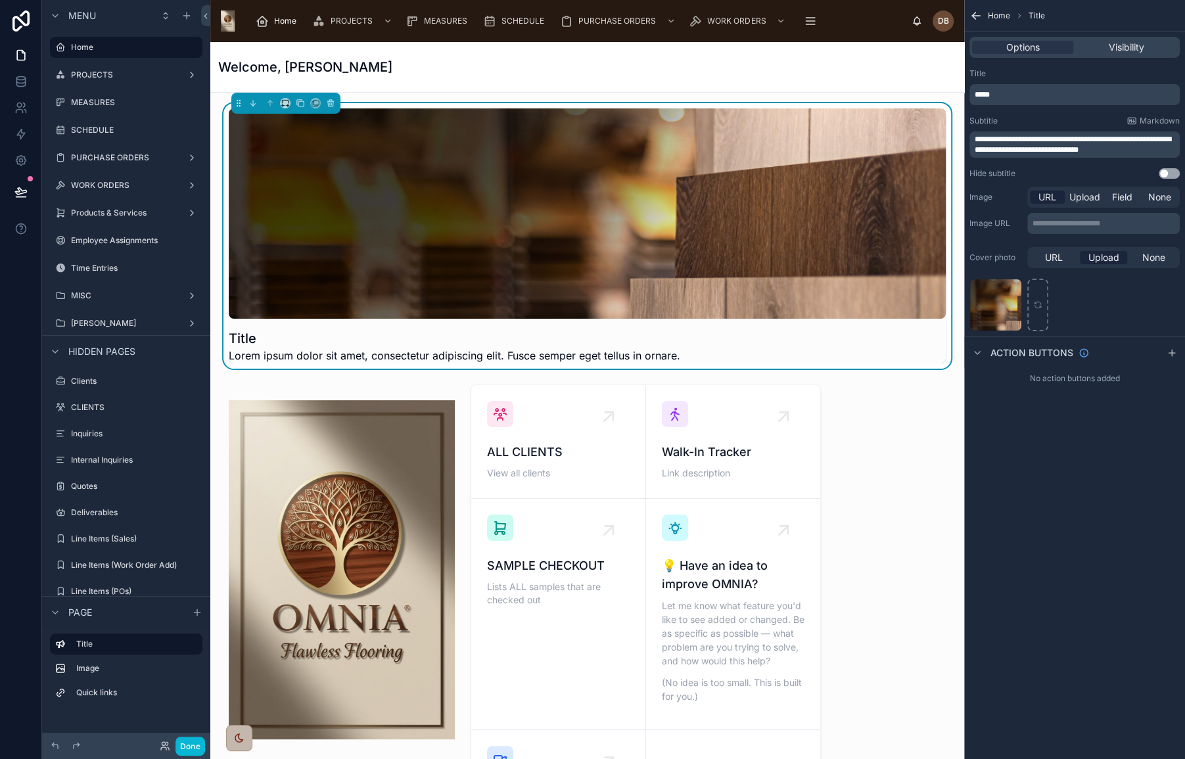
click at [366, 66] on h1 "Welcome, [PERSON_NAME]" at bounding box center [305, 67] width 174 height 18
click at [1026, 143] on span "**********" at bounding box center [1073, 144] width 197 height 18
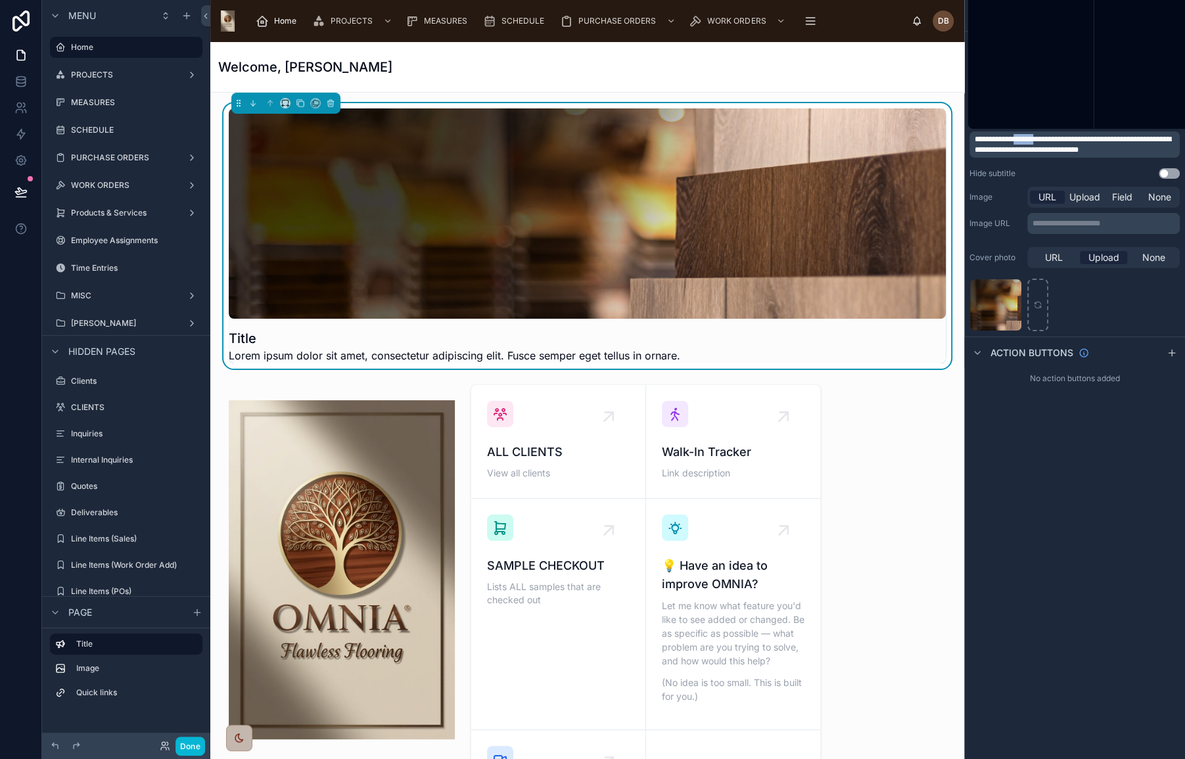
click at [1026, 143] on span "**********" at bounding box center [1073, 144] width 197 height 18
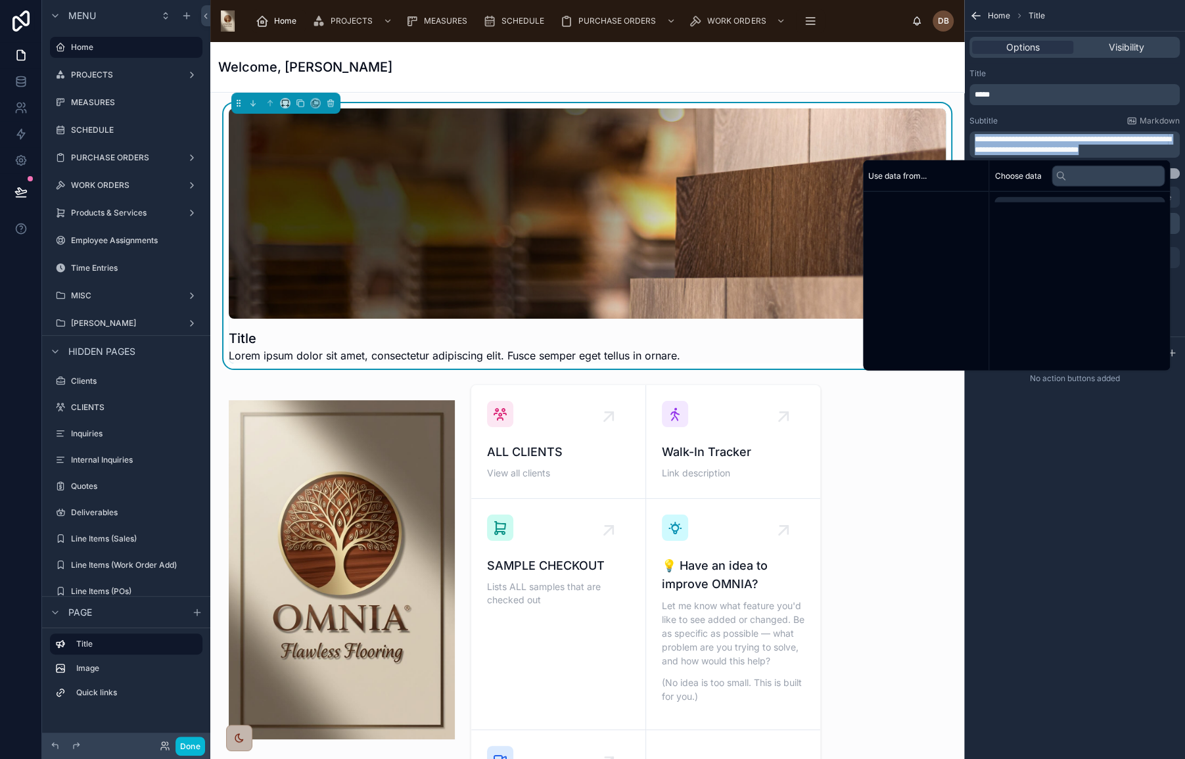
click at [1026, 143] on span "**********" at bounding box center [1073, 144] width 197 height 18
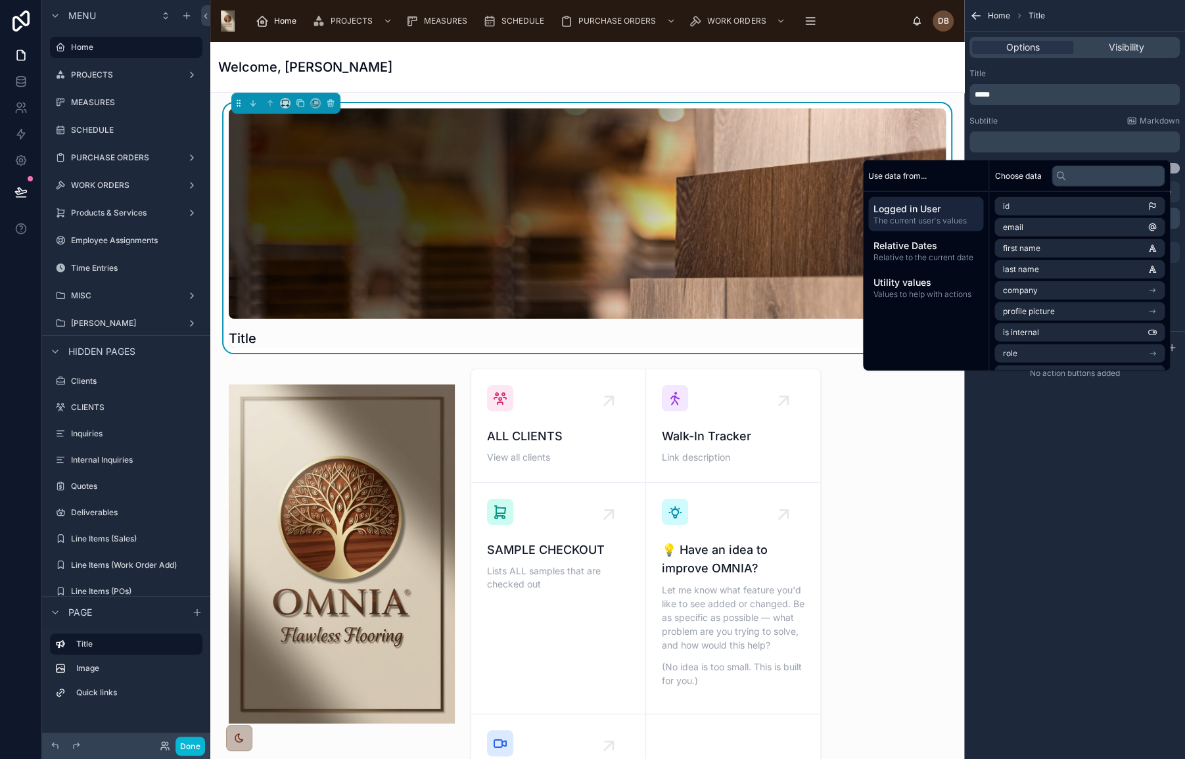
drag, startPoint x: 791, startPoint y: 68, endPoint x: 781, endPoint y: 70, distance: 10.8
click at [791, 68] on div "Welcome, [PERSON_NAME]" at bounding box center [587, 67] width 738 height 18
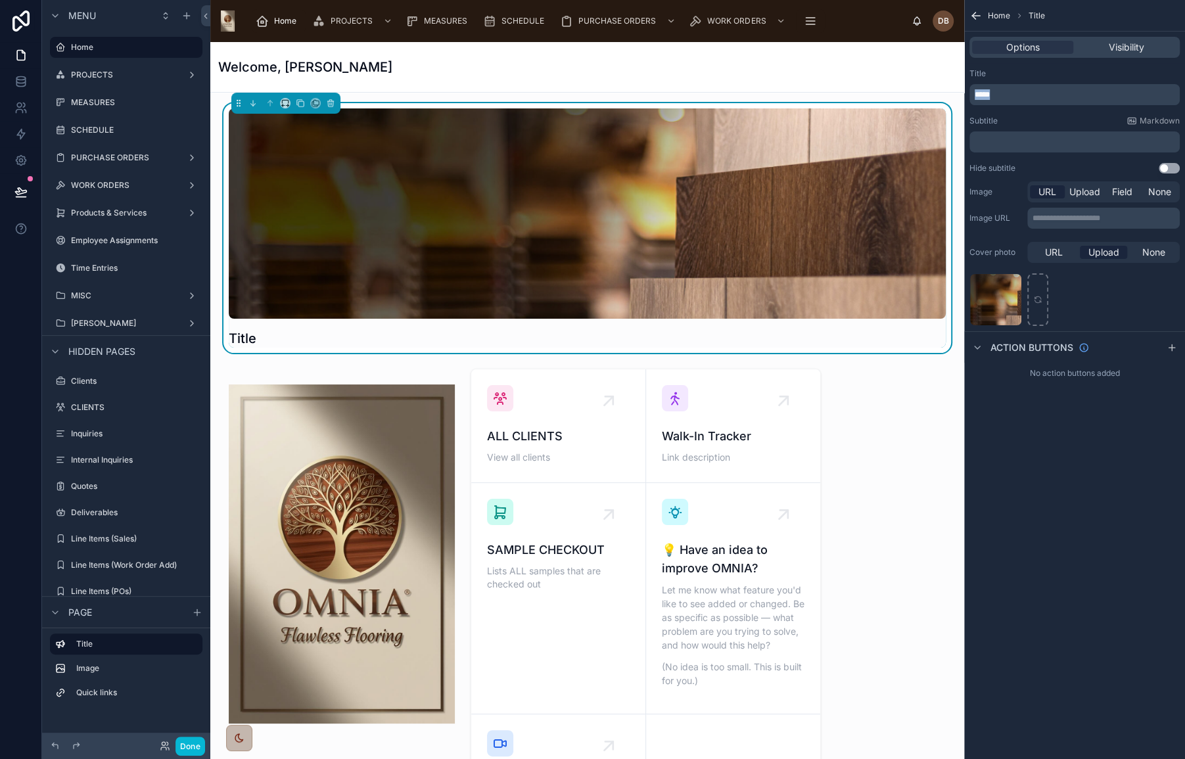
drag, startPoint x: 1006, startPoint y: 93, endPoint x: 953, endPoint y: 93, distance: 52.6
click at [953, 93] on div "Home PROJECTS MEASURES SCHEDULE PURCHASE ORDERS WORK ORDERS Products & Services…" at bounding box center [697, 379] width 975 height 759
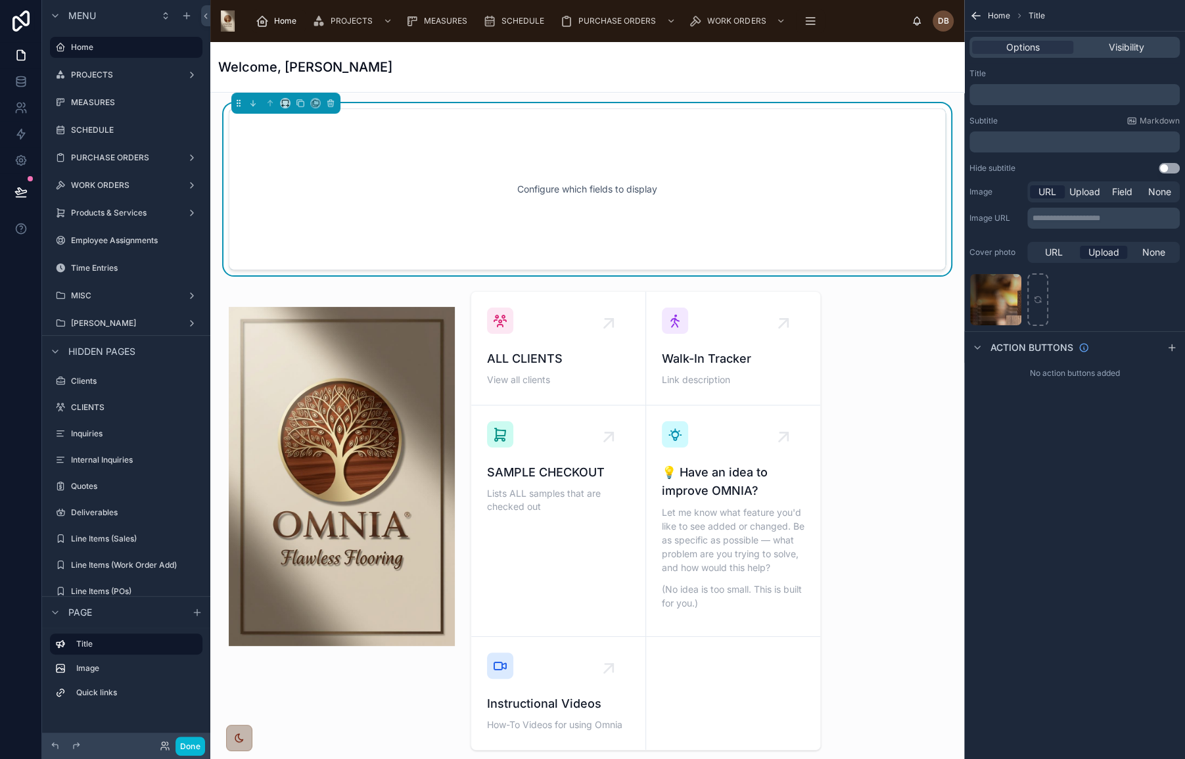
click at [367, 60] on h1 "Welcome, [PERSON_NAME]" at bounding box center [305, 67] width 174 height 18
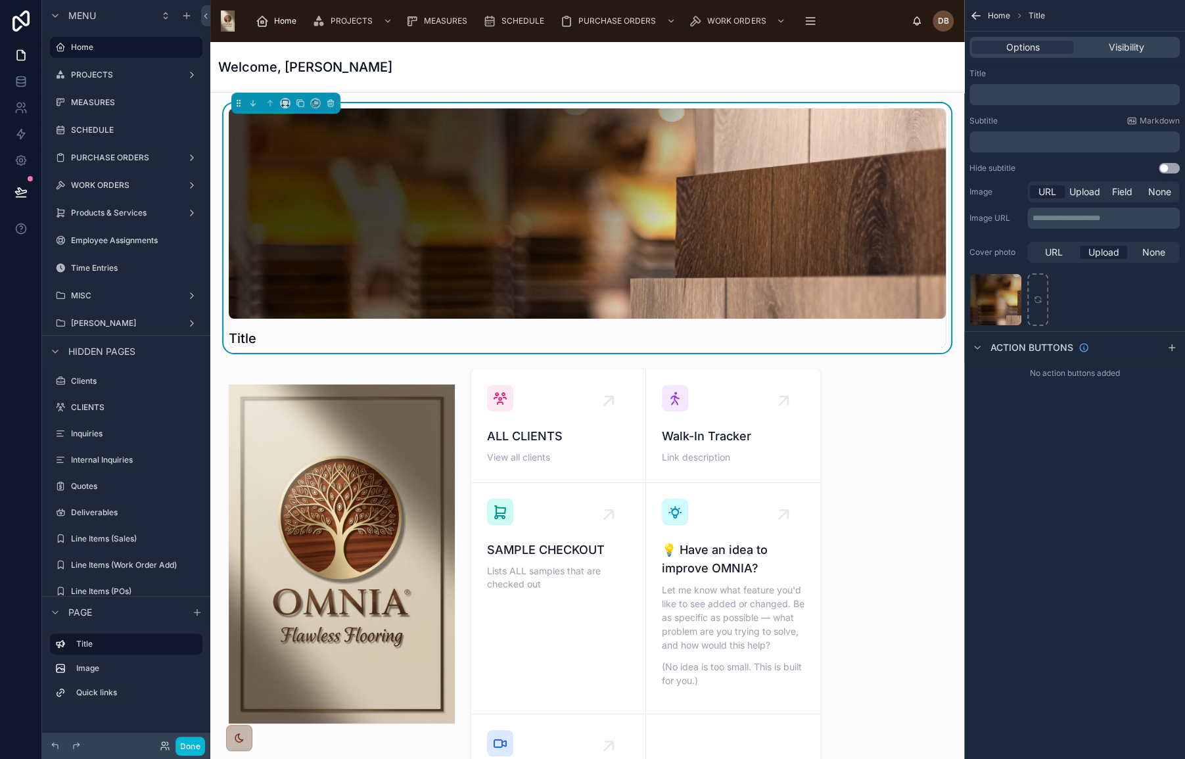
click at [674, 68] on div "Welcome, [PERSON_NAME]" at bounding box center [587, 67] width 738 height 18
click at [341, 63] on h1 "Welcome, [PERSON_NAME]" at bounding box center [305, 67] width 174 height 18
click at [874, 436] on div "Title ALL CLIENTS View all clients Walk-In Tracker Link description SAMPLE CHEC…" at bounding box center [587, 766] width 754 height 1346
click at [973, 16] on icon "scrollable content" at bounding box center [973, 17] width 3 height 3
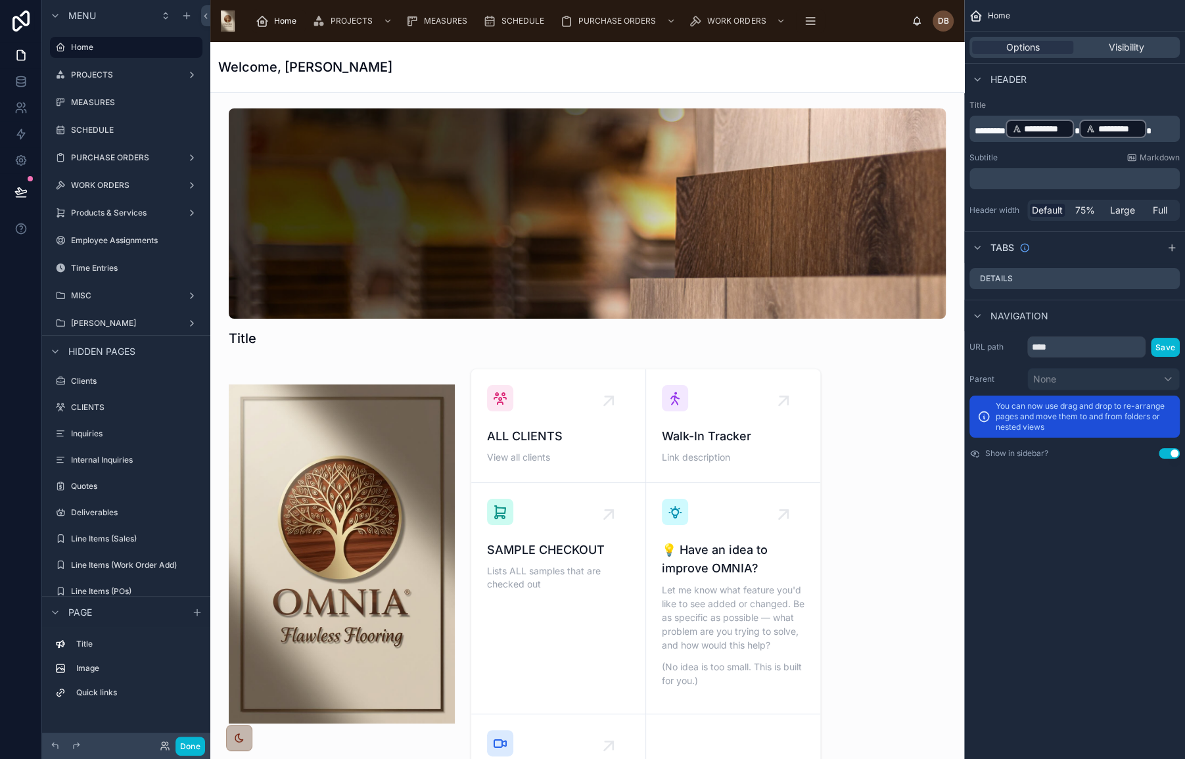
click at [993, 126] on span "********" at bounding box center [990, 130] width 31 height 9
click at [994, 126] on span "********" at bounding box center [990, 130] width 31 height 9
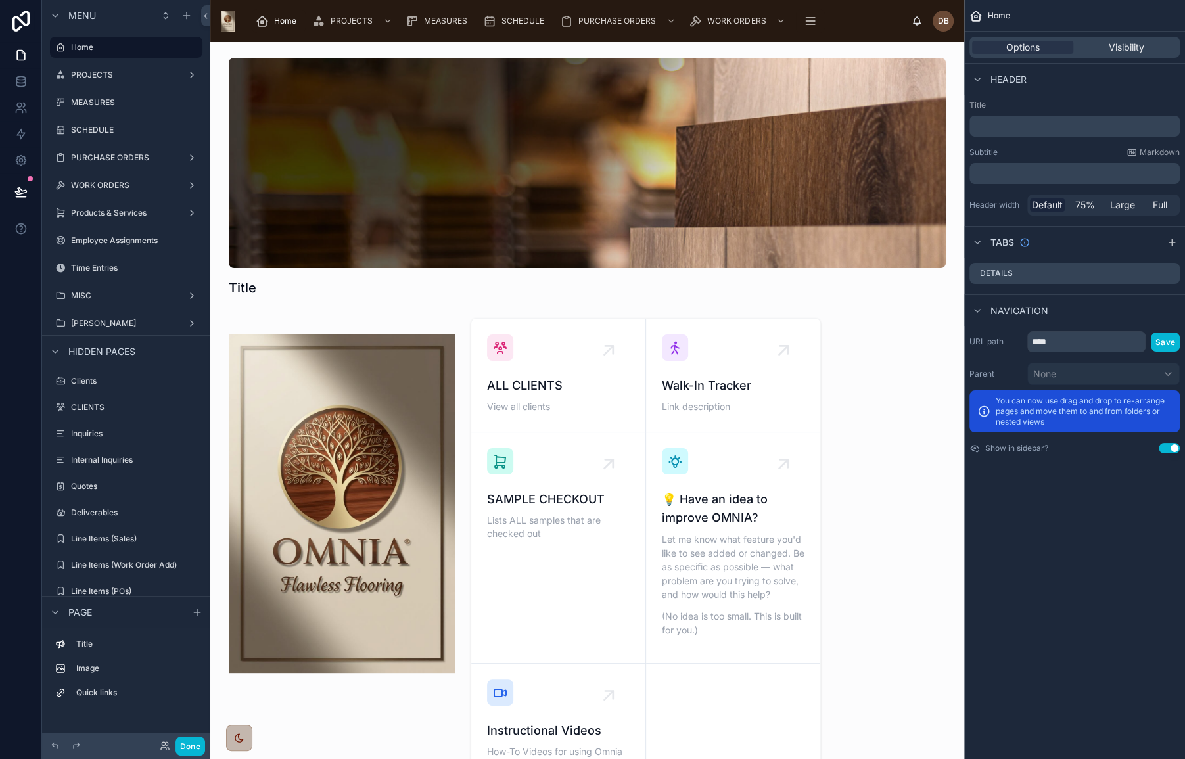
click at [901, 534] on div "Title ALL CLIENTS View all clients Walk-In Tracker Link description SAMPLE CHEC…" at bounding box center [587, 715] width 754 height 1346
click at [565, 275] on div at bounding box center [587, 178] width 733 height 250
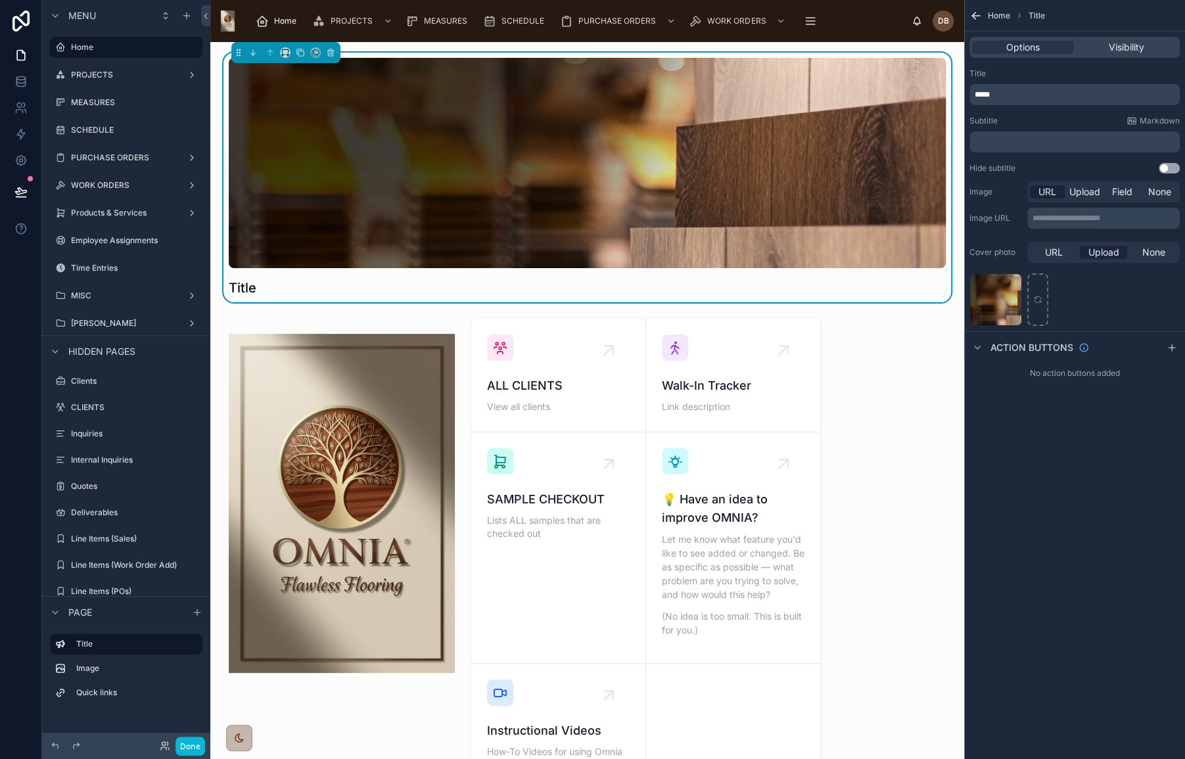
click at [984, 92] on span "*****" at bounding box center [982, 95] width 15 height 8
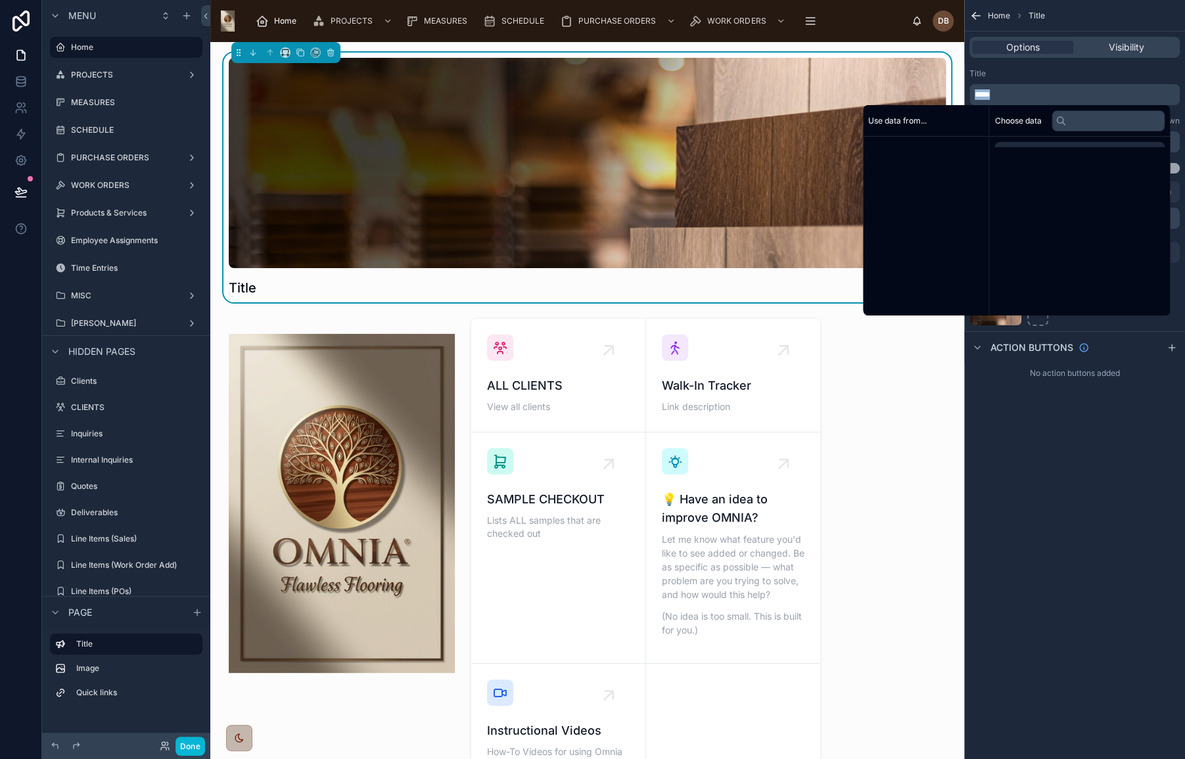
click at [982, 93] on span "*****" at bounding box center [982, 95] width 15 height 8
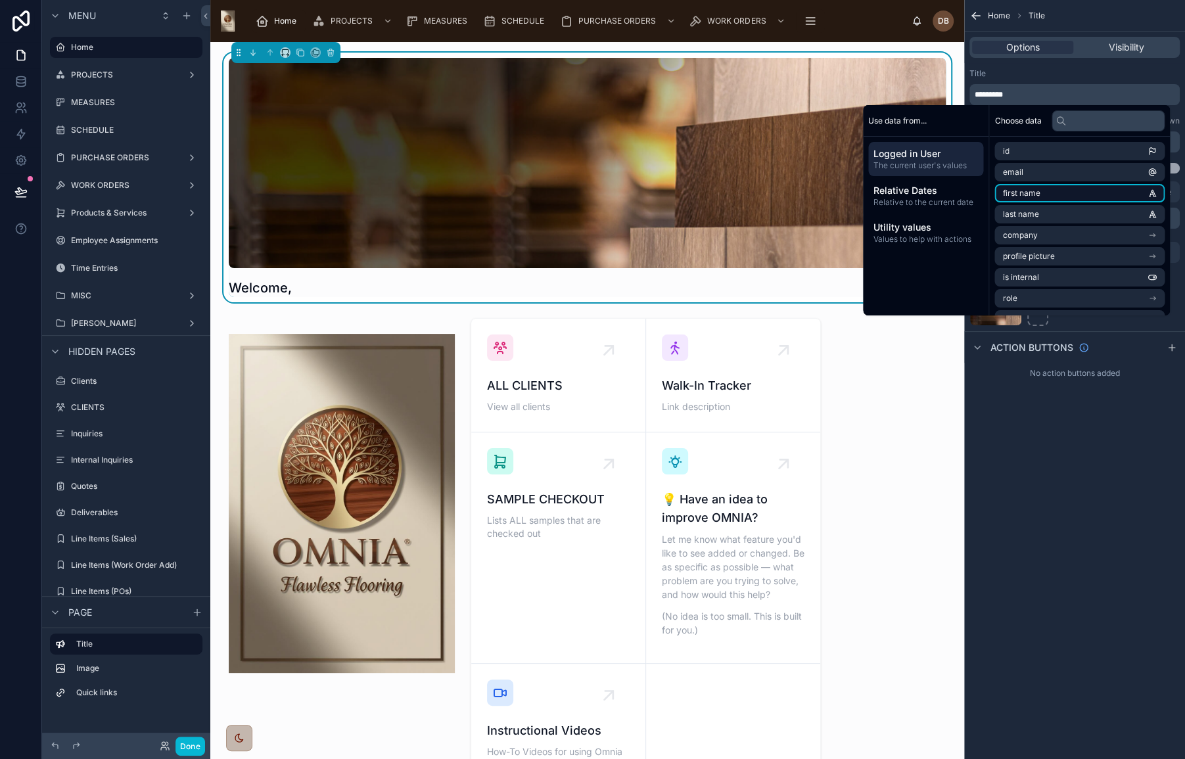
click at [1053, 194] on li "first name" at bounding box center [1080, 193] width 170 height 18
click at [1043, 208] on li "last name" at bounding box center [1080, 214] width 170 height 18
click at [1148, 93] on p "**********" at bounding box center [1076, 96] width 202 height 18
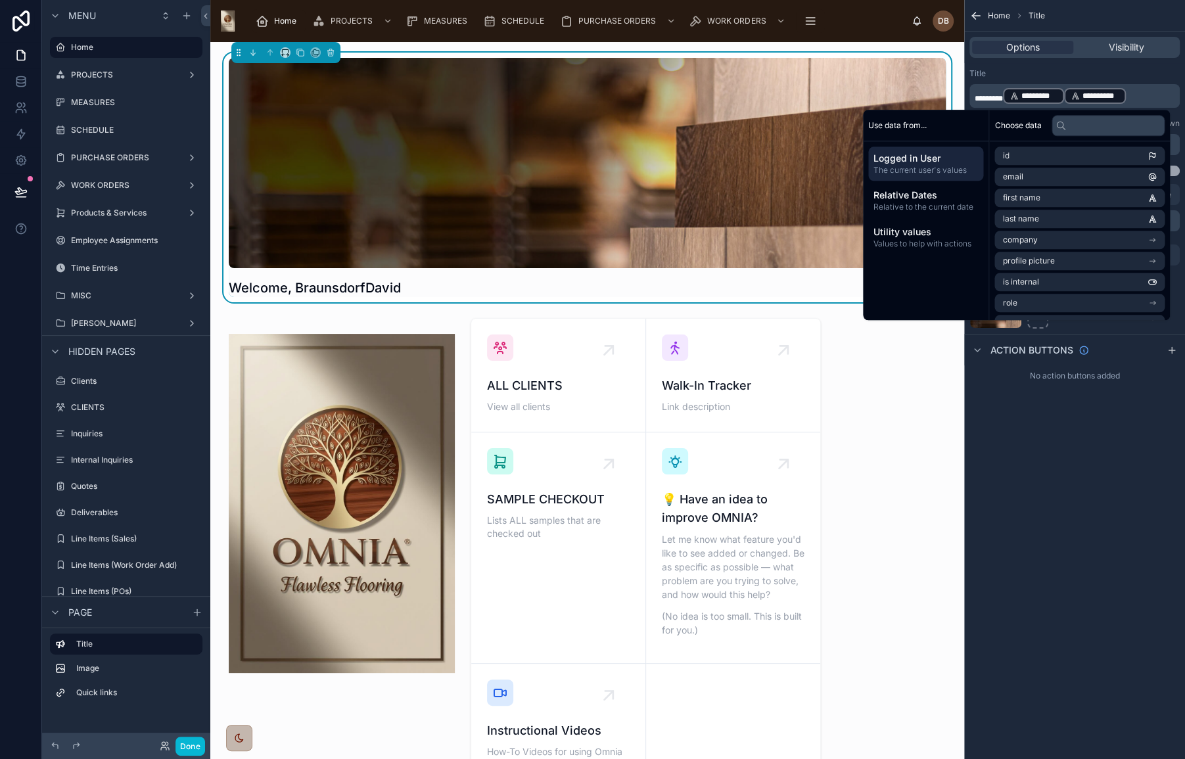
click at [1035, 94] on span "*********" at bounding box center [1040, 96] width 36 height 11
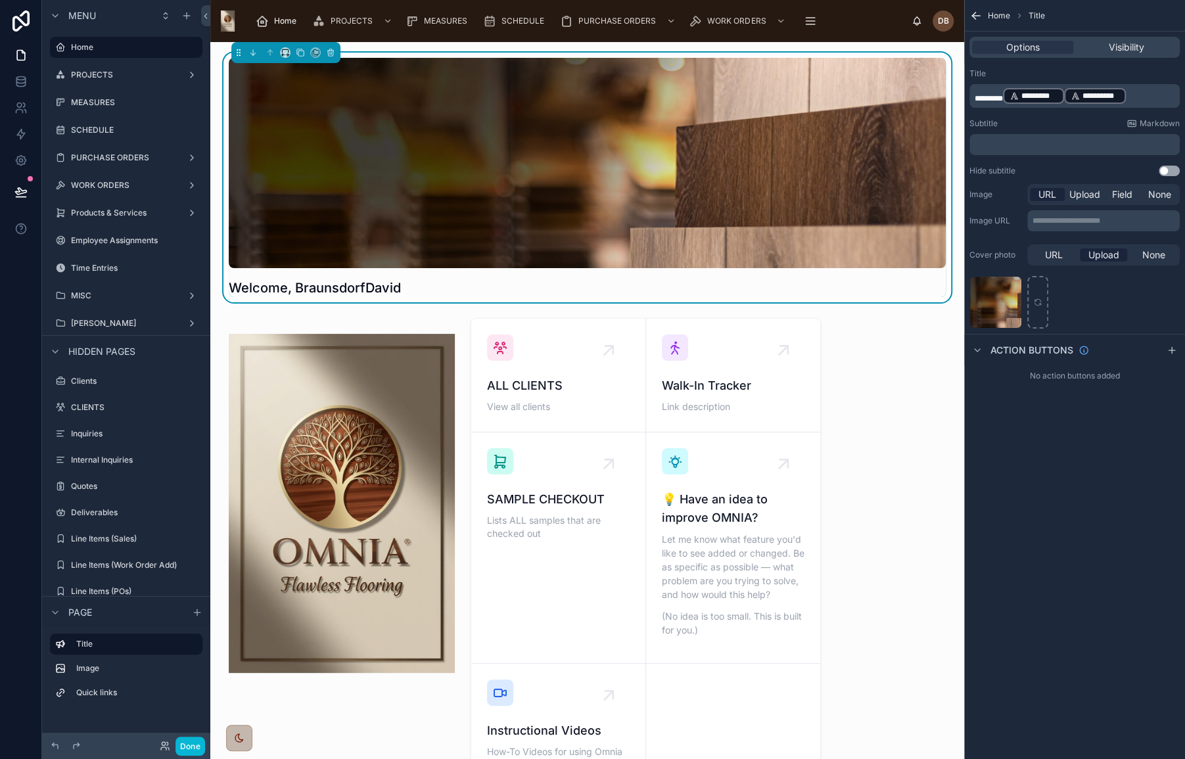
click at [1003, 95] on span "********" at bounding box center [989, 99] width 28 height 8
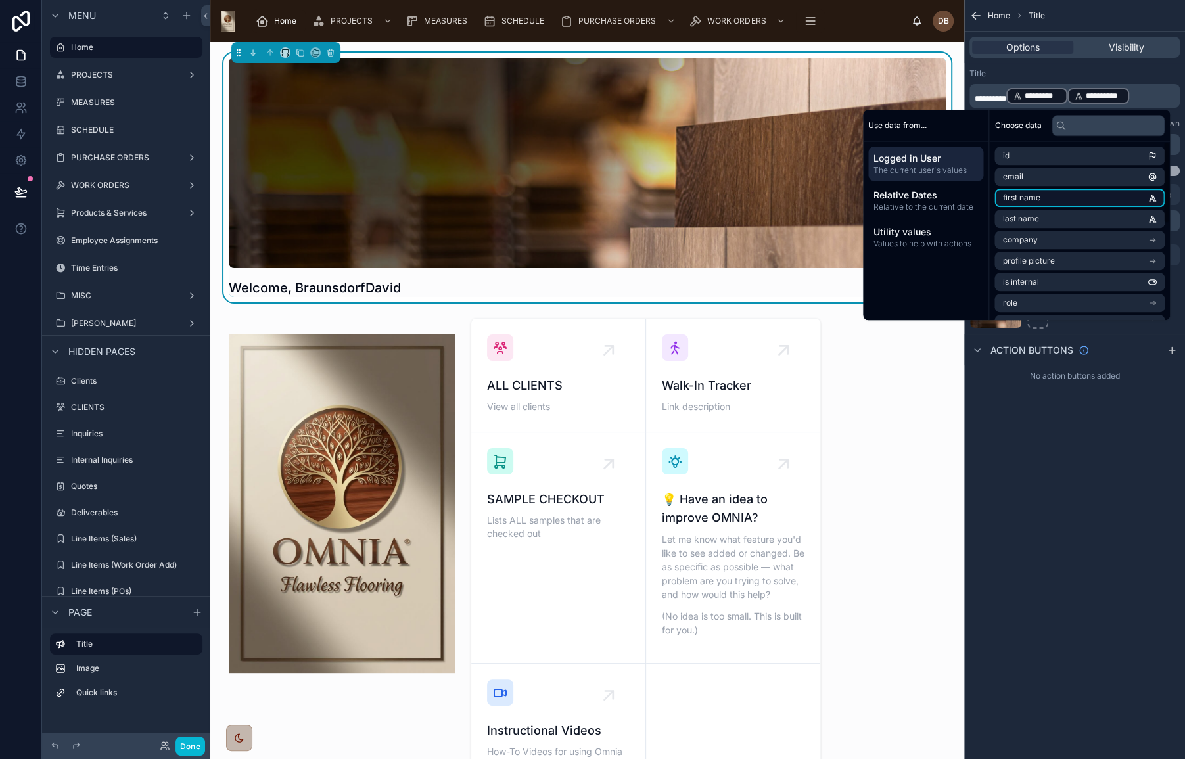
click at [1041, 199] on li "first name" at bounding box center [1080, 198] width 170 height 18
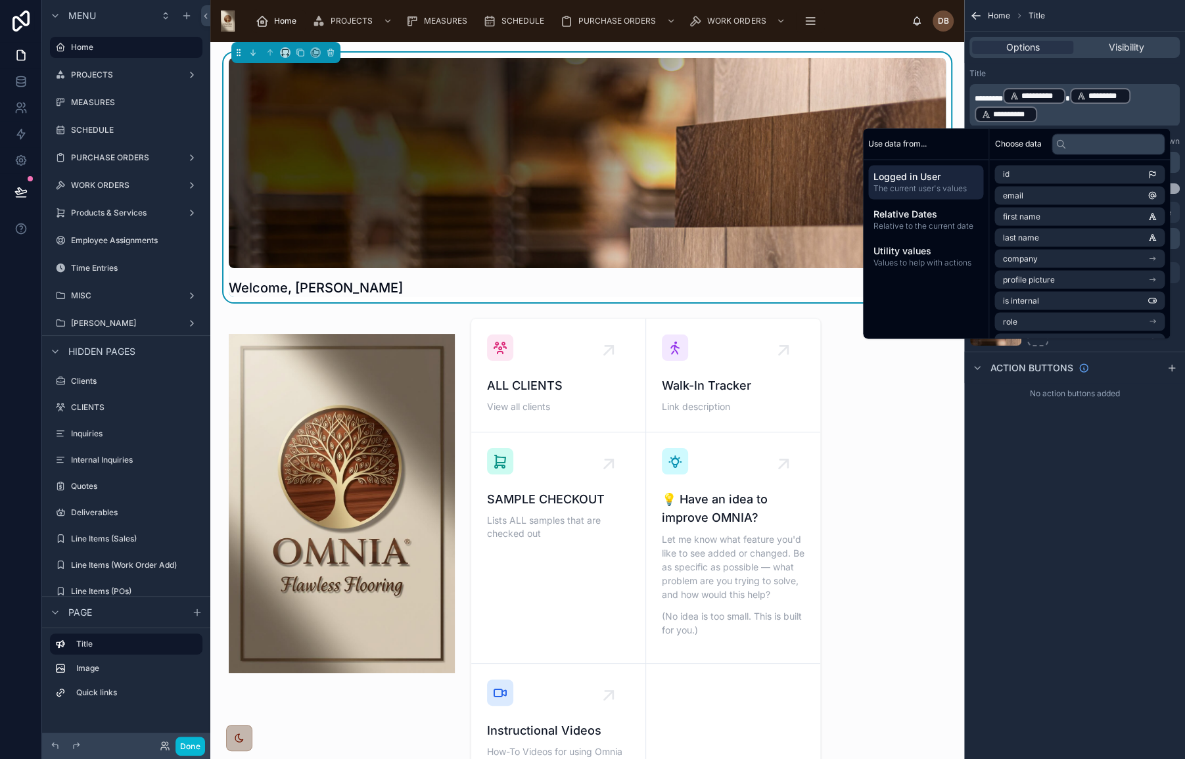
click at [1016, 112] on span "**********" at bounding box center [1011, 114] width 37 height 11
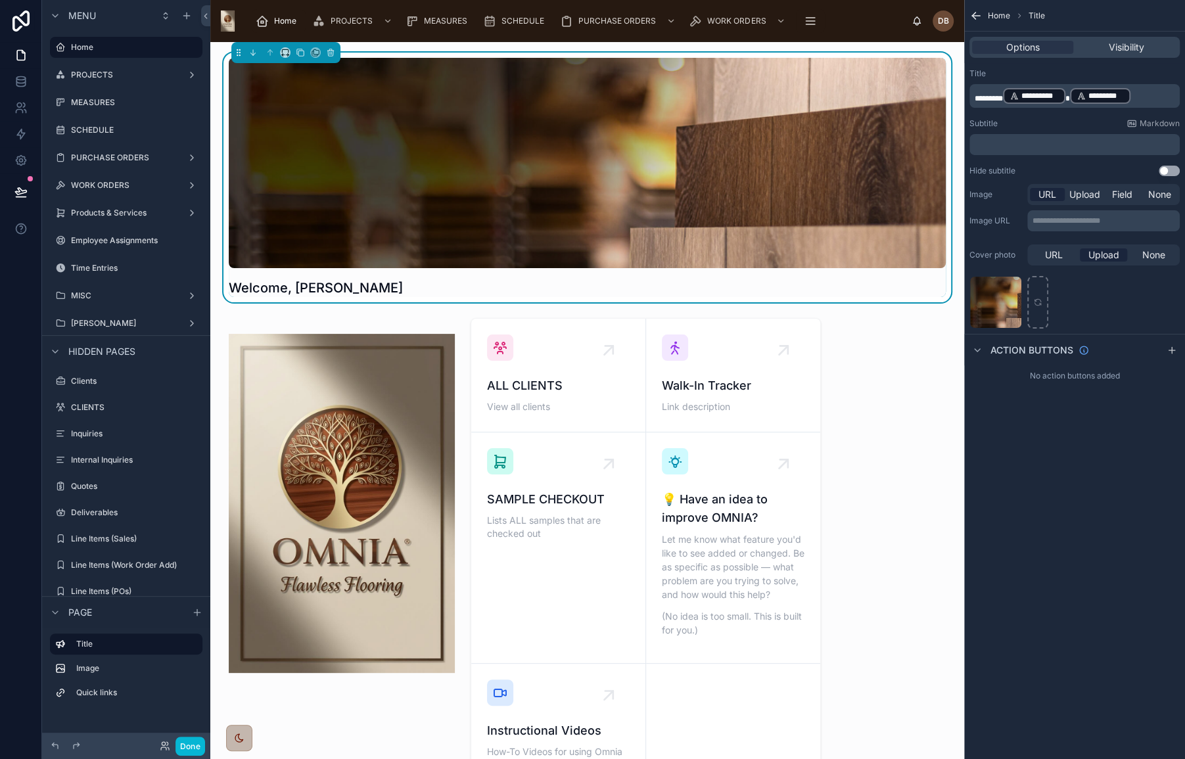
click at [989, 97] on span "********" at bounding box center [989, 99] width 28 height 8
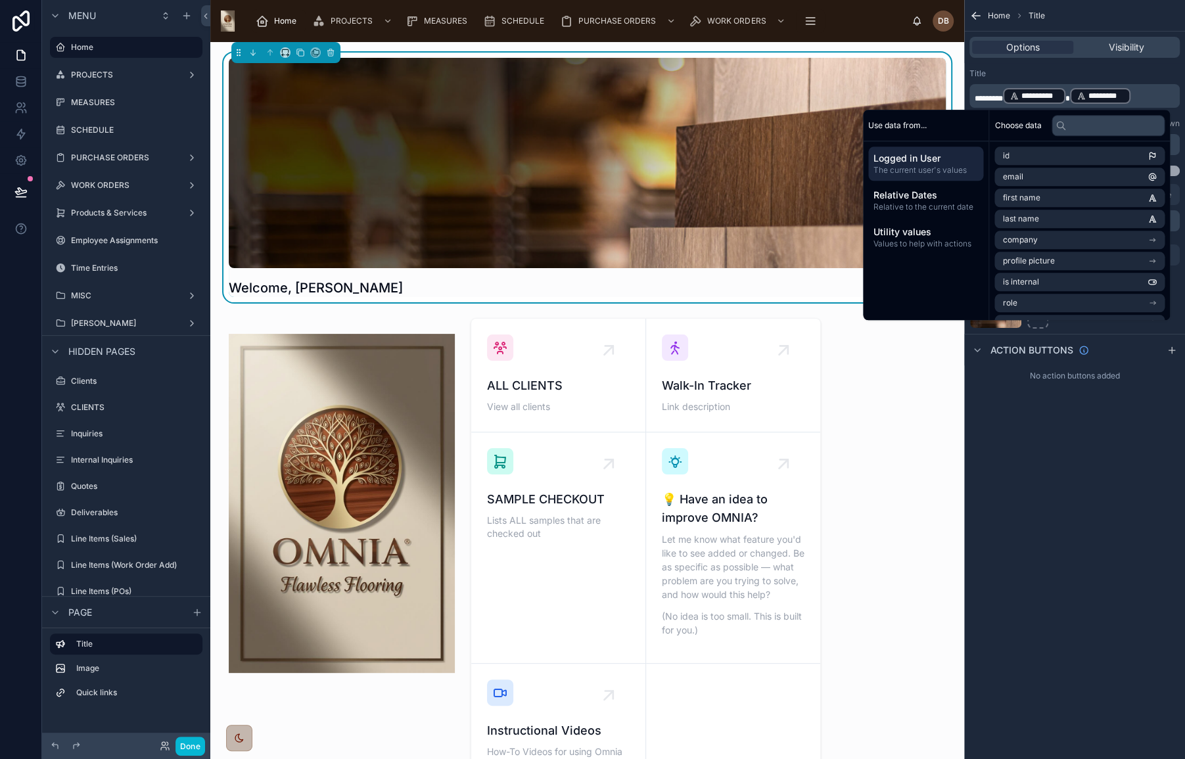
click at [866, 394] on div "Welcome, David Braunsdorf ALL CLIENTS View all clients Walk-In Tracker Link des…" at bounding box center [587, 715] width 754 height 1346
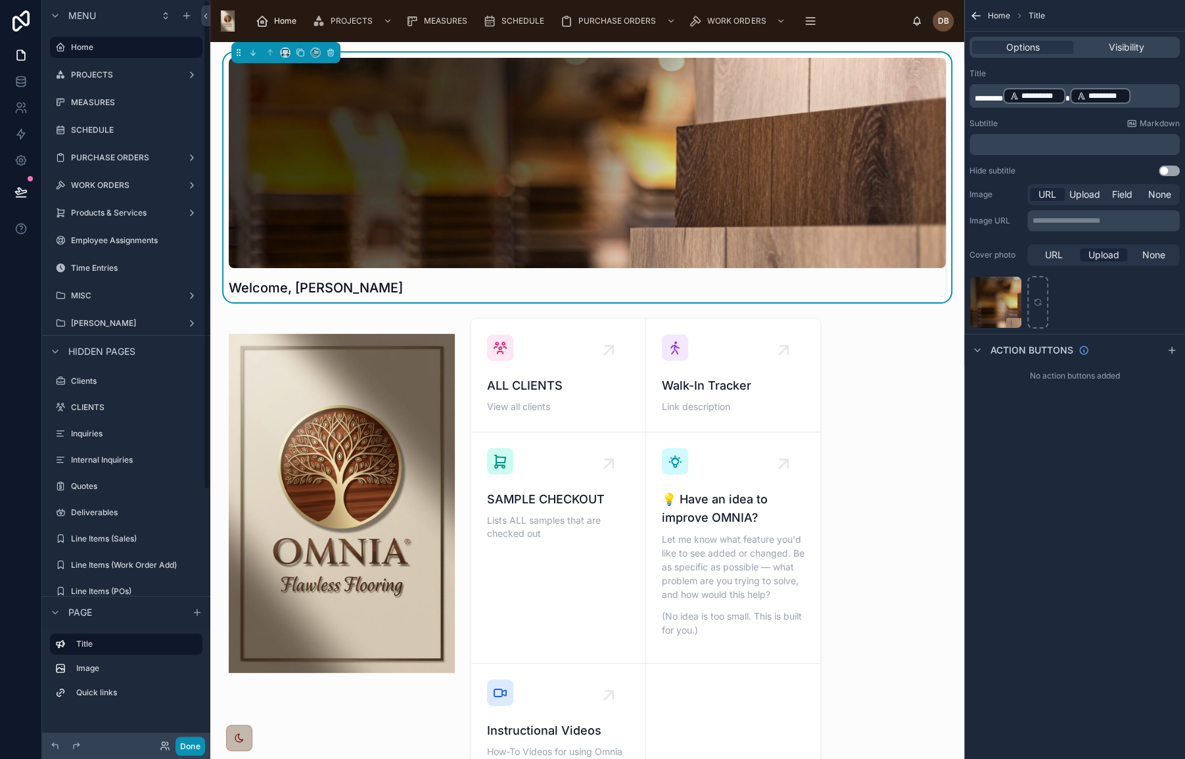
click at [194, 743] on button "Done" at bounding box center [191, 746] width 30 height 19
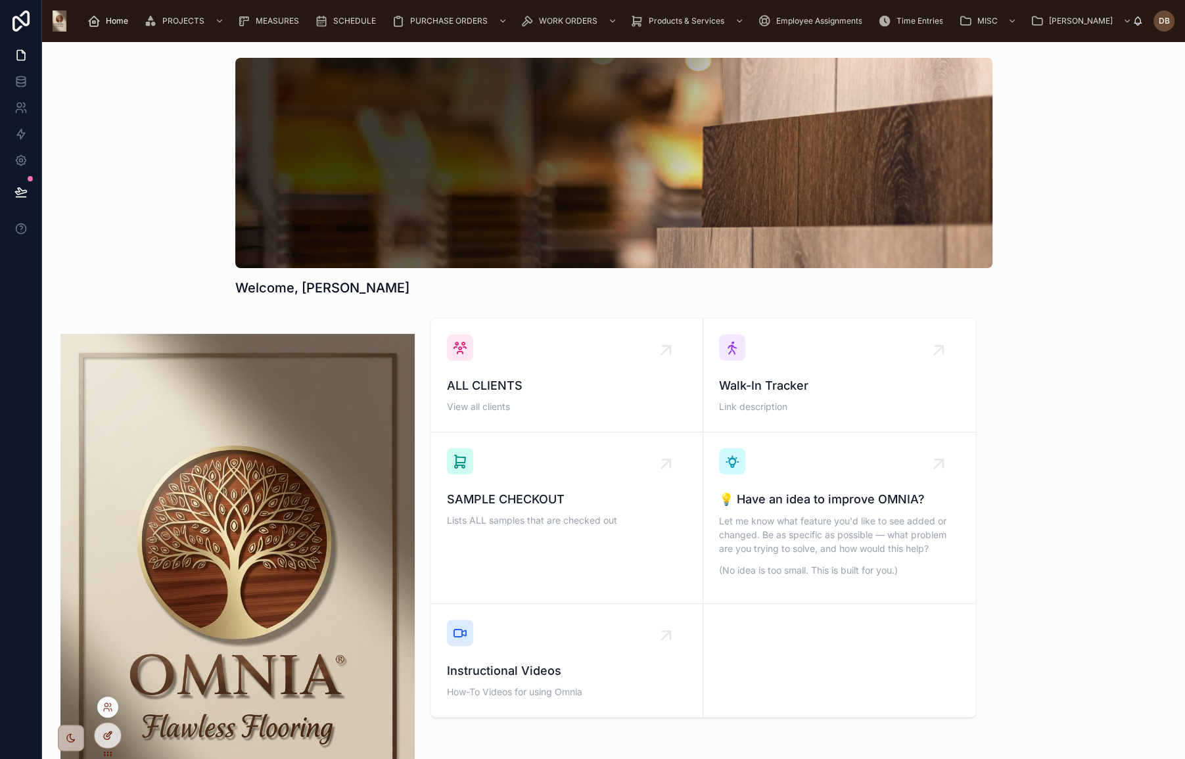
click at [112, 736] on icon at bounding box center [108, 735] width 11 height 11
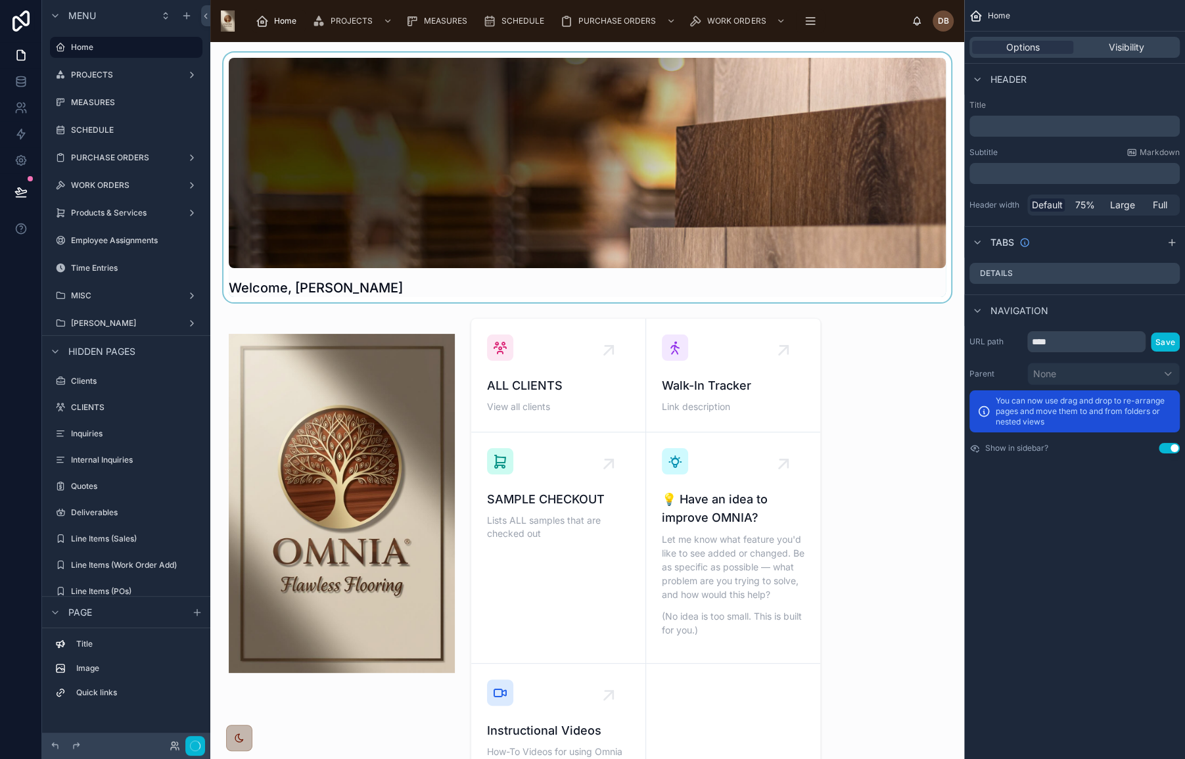
click at [538, 166] on div at bounding box center [587, 178] width 733 height 250
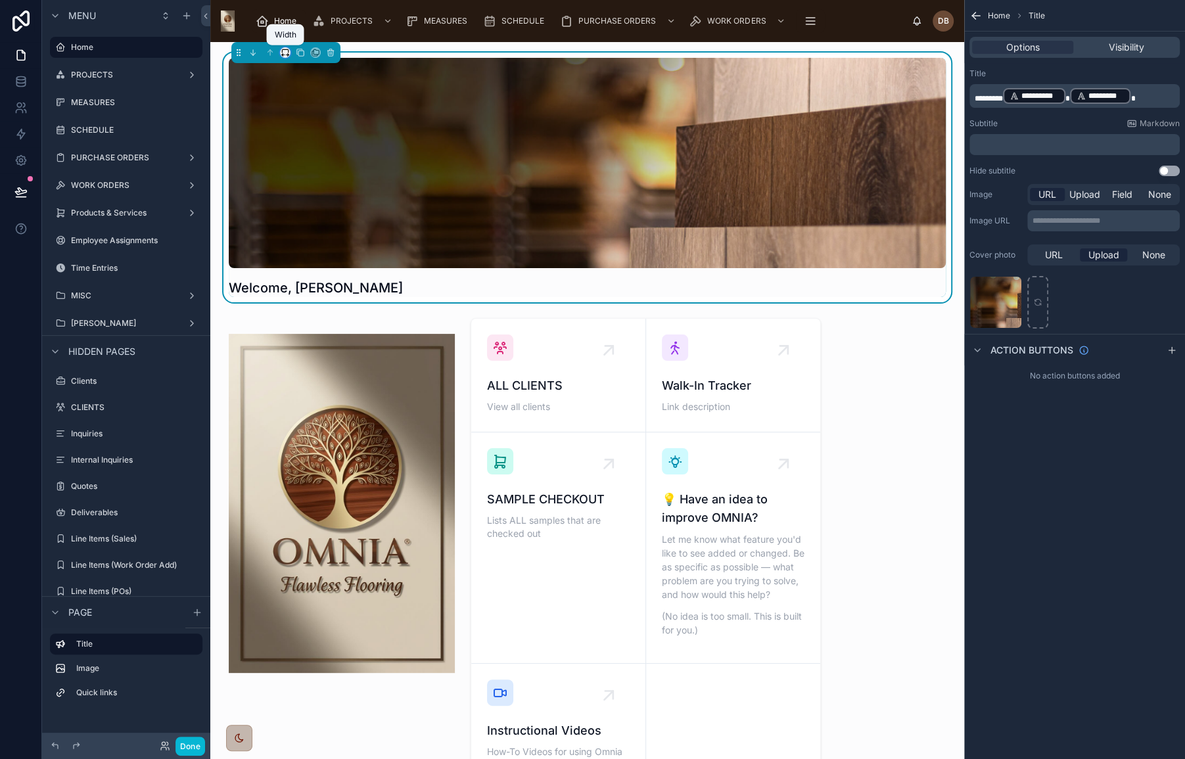
click at [287, 49] on icon at bounding box center [285, 52] width 9 height 9
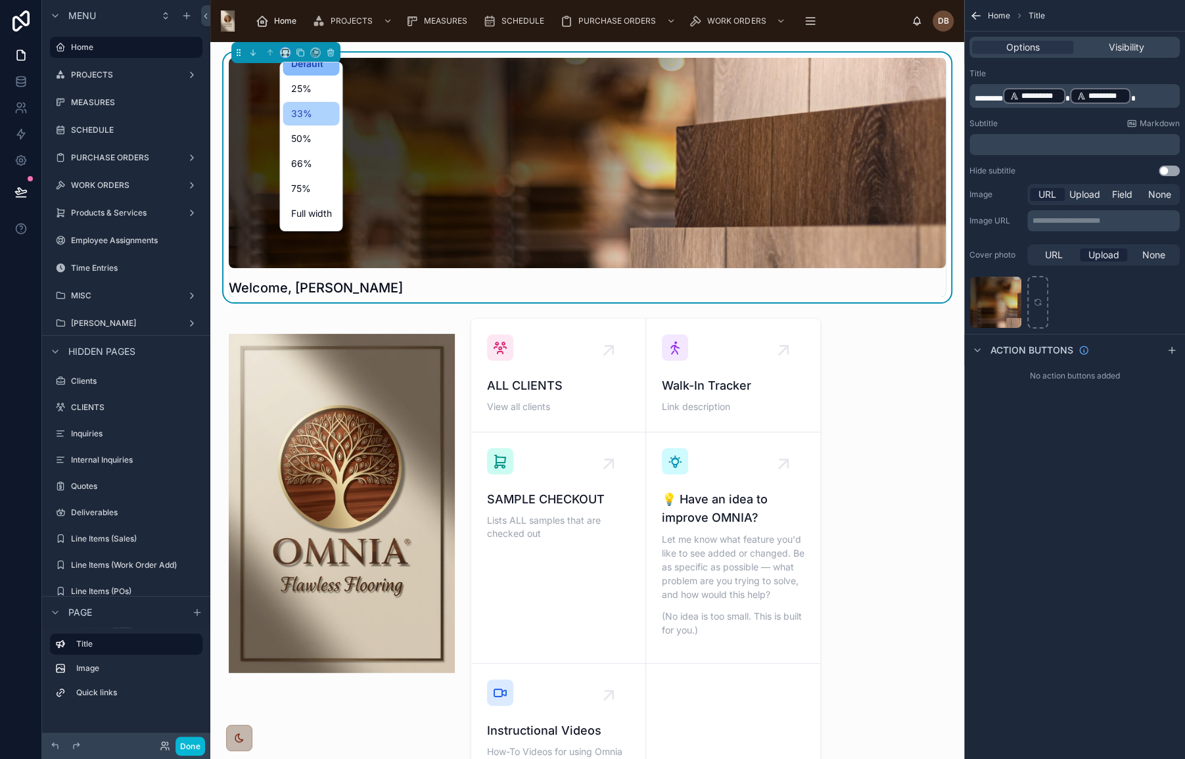
scroll to position [35, 0]
click at [308, 216] on span "Large" at bounding box center [303, 217] width 25 height 16
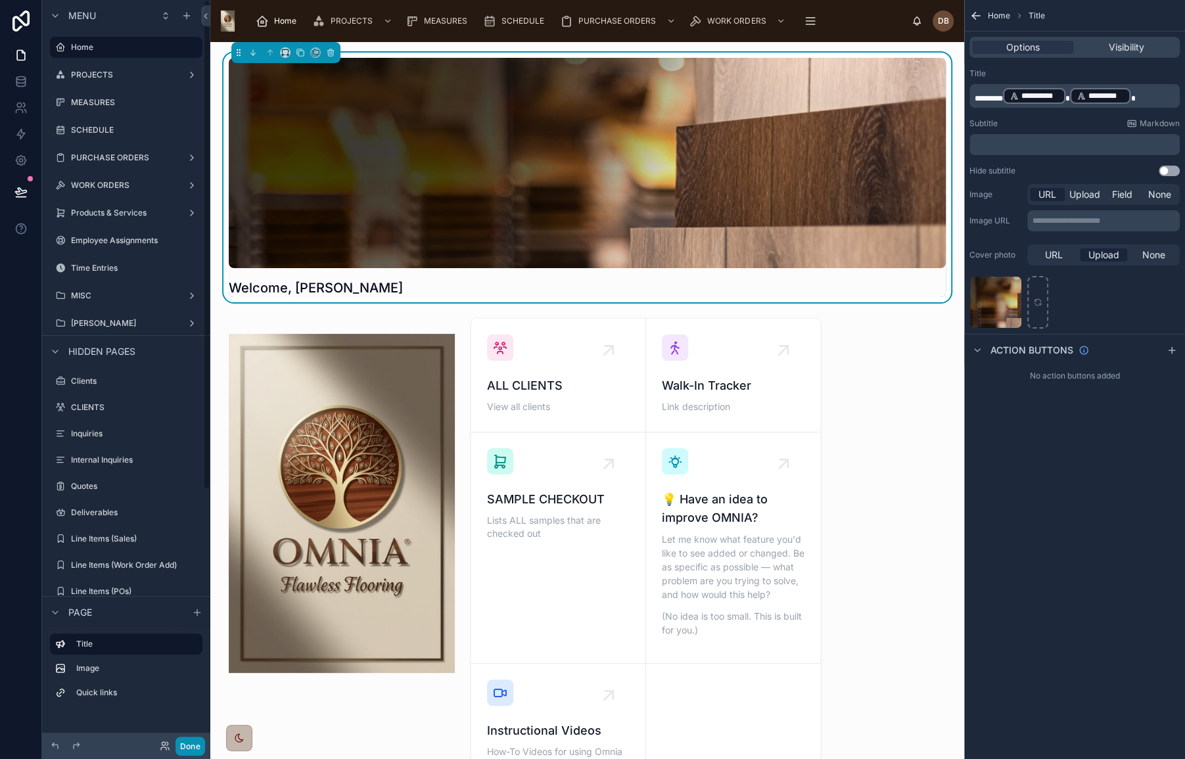
click at [184, 745] on button "Done" at bounding box center [191, 746] width 30 height 19
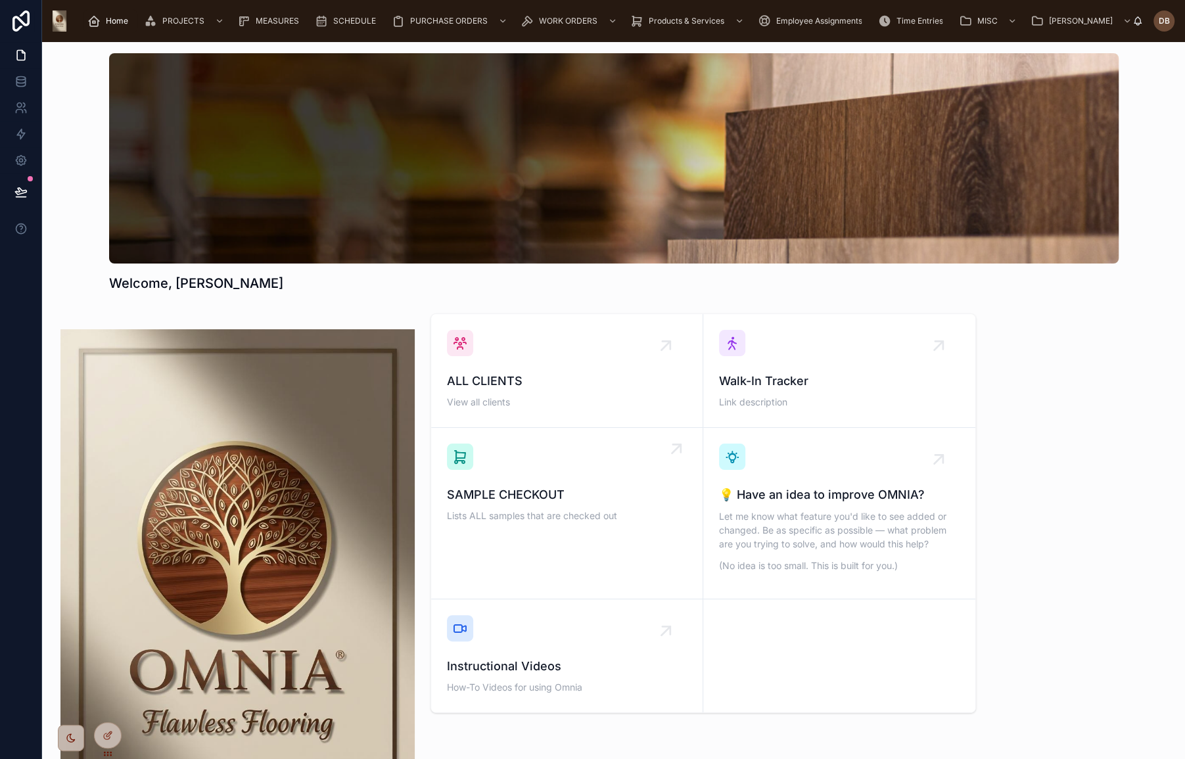
scroll to position [0, 0]
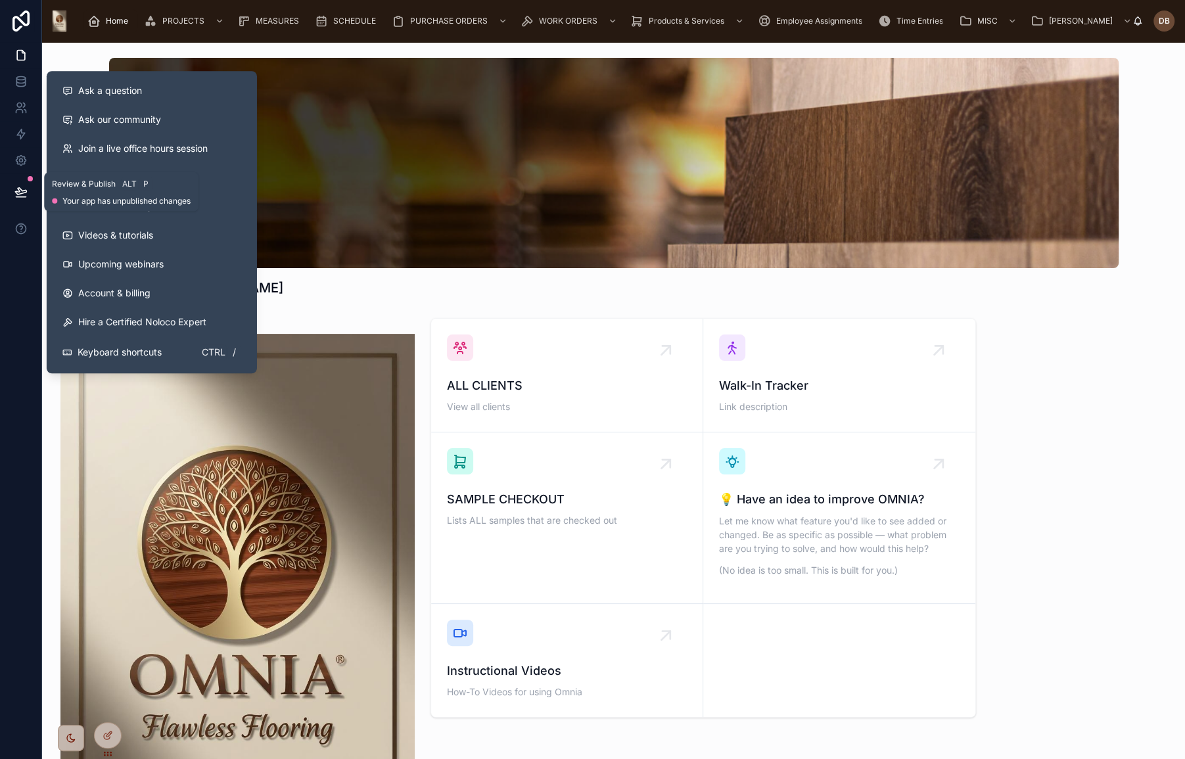
click at [20, 193] on icon at bounding box center [20, 191] width 13 height 13
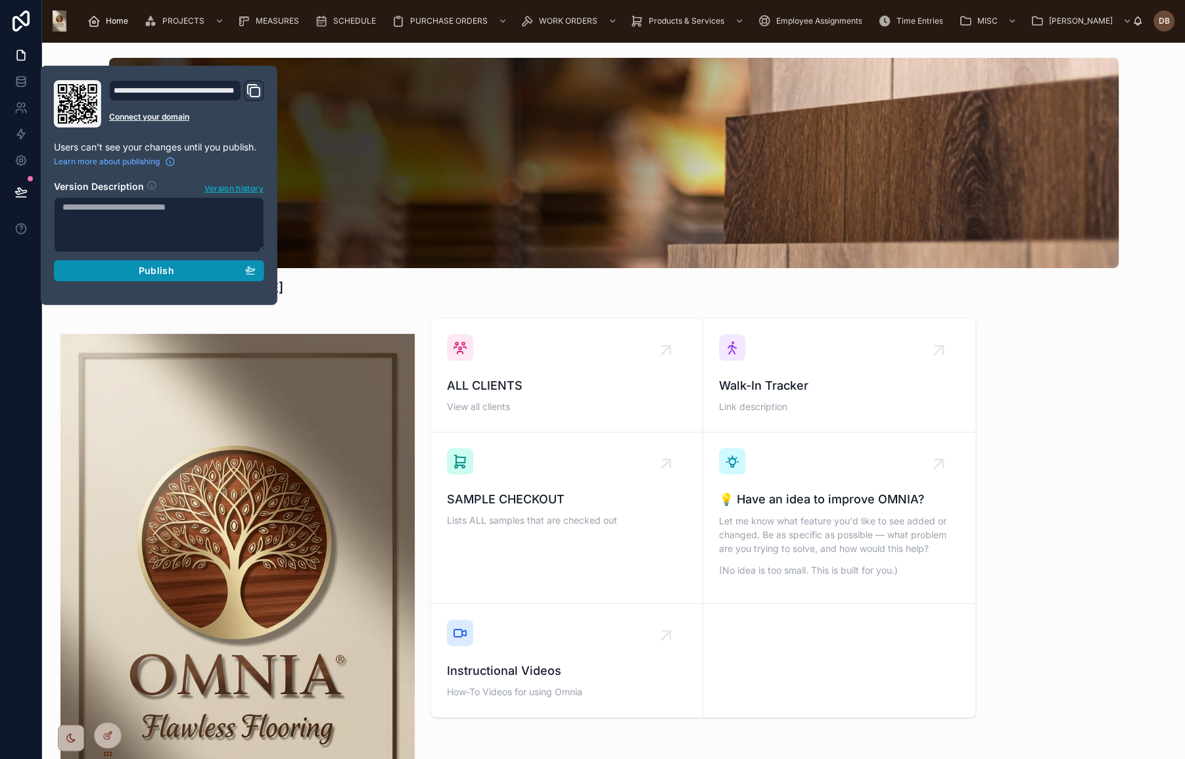
click at [172, 266] on span "Publish" at bounding box center [156, 271] width 35 height 12
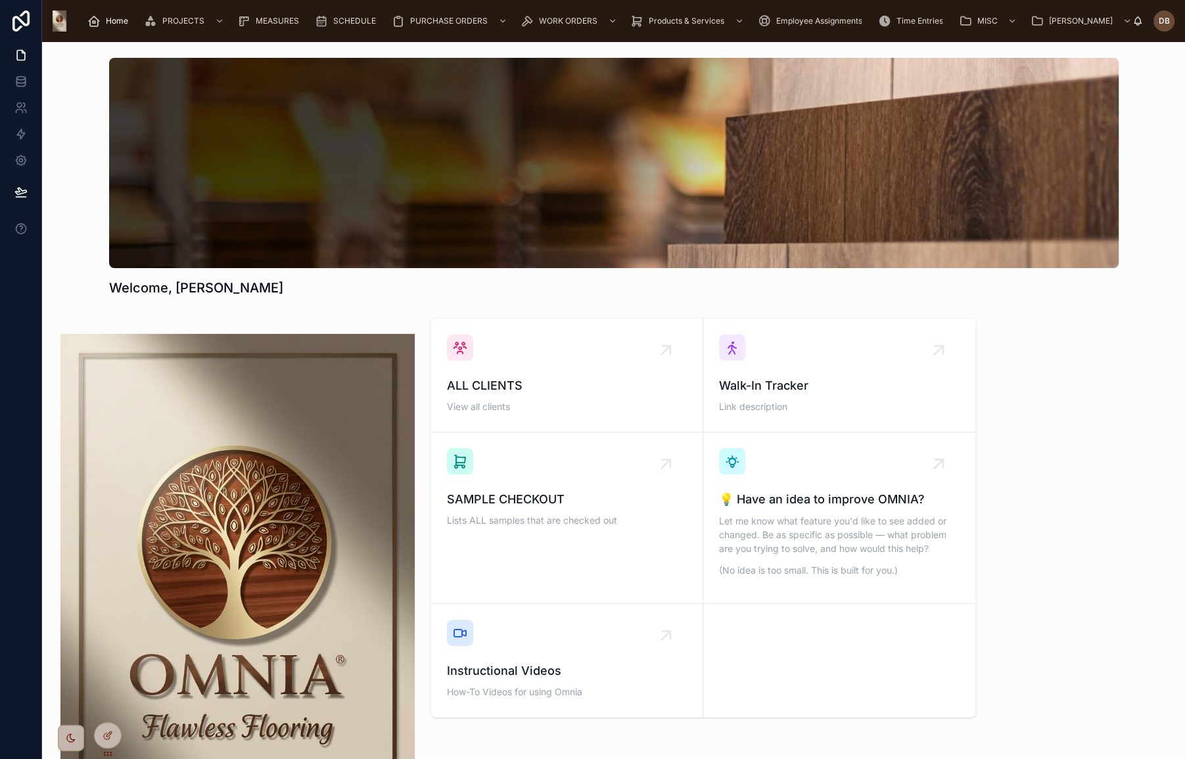
click at [442, 291] on div "Welcome, [PERSON_NAME]" at bounding box center [614, 288] width 1010 height 18
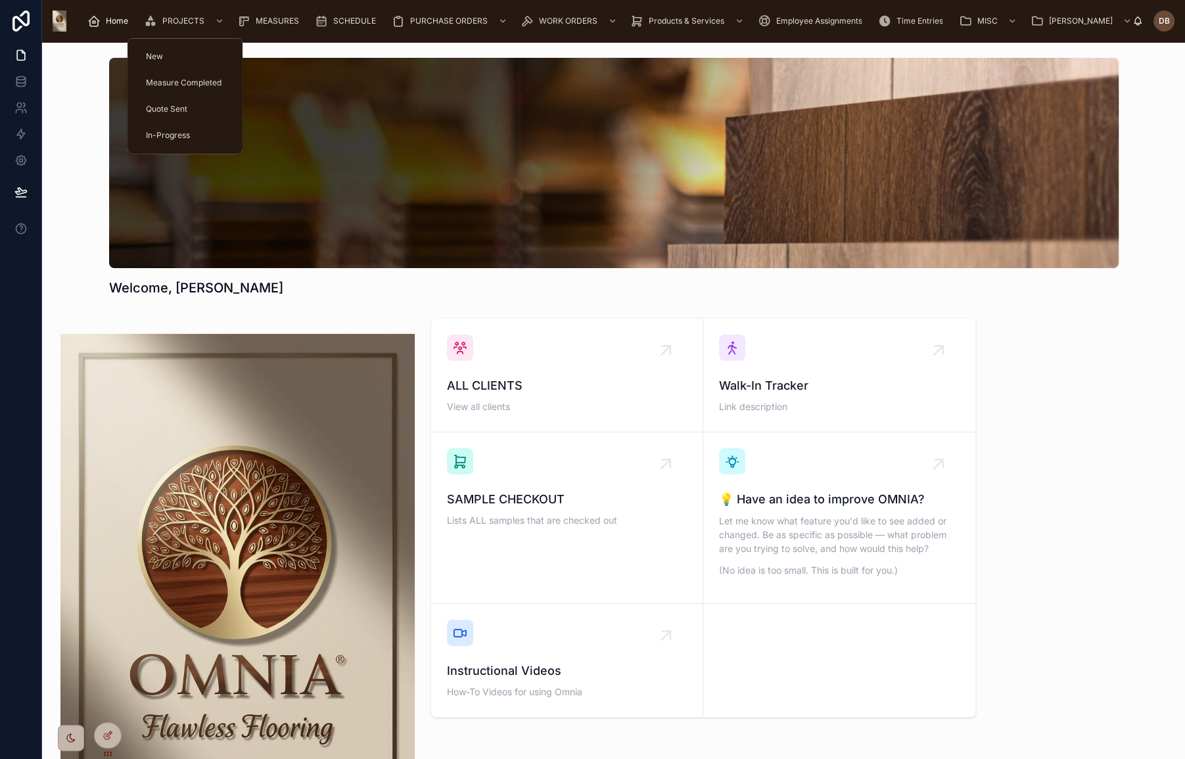
click at [116, 22] on span "Home" at bounding box center [117, 21] width 22 height 11
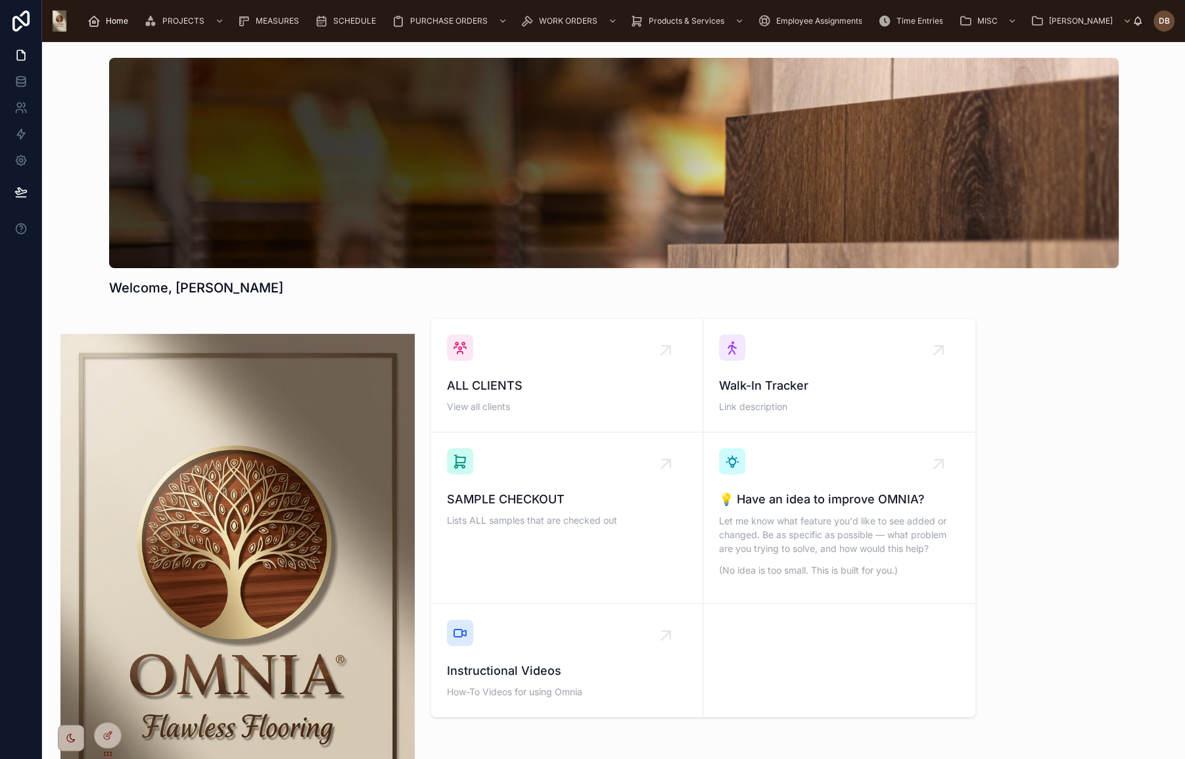
click at [59, 19] on img at bounding box center [60, 21] width 14 height 21
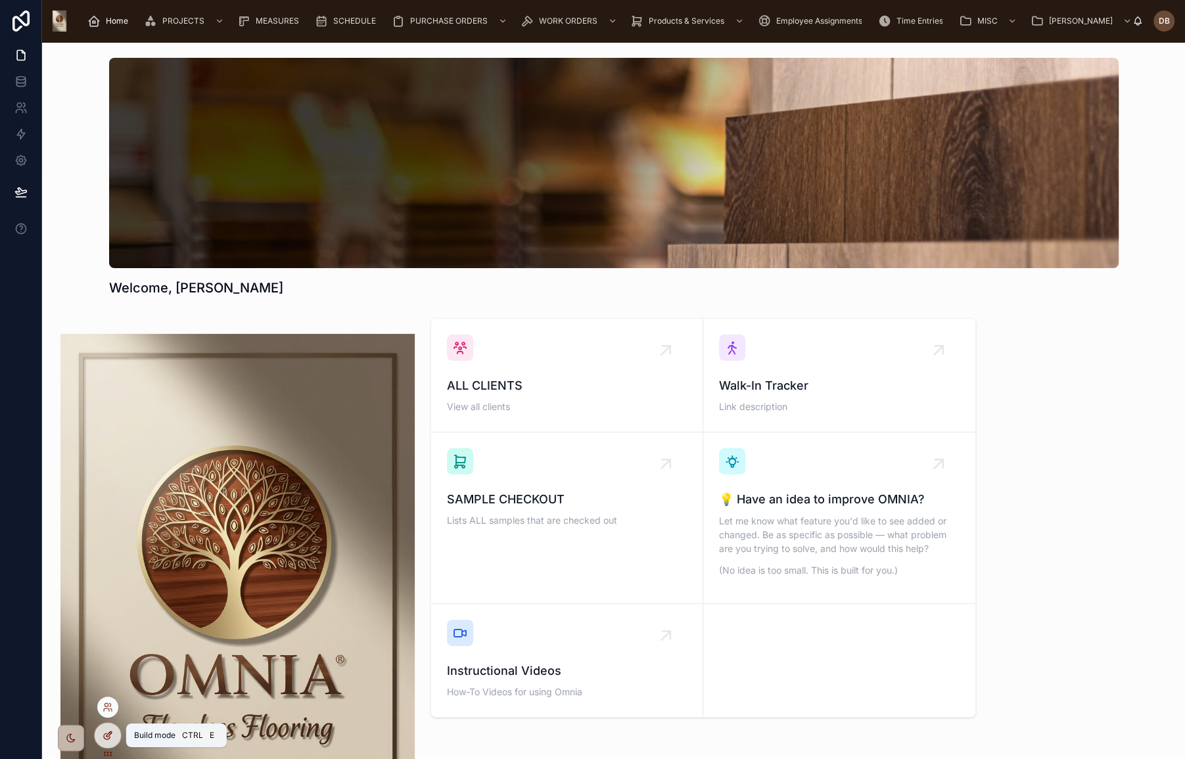
click at [114, 736] on div at bounding box center [108, 735] width 26 height 25
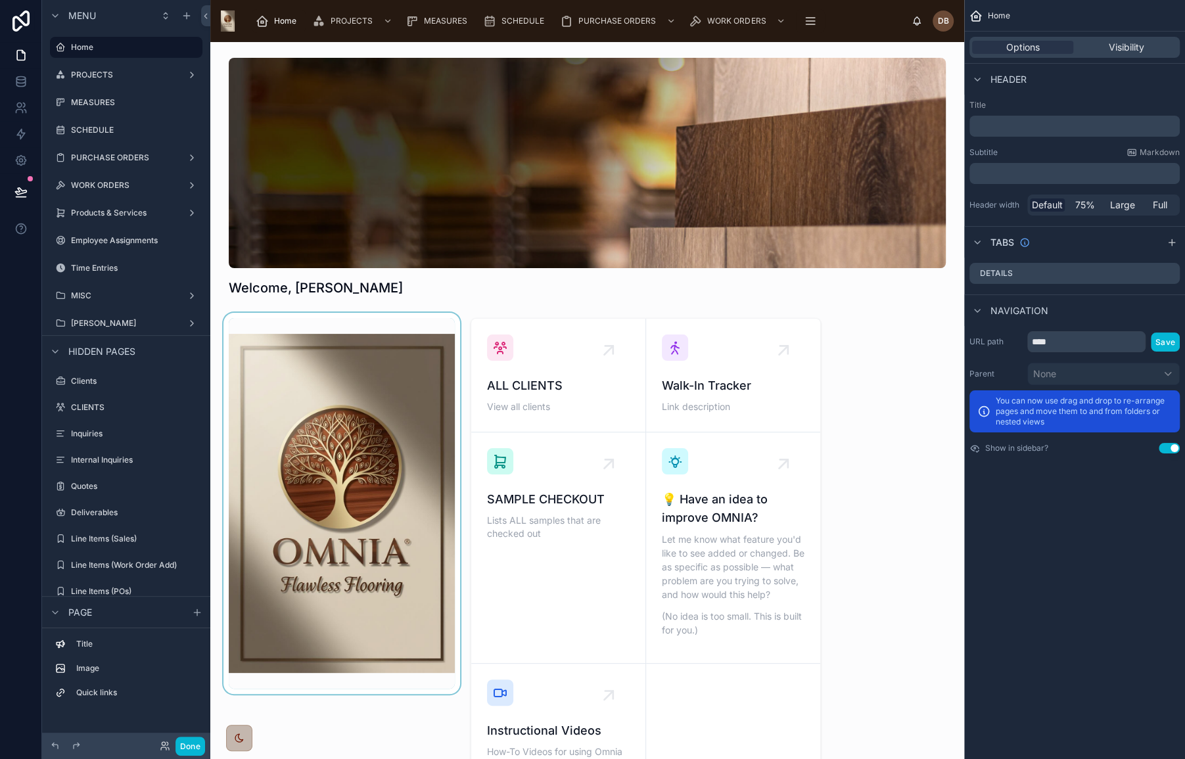
click at [382, 397] on div at bounding box center [342, 548] width 242 height 470
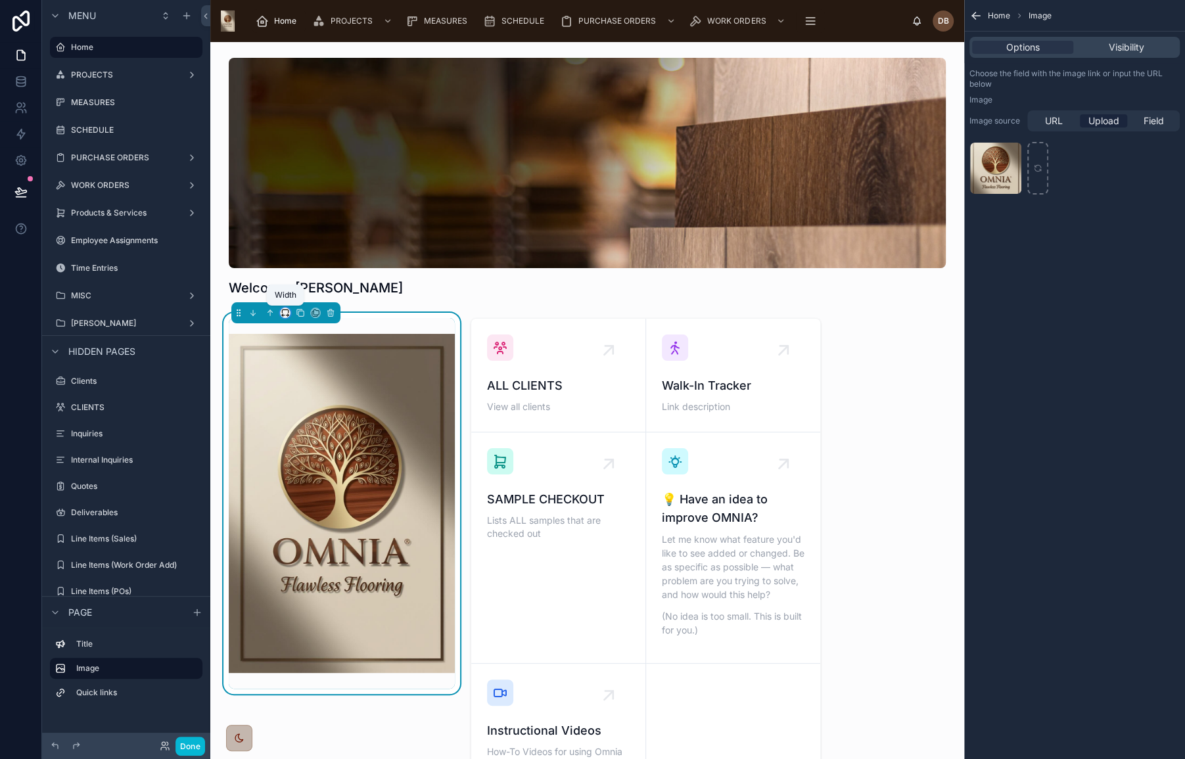
click at [286, 308] on icon at bounding box center [285, 312] width 9 height 9
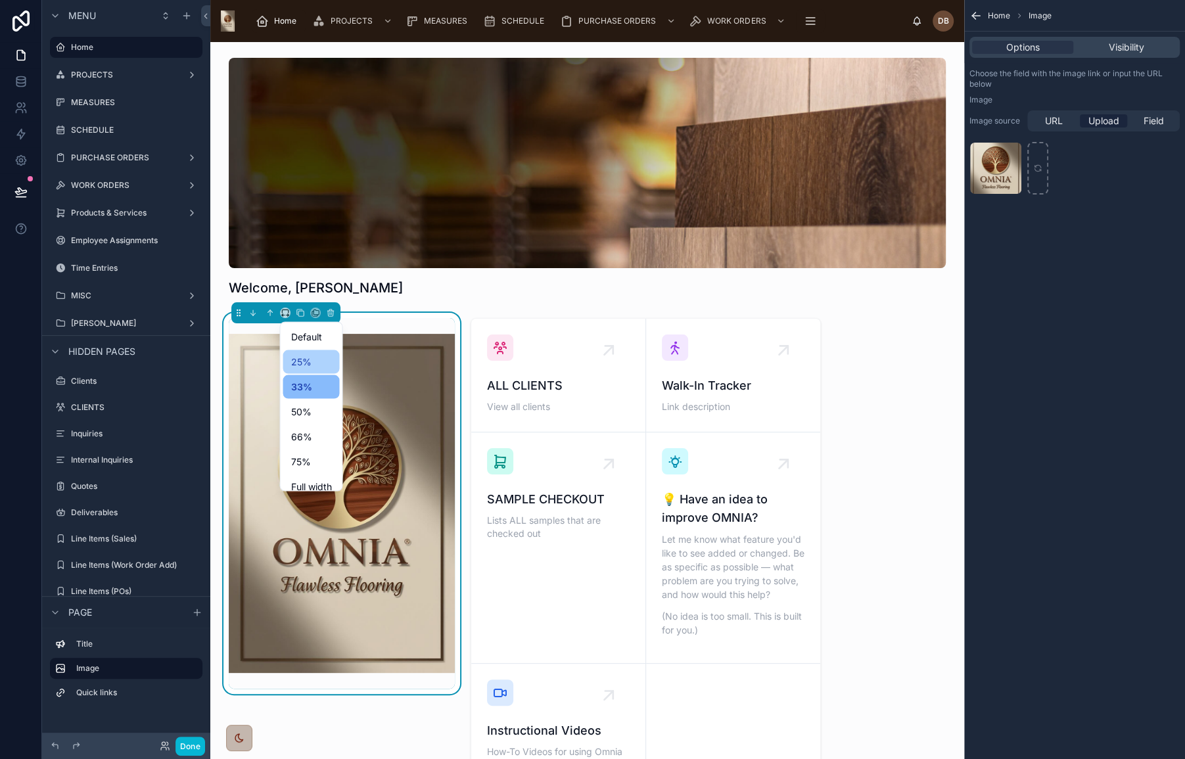
click at [308, 359] on span "25%" at bounding box center [301, 362] width 20 height 16
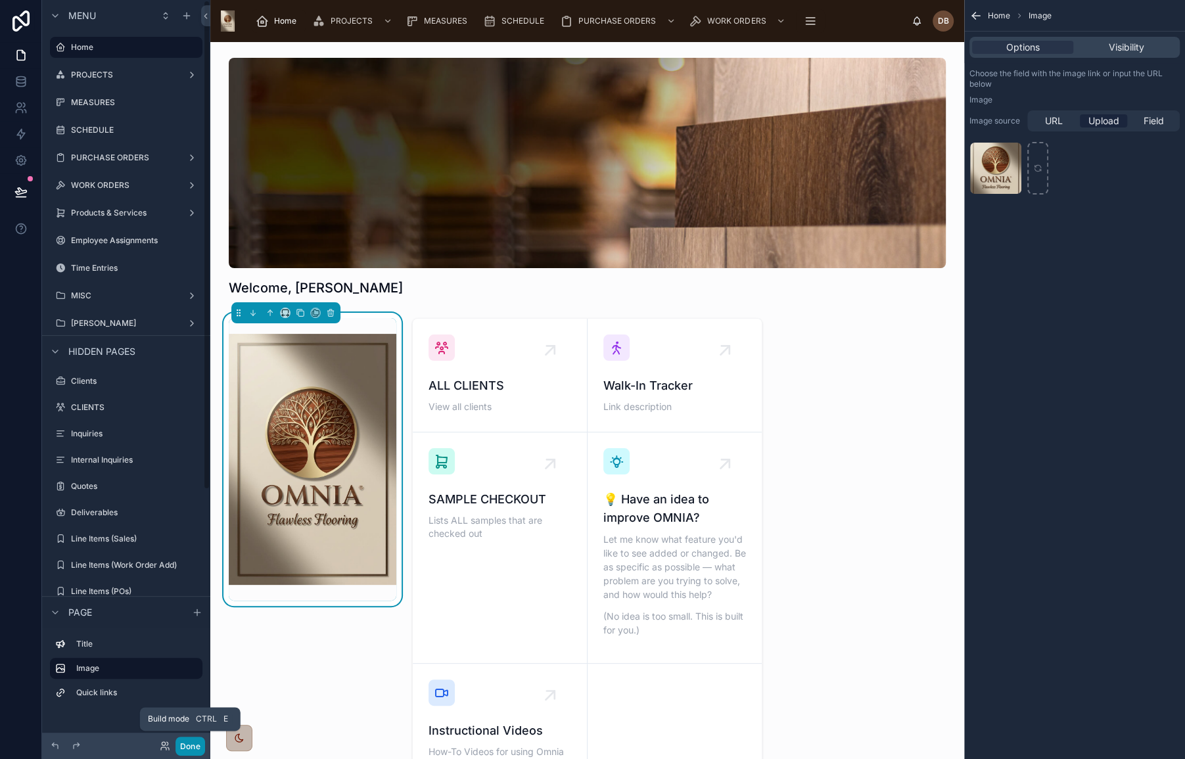
click at [193, 742] on button "Done" at bounding box center [191, 746] width 30 height 19
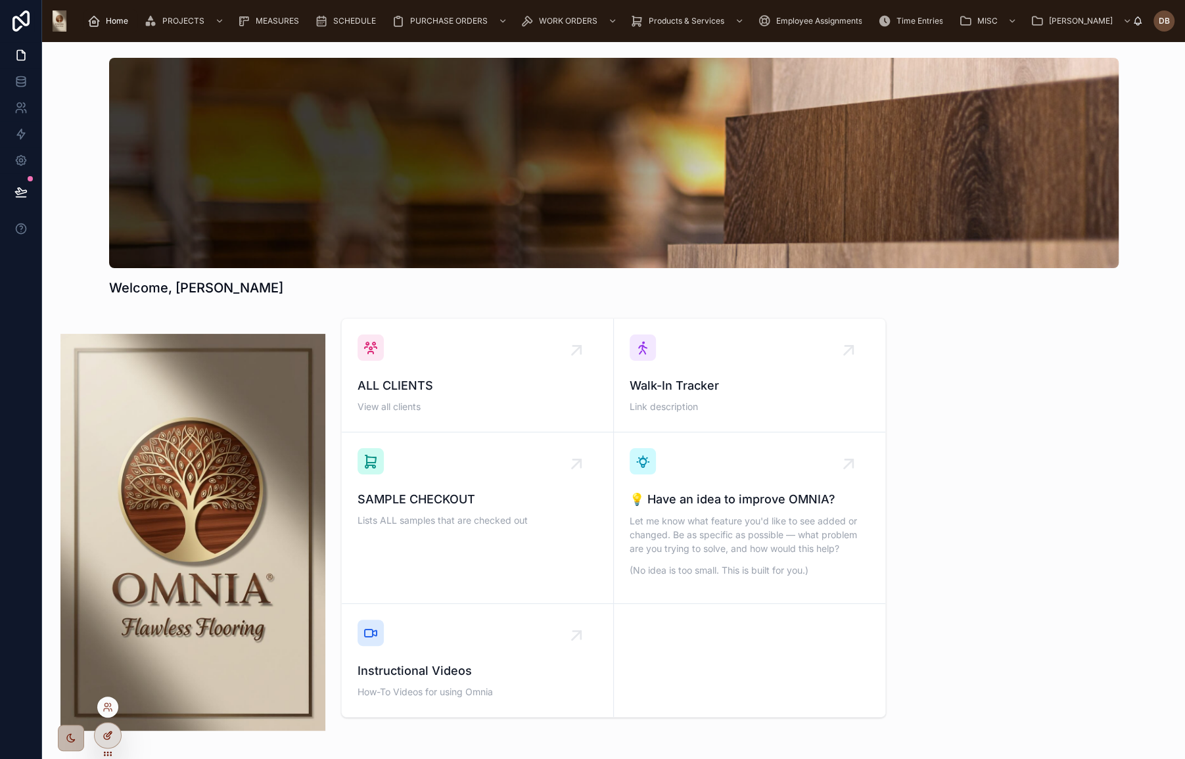
click at [110, 733] on icon at bounding box center [110, 732] width 1 height 1
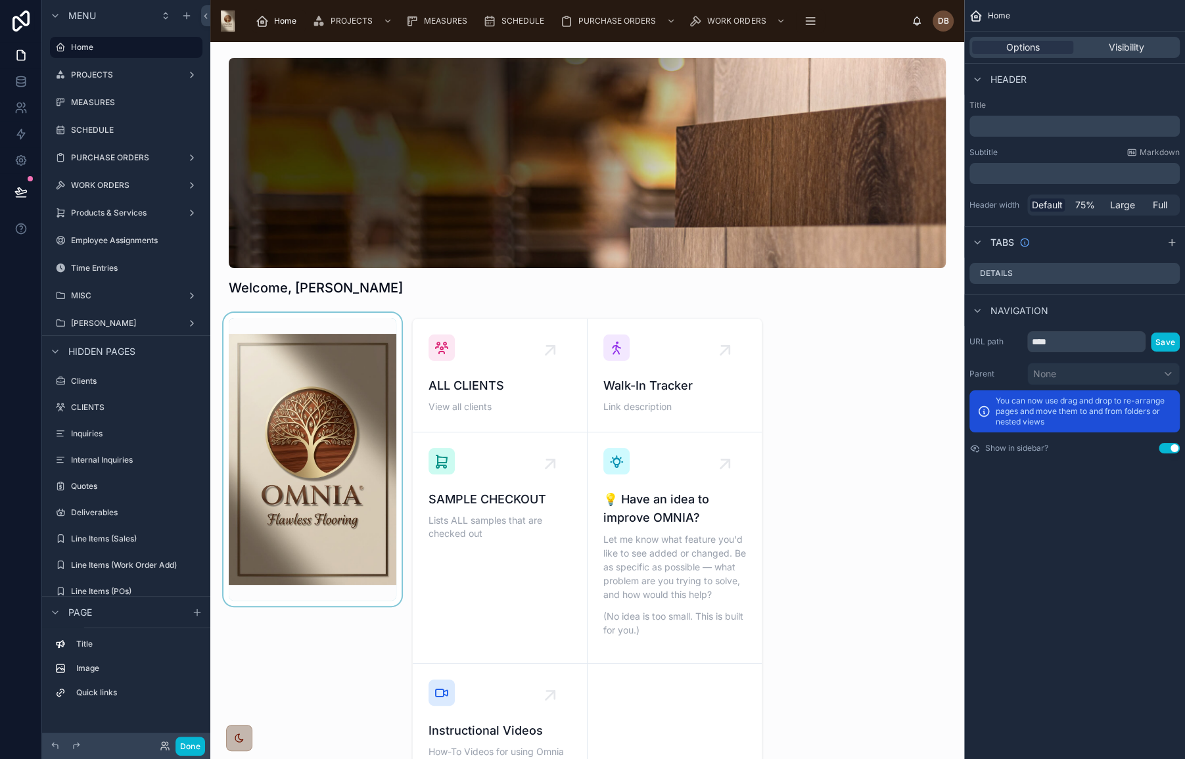
click at [346, 328] on div at bounding box center [312, 548] width 183 height 470
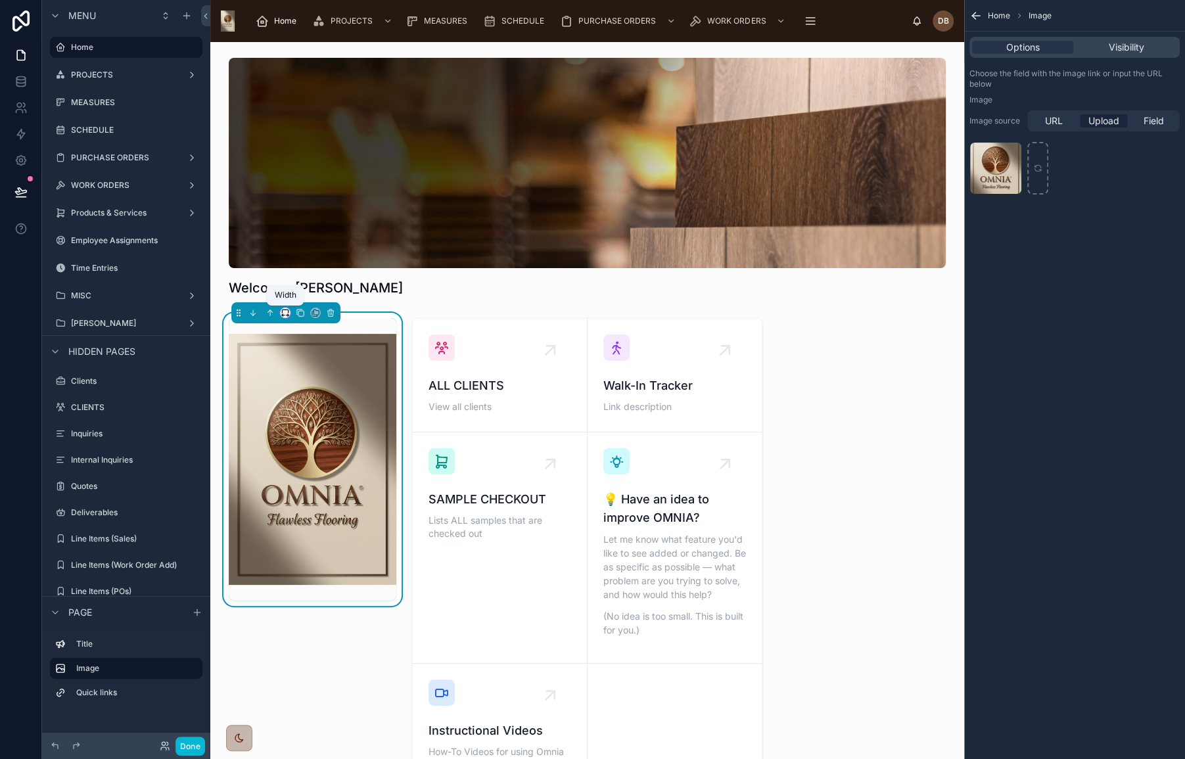
click at [283, 310] on icon at bounding box center [285, 311] width 6 height 3
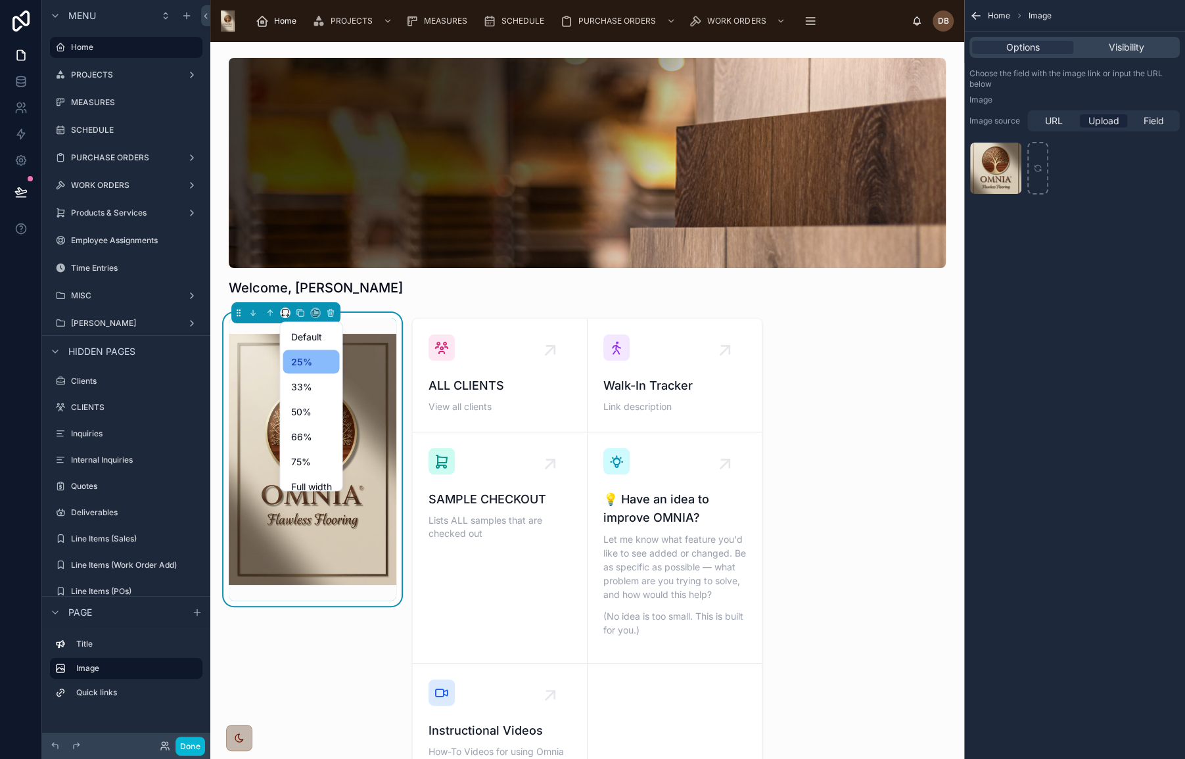
click at [565, 366] on div at bounding box center [592, 379] width 1185 height 759
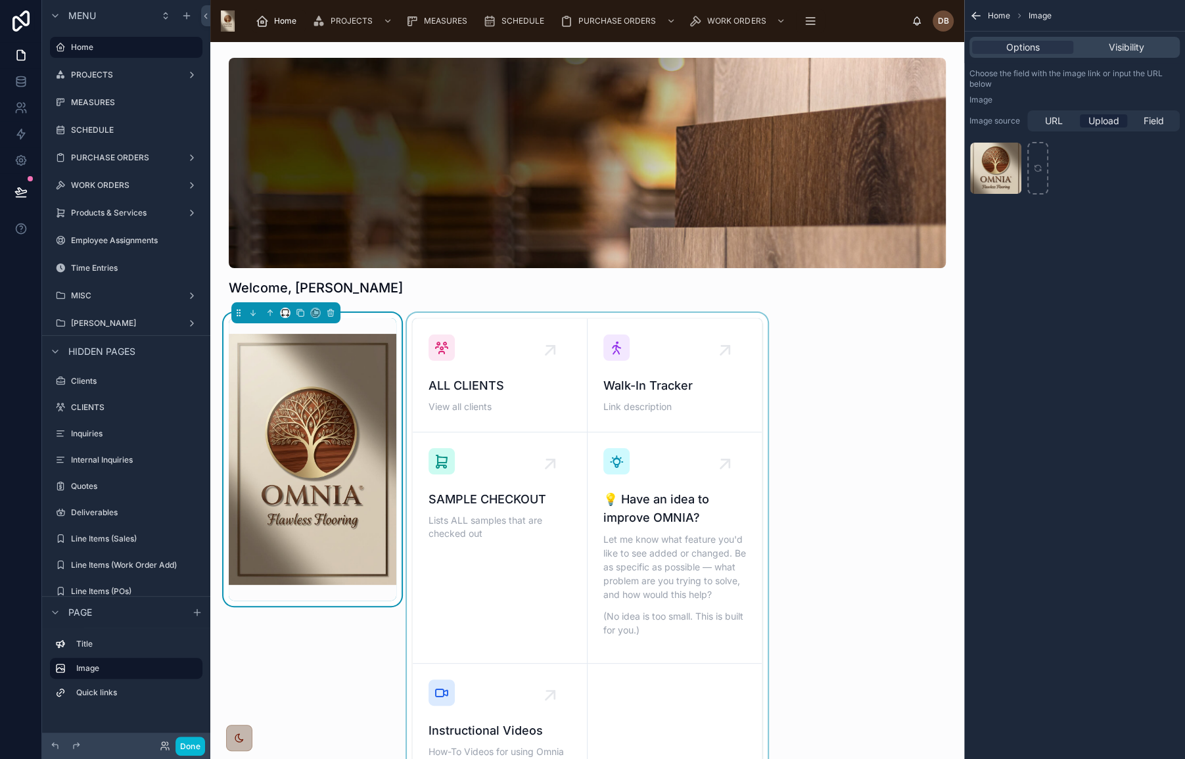
click at [497, 348] on div at bounding box center [587, 548] width 367 height 470
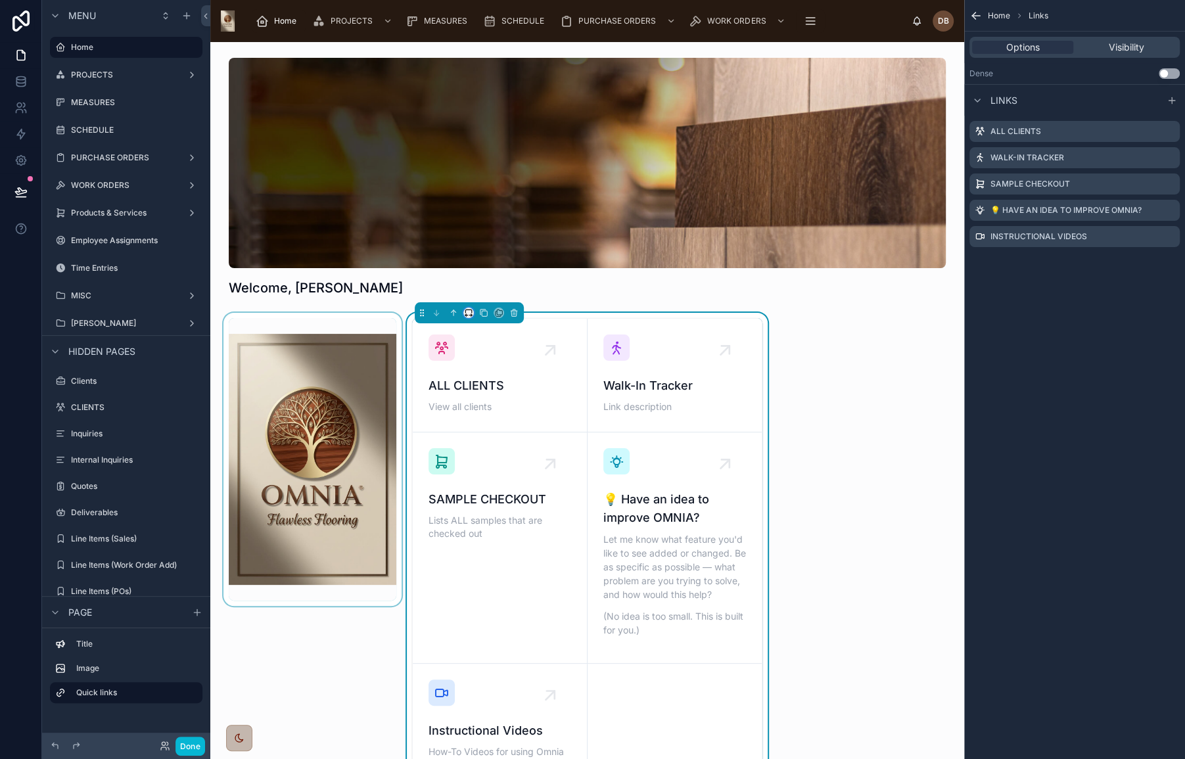
click at [467, 314] on icon at bounding box center [468, 312] width 9 height 9
click at [493, 435] on div "66%" at bounding box center [492, 437] width 41 height 16
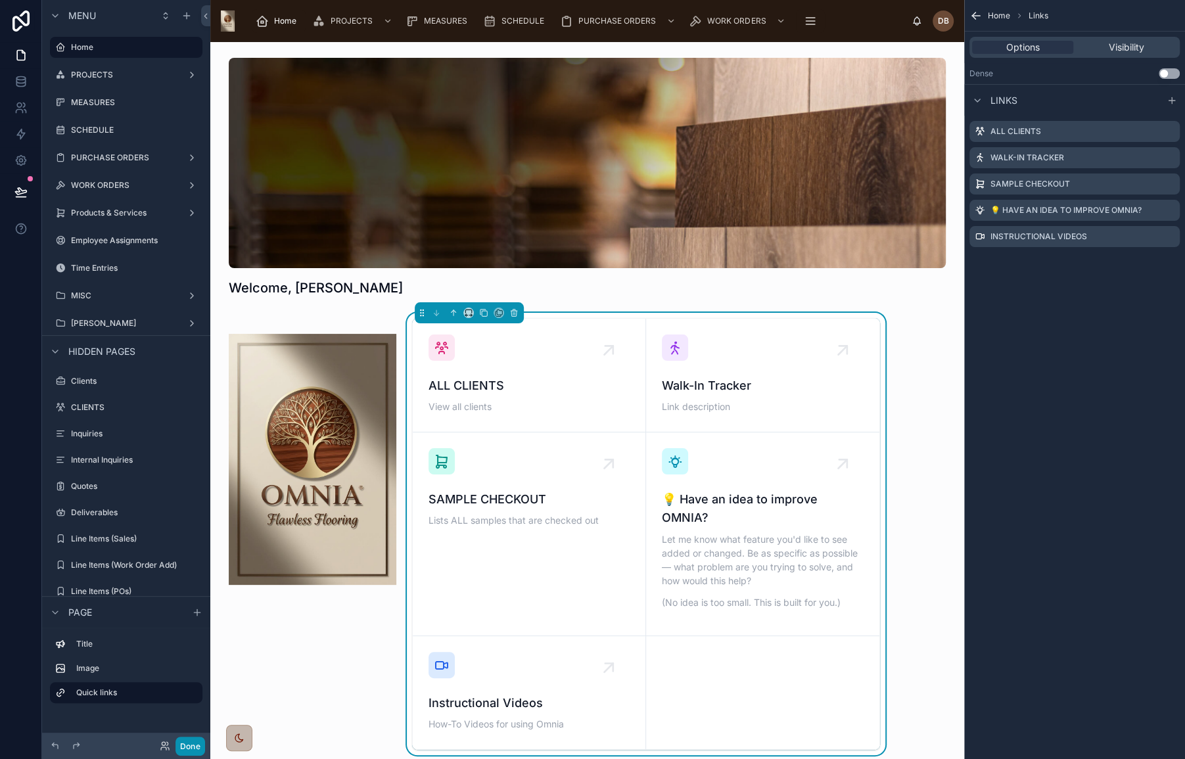
click at [195, 743] on button "Done" at bounding box center [191, 746] width 30 height 19
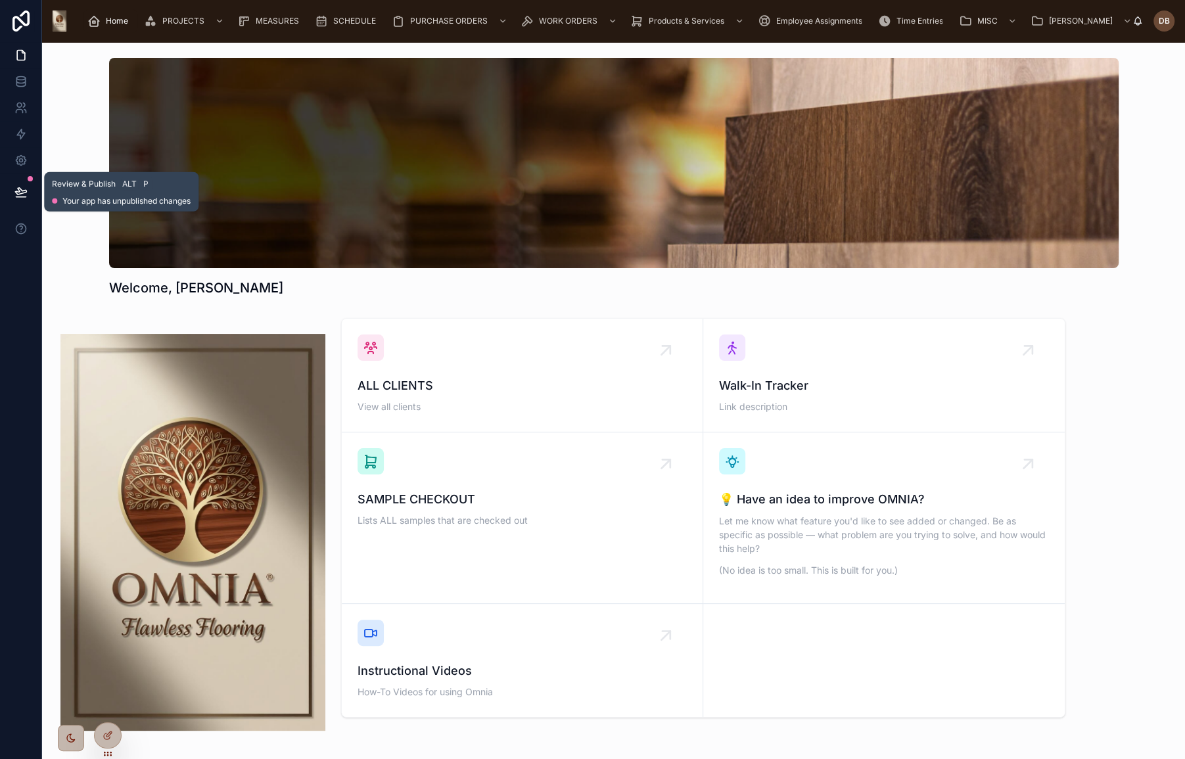
click at [22, 194] on icon at bounding box center [20, 191] width 13 height 13
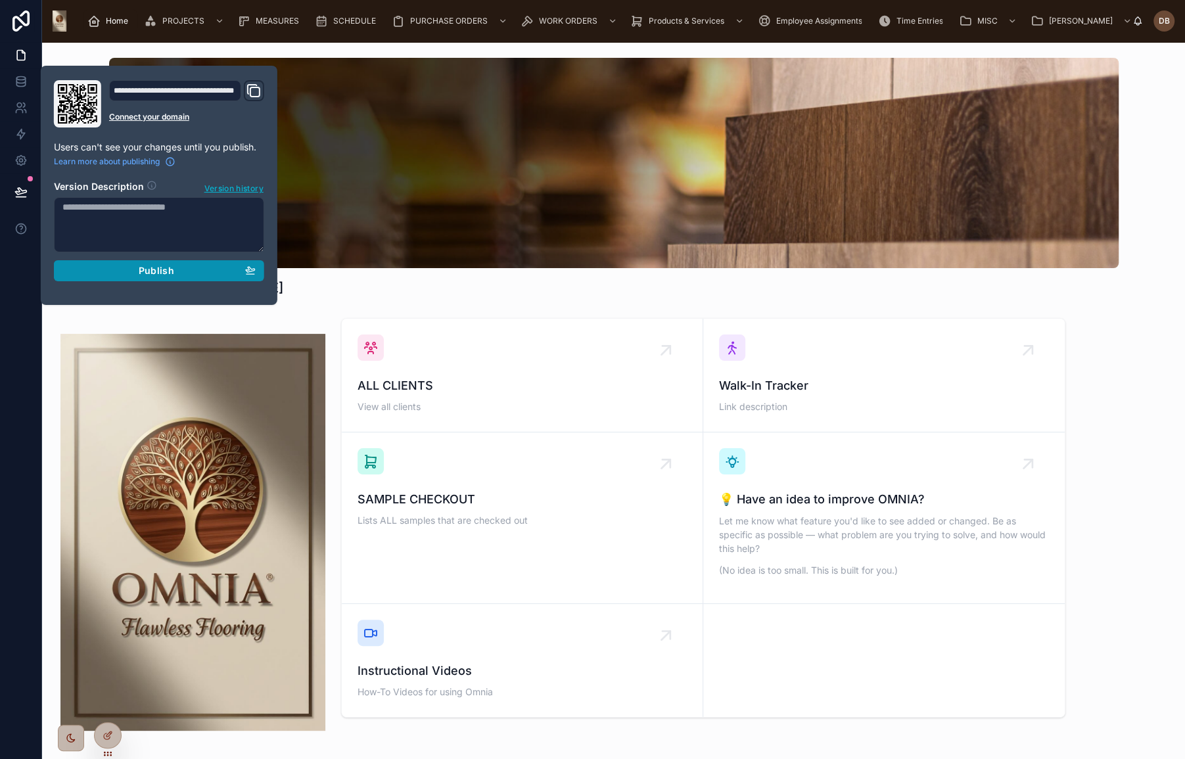
click at [144, 268] on span "Publish" at bounding box center [156, 271] width 35 height 12
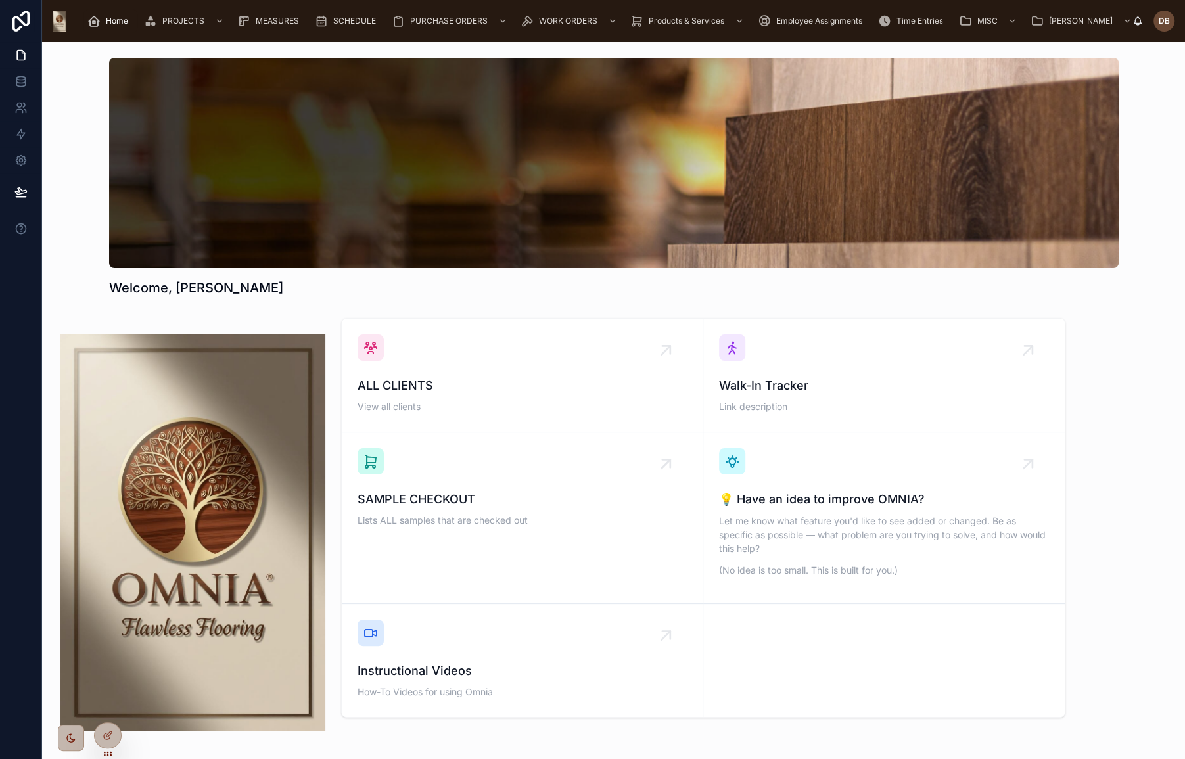
click at [483, 285] on div "Welcome, [PERSON_NAME]" at bounding box center [614, 288] width 1010 height 18
click at [111, 22] on span "Home" at bounding box center [117, 21] width 22 height 11
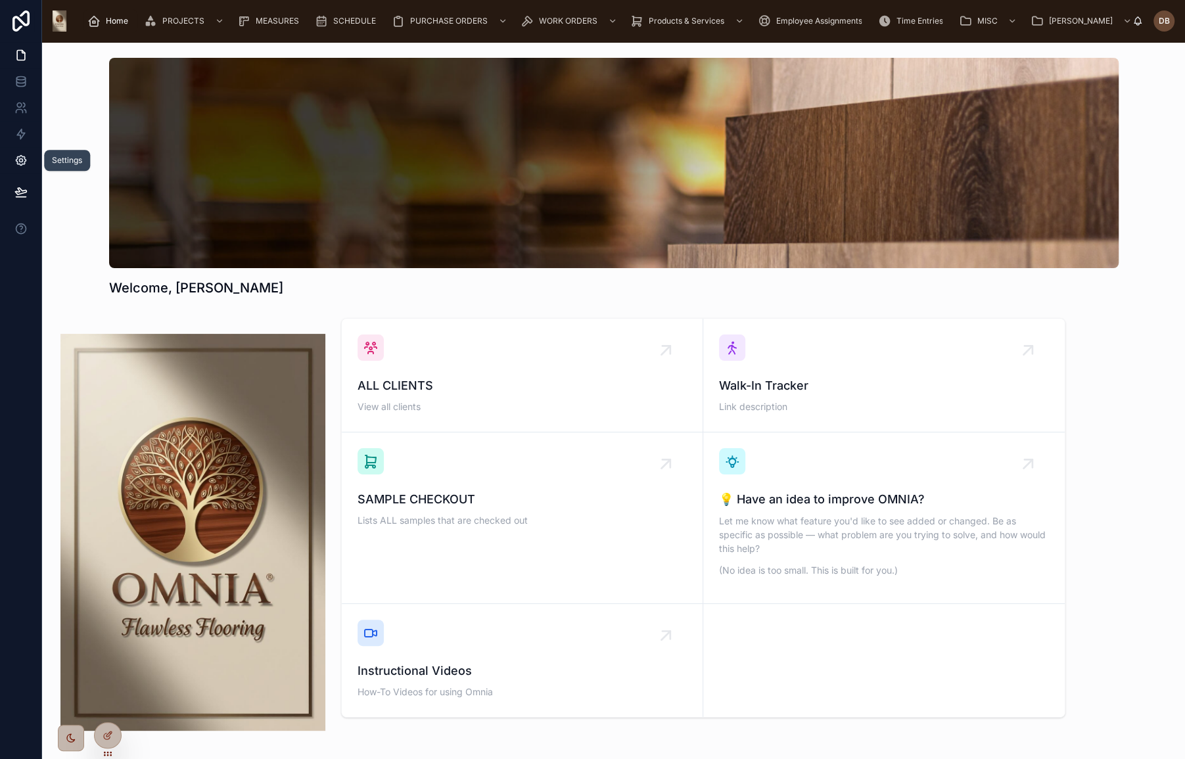
click at [23, 164] on icon at bounding box center [21, 161] width 10 height 10
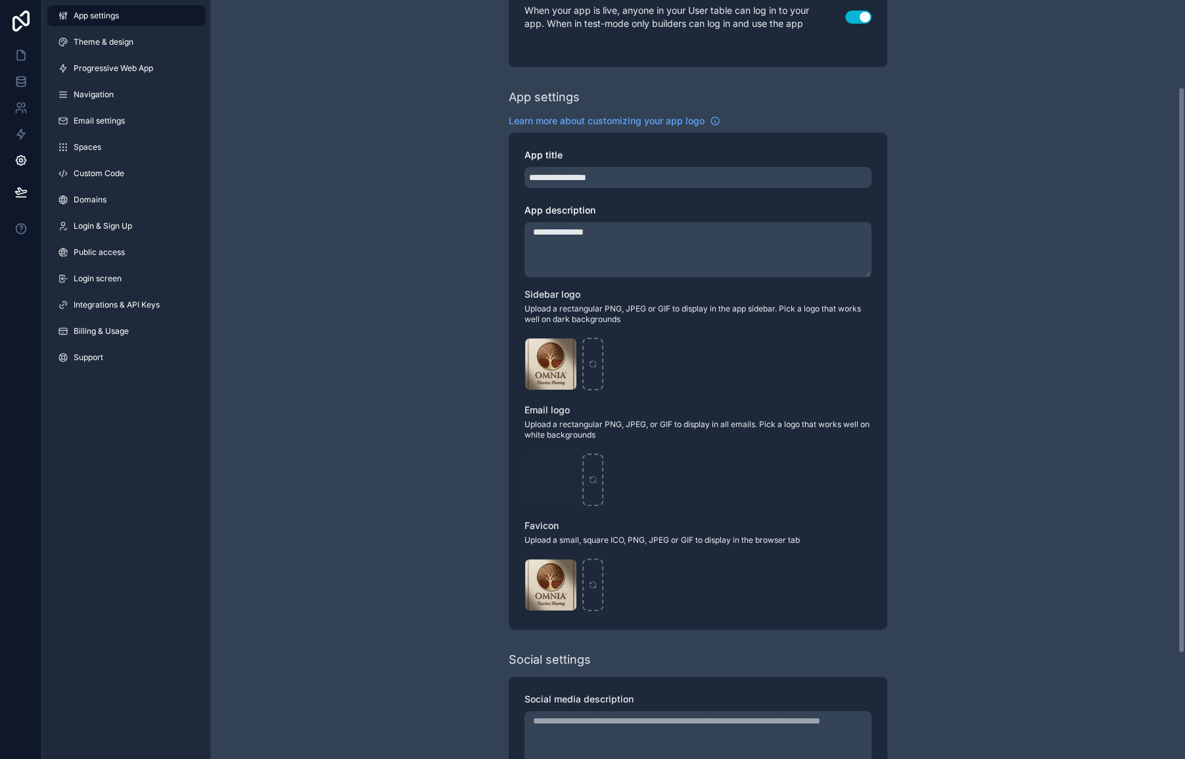
scroll to position [119, 0]
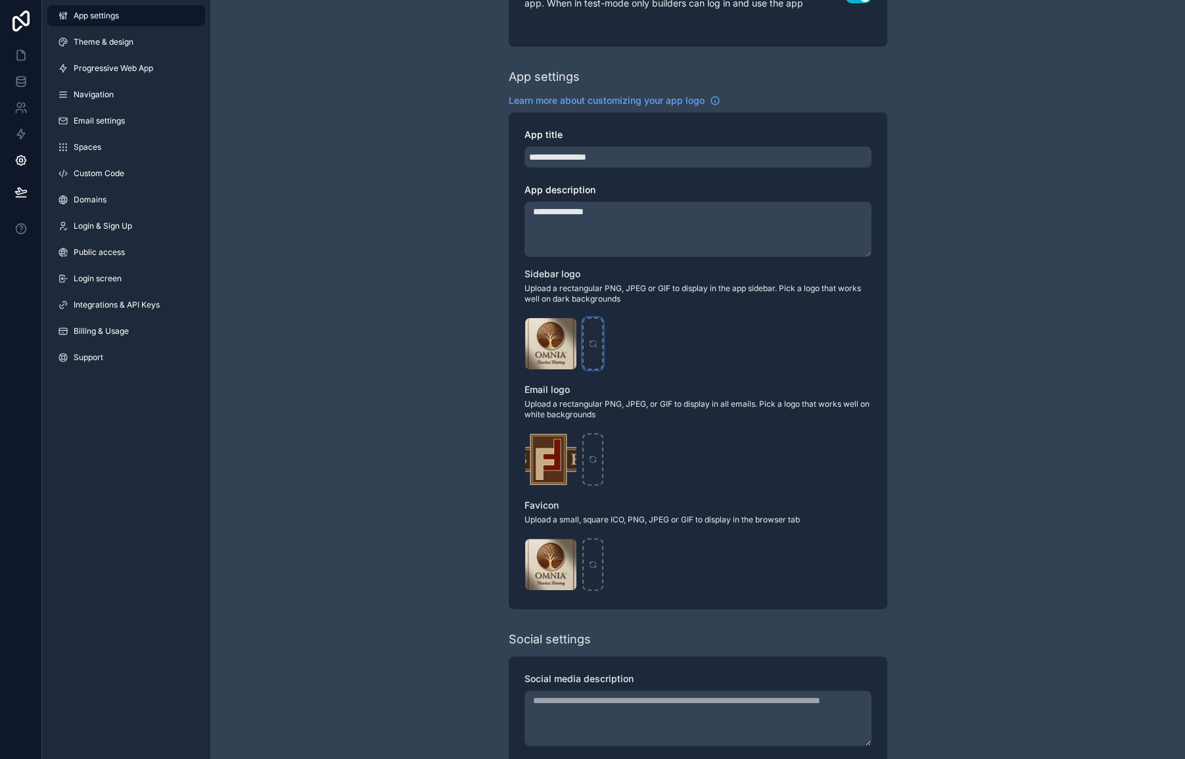
click at [596, 340] on icon "scrollable content" at bounding box center [592, 343] width 9 height 9
type input "**********"
click at [596, 563] on icon "scrollable content" at bounding box center [593, 562] width 6 height 3
type input "**********"
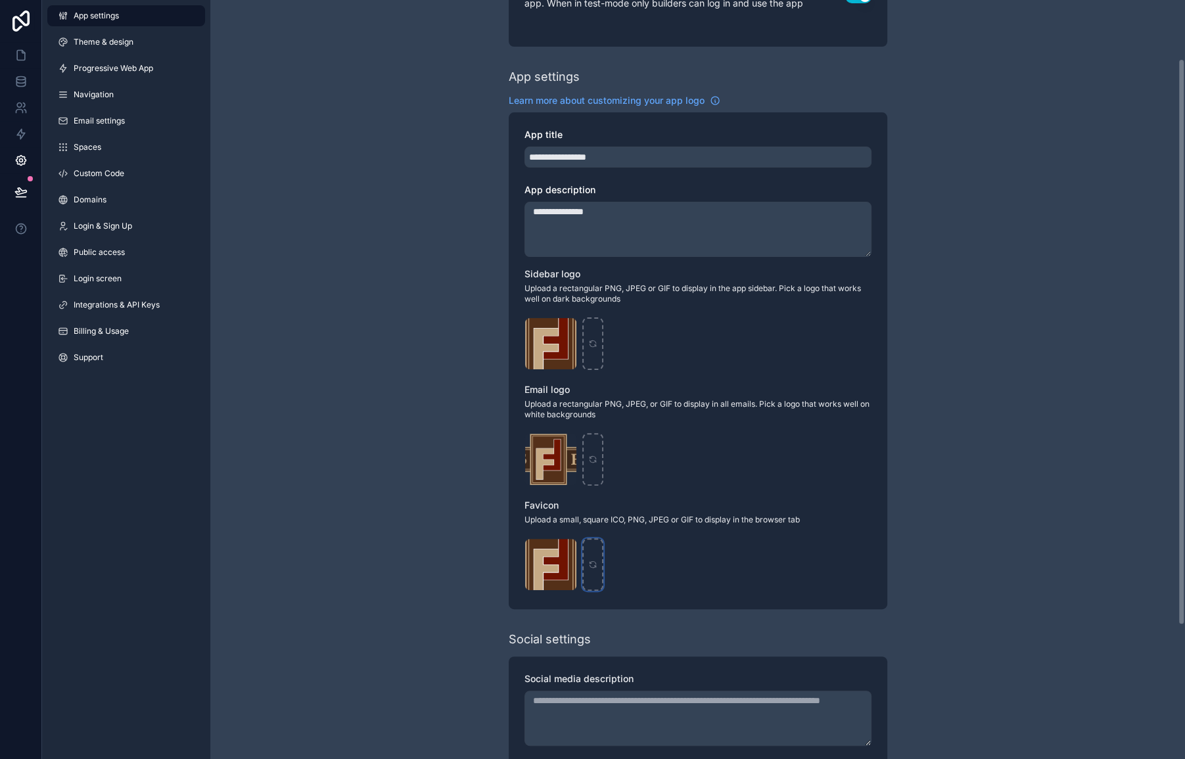
scroll to position [0, 0]
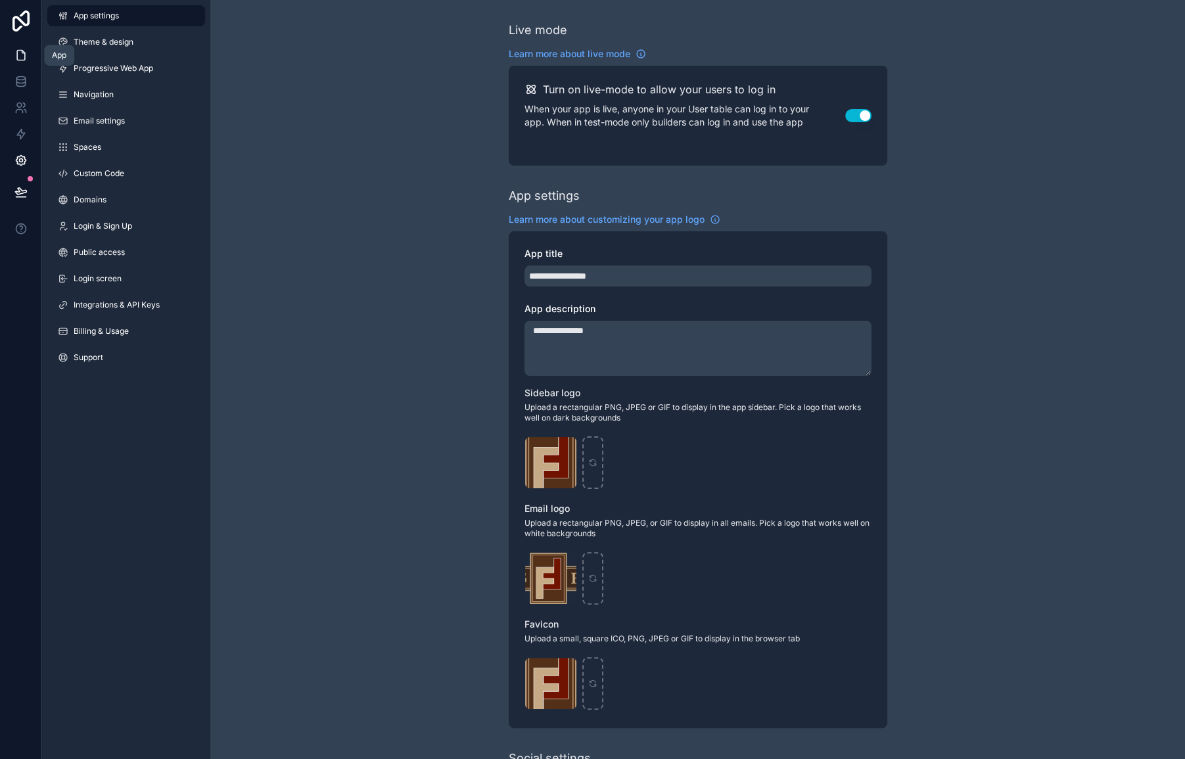
drag, startPoint x: 23, startPoint y: 51, endPoint x: 39, endPoint y: 66, distance: 21.9
click at [23, 51] on icon at bounding box center [21, 56] width 8 height 10
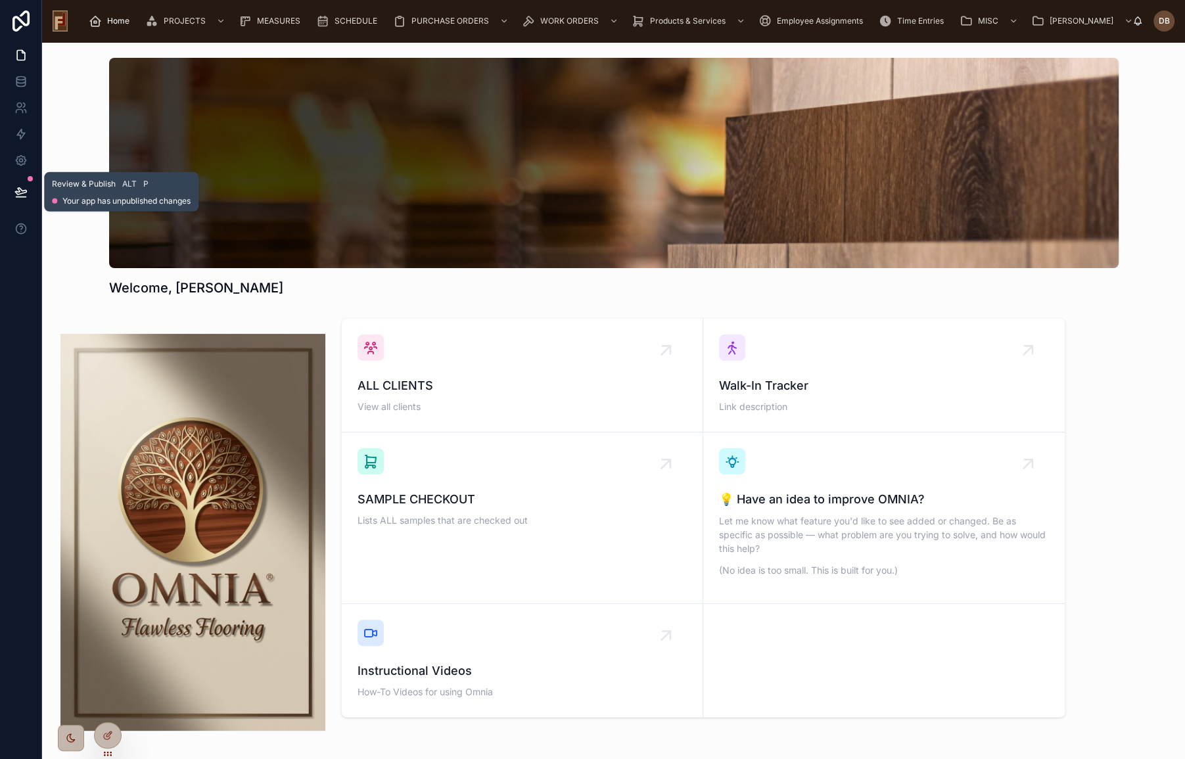
click at [22, 188] on icon at bounding box center [20, 191] width 13 height 13
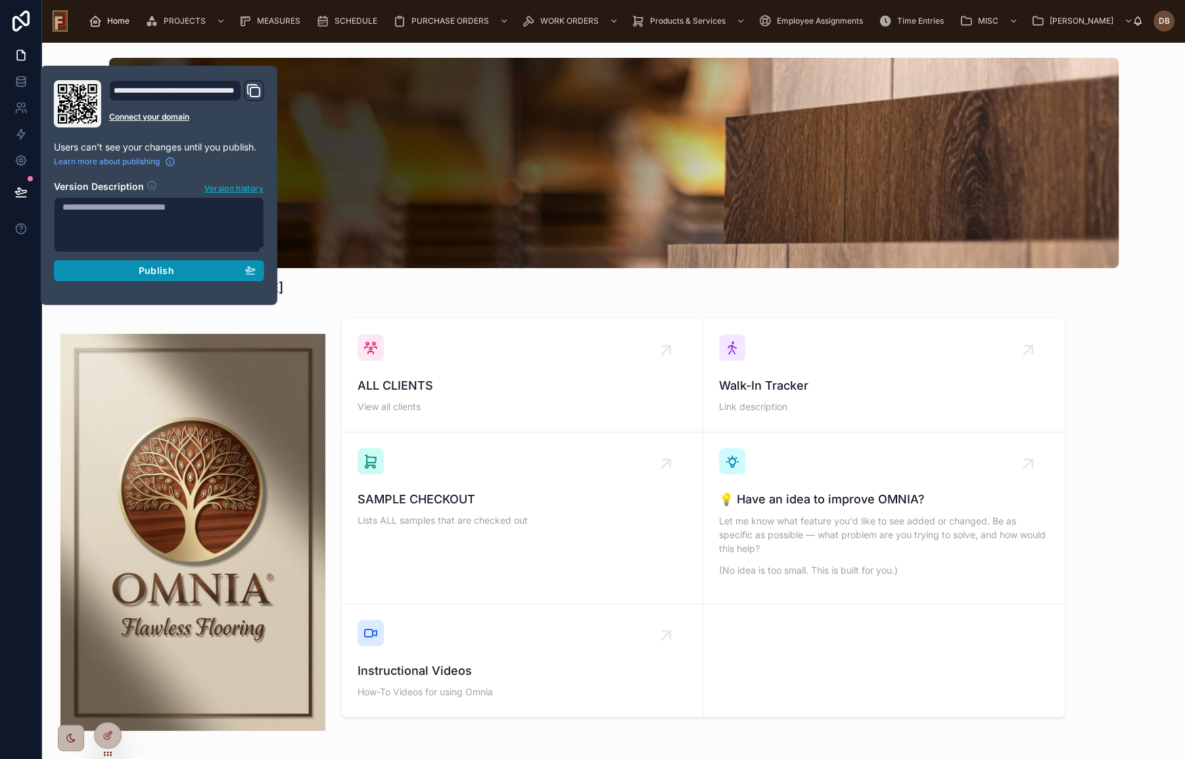
click at [148, 272] on span "Publish" at bounding box center [156, 271] width 35 height 12
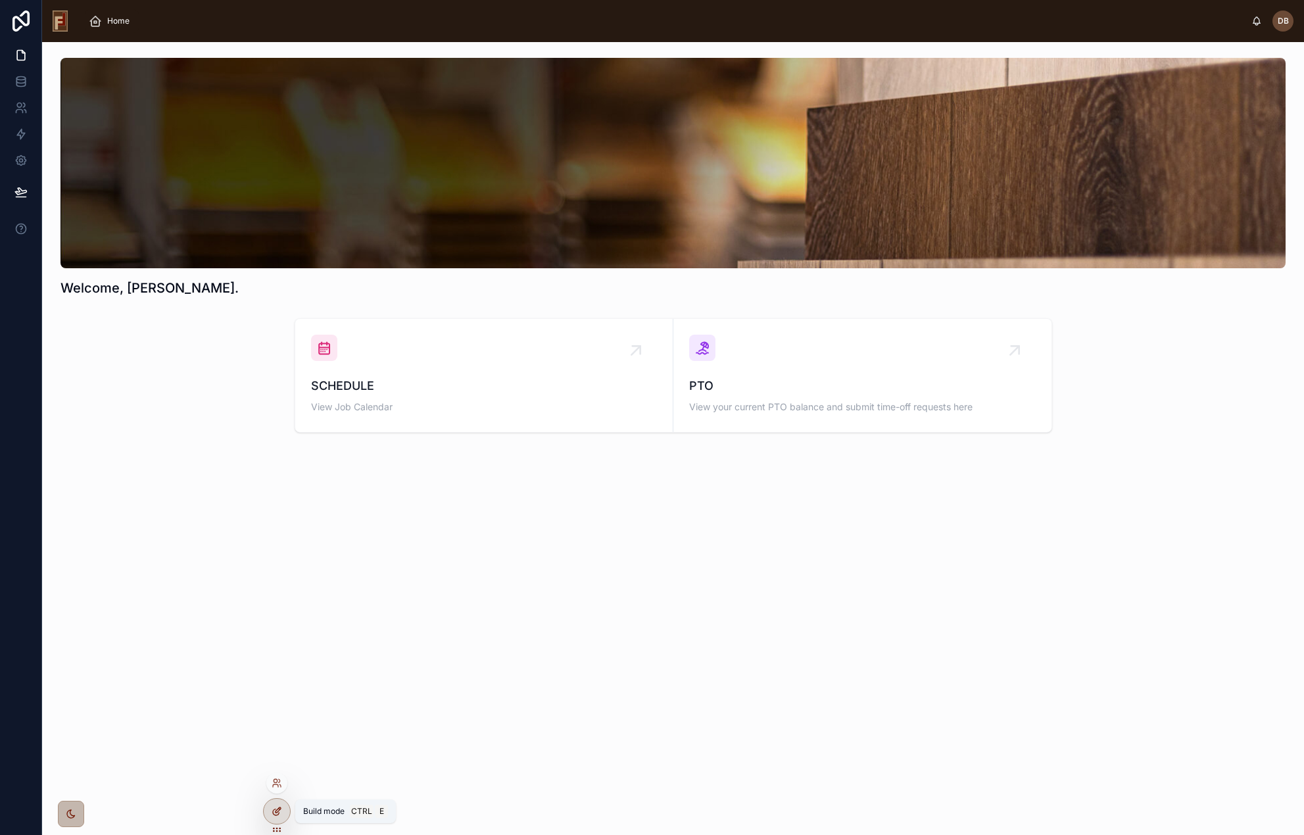
click at [282, 813] on div at bounding box center [277, 811] width 26 height 25
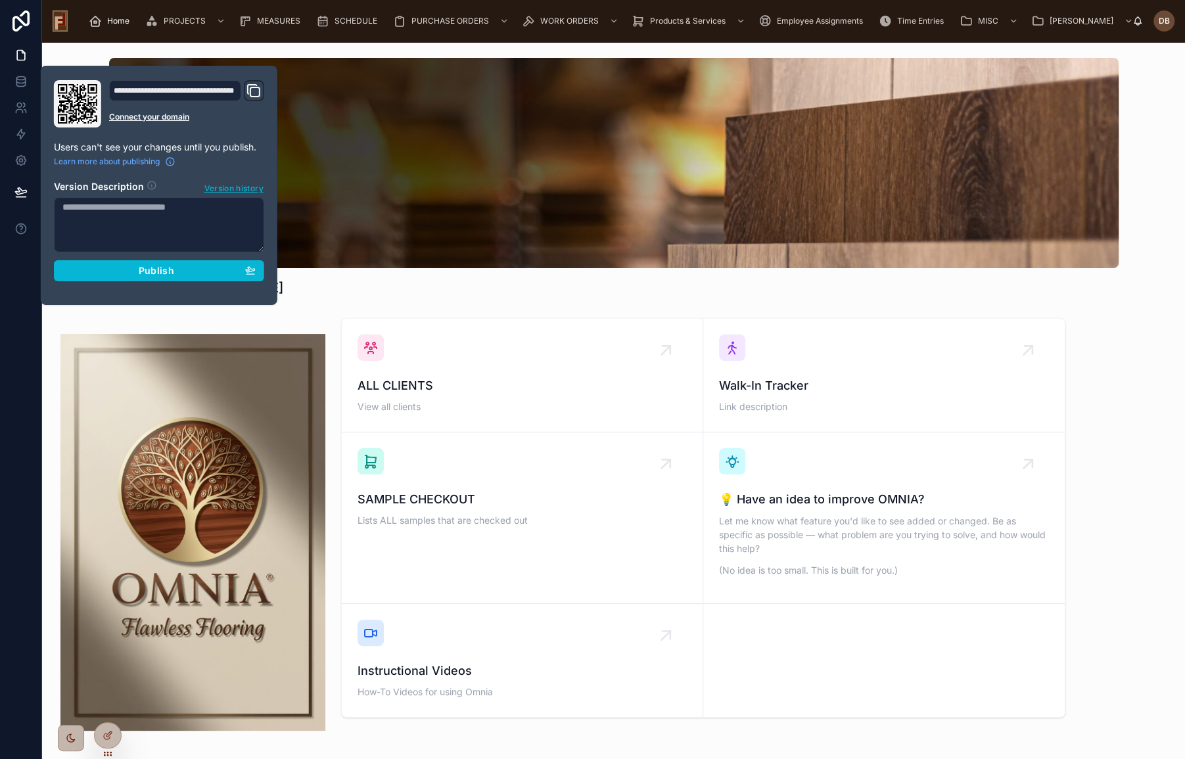
click at [559, 302] on div "Welcome, [PERSON_NAME] ALL CLIENTS View all clients Walk-In Tracker Link descri…" at bounding box center [613, 439] width 1143 height 794
